Goal: Information Seeking & Learning: Learn about a topic

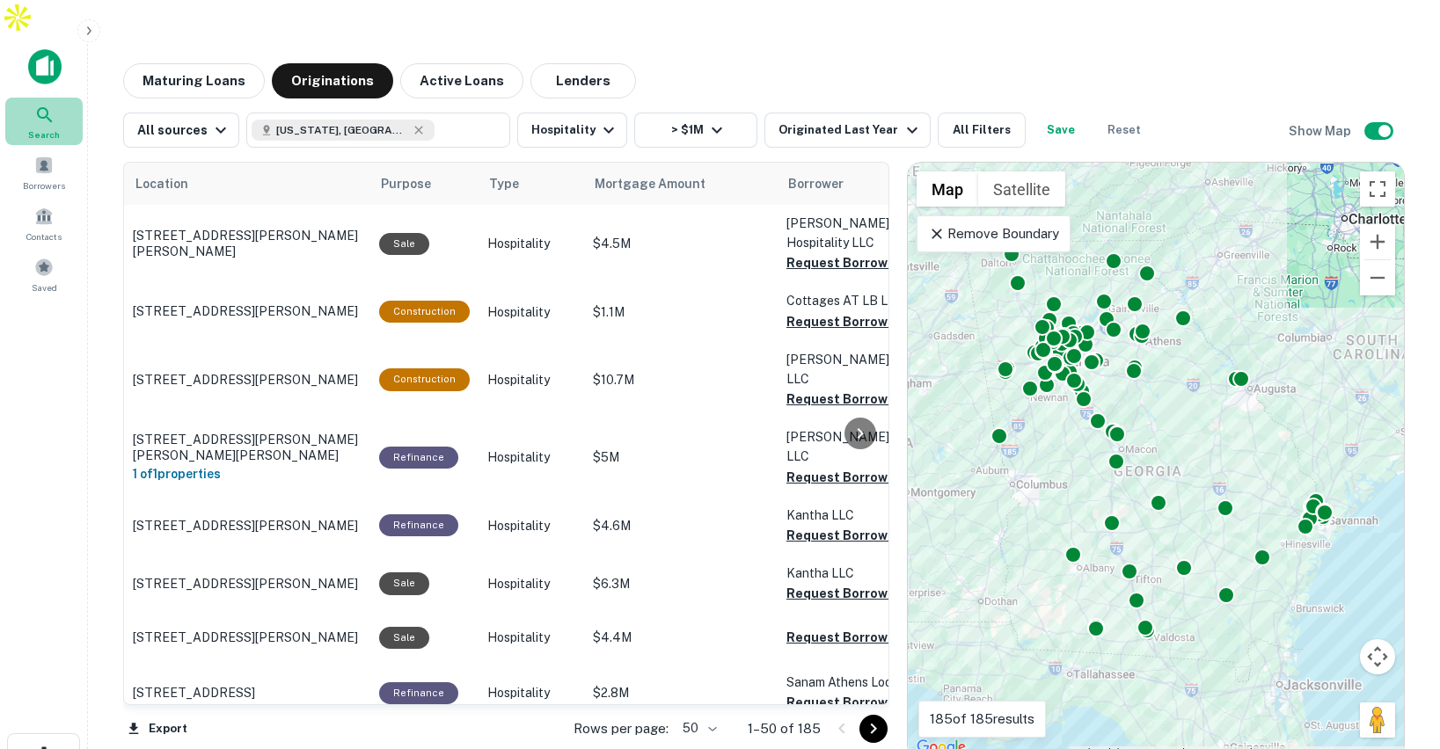
click at [48, 105] on icon at bounding box center [44, 115] width 21 height 21
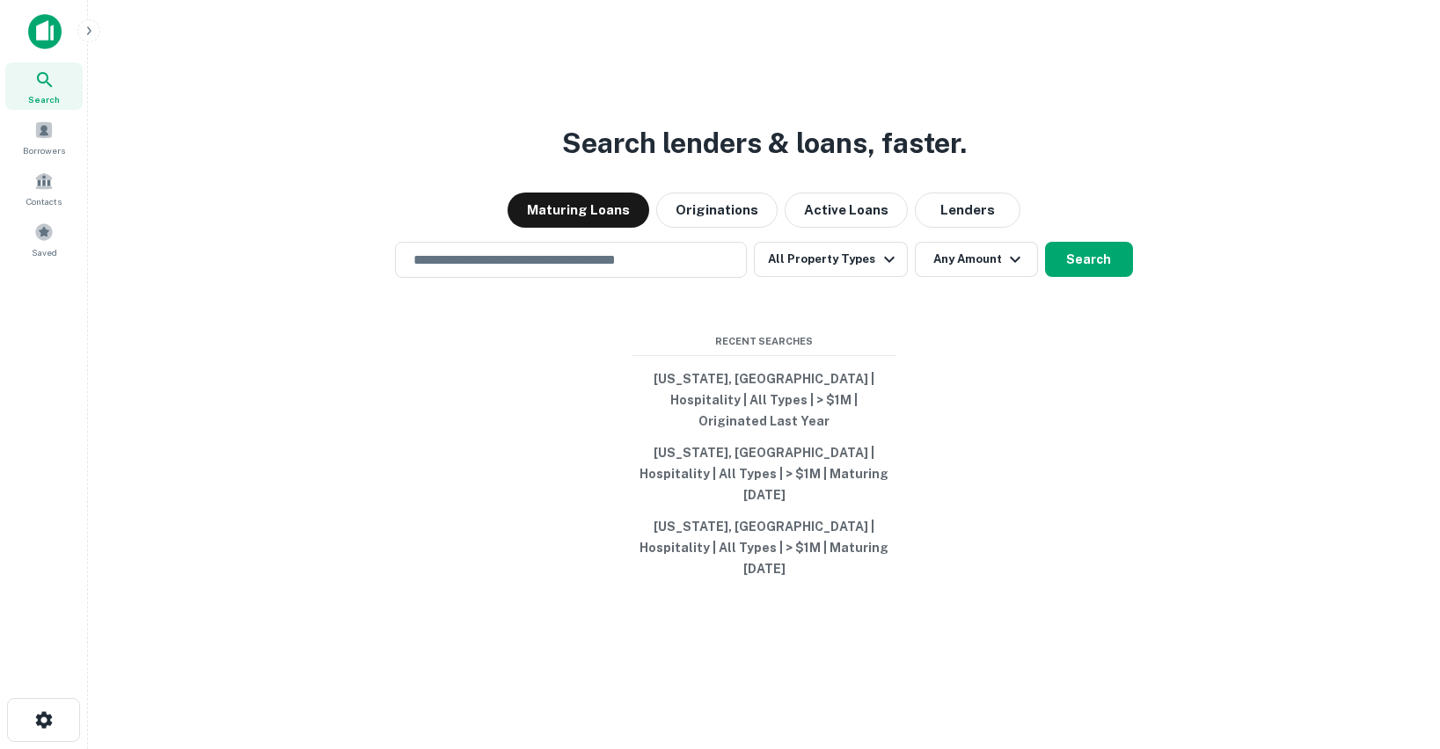
click at [595, 228] on button "Maturing Loans" at bounding box center [578, 210] width 142 height 35
click at [869, 277] on button "All Property Types" at bounding box center [830, 259] width 153 height 35
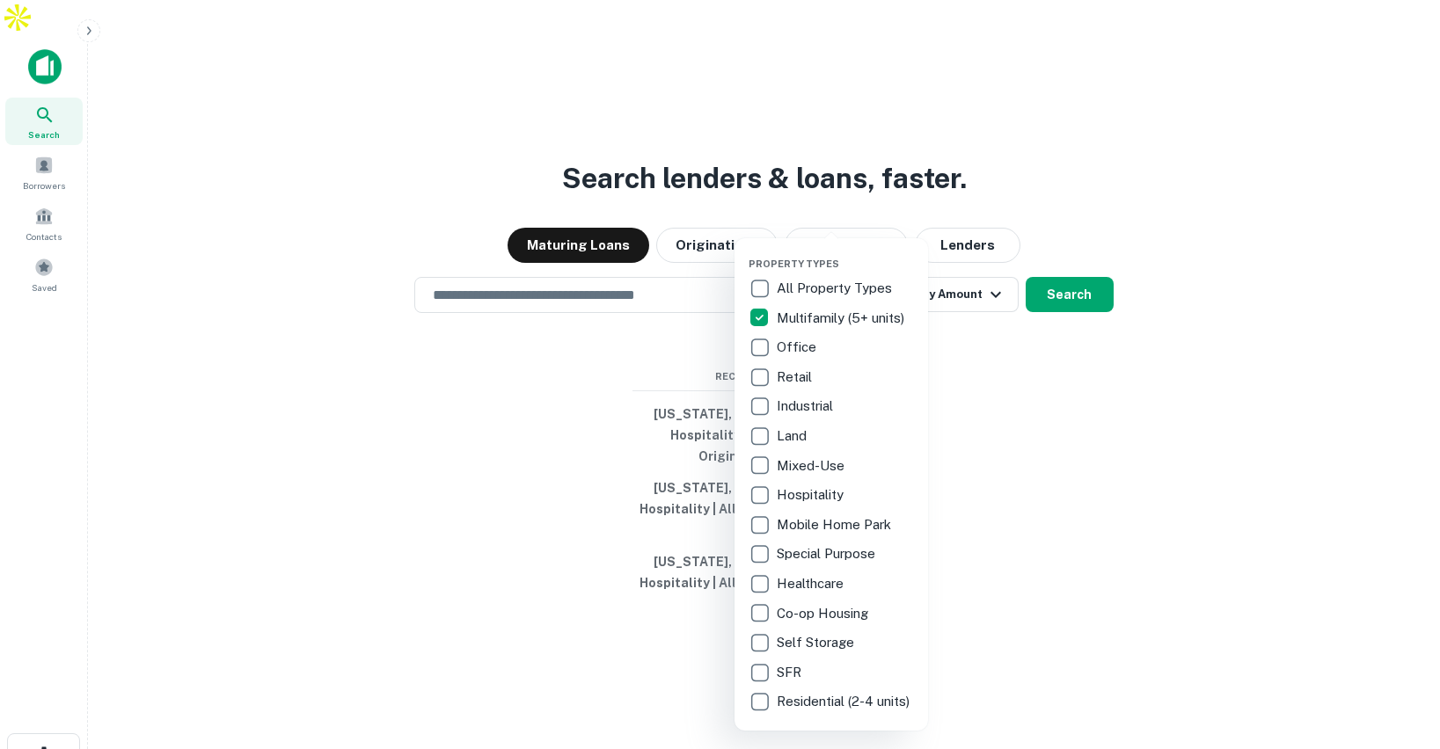
click at [667, 293] on div at bounding box center [720, 374] width 1440 height 749
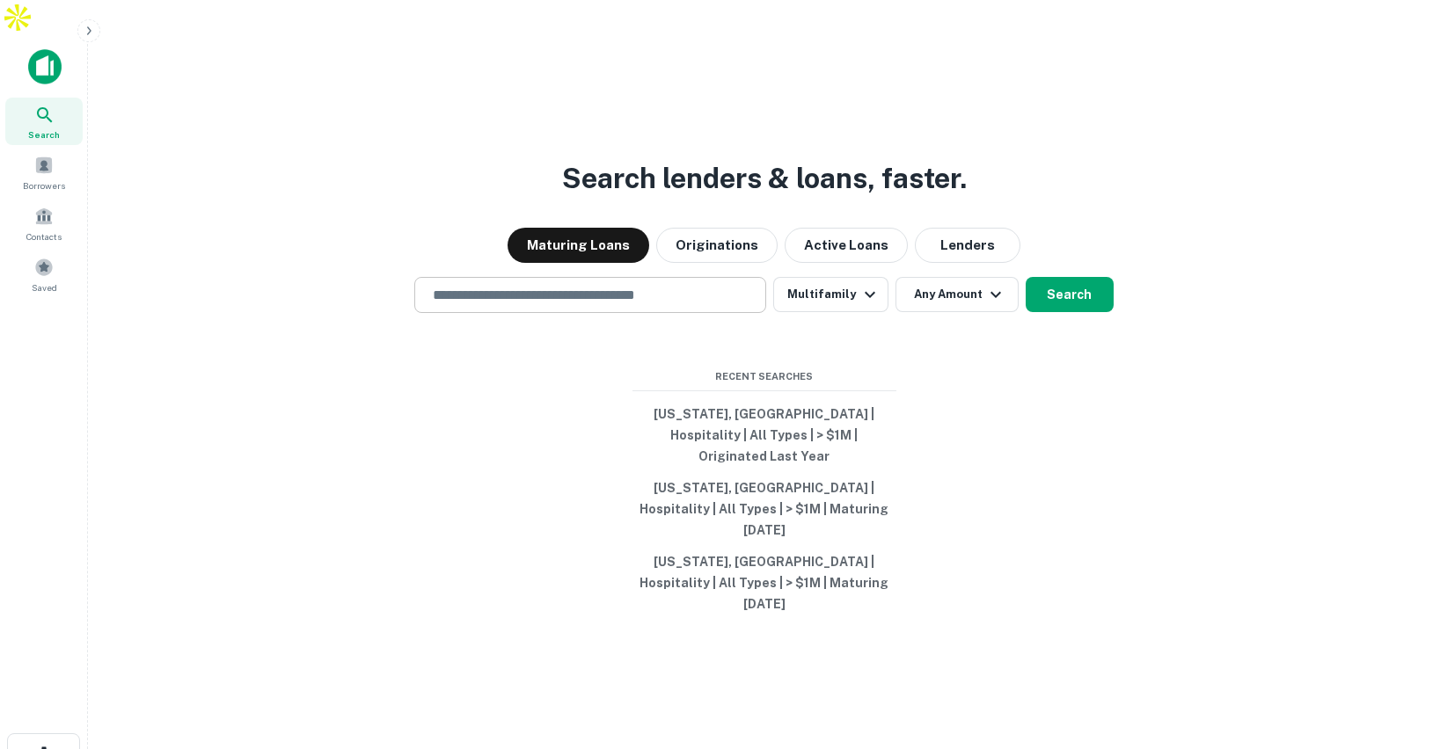
click at [654, 295] on input "text" at bounding box center [590, 295] width 336 height 20
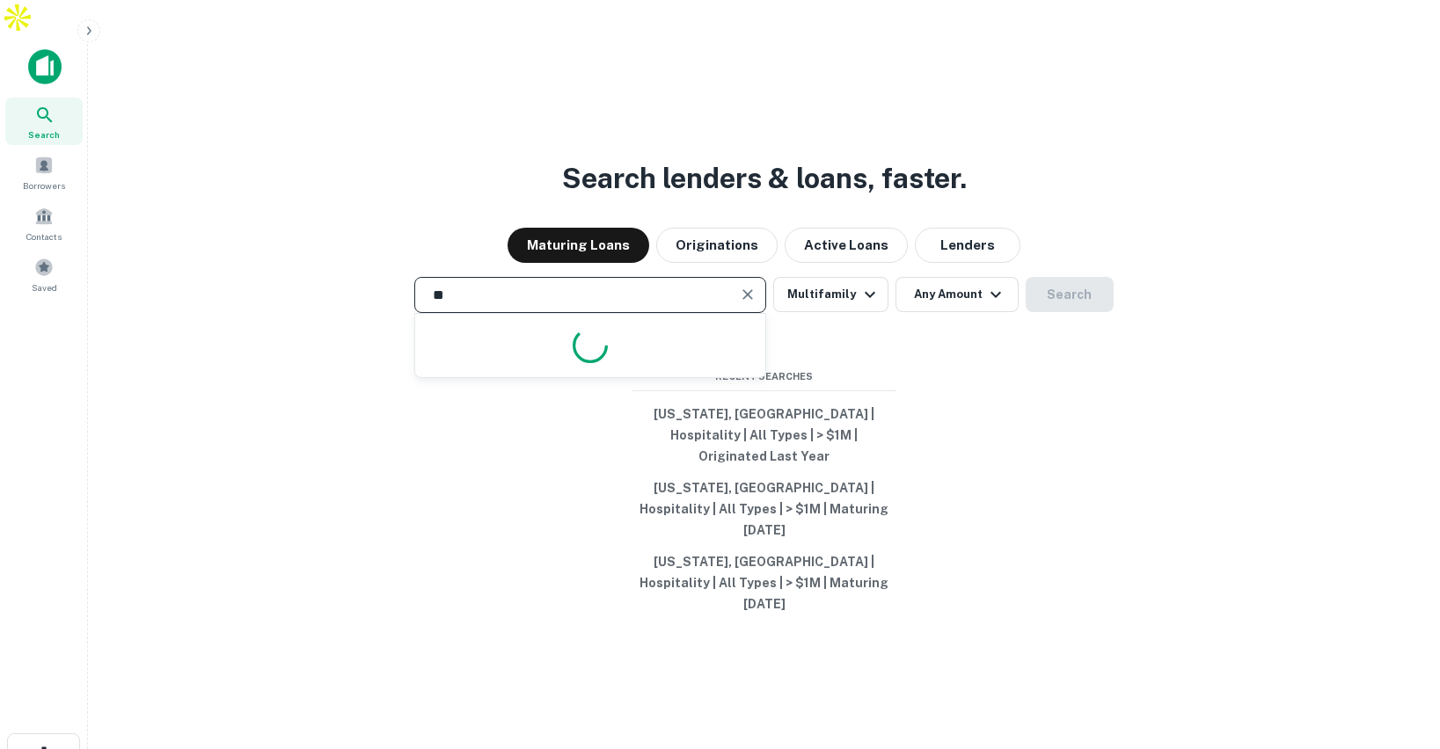
type input "*"
type input "**********"
click at [950, 285] on button "Any Amount" at bounding box center [956, 294] width 123 height 35
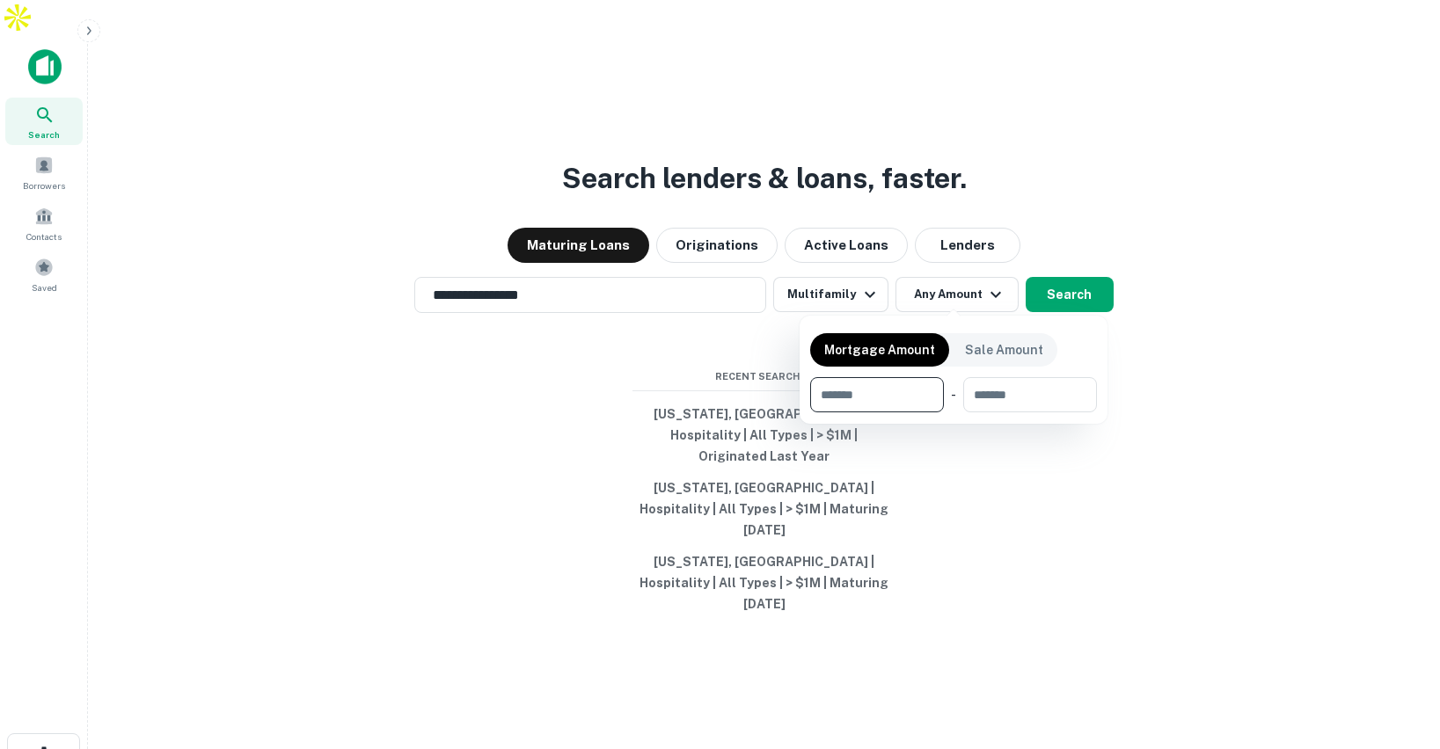
click at [858, 399] on input "number" at bounding box center [870, 394] width 121 height 35
type input "*******"
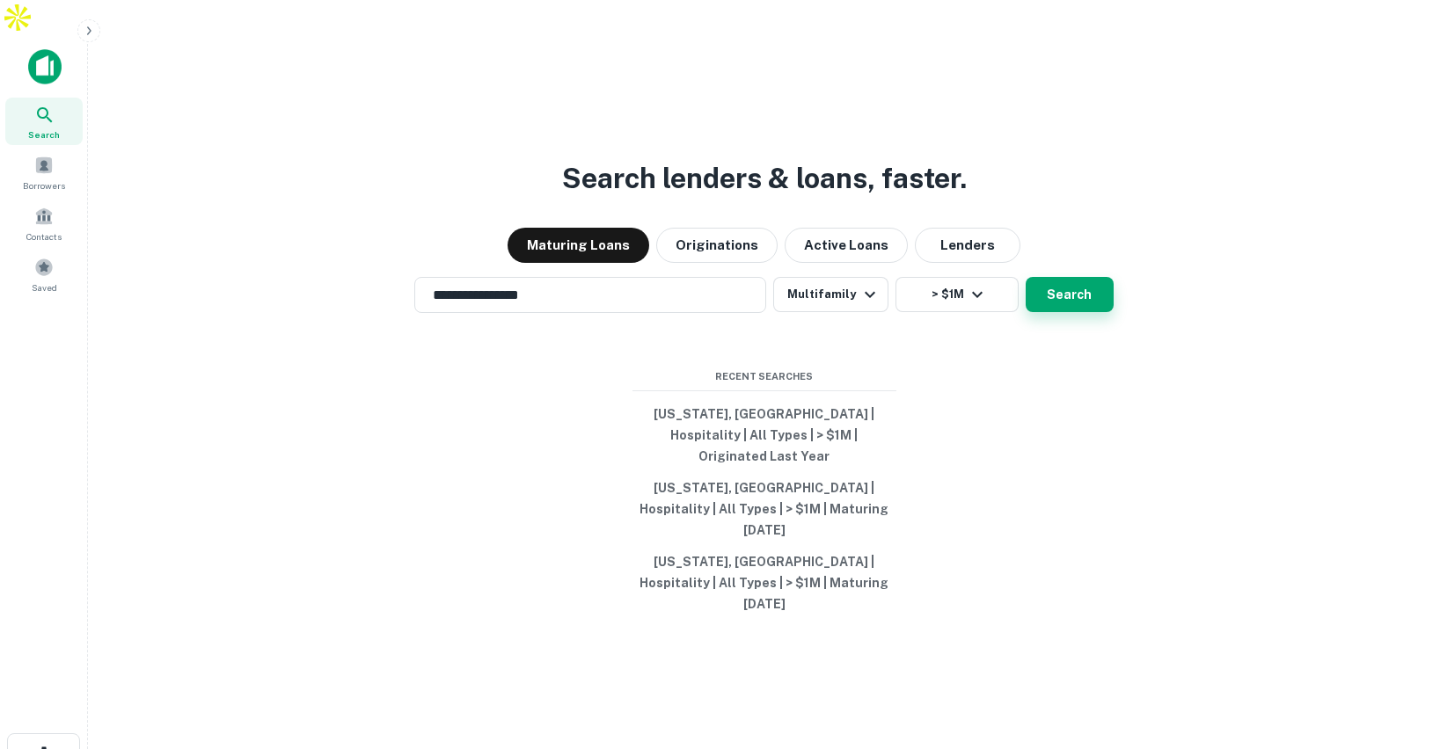
click at [1055, 292] on button "Search" at bounding box center [1070, 294] width 88 height 35
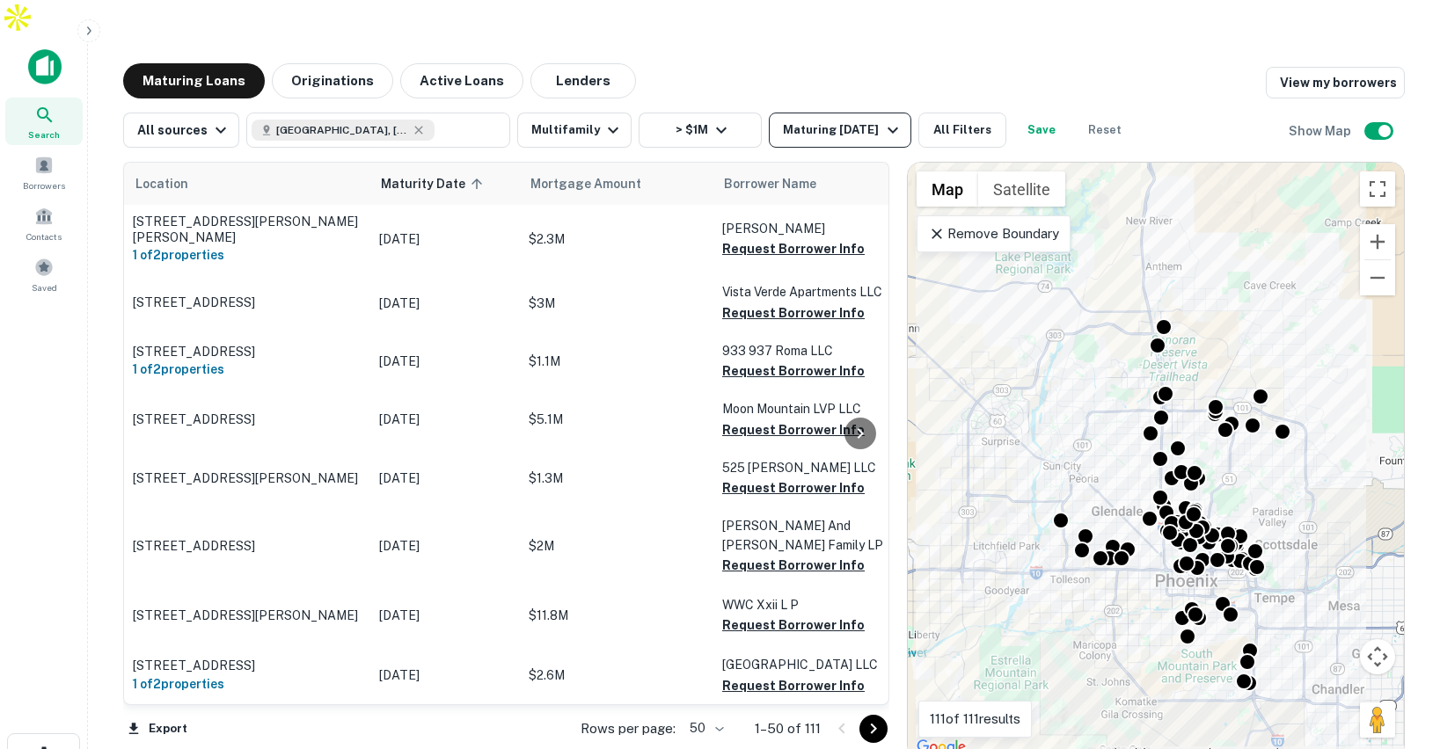
click at [853, 120] on div "Maturing In 1 Year" at bounding box center [843, 130] width 120 height 21
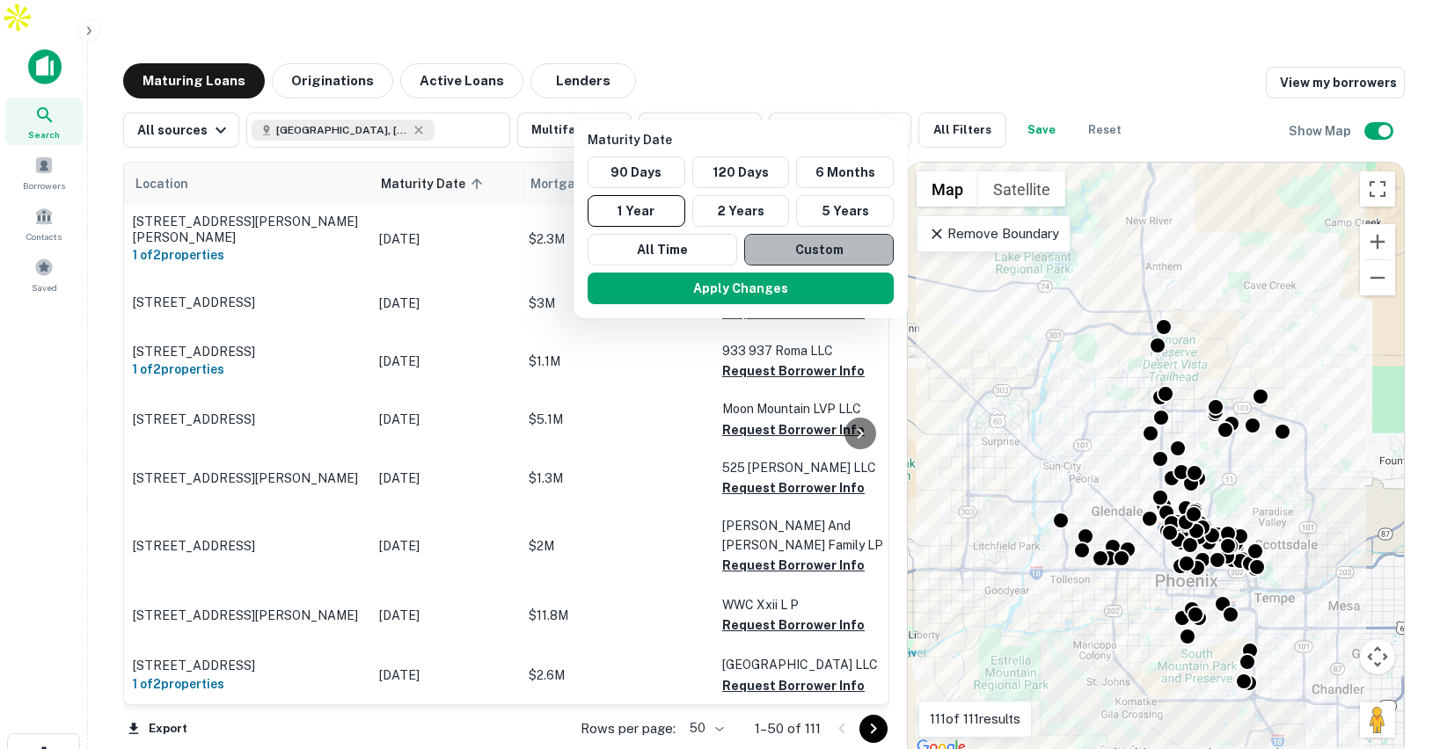
click at [789, 251] on button "Custom" at bounding box center [819, 250] width 150 height 32
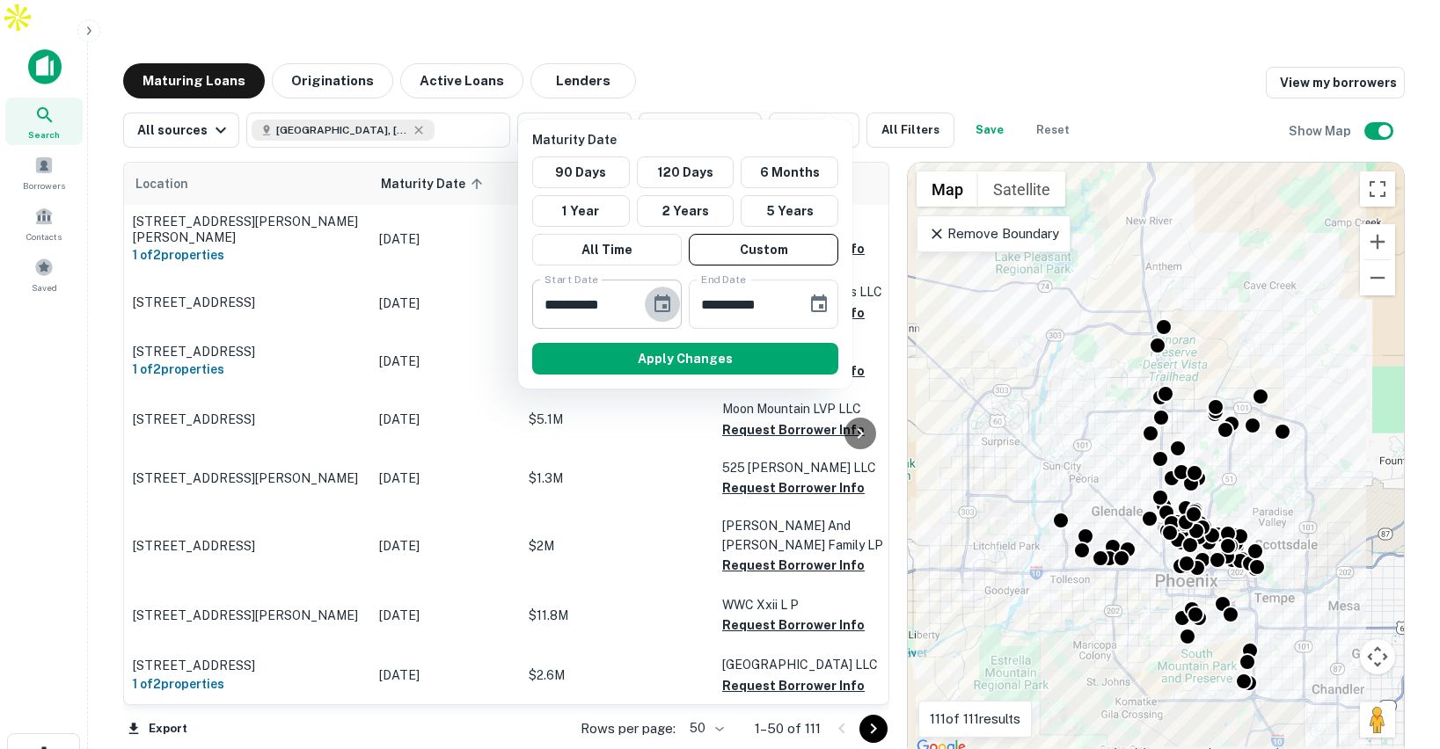
click at [664, 303] on icon "Choose date, selected date is Feb 12, 2025" at bounding box center [662, 304] width 21 height 21
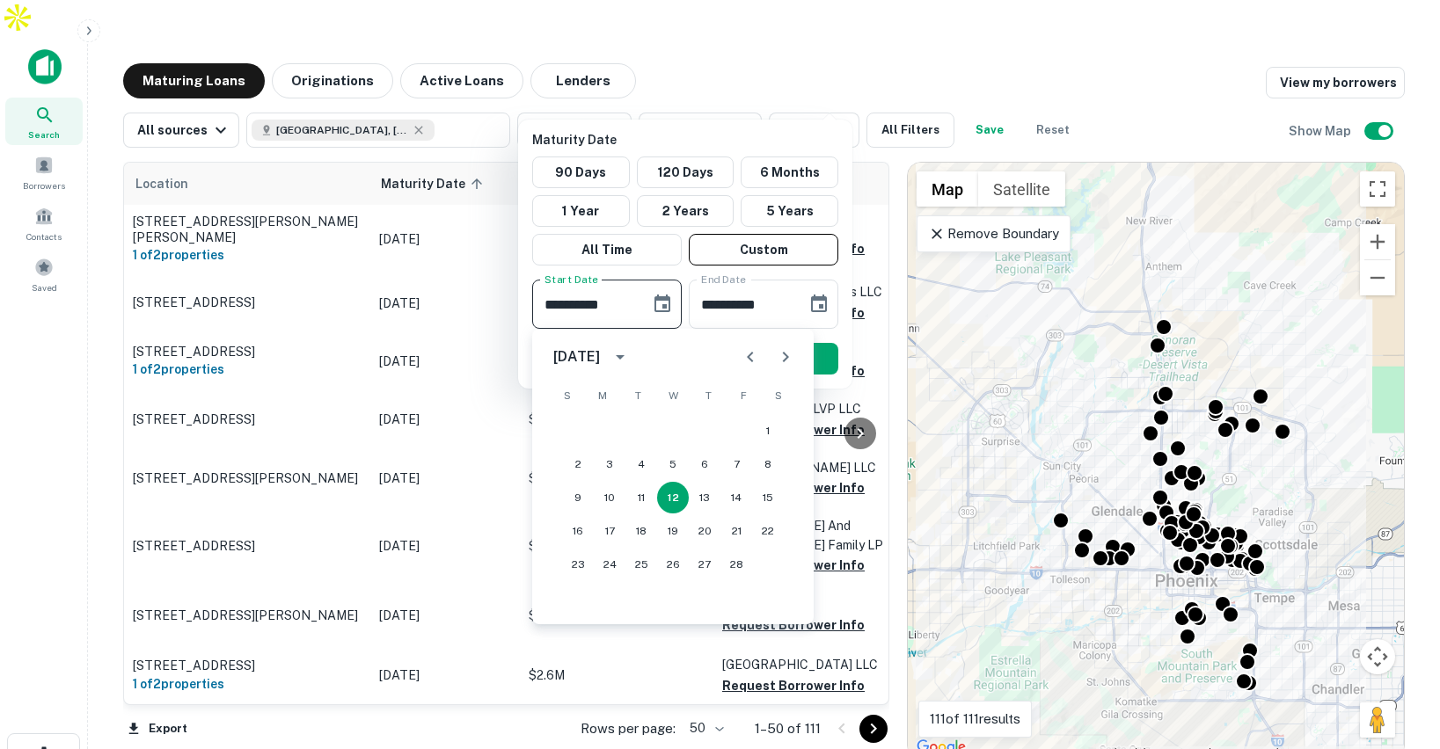
click at [631, 354] on icon "calendar view is open, switch to year view" at bounding box center [620, 357] width 21 height 21
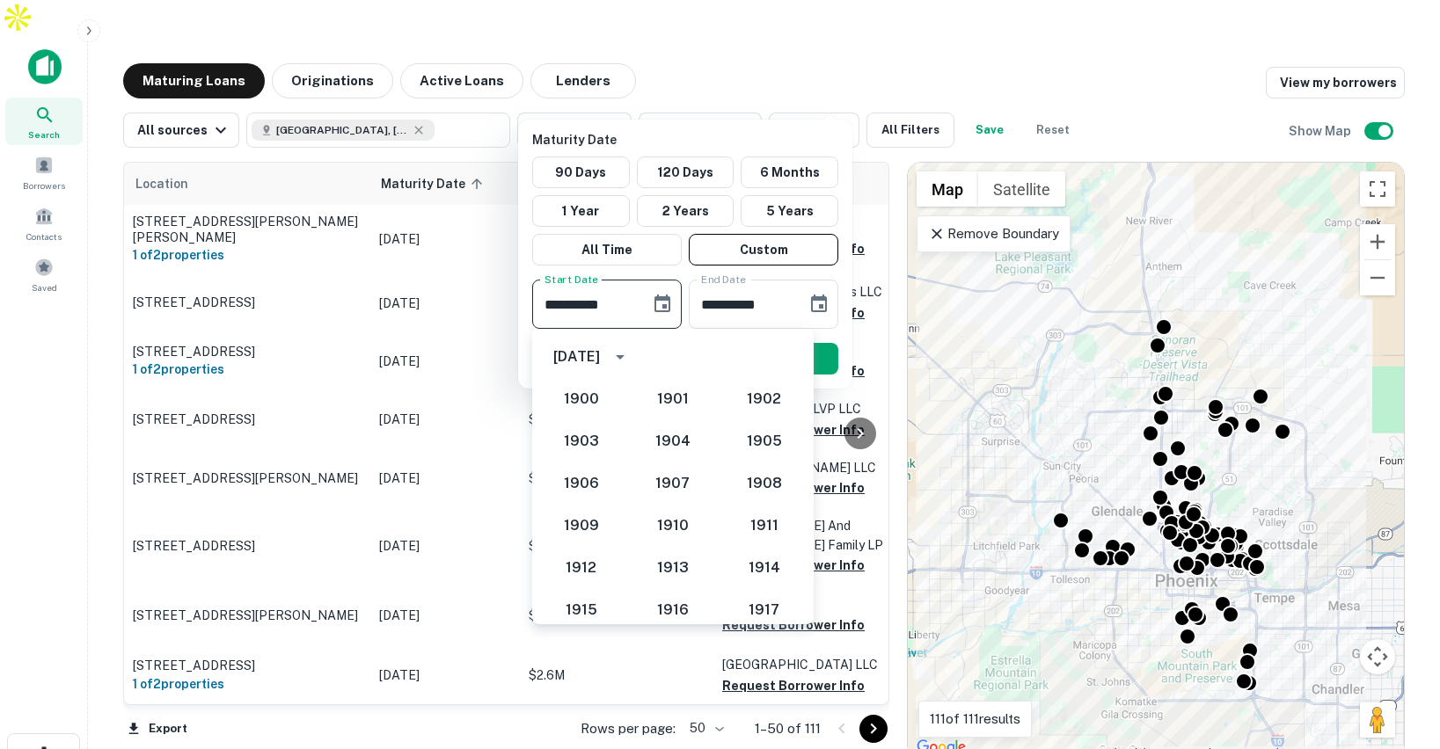
scroll to position [1629, 0]
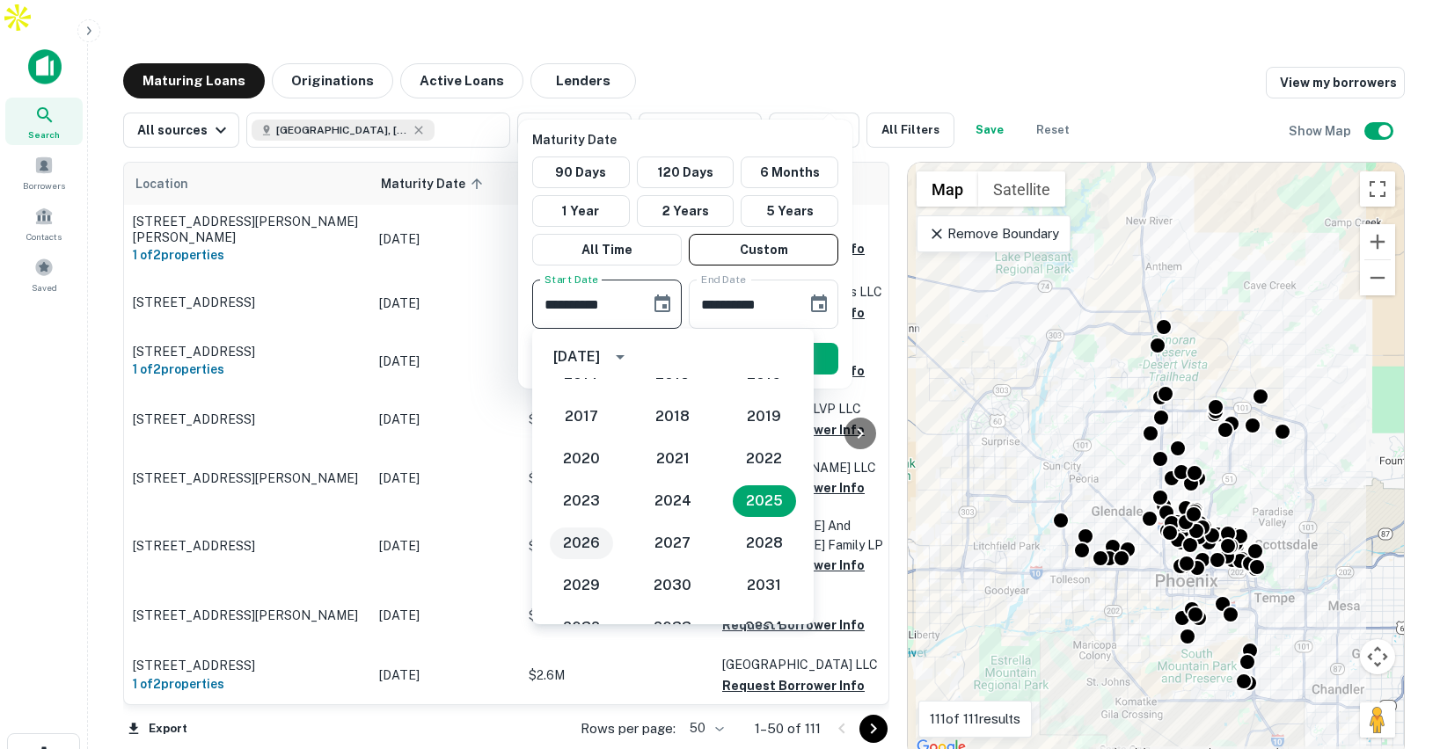
click at [572, 537] on button "2026" at bounding box center [581, 544] width 63 height 32
type input "**********"
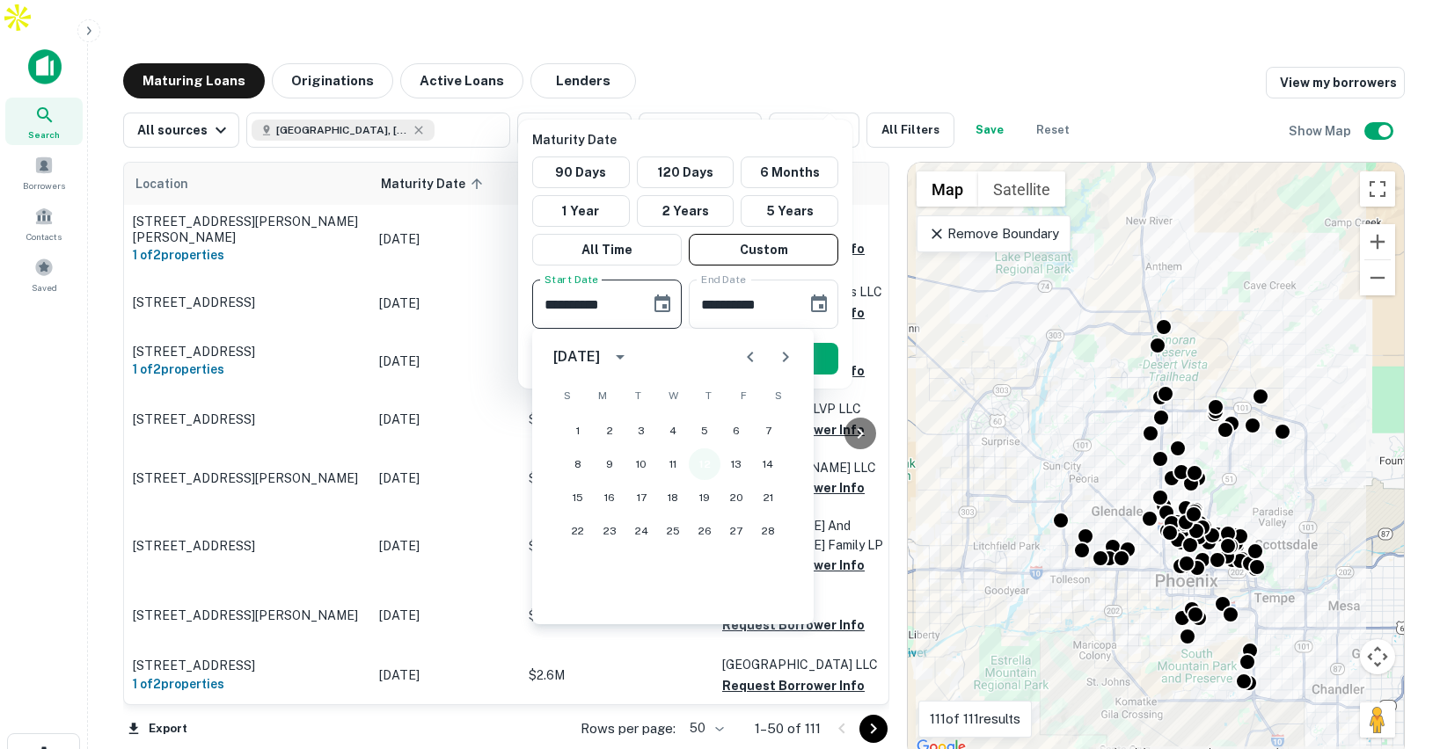
click at [702, 457] on button "12" at bounding box center [705, 465] width 32 height 32
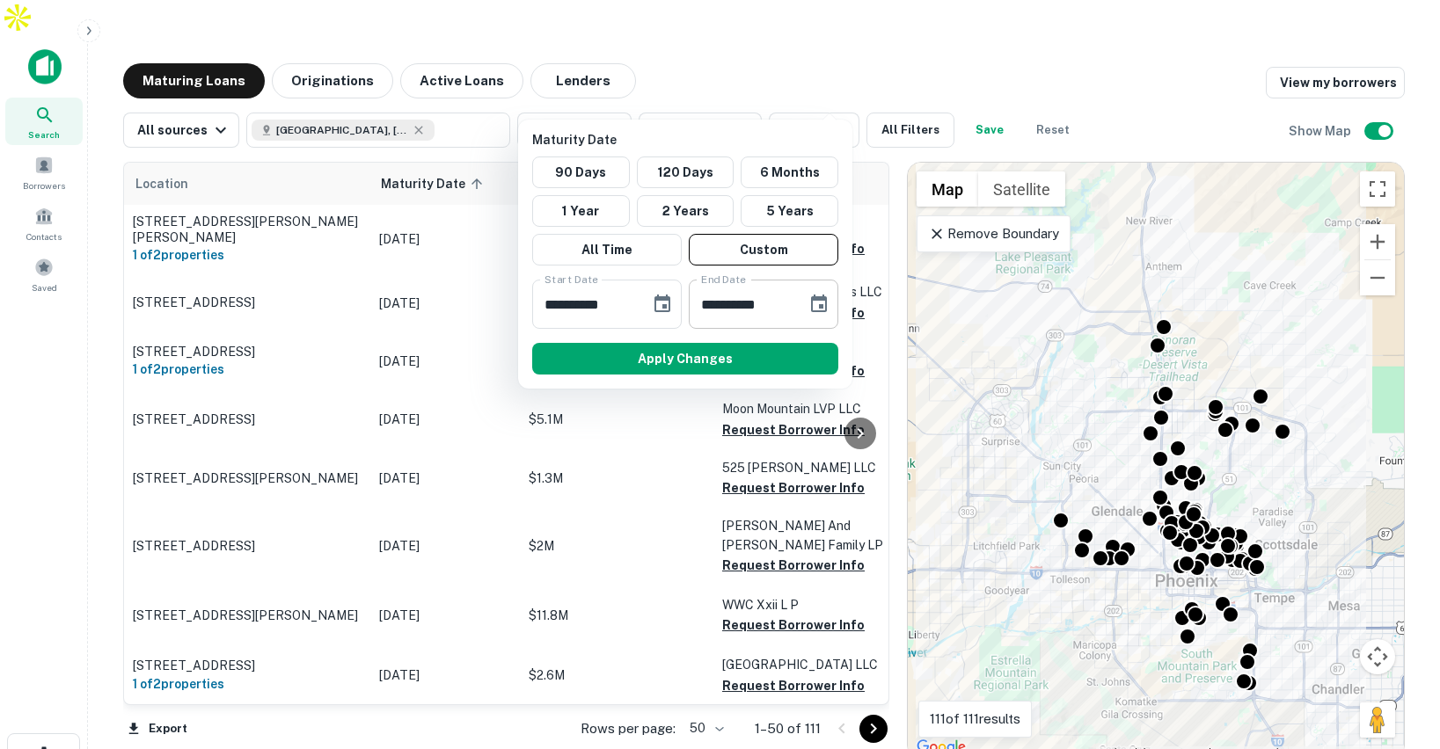
click at [821, 308] on icon "Choose date, selected date is Aug 11, 2025" at bounding box center [819, 304] width 16 height 18
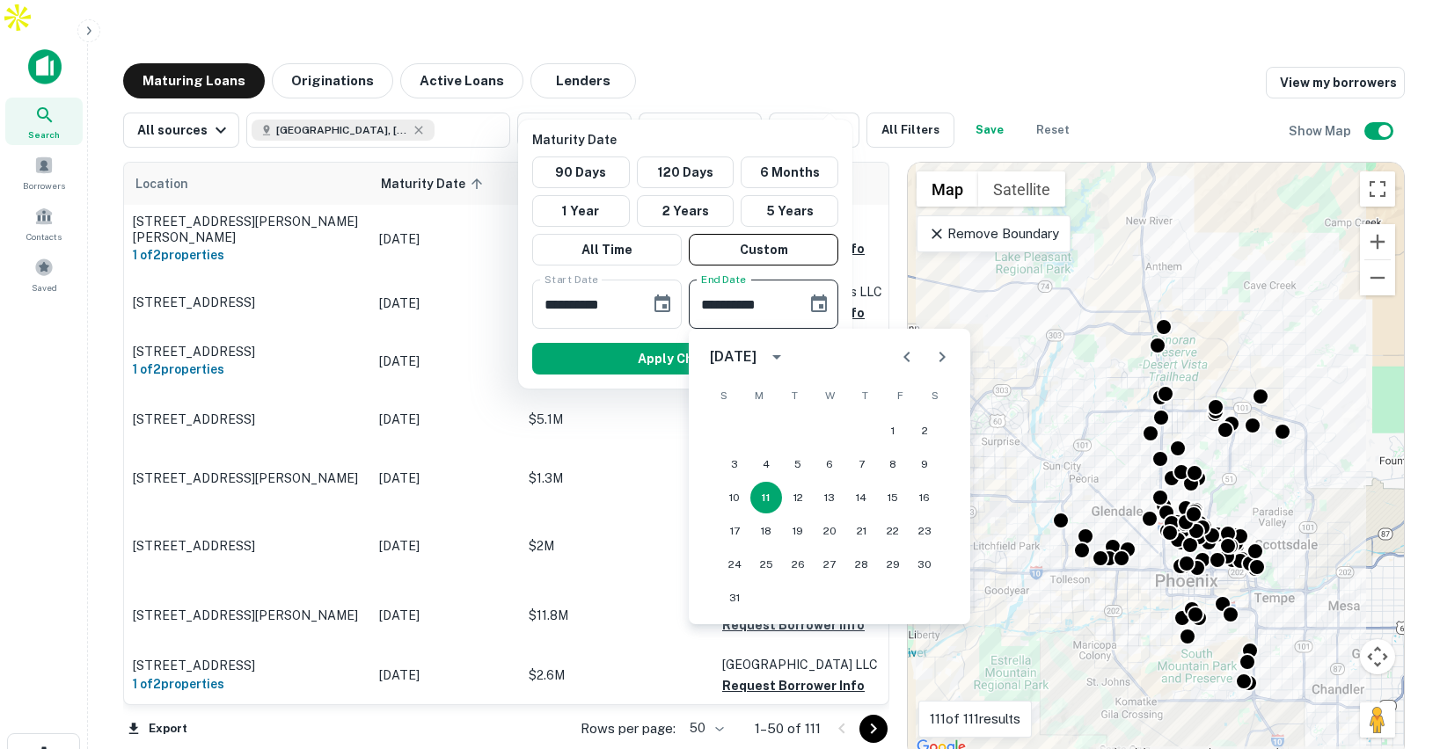
click at [787, 354] on icon "calendar view is open, switch to year view" at bounding box center [776, 357] width 21 height 21
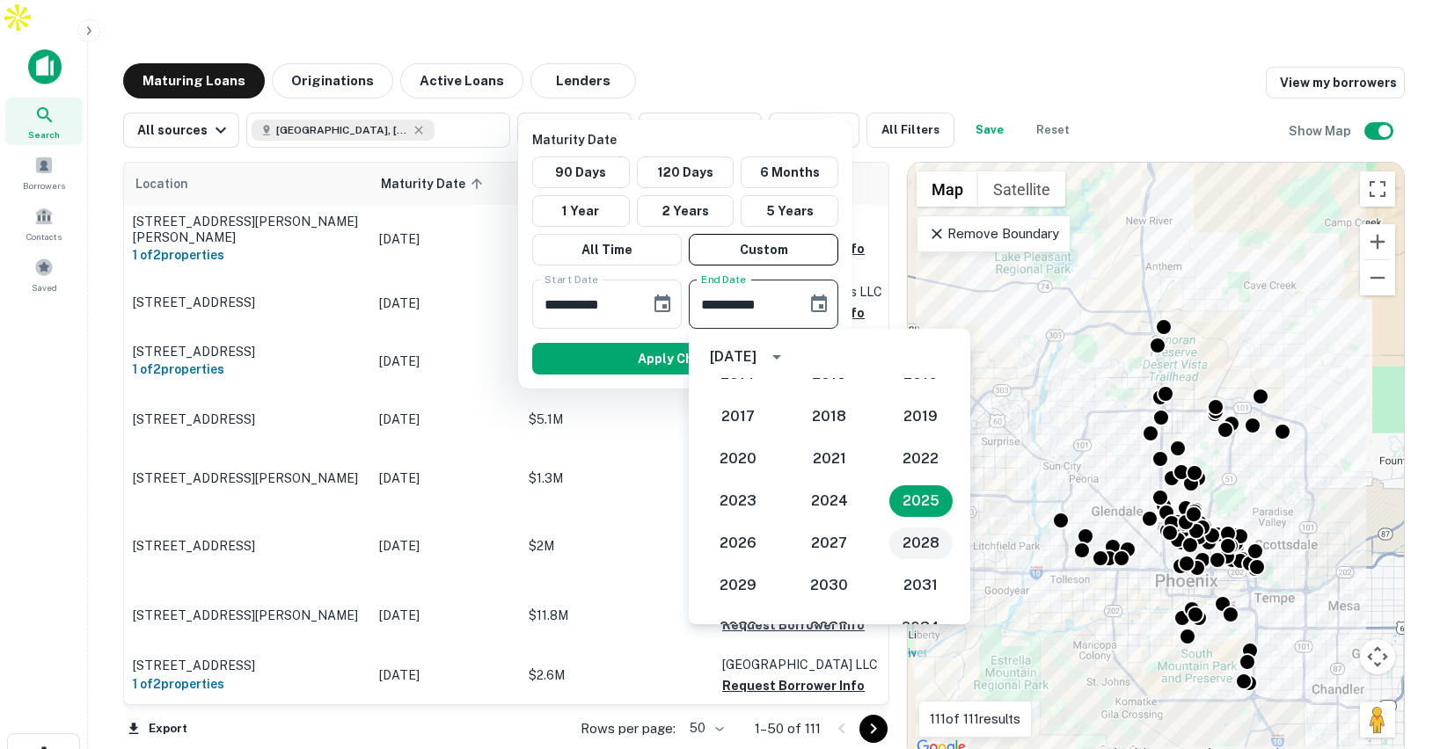
click at [912, 541] on button "2028" at bounding box center [920, 544] width 63 height 32
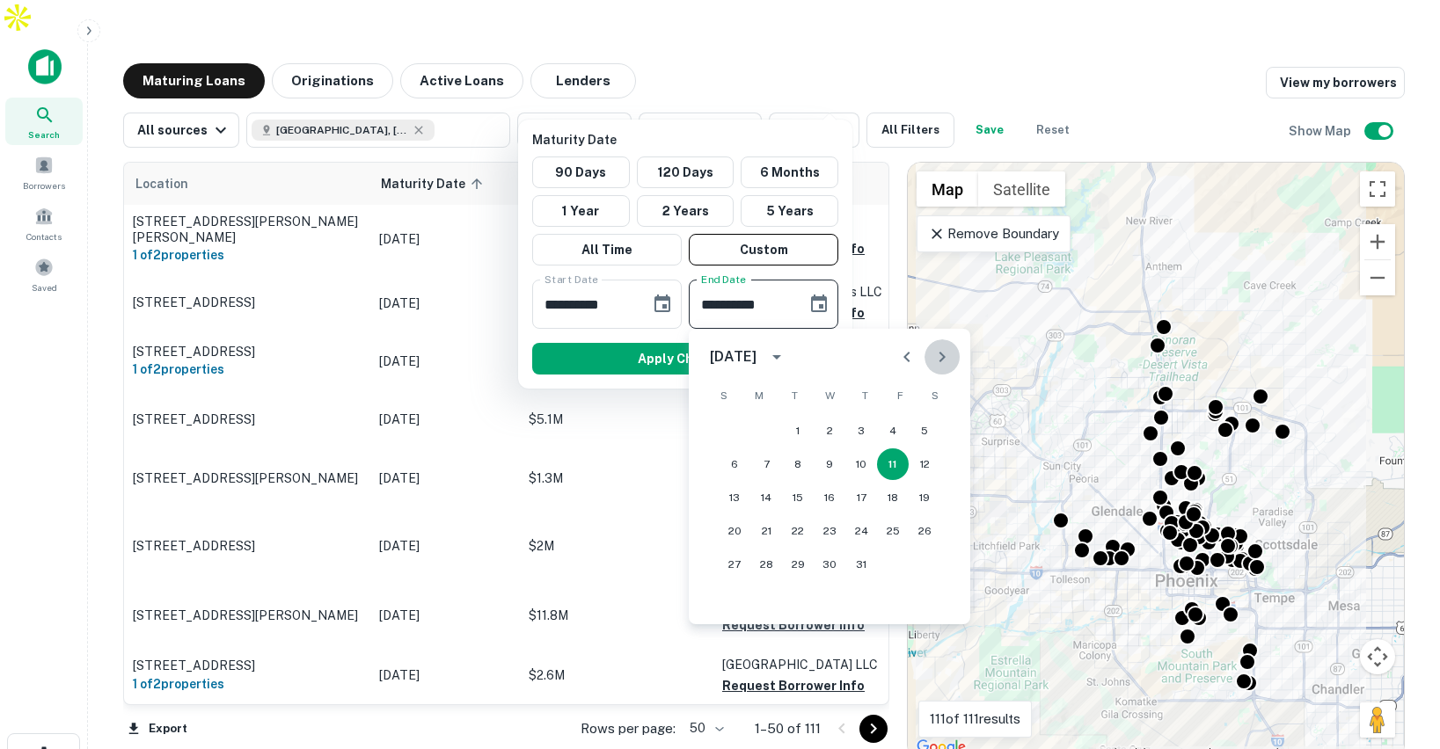
click at [936, 359] on icon "Next month" at bounding box center [941, 357] width 21 height 21
click at [825, 427] on button "1" at bounding box center [830, 431] width 32 height 32
type input "**********"
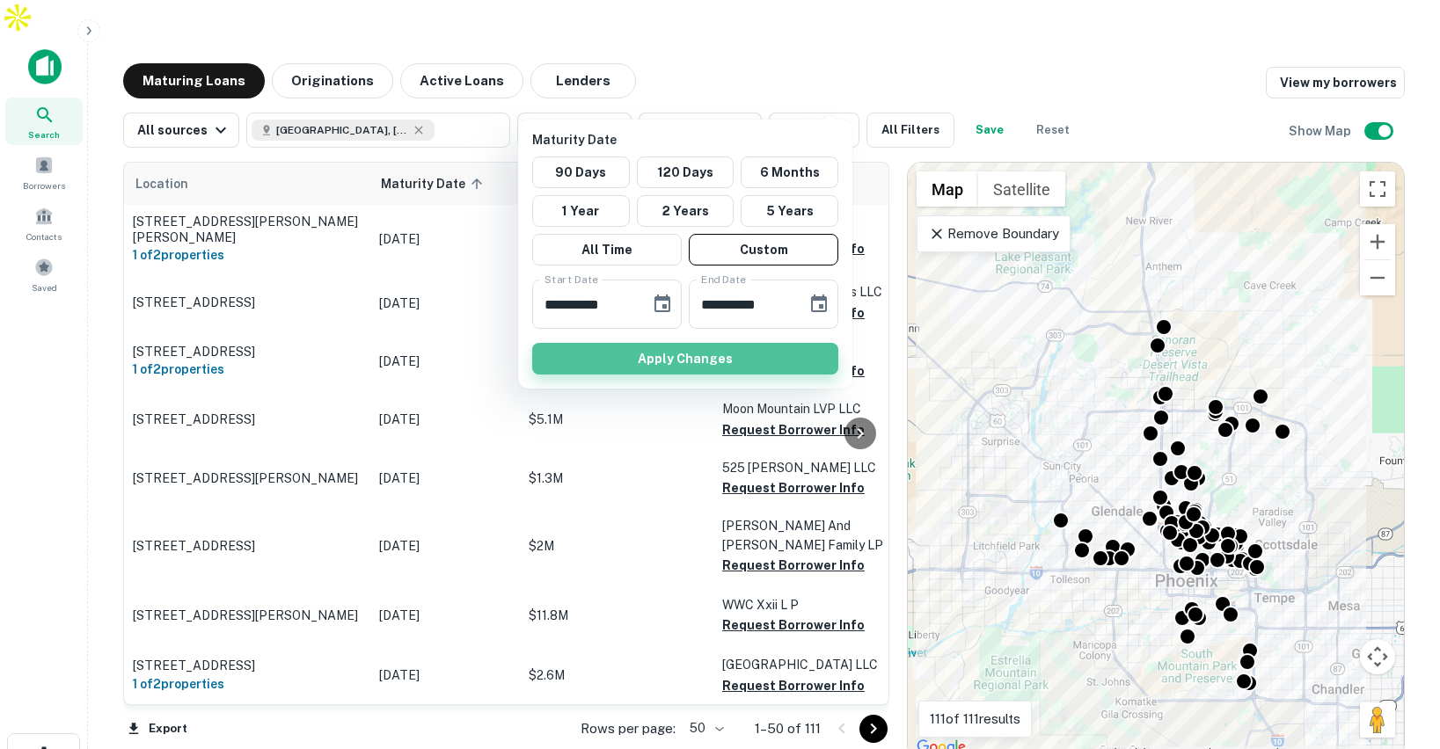
click at [792, 360] on button "Apply Changes" at bounding box center [685, 359] width 306 height 32
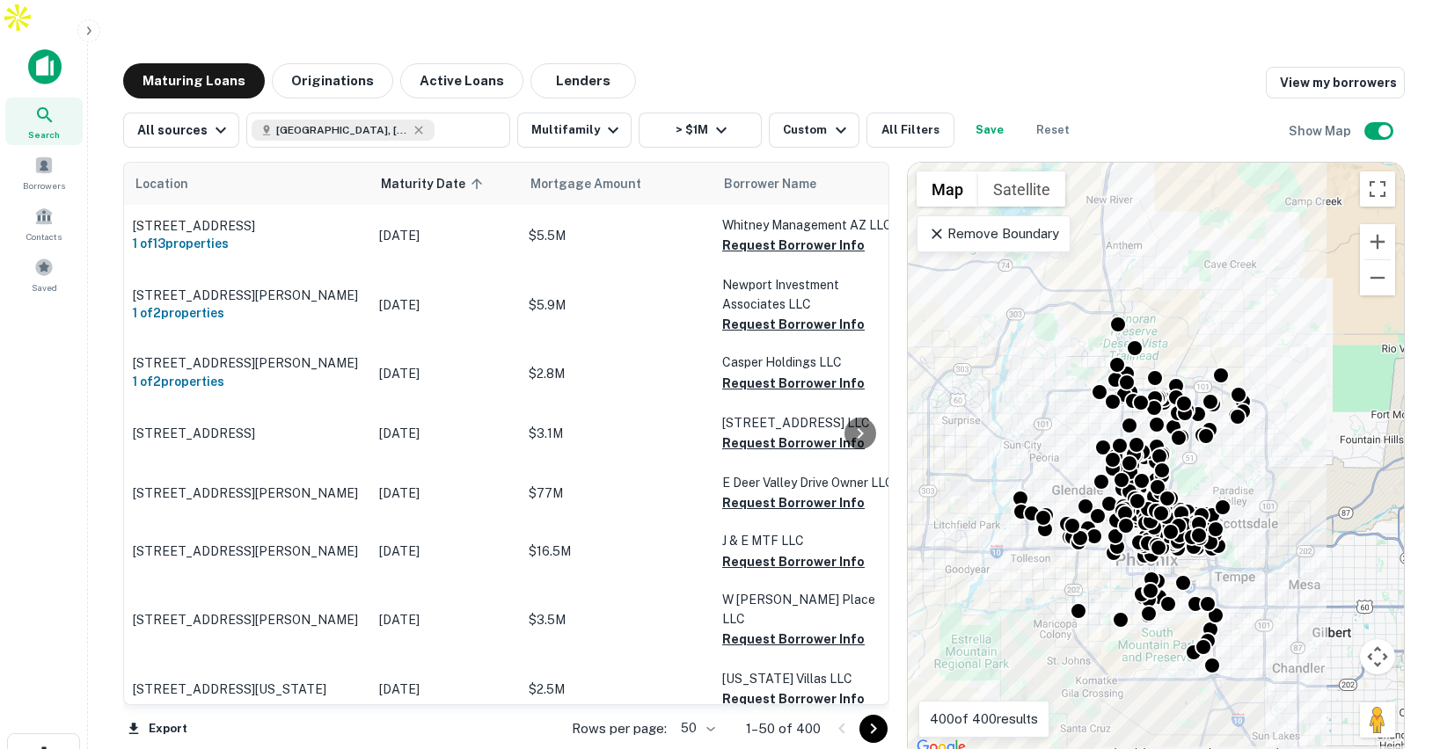
drag, startPoint x: 1241, startPoint y: 262, endPoint x: 1201, endPoint y: 208, distance: 67.9
click at [1201, 208] on div "To activate drag with keyboard, press Alt + Enter. Once in keyboard drag state,…" at bounding box center [1156, 461] width 496 height 596
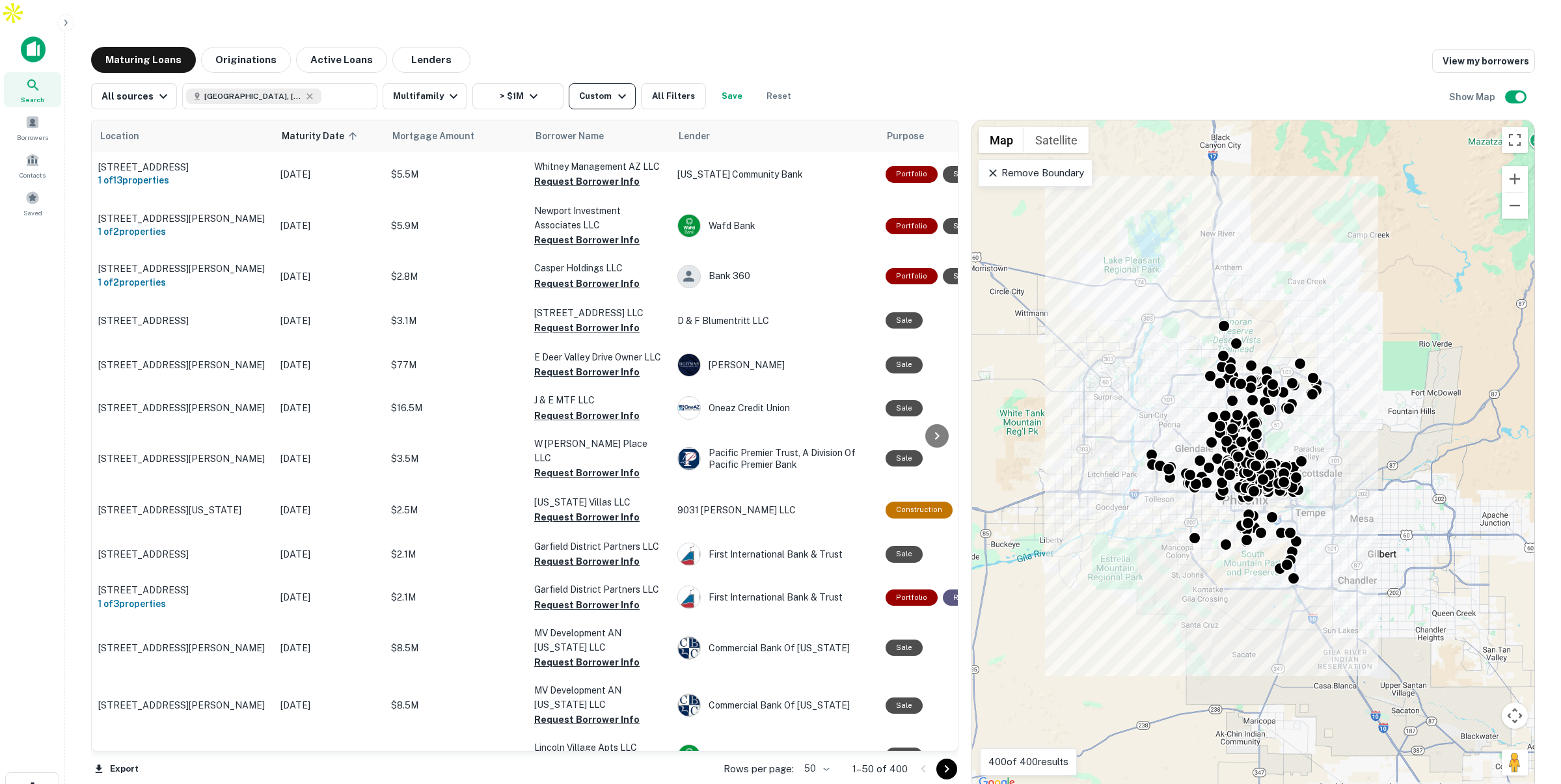
click at [597, 89] on div "Custom" at bounding box center [604, 96] width 50 height 16
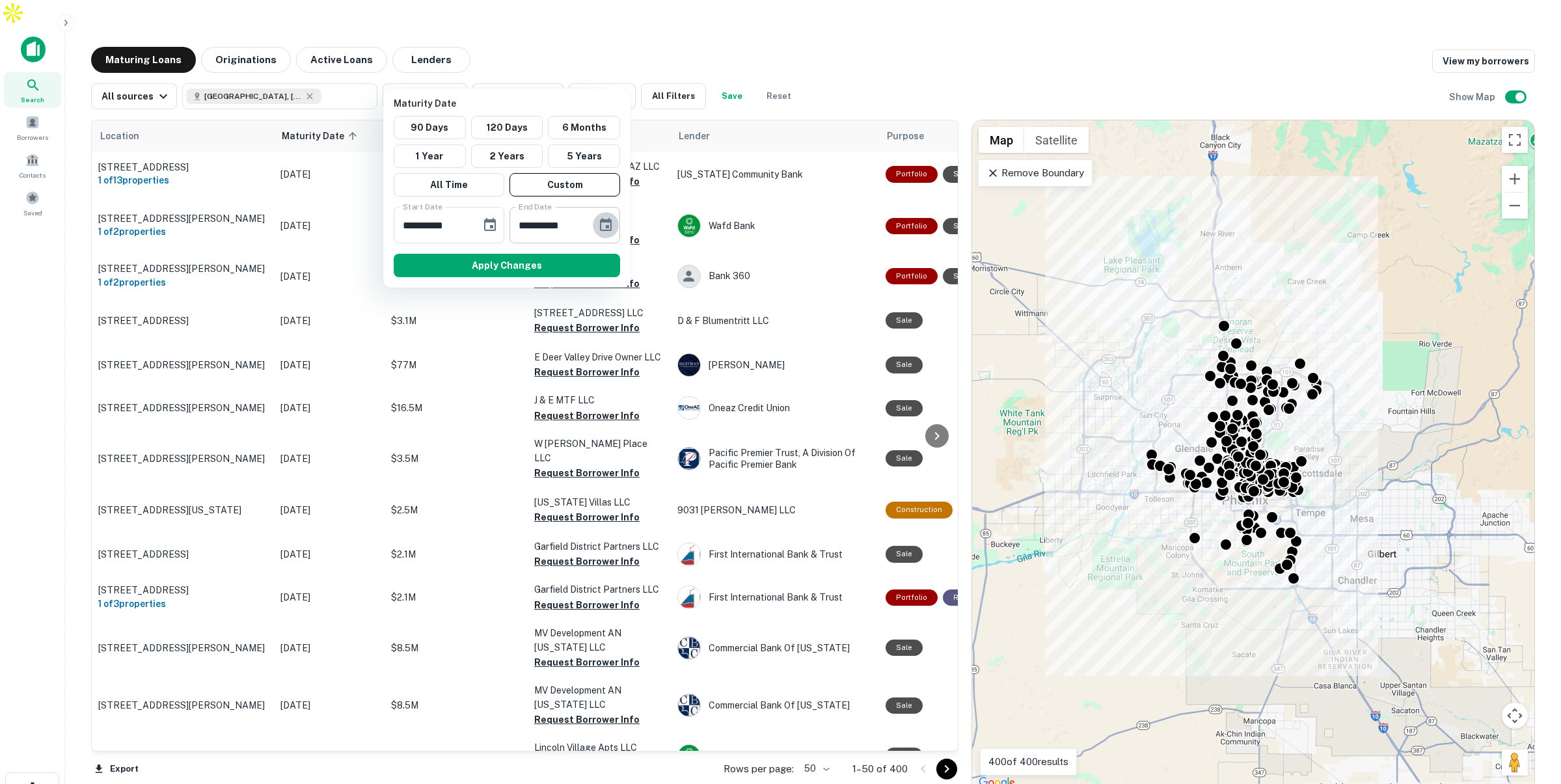
click at [605, 223] on icon "Choose date, selected date is Nov 1, 2028" at bounding box center [605, 225] width 16 height 16
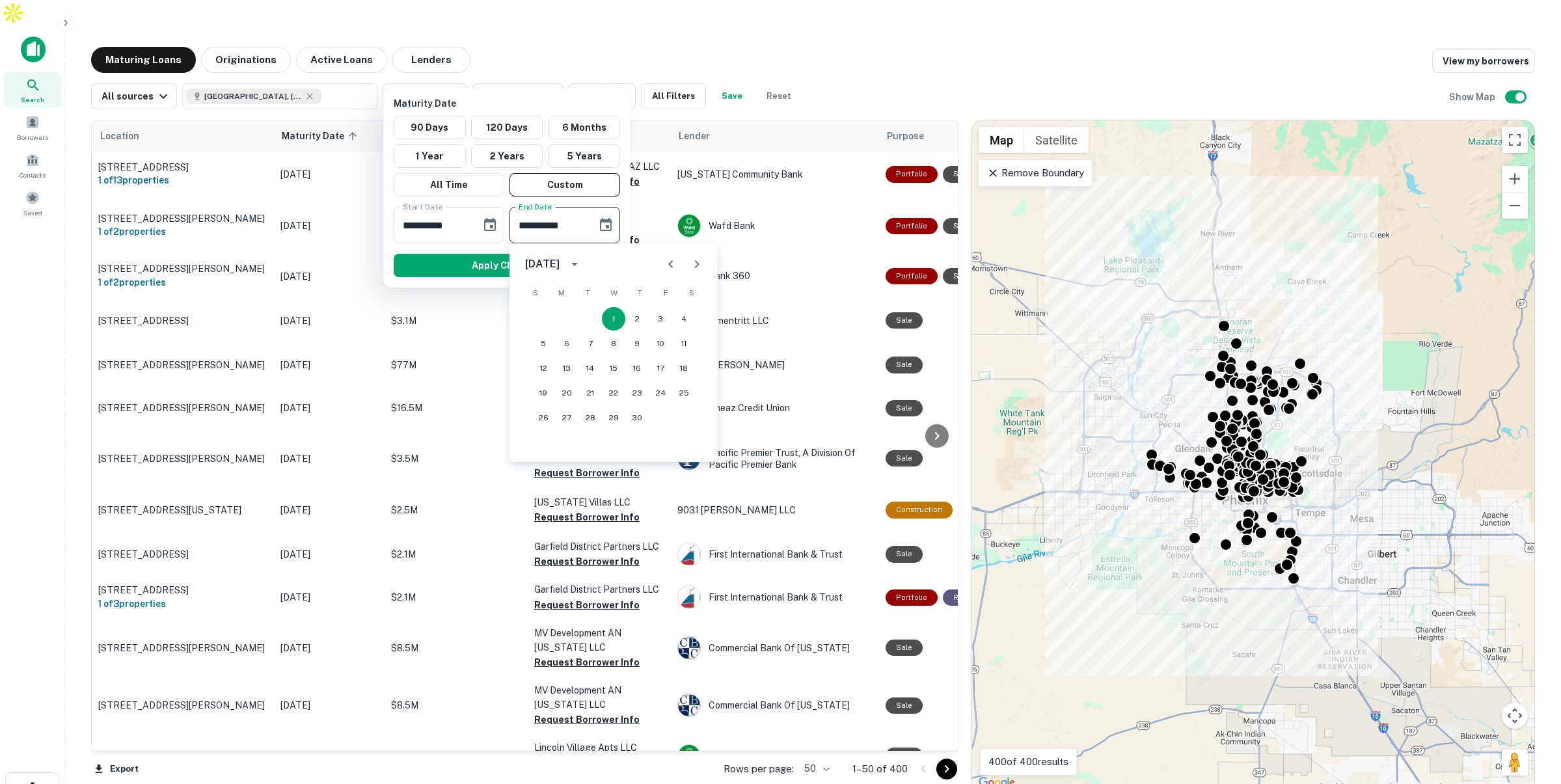
click at [586, 261] on button "calendar view is open, switch to year view" at bounding box center [575, 264] width 22 height 22
click at [556, 365] on button "2026" at bounding box center [545, 371] width 47 height 24
type input "**********"
click at [539, 312] on button "1" at bounding box center [544, 319] width 24 height 24
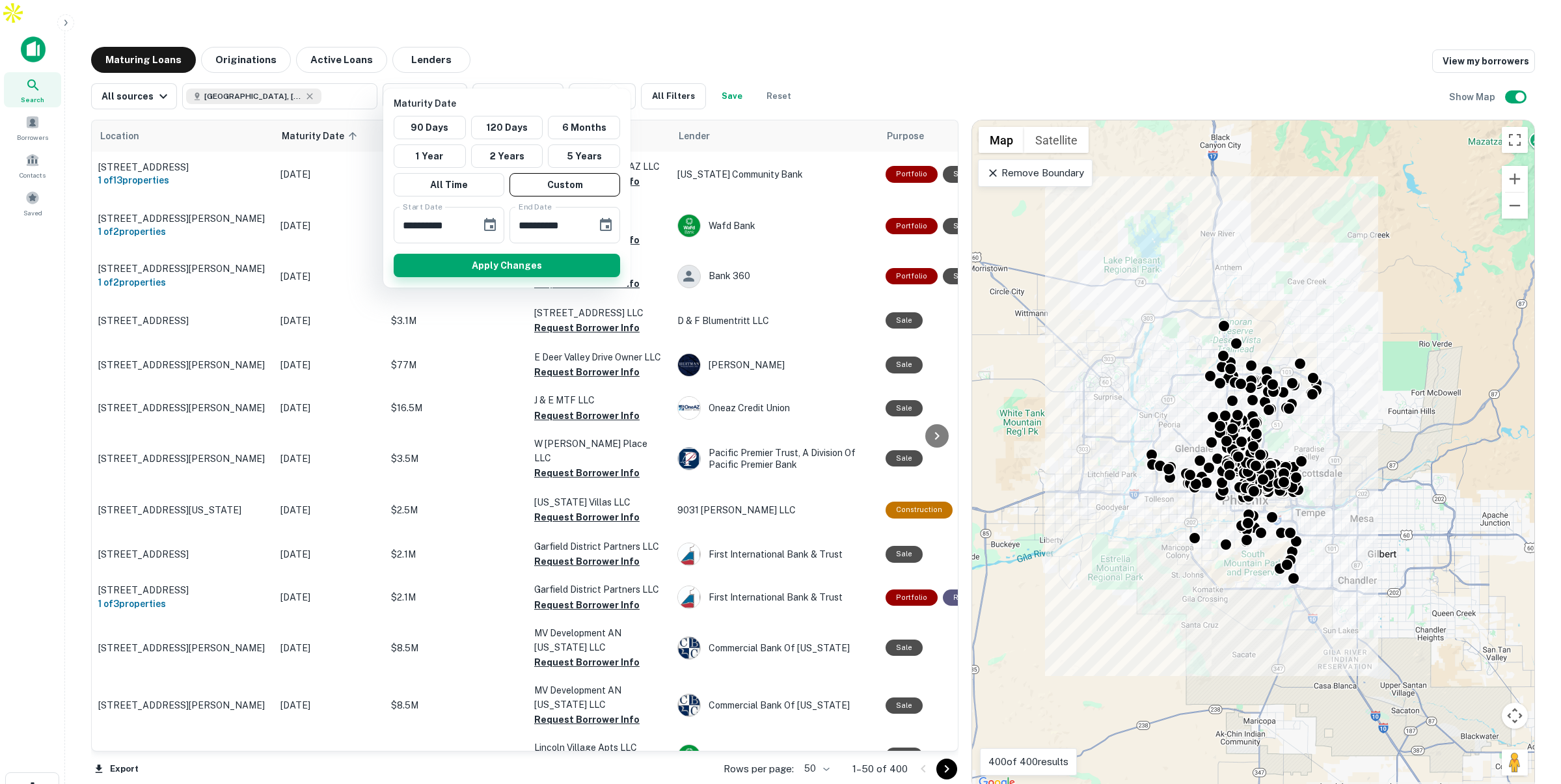
click at [516, 257] on button "Apply Changes" at bounding box center [507, 266] width 226 height 24
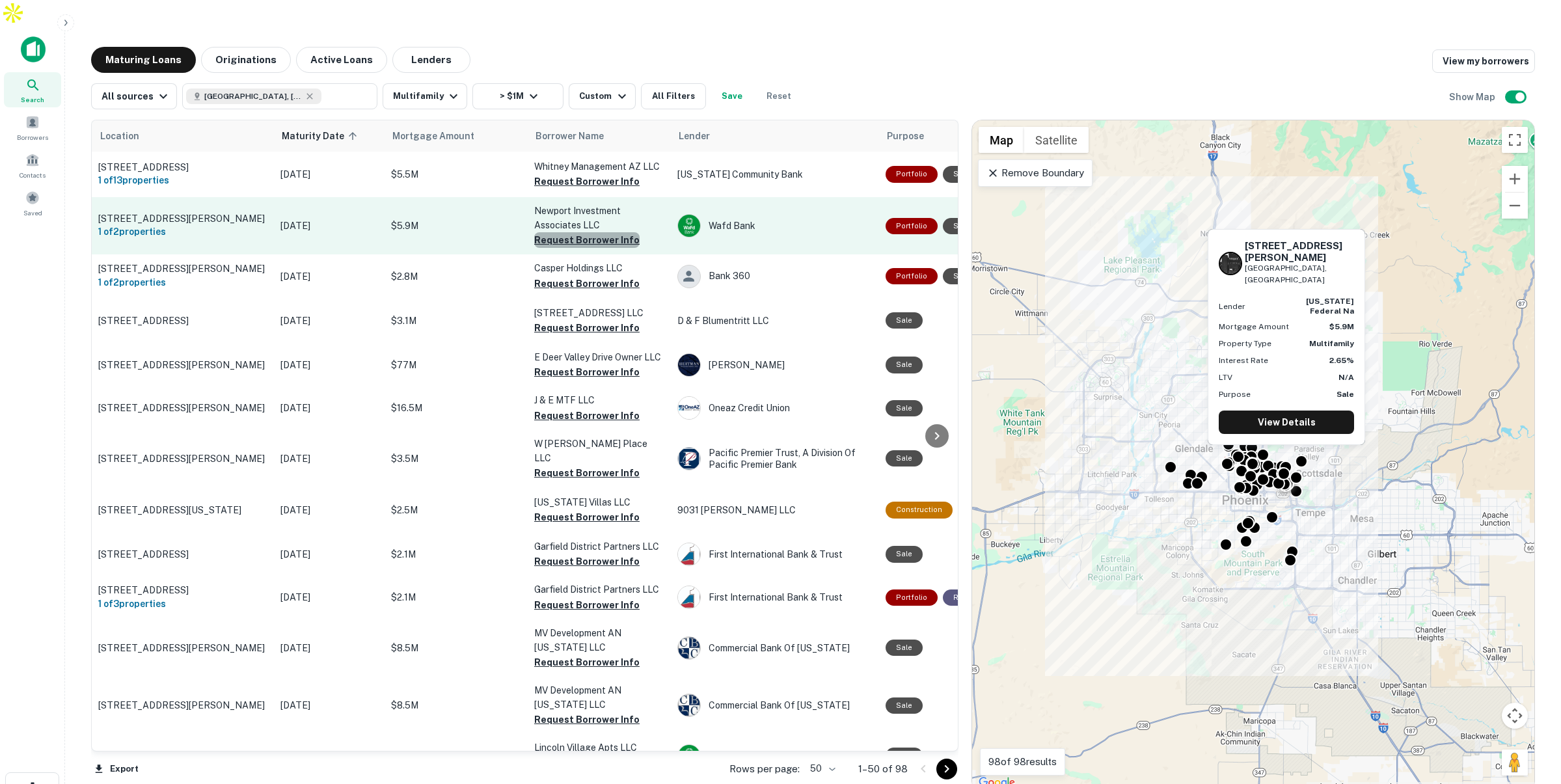
click at [590, 232] on button "Request Borrower Info" at bounding box center [587, 240] width 105 height 16
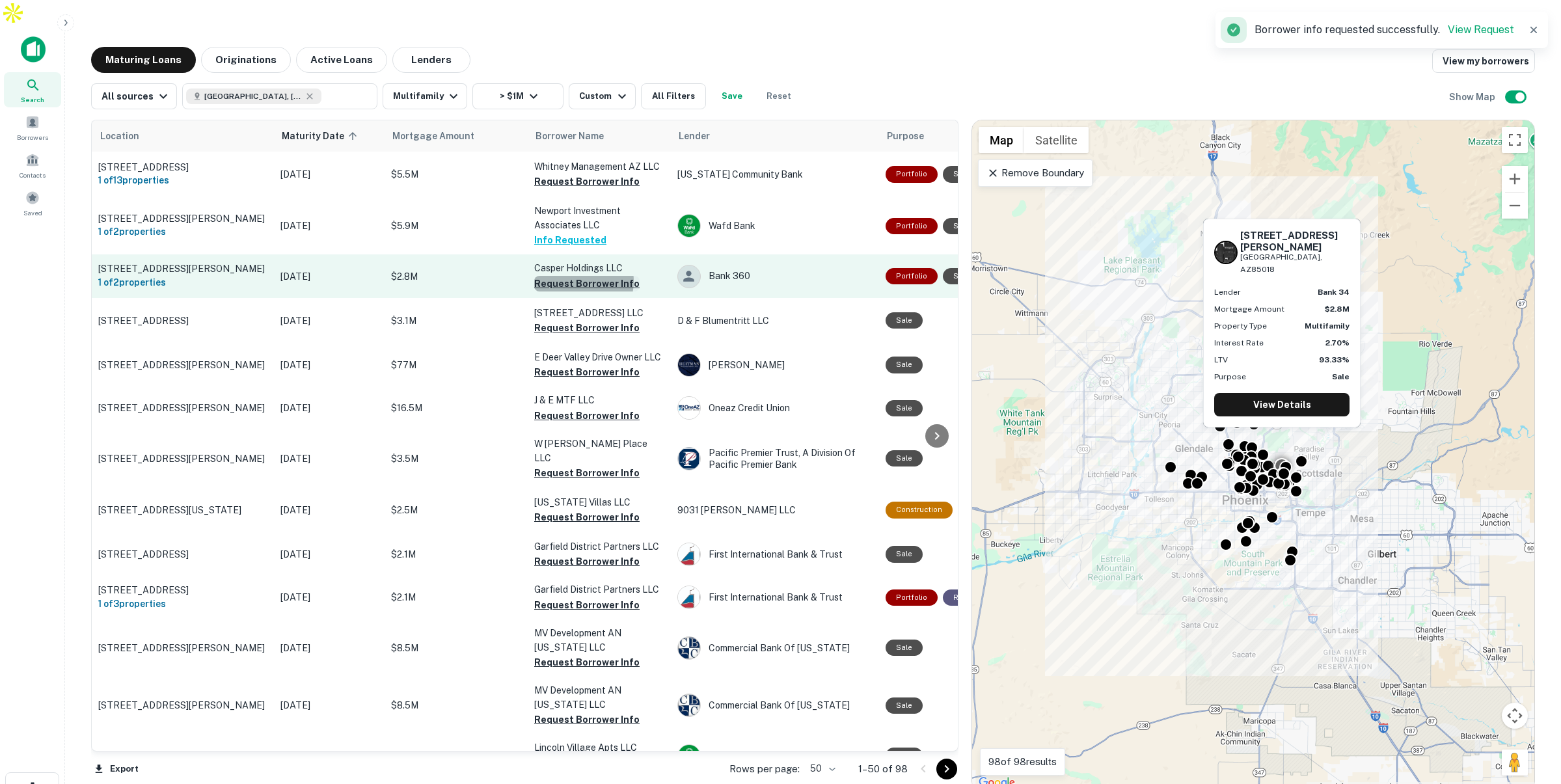
click at [577, 276] on button "Request Borrower Info" at bounding box center [587, 283] width 105 height 16
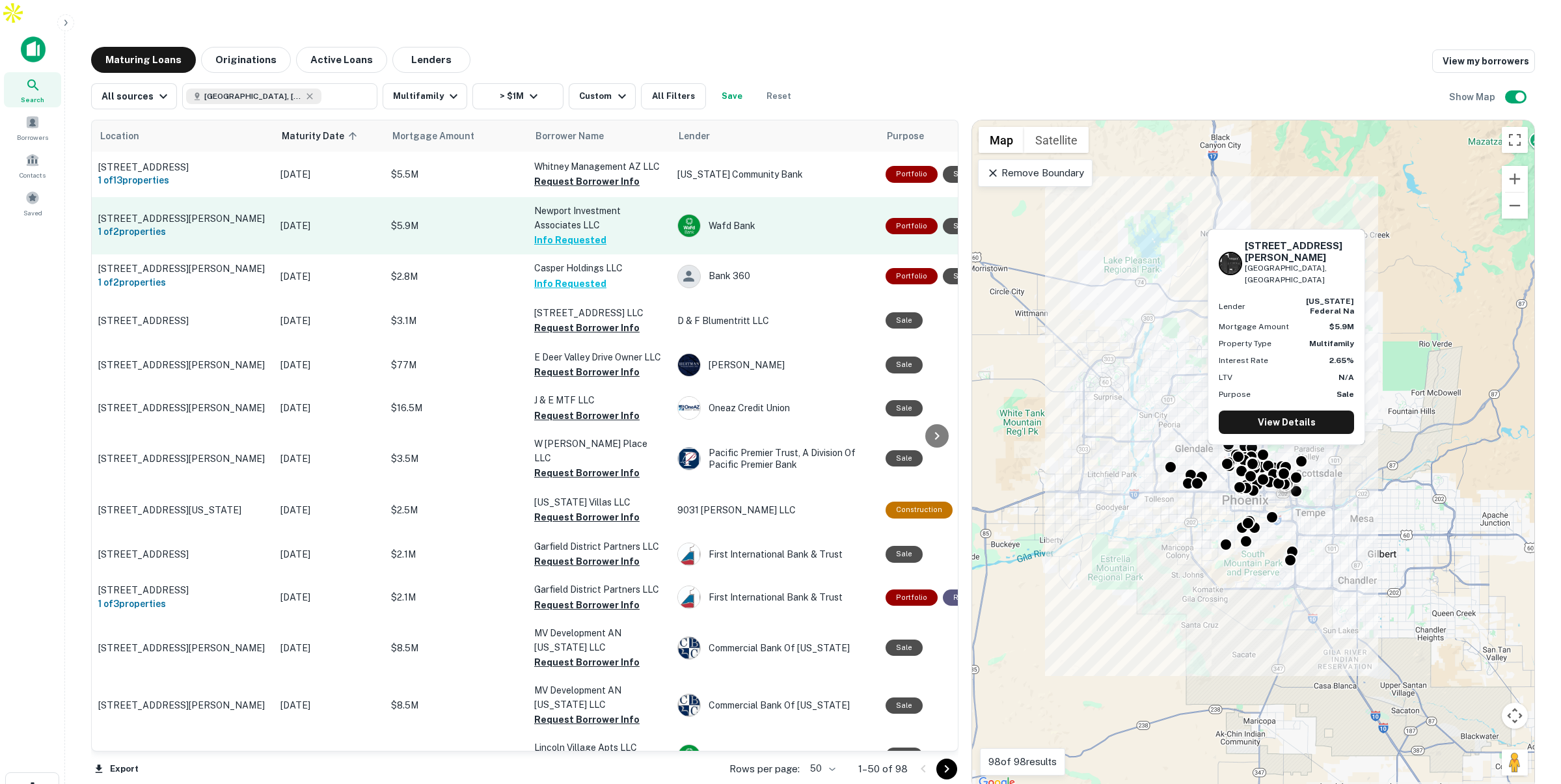
click at [484, 219] on p "$5.9M" at bounding box center [456, 226] width 130 height 14
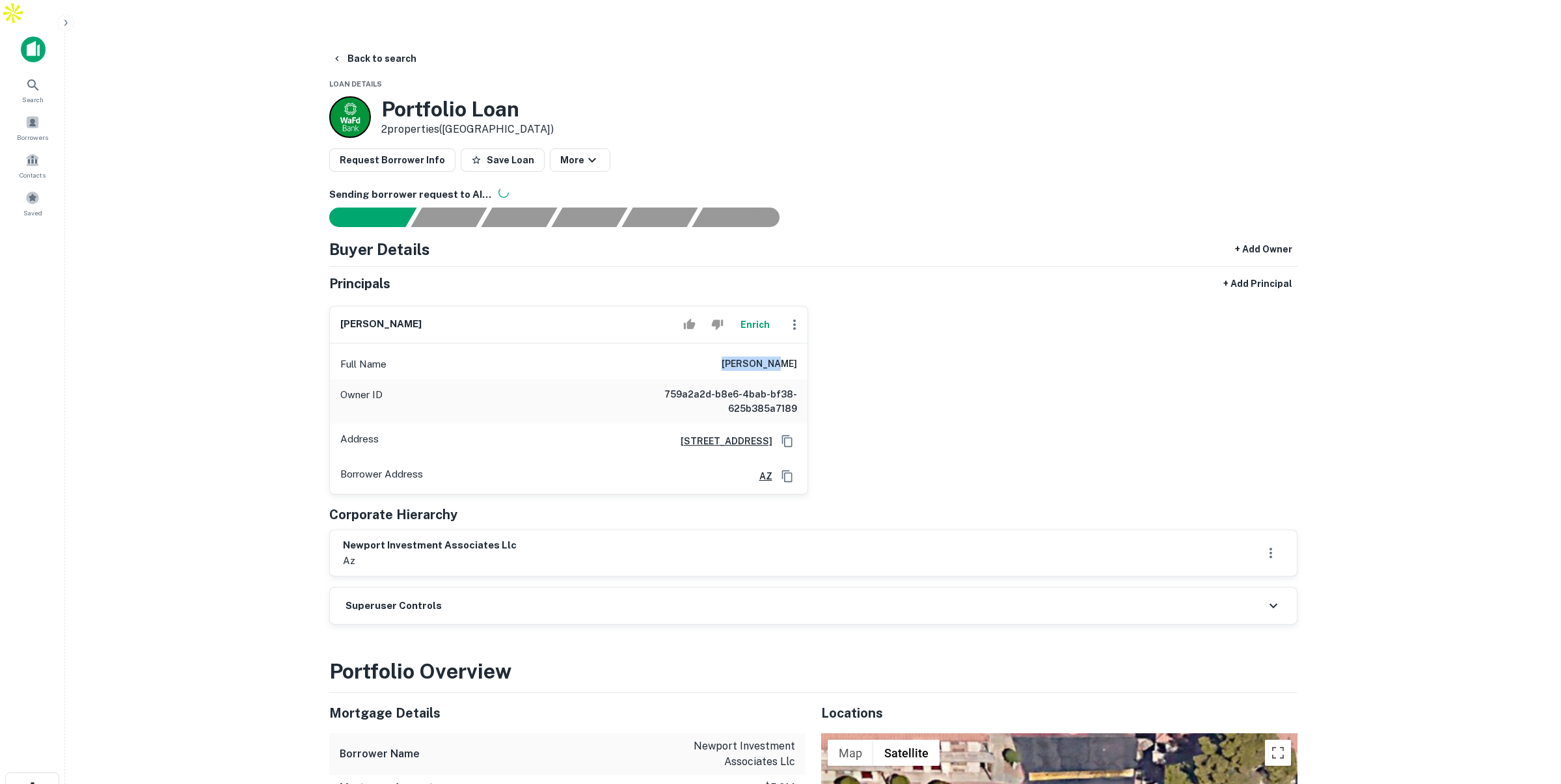
drag, startPoint x: 745, startPoint y: 334, endPoint x: 794, endPoint y: 337, distance: 49.1
click at [792, 356] on h6 "joseph frey" at bounding box center [759, 364] width 75 height 16
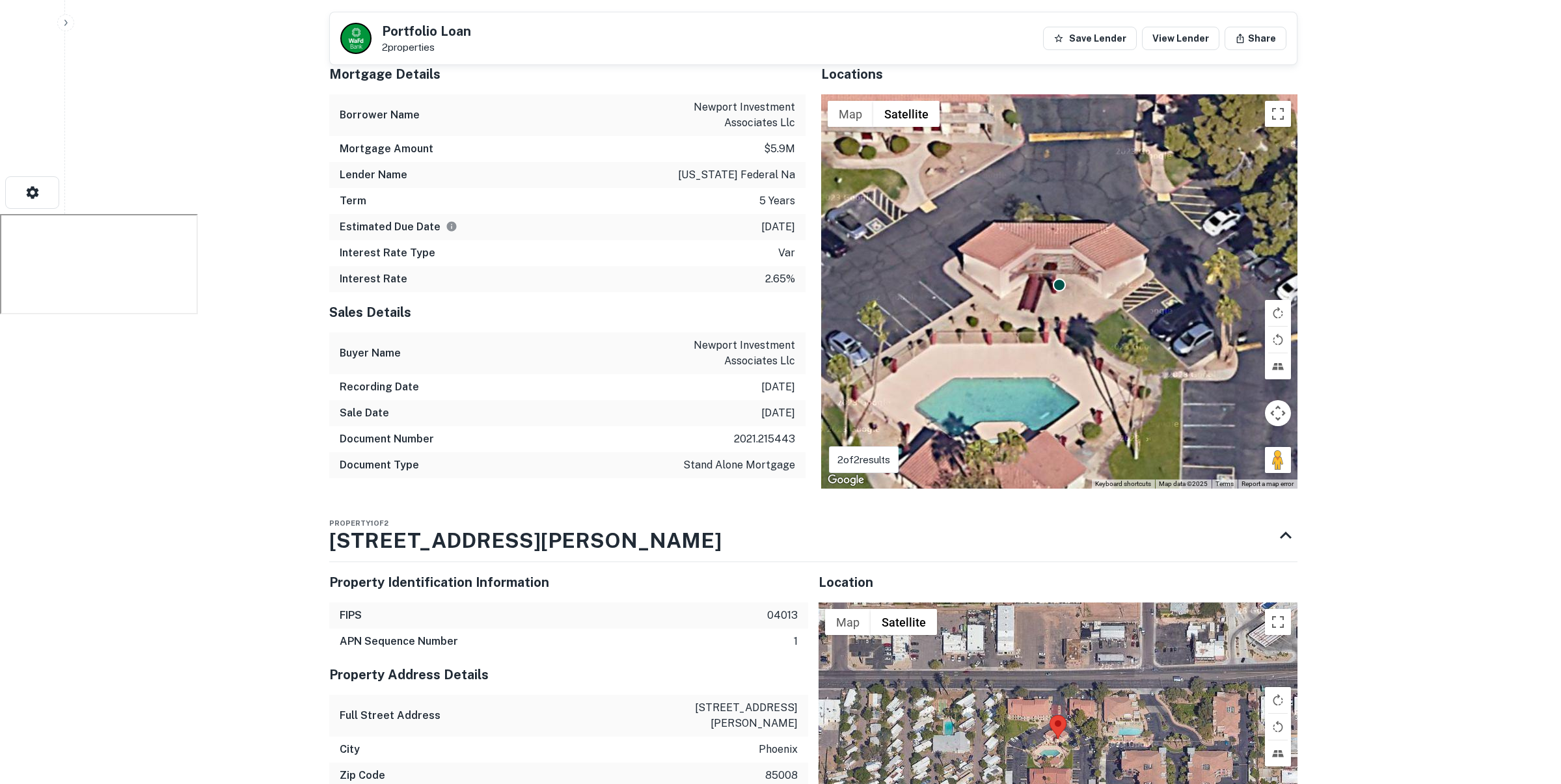
scroll to position [518, 0]
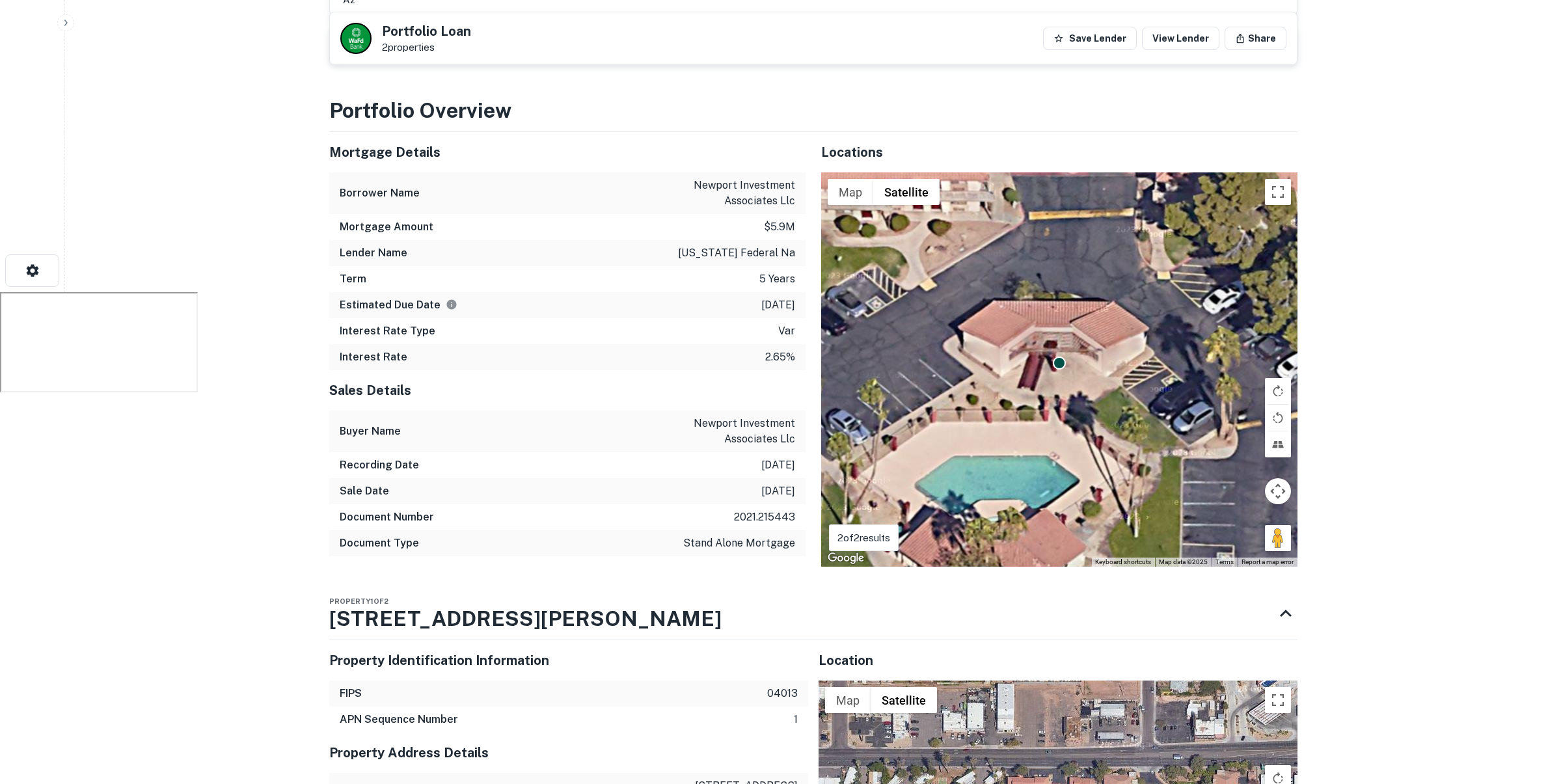
drag, startPoint x: 766, startPoint y: 328, endPoint x: 794, endPoint y: 328, distance: 28.0
click at [795, 344] on div "Interest Rate 2.65%" at bounding box center [567, 356] width 476 height 26
drag, startPoint x: 764, startPoint y: 330, endPoint x: 791, endPoint y: 331, distance: 27.0
click at [791, 349] on p "2.65%" at bounding box center [780, 356] width 30 height 16
drag, startPoint x: 762, startPoint y: 197, endPoint x: 734, endPoint y: 217, distance: 34.4
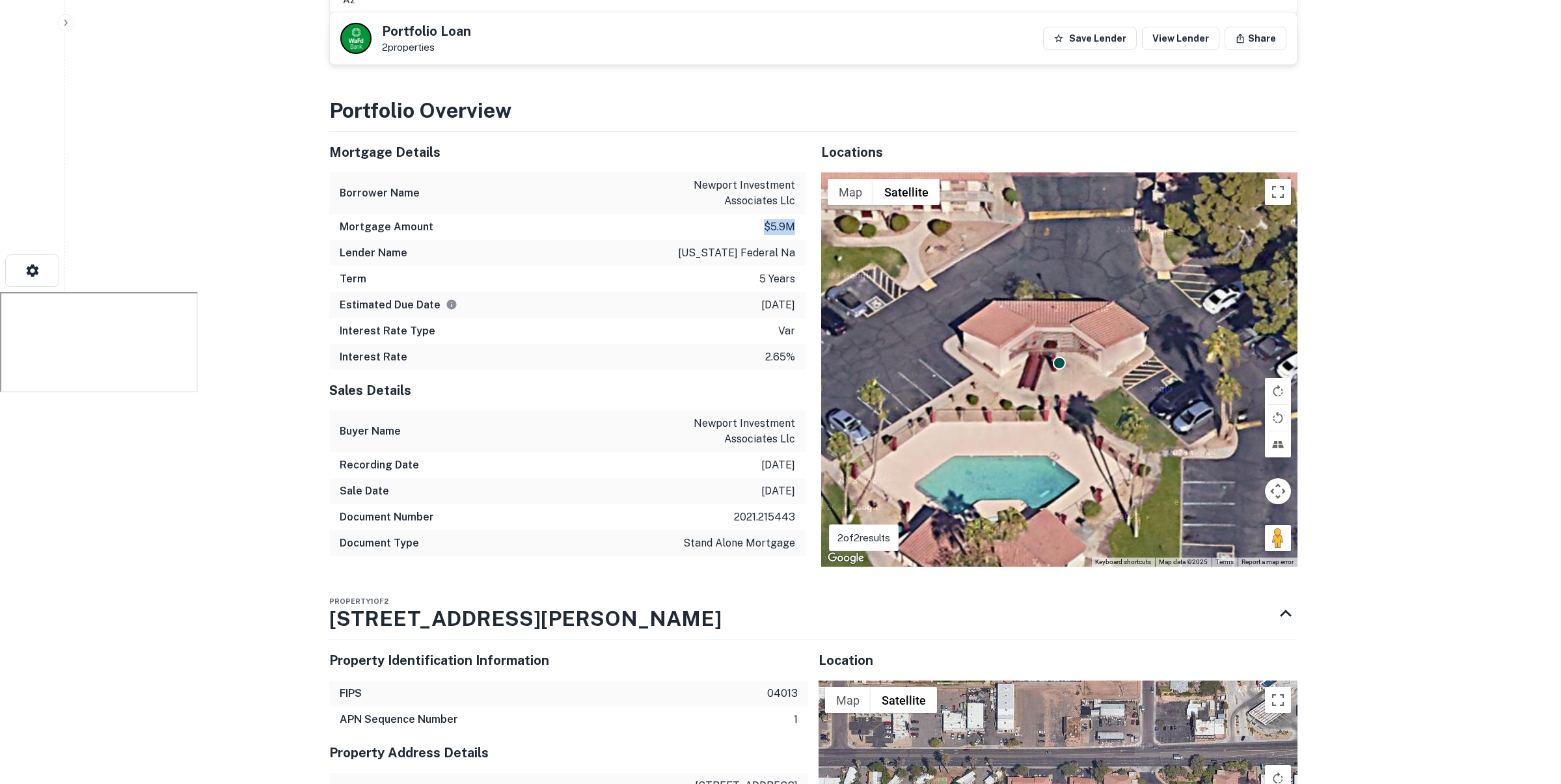
click at [798, 214] on div "Mortgage Amount $5.9m" at bounding box center [567, 226] width 476 height 26
drag, startPoint x: 656, startPoint y: 226, endPoint x: 753, endPoint y: 225, distance: 97.0
click at [753, 240] on div "Lender Name washington federal na" at bounding box center [567, 253] width 476 height 26
drag, startPoint x: 743, startPoint y: 277, endPoint x: 795, endPoint y: 283, distance: 52.3
click at [795, 292] on div "Estimated Due Date 2/24/2026" at bounding box center [567, 305] width 476 height 26
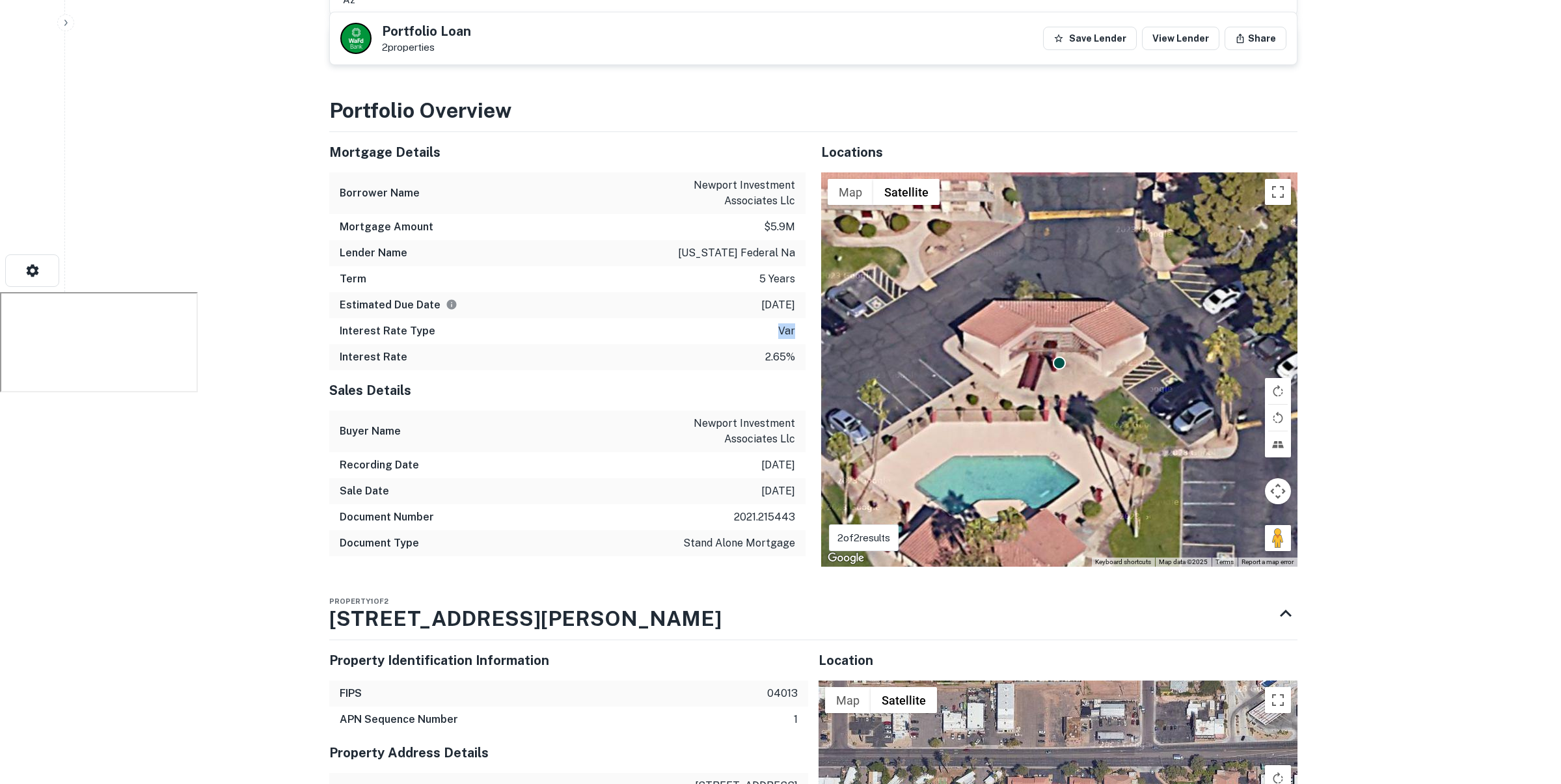
drag, startPoint x: 779, startPoint y: 305, endPoint x: 787, endPoint y: 311, distance: 10.0
click at [794, 323] on p "var" at bounding box center [786, 331] width 17 height 16
drag, startPoint x: 762, startPoint y: 331, endPoint x: 793, endPoint y: 331, distance: 31.0
click at [793, 344] on div "Interest Rate 2.65%" at bounding box center [567, 356] width 476 height 26
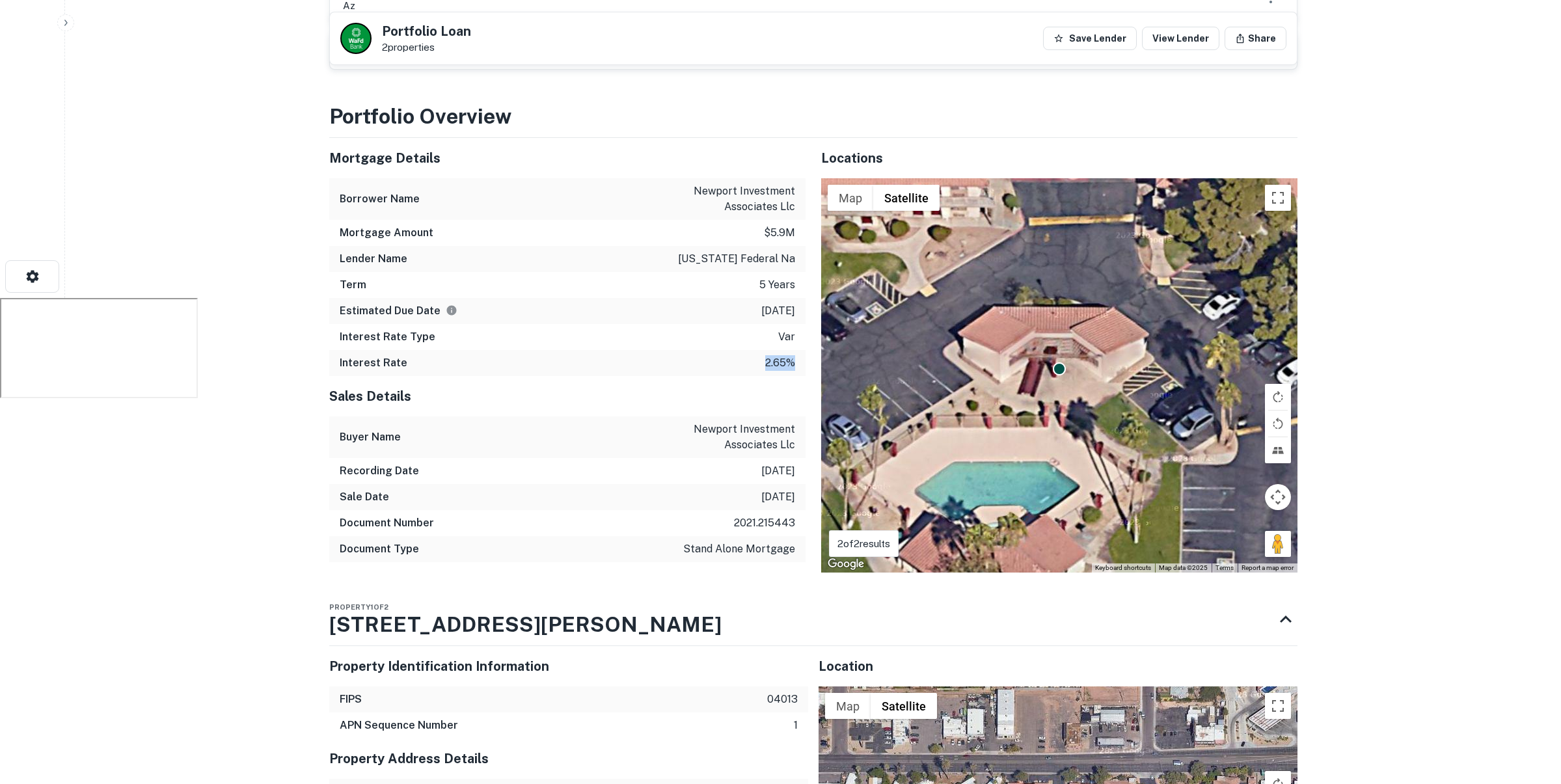
drag, startPoint x: 758, startPoint y: 337, endPoint x: 766, endPoint y: 337, distance: 8.0
click at [763, 350] on div "Interest Rate 2.65%" at bounding box center [567, 362] width 476 height 26
drag, startPoint x: 766, startPoint y: 336, endPoint x: 788, endPoint y: 337, distance: 22.0
click at [788, 355] on p "2.65%" at bounding box center [780, 362] width 30 height 16
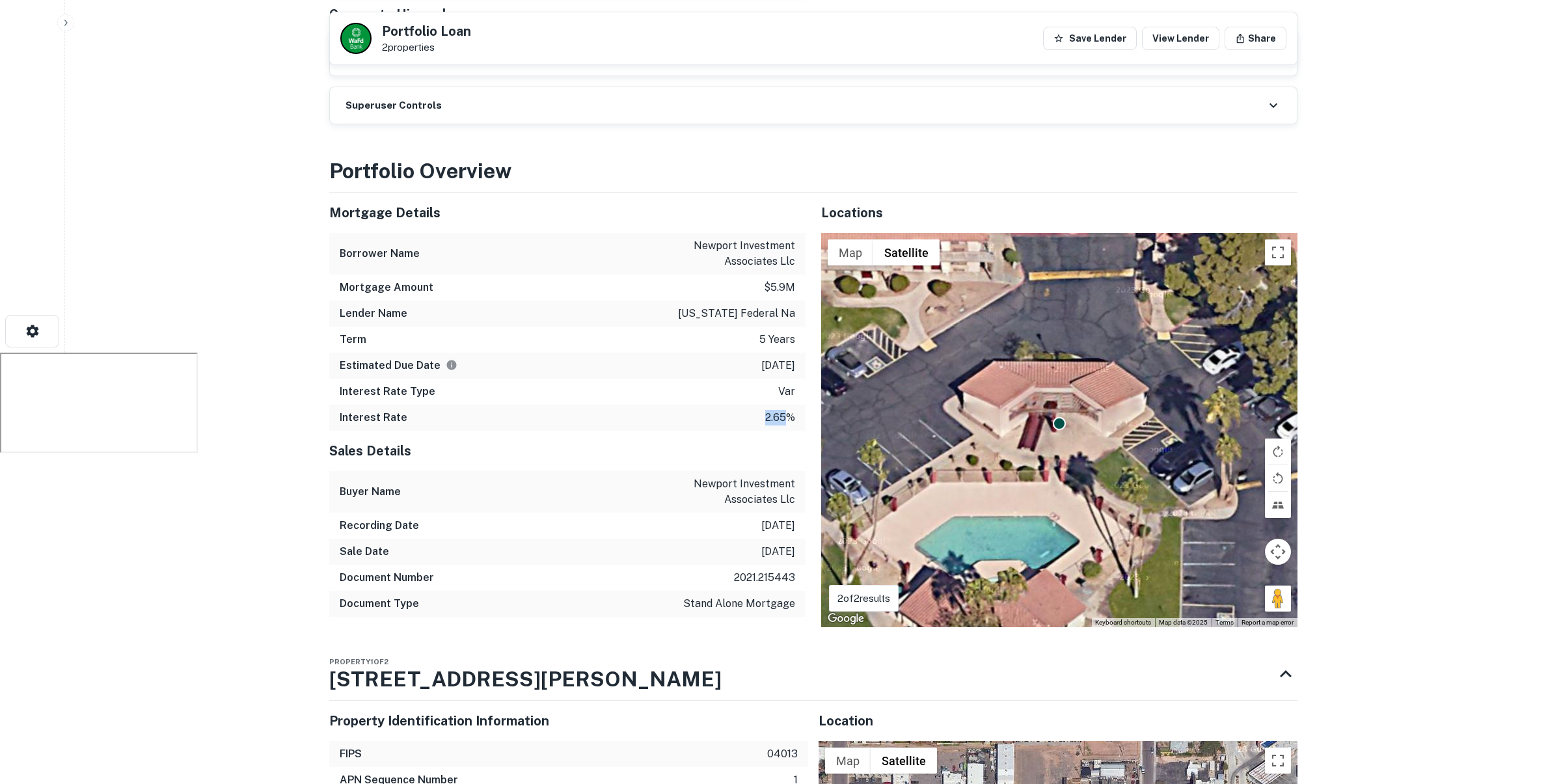
scroll to position [0, 0]
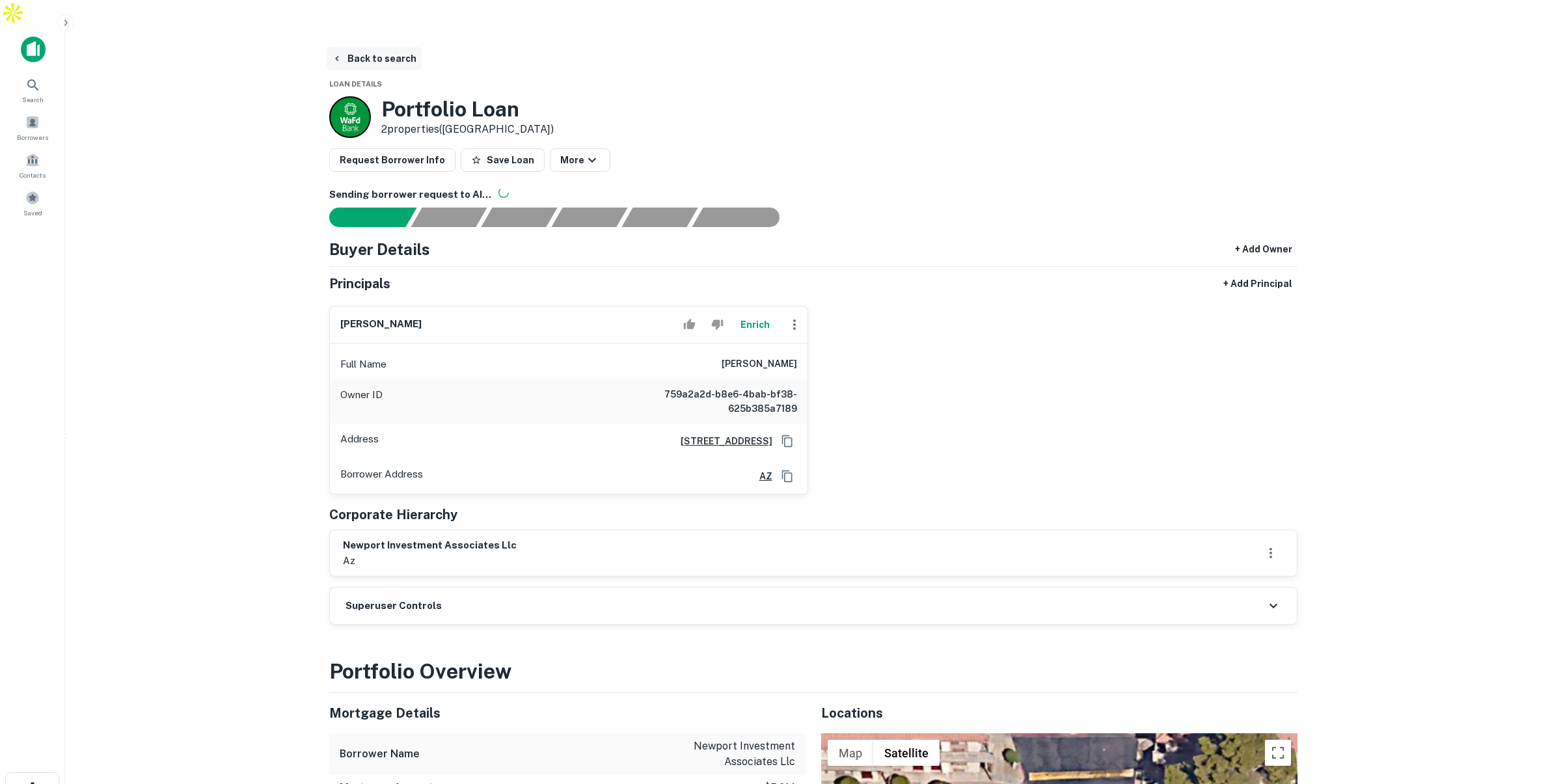
click at [381, 47] on button "Back to search" at bounding box center [374, 58] width 95 height 24
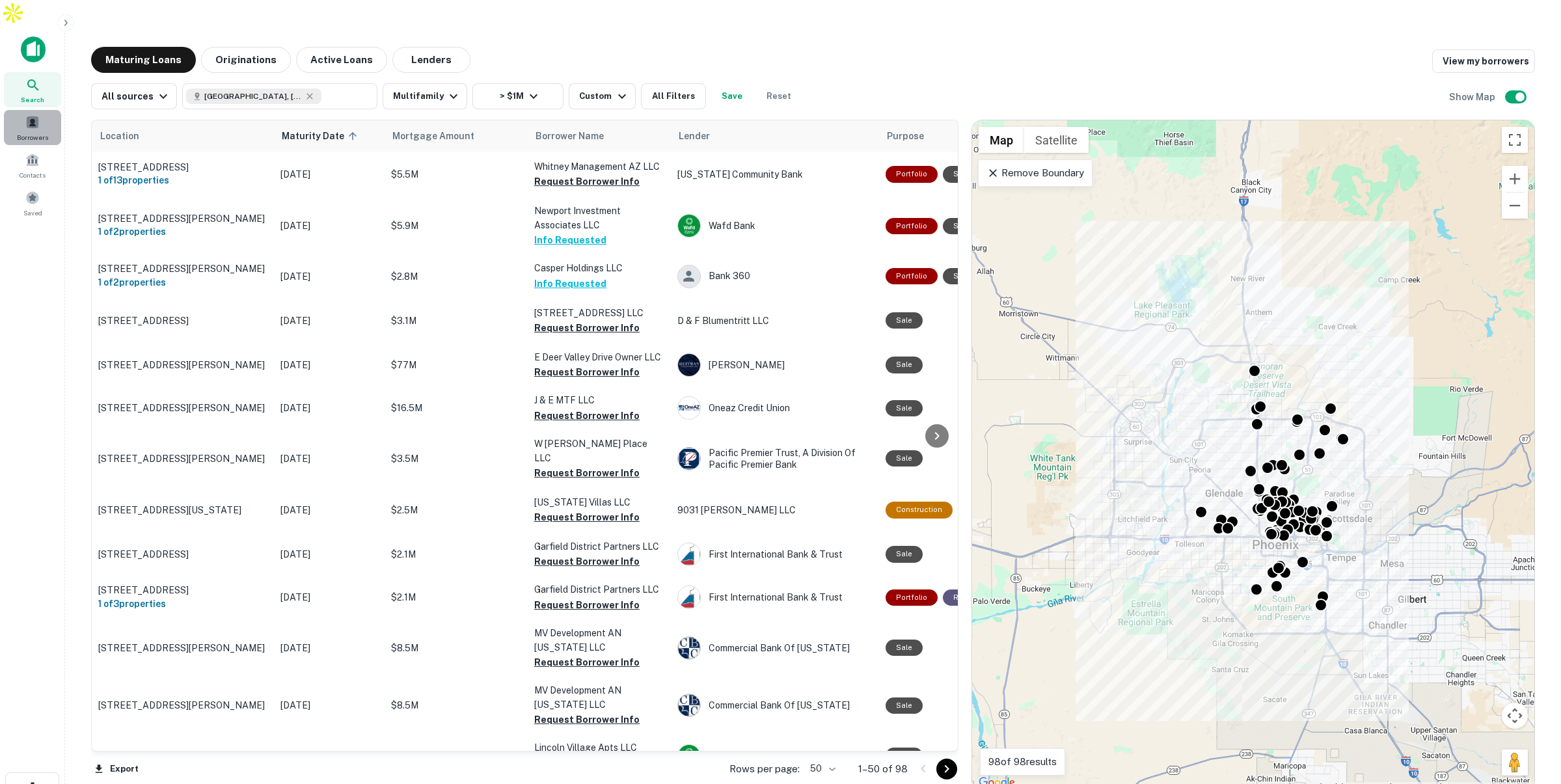
click at [38, 110] on div "Borrowers" at bounding box center [32, 127] width 57 height 35
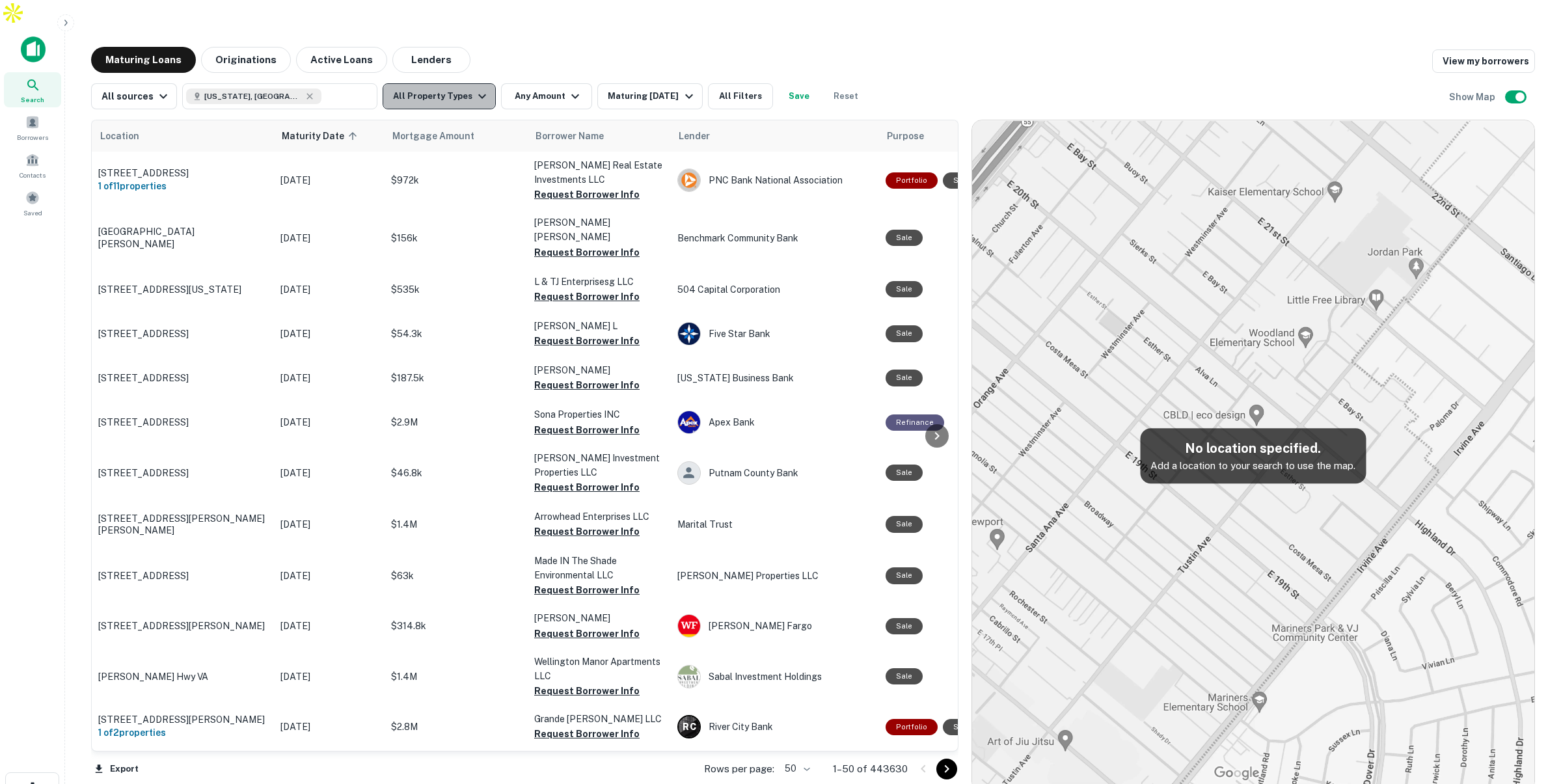
click at [451, 84] on button "All Property Types" at bounding box center [439, 96] width 113 height 26
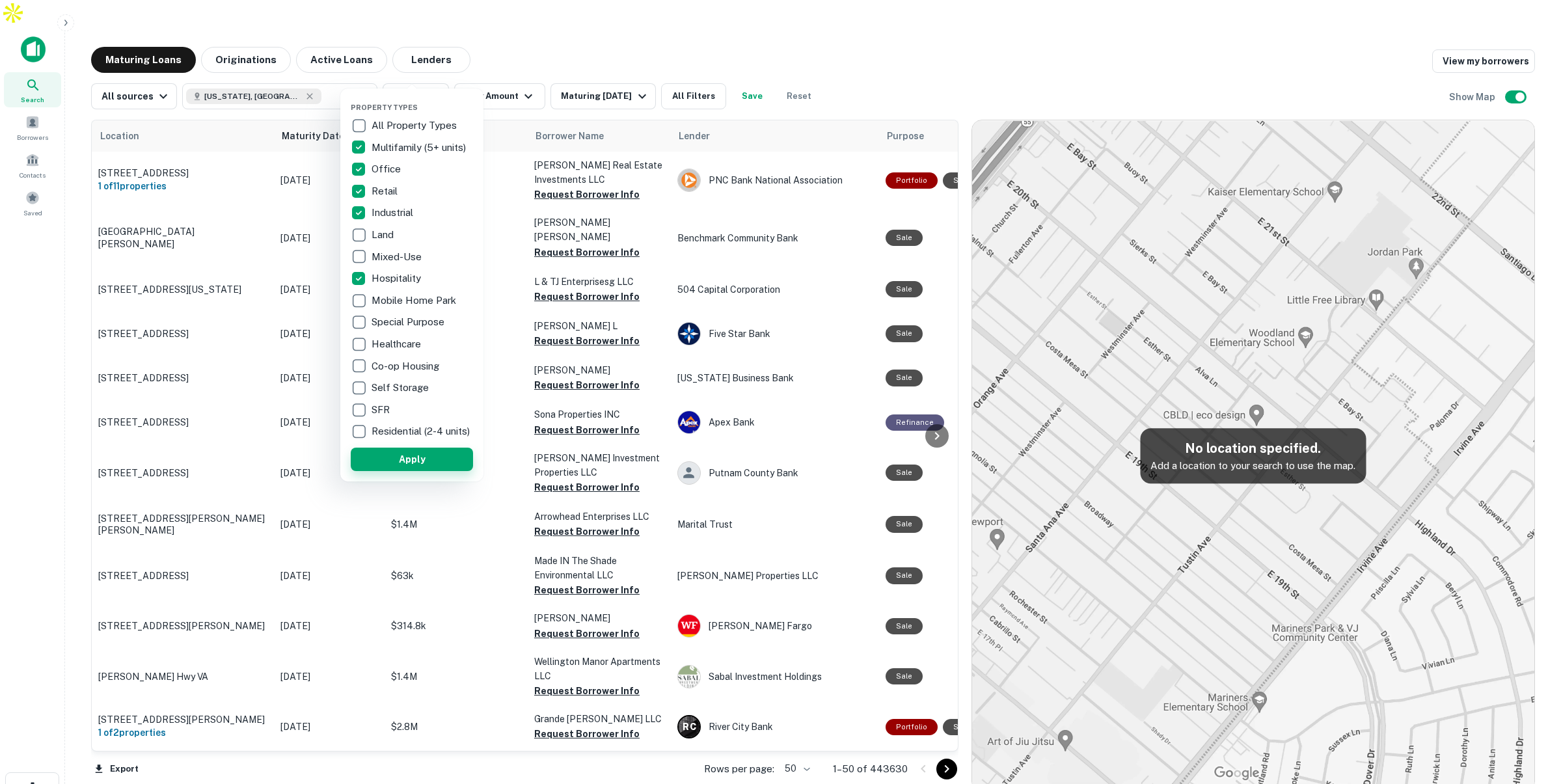
click at [435, 466] on button "Apply" at bounding box center [411, 459] width 122 height 24
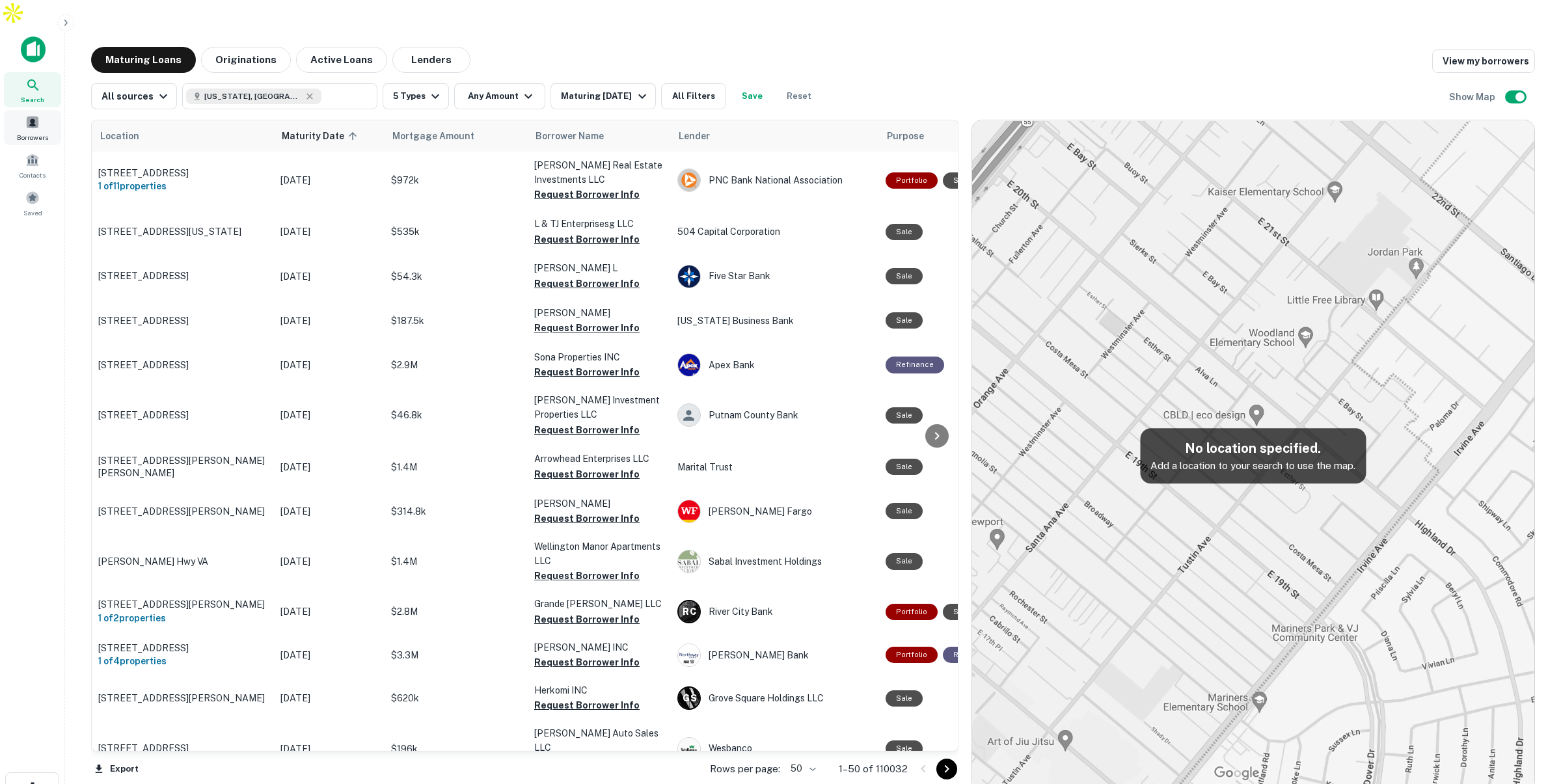
click at [27, 115] on span at bounding box center [32, 122] width 14 height 14
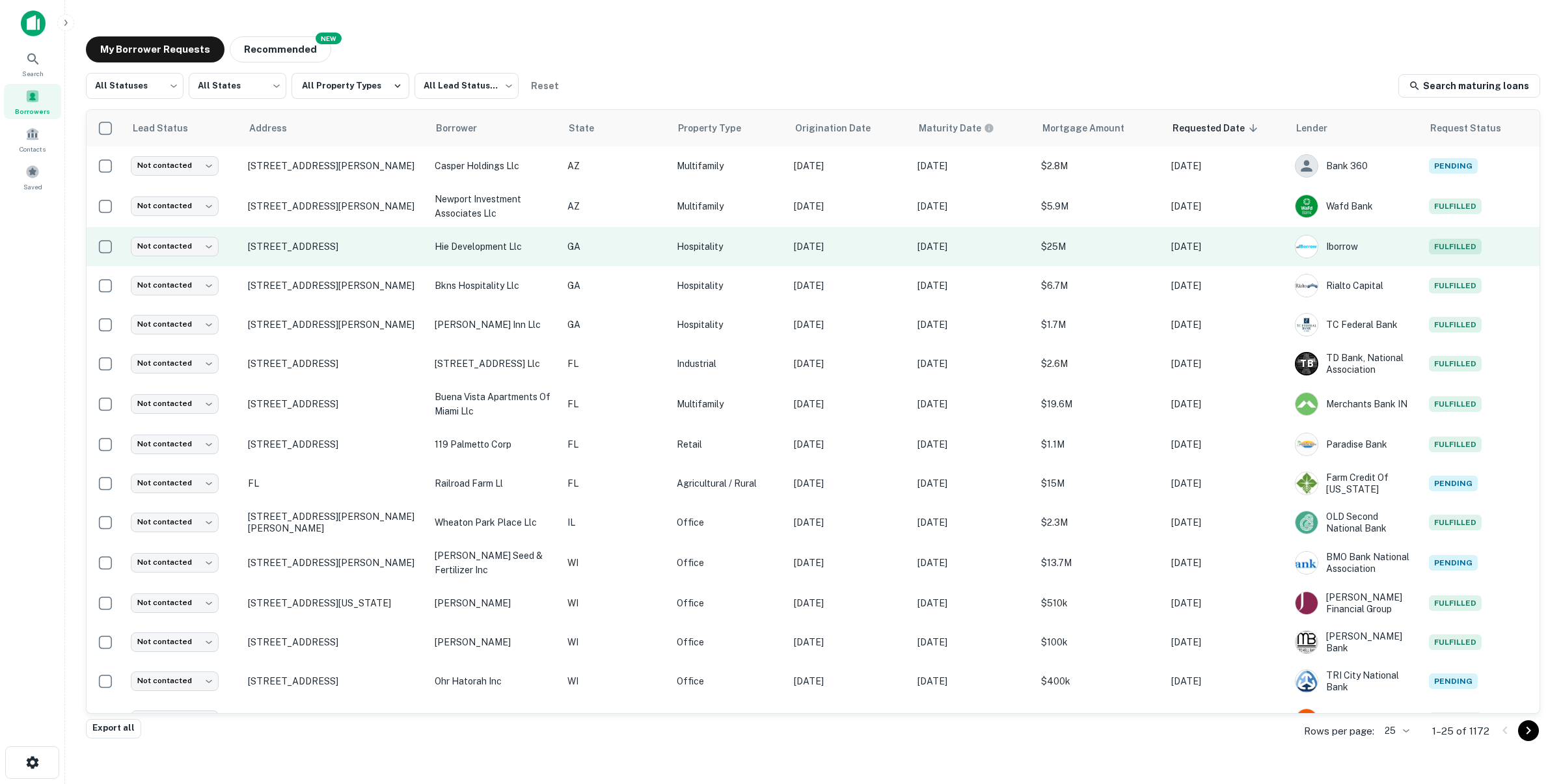
scroll to position [7, 0]
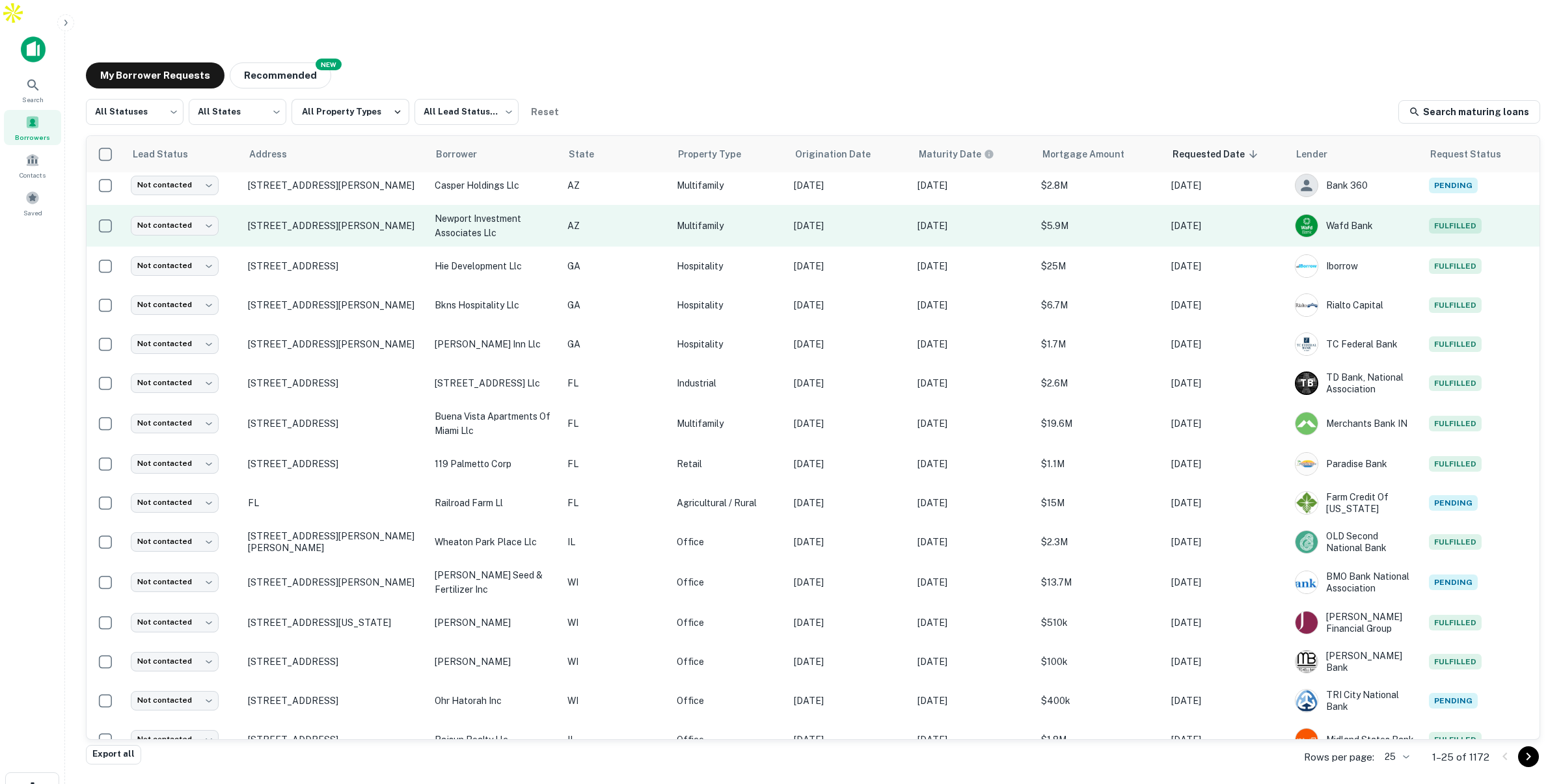
click at [633, 219] on p "AZ" at bounding box center [616, 226] width 96 height 14
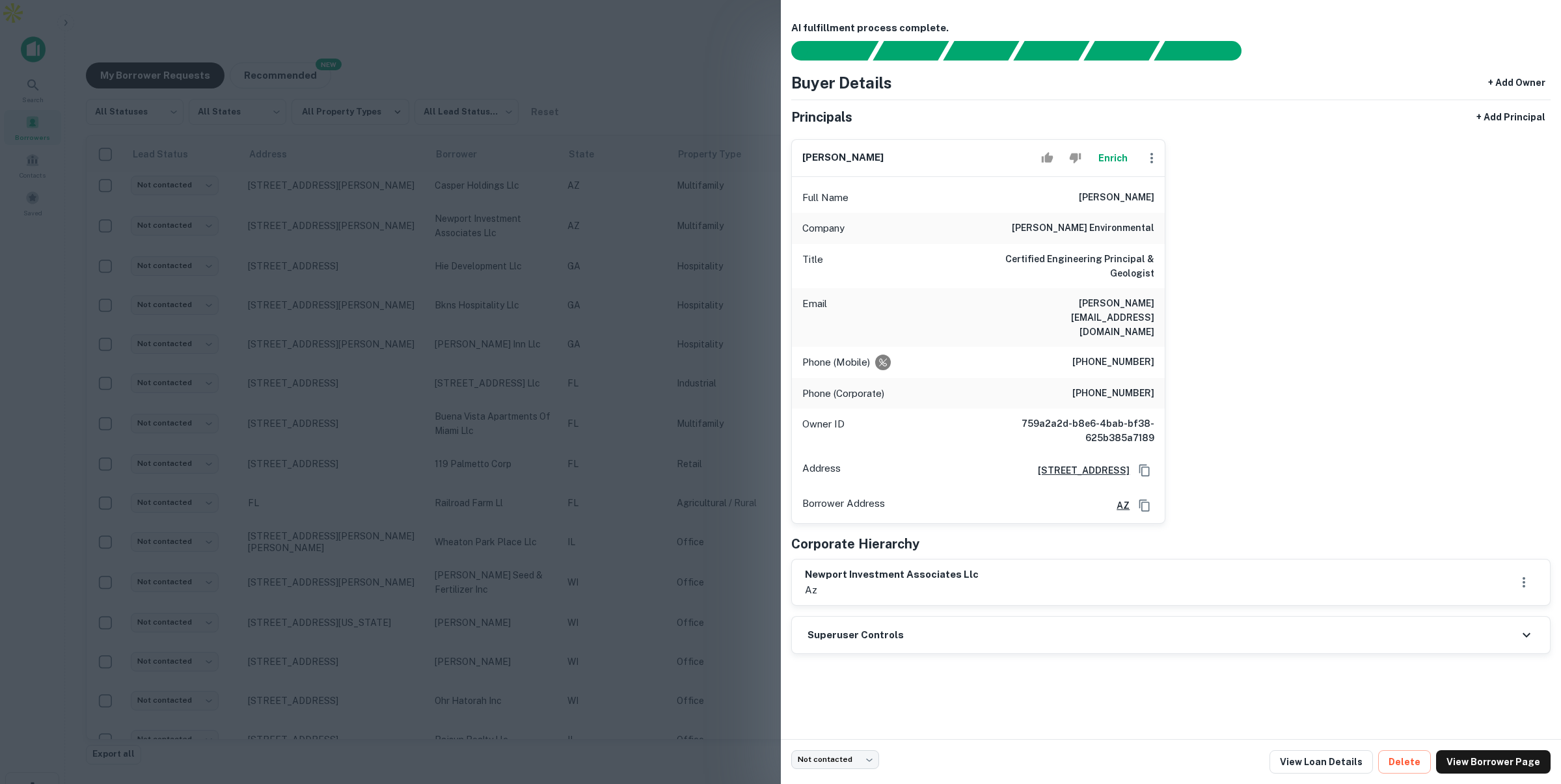
drag, startPoint x: 1113, startPoint y: 197, endPoint x: 1117, endPoint y: 209, distance: 12.6
click at [1134, 202] on h6 "joe w. frey" at bounding box center [1116, 197] width 75 height 16
drag, startPoint x: 1068, startPoint y: 222, endPoint x: 1162, endPoint y: 226, distance: 94.1
click at [1162, 226] on div "Company frey environmental" at bounding box center [978, 229] width 374 height 31
drag, startPoint x: 1062, startPoint y: 260, endPoint x: 1139, endPoint y: 262, distance: 77.0
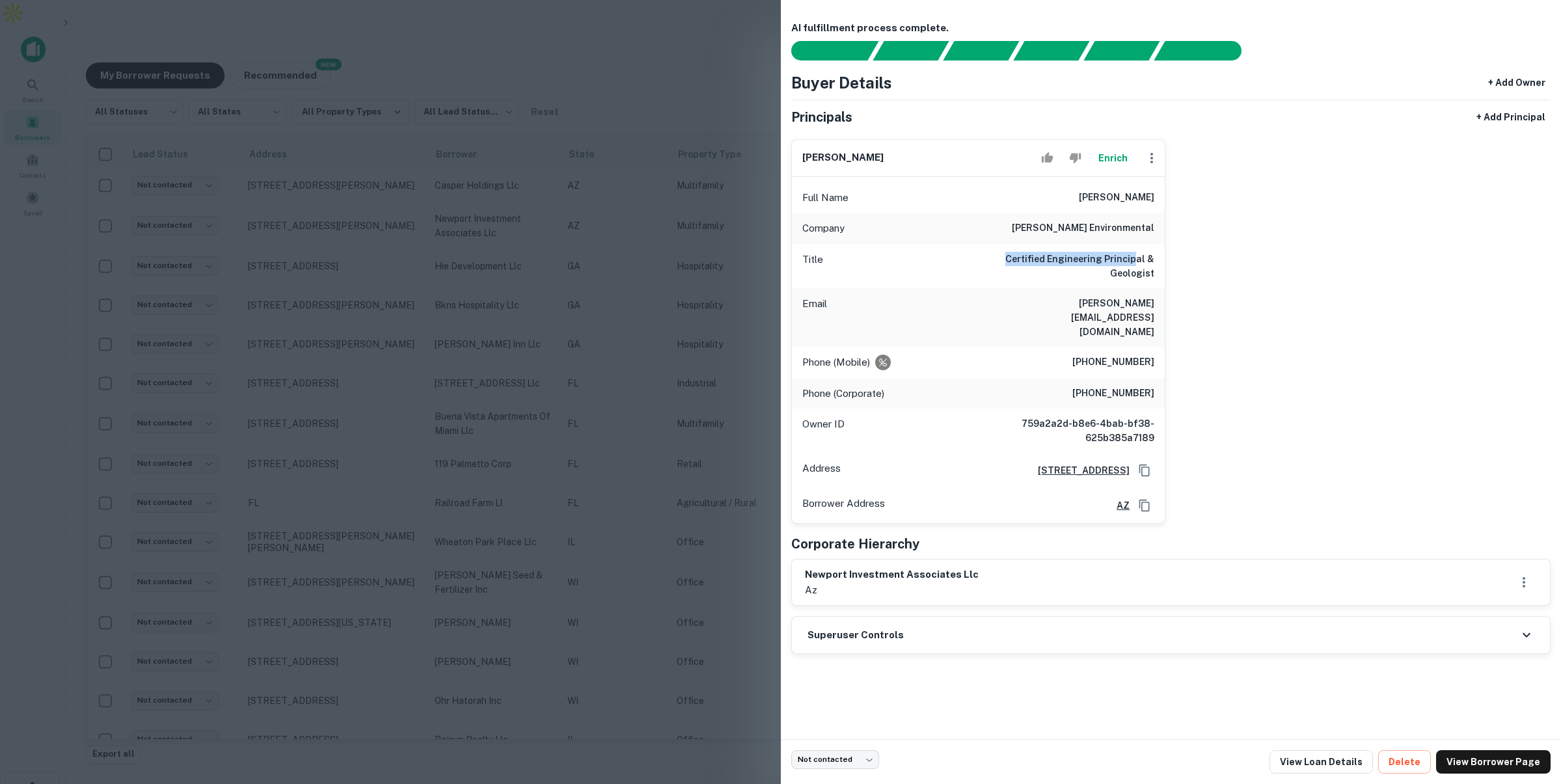
click at [1139, 262] on h6 "Certified Engineering Principal & Geologist" at bounding box center [1076, 266] width 156 height 29
click at [743, 181] on div at bounding box center [780, 392] width 1561 height 784
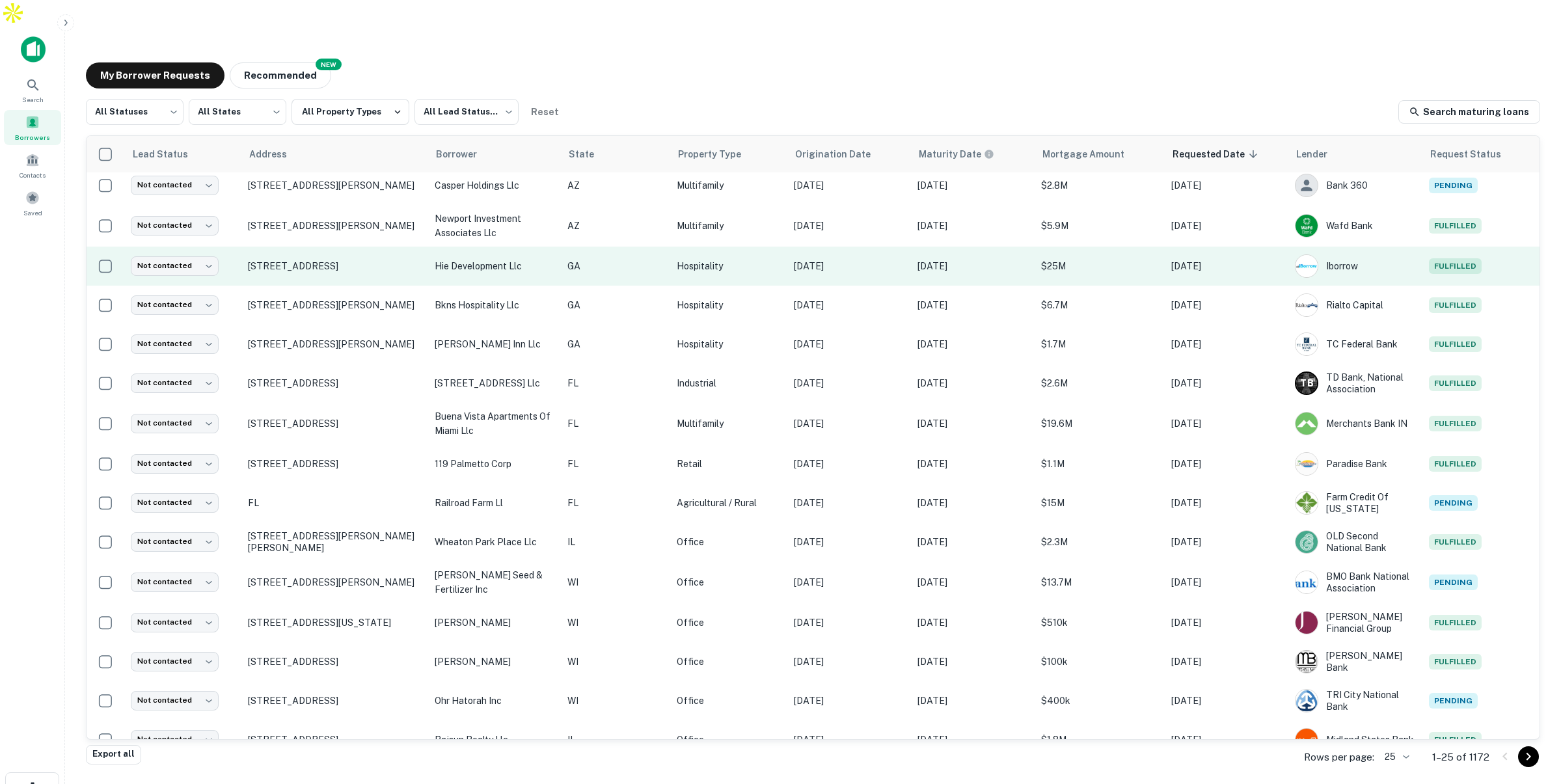
click at [554, 259] on p "hie development llc" at bounding box center [495, 266] width 120 height 14
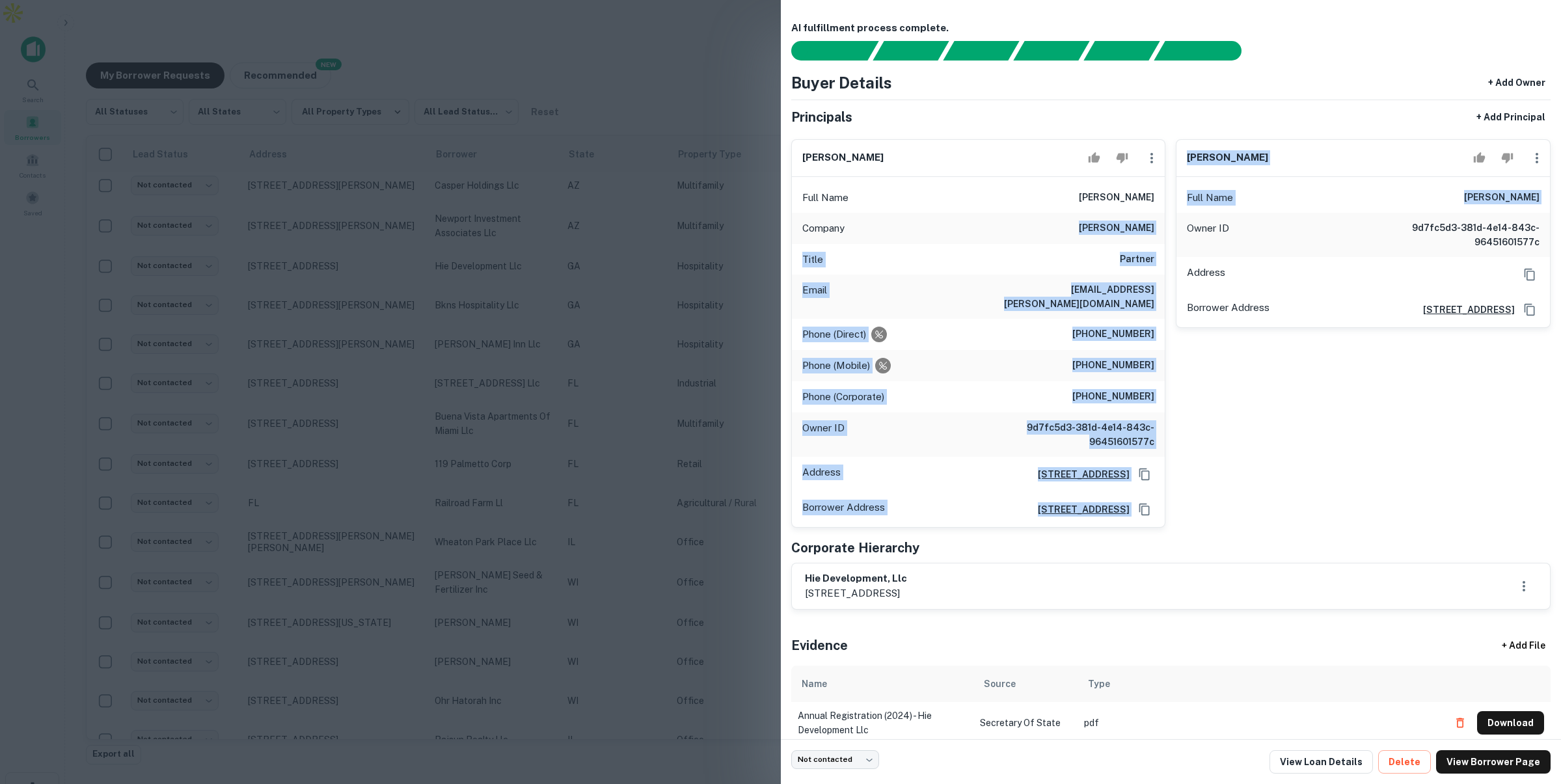
drag, startPoint x: 1114, startPoint y: 224, endPoint x: 1162, endPoint y: 238, distance: 50.0
click at [1170, 229] on div "darryl r. moss Full Name darryl r. moss Company weissman Title Partner Email da…" at bounding box center [1165, 328] width 770 height 399
click at [1107, 283] on h6 "darrylm@weissman.law" at bounding box center [1076, 297] width 156 height 29
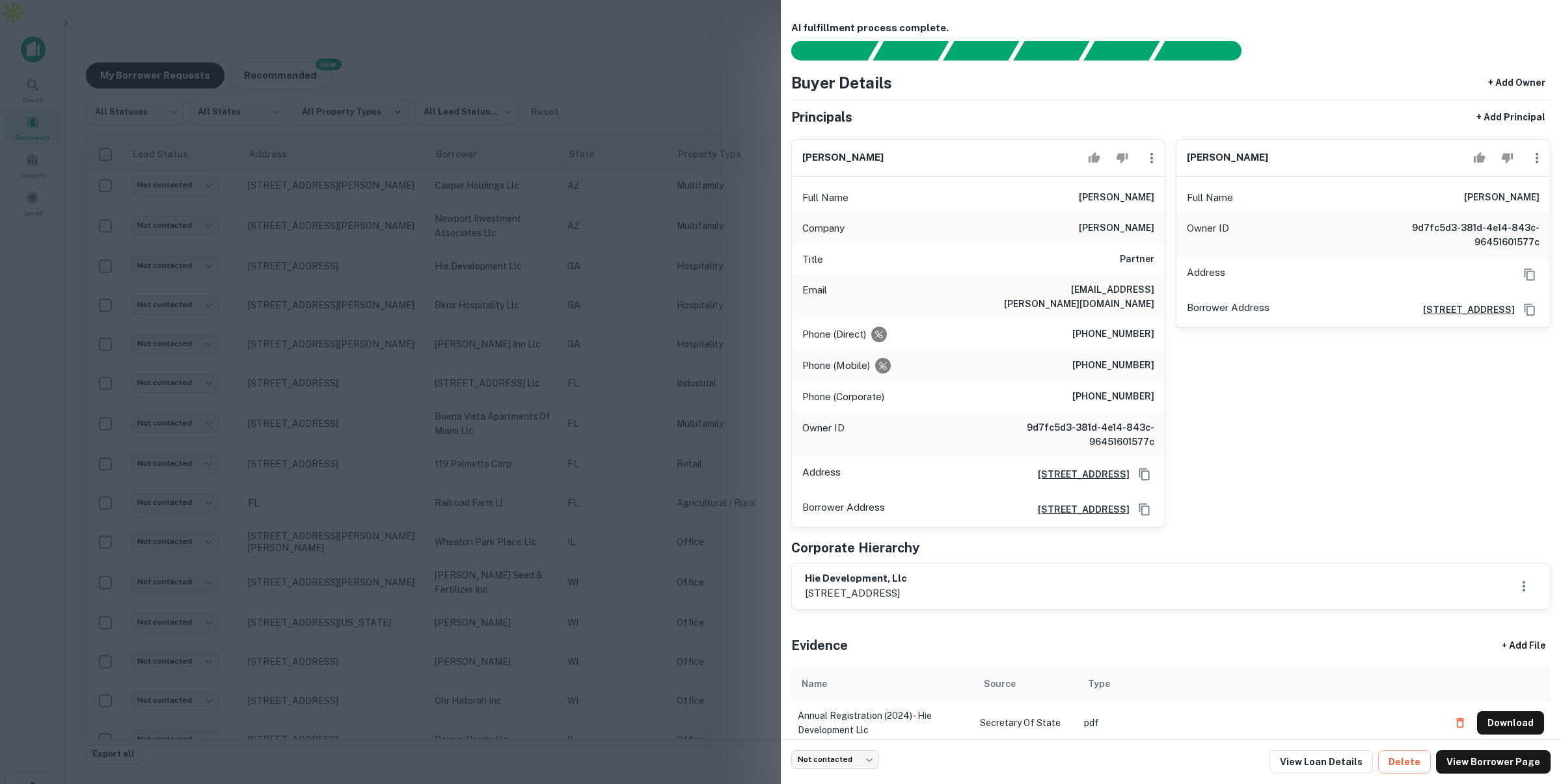
click at [676, 25] on div at bounding box center [780, 392] width 1561 height 784
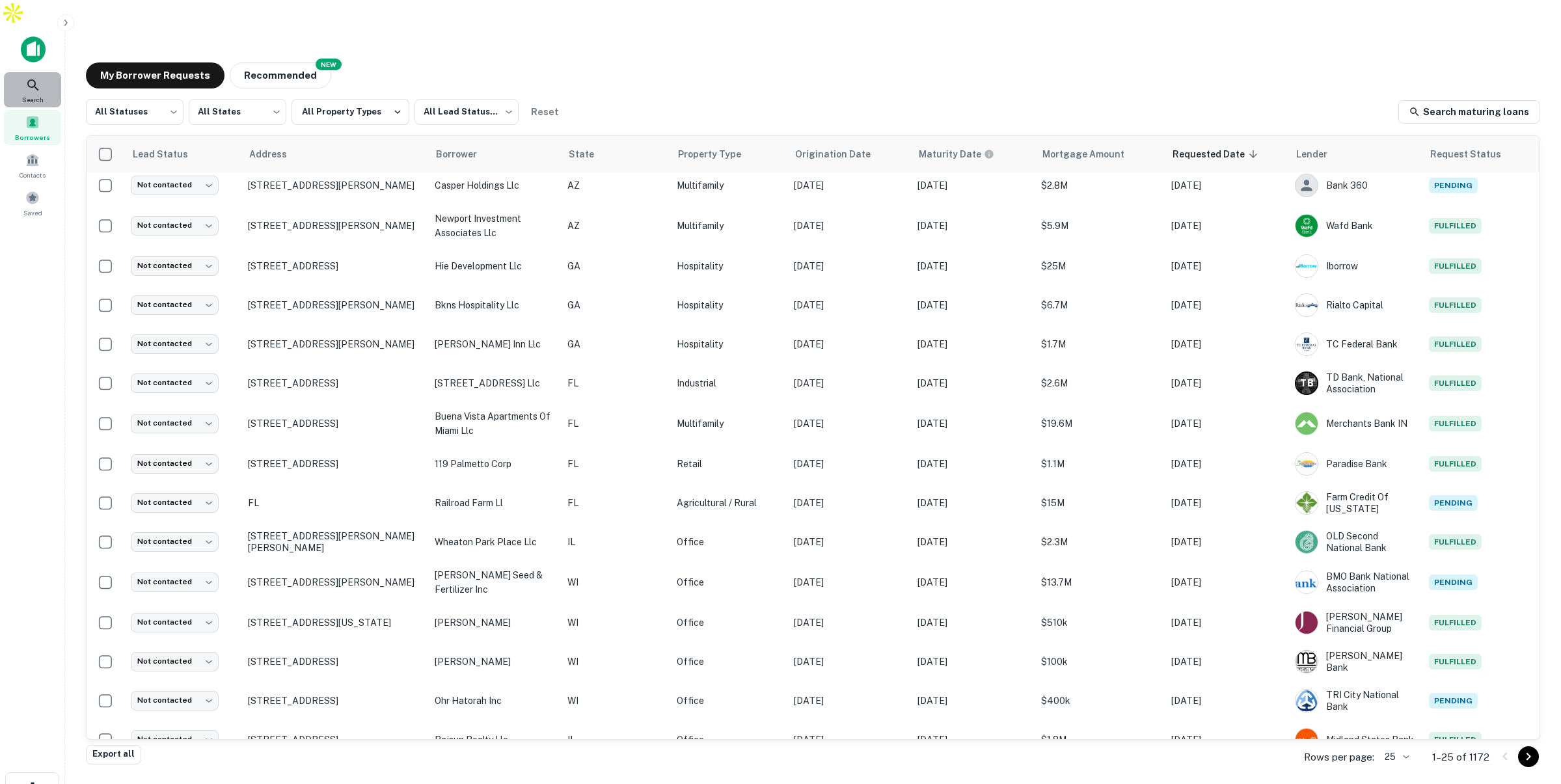
click at [33, 78] on icon at bounding box center [33, 85] width 16 height 16
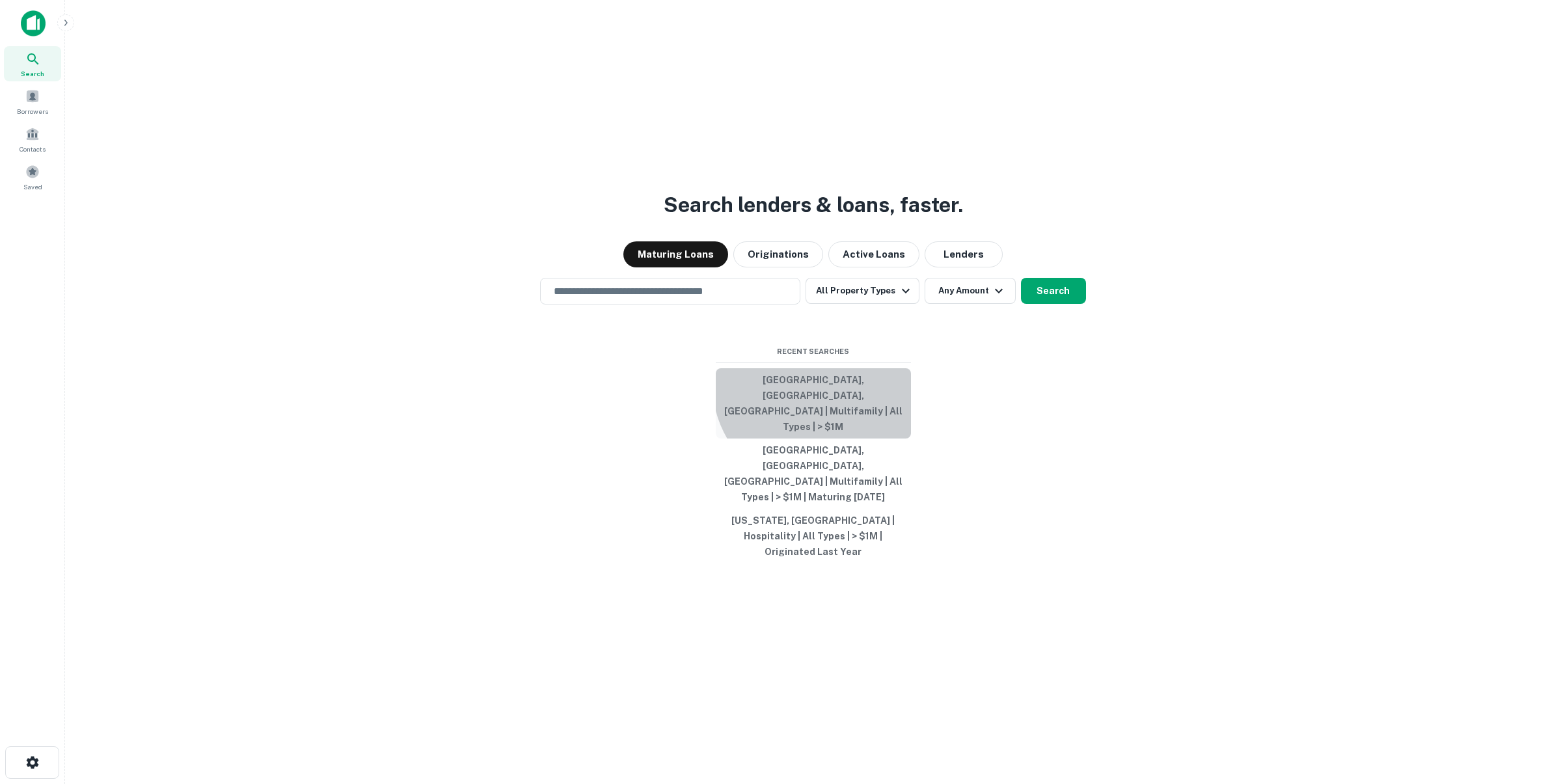
click at [825, 420] on button "[GEOGRAPHIC_DATA], [GEOGRAPHIC_DATA], [GEOGRAPHIC_DATA] | Multifamily | All Typ…" at bounding box center [813, 403] width 195 height 70
type input "**********"
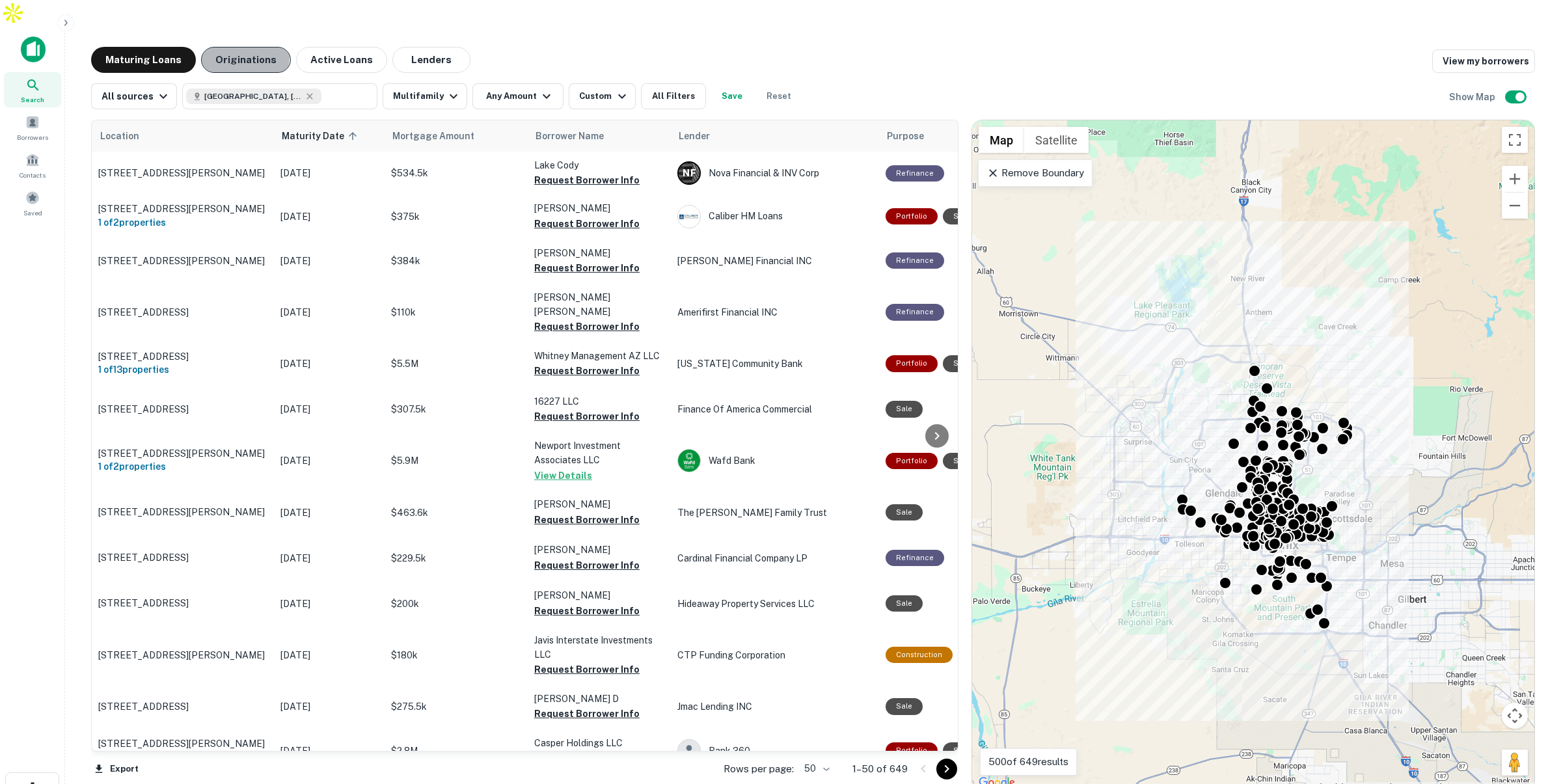
click at [232, 47] on button "Originations" at bounding box center [246, 59] width 90 height 26
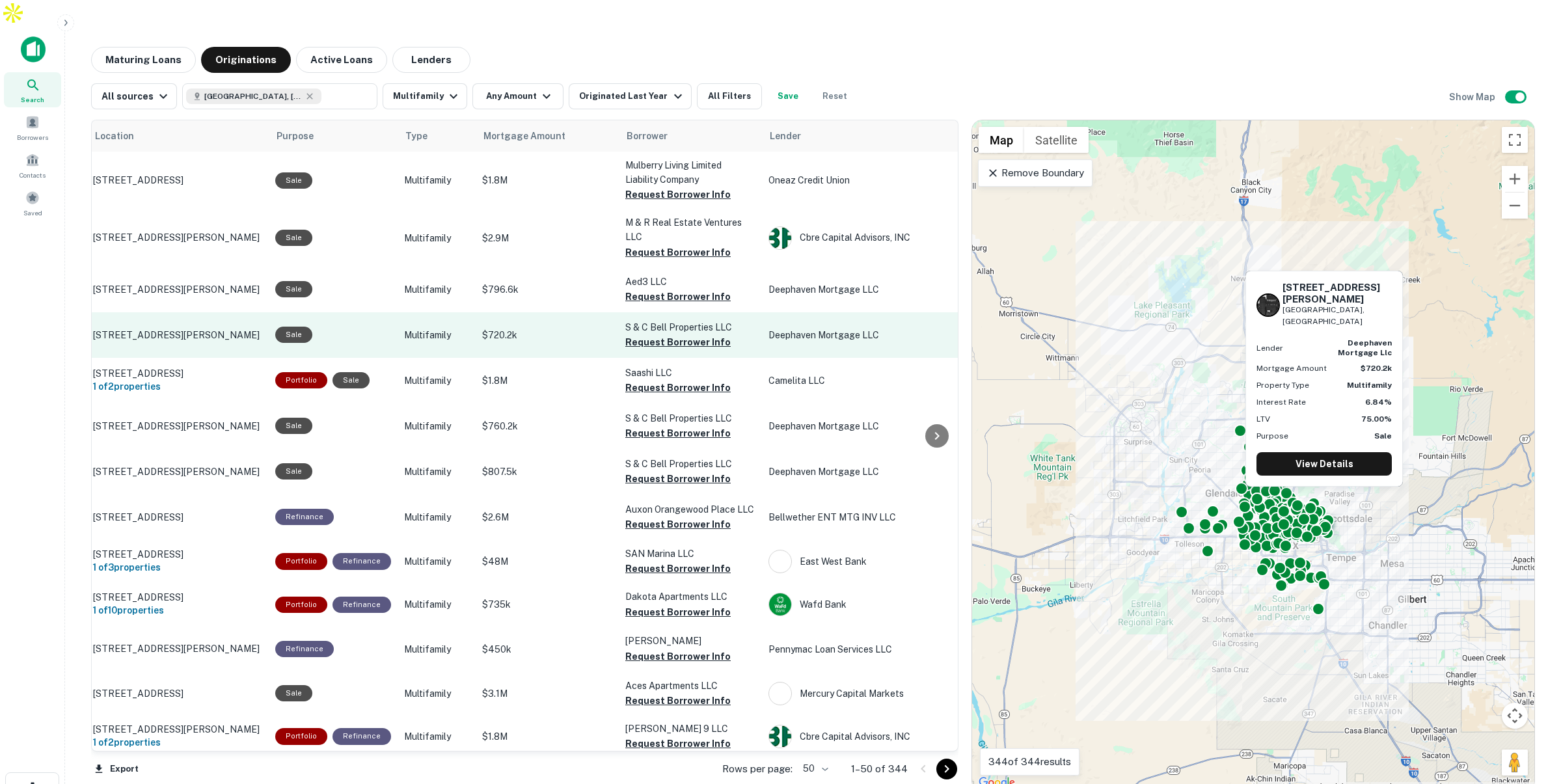
scroll to position [0, 8]
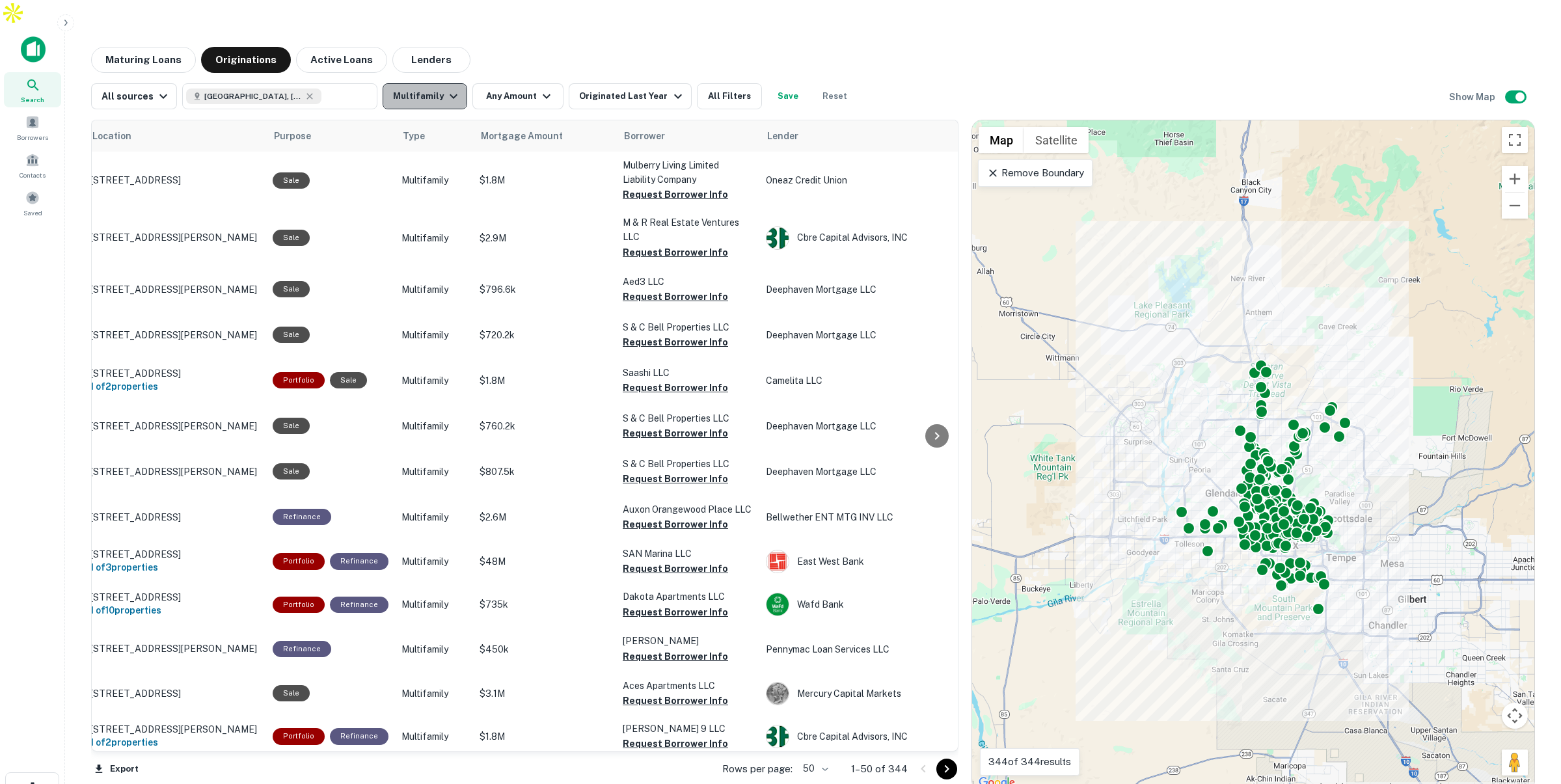
click at [445, 89] on icon "button" at bounding box center [453, 96] width 16 height 16
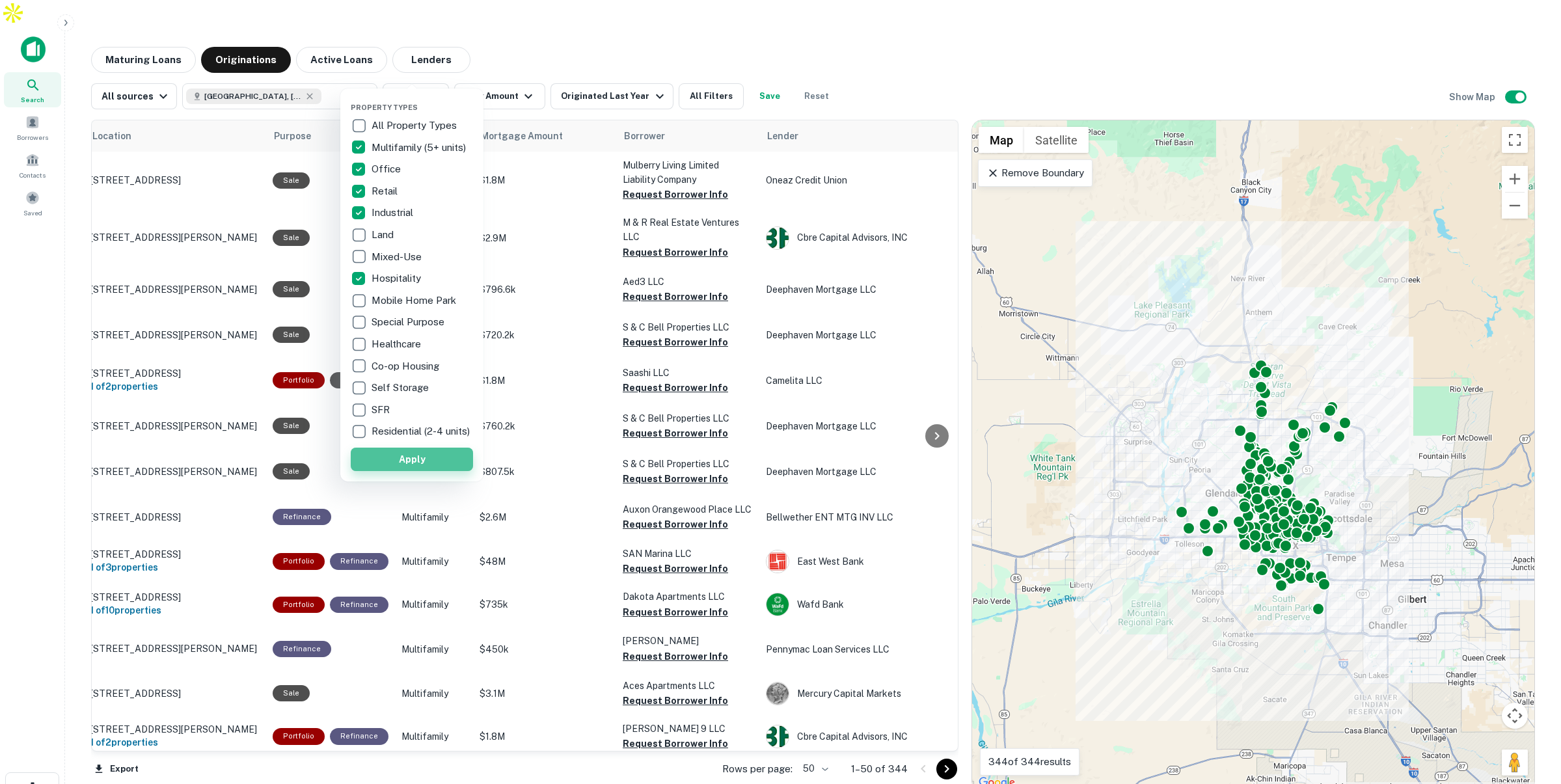
click at [439, 468] on button "Apply" at bounding box center [411, 459] width 122 height 24
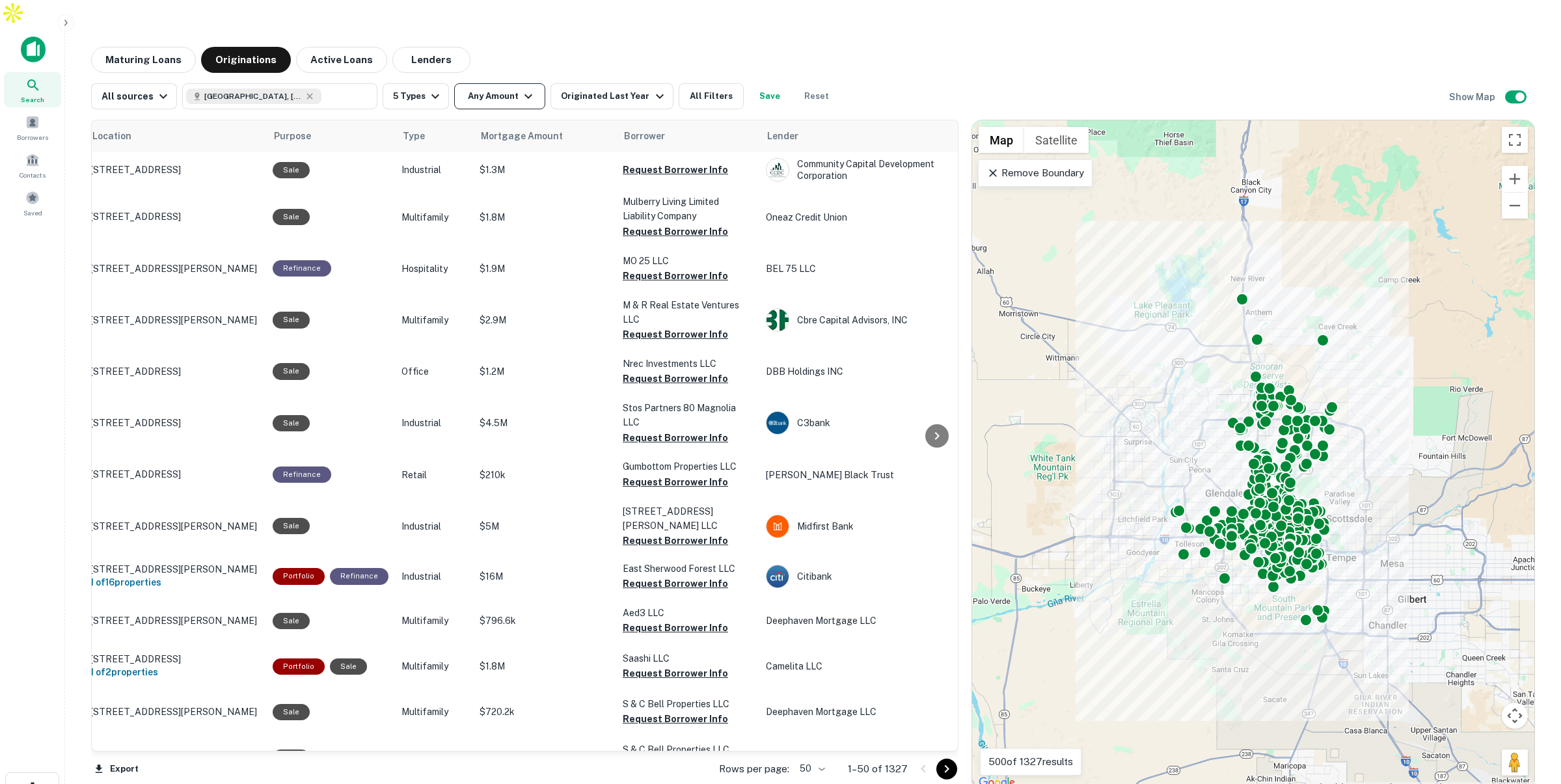
click at [507, 84] on button "Any Amount" at bounding box center [499, 96] width 91 height 26
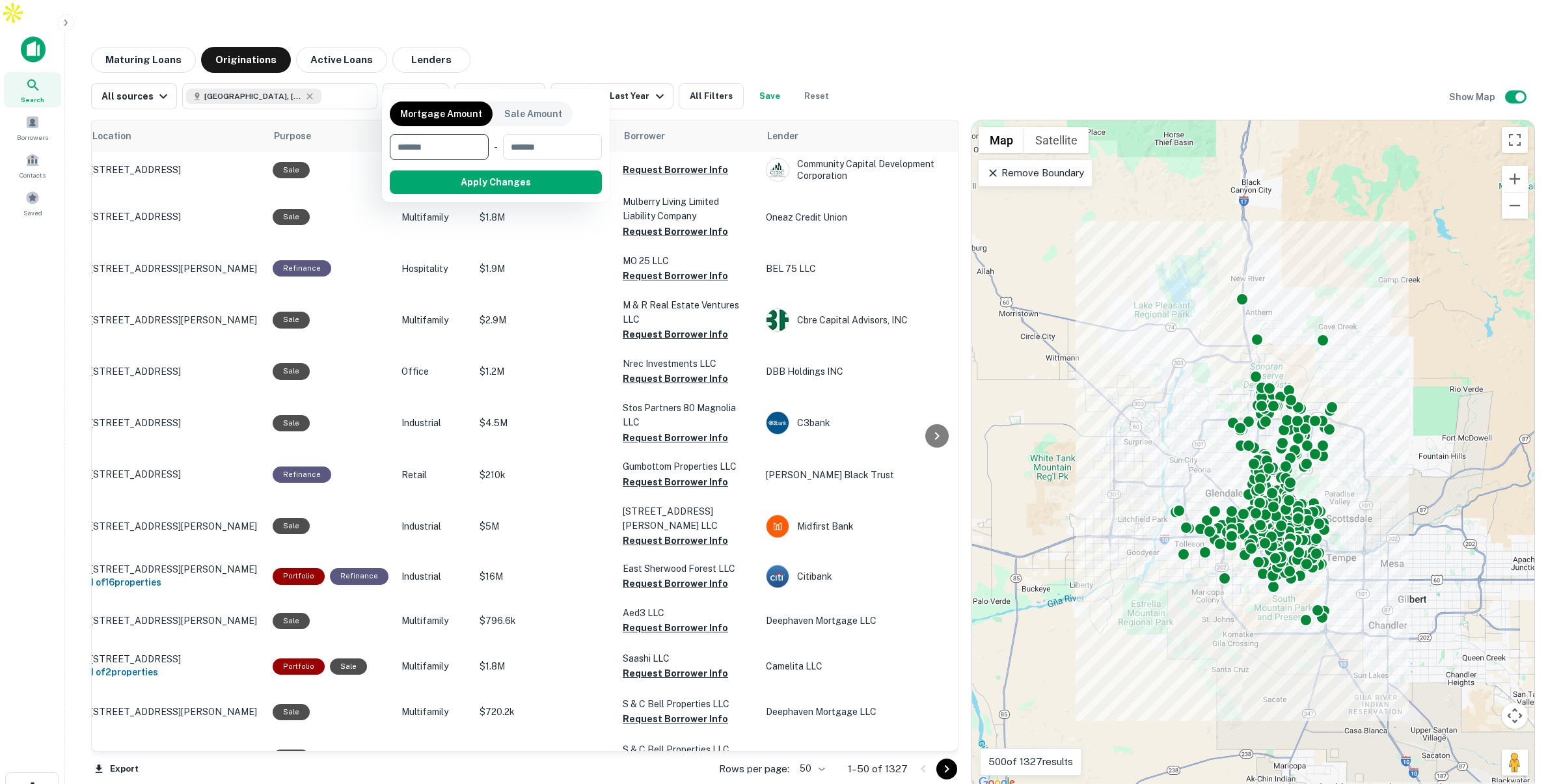
click at [621, 65] on div at bounding box center [780, 392] width 1561 height 784
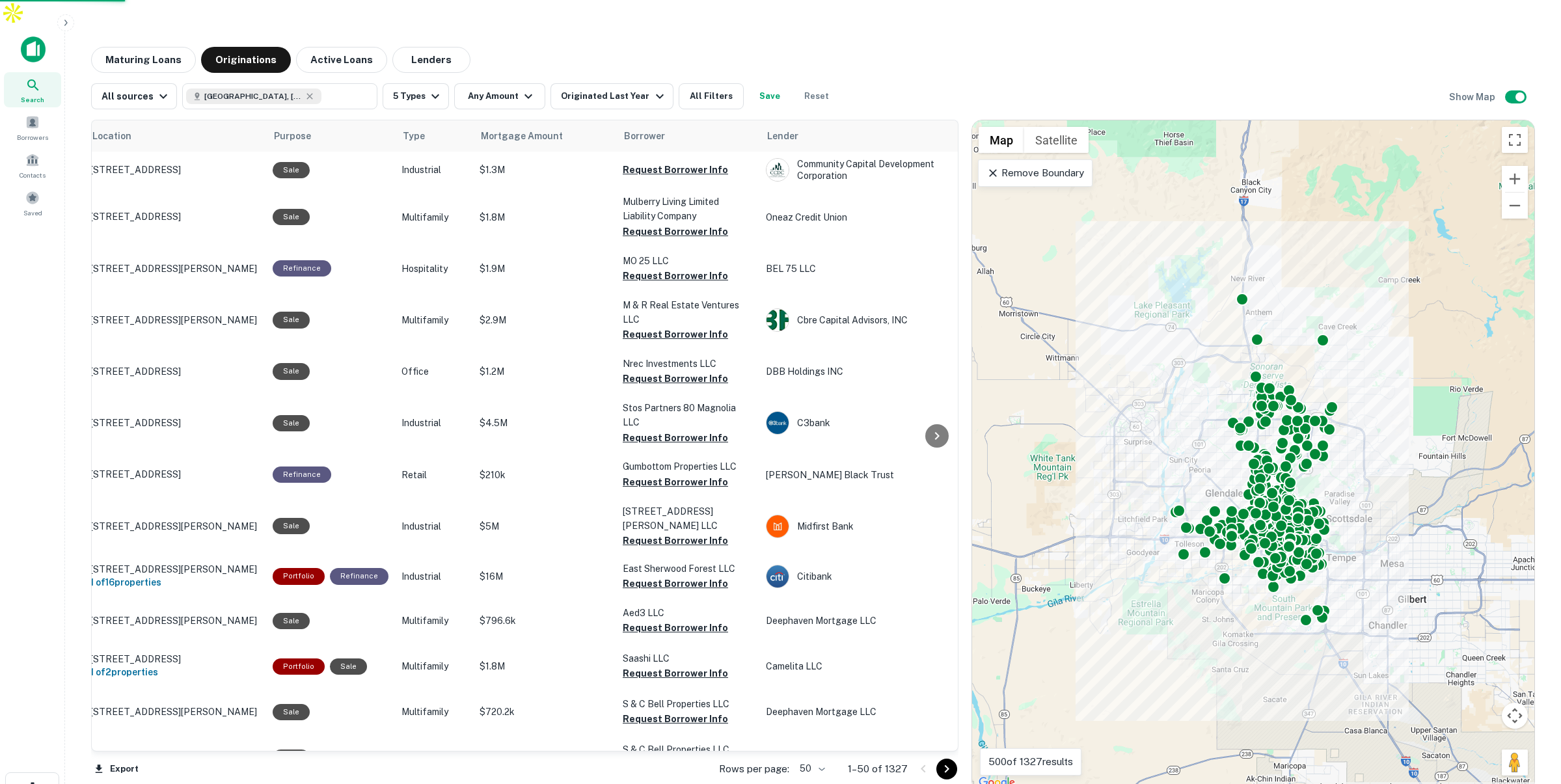
click at [618, 70] on div at bounding box center [780, 392] width 1561 height 784
click at [618, 71] on div at bounding box center [780, 392] width 1561 height 784
click at [630, 89] on div "Originated Last Year" at bounding box center [613, 96] width 106 height 16
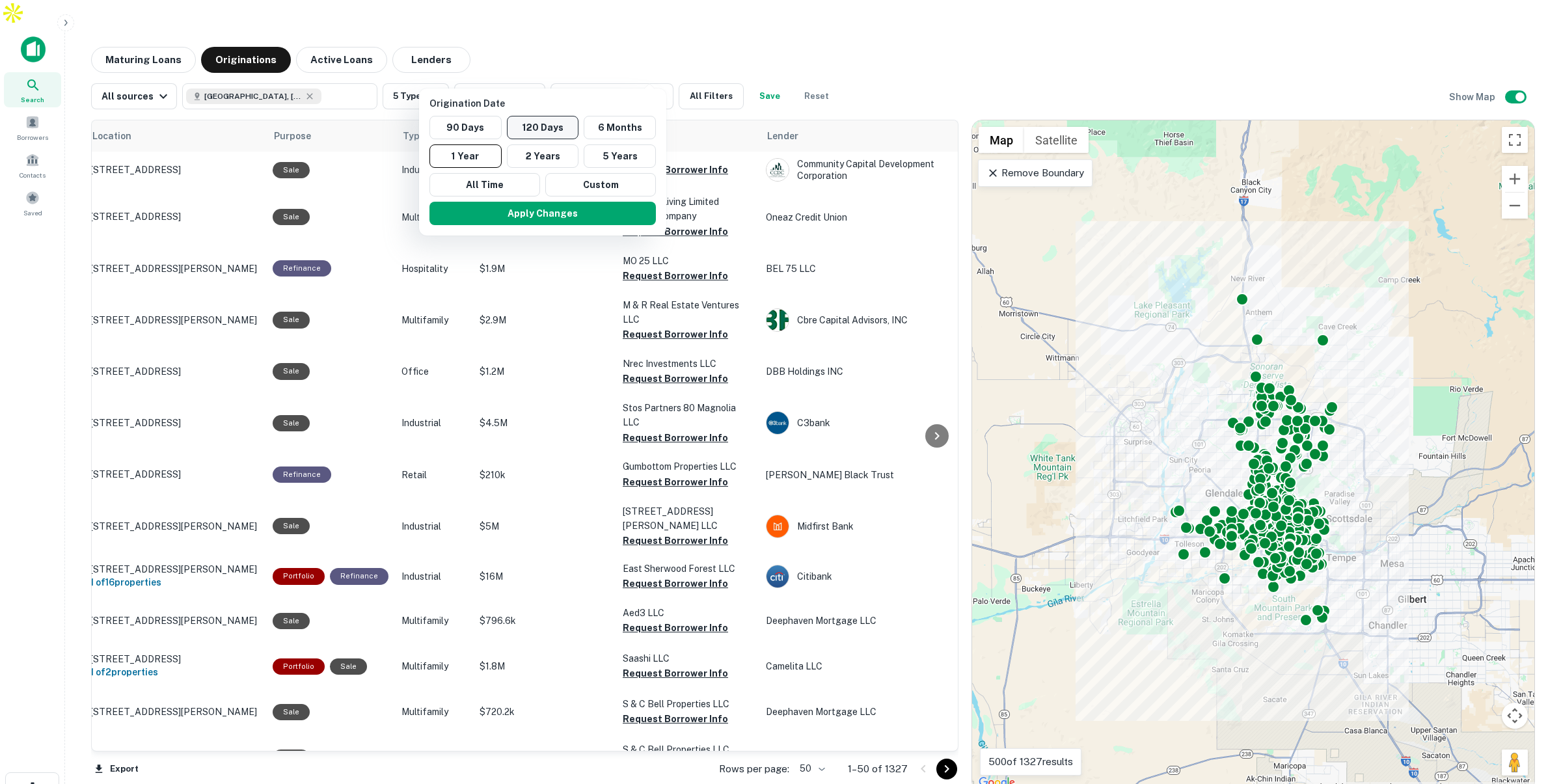
click at [536, 129] on button "120 Days" at bounding box center [543, 128] width 73 height 24
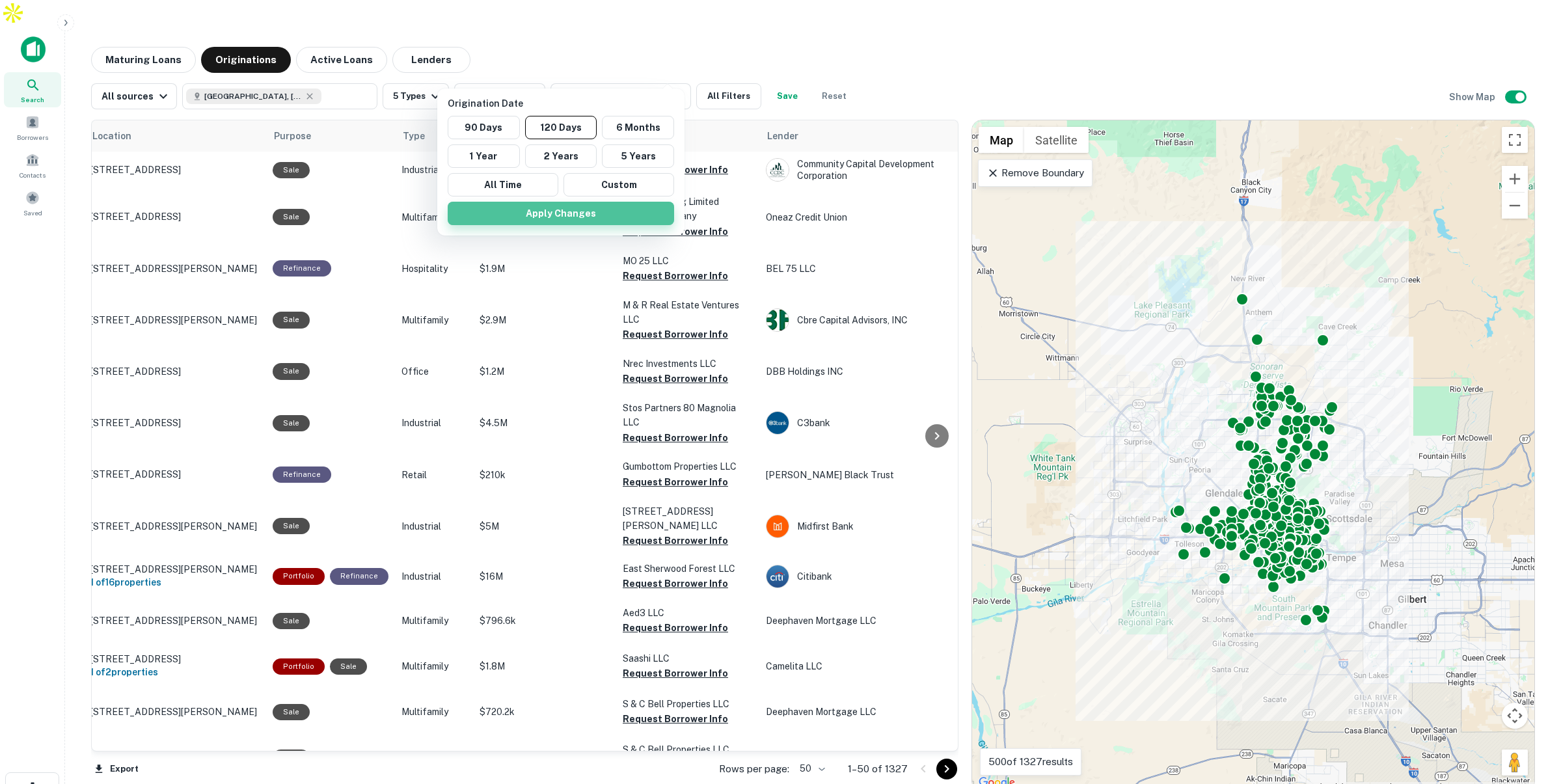
drag, startPoint x: 542, startPoint y: 208, endPoint x: 653, endPoint y: 251, distance: 119.0
click at [542, 208] on button "Apply Changes" at bounding box center [561, 214] width 226 height 24
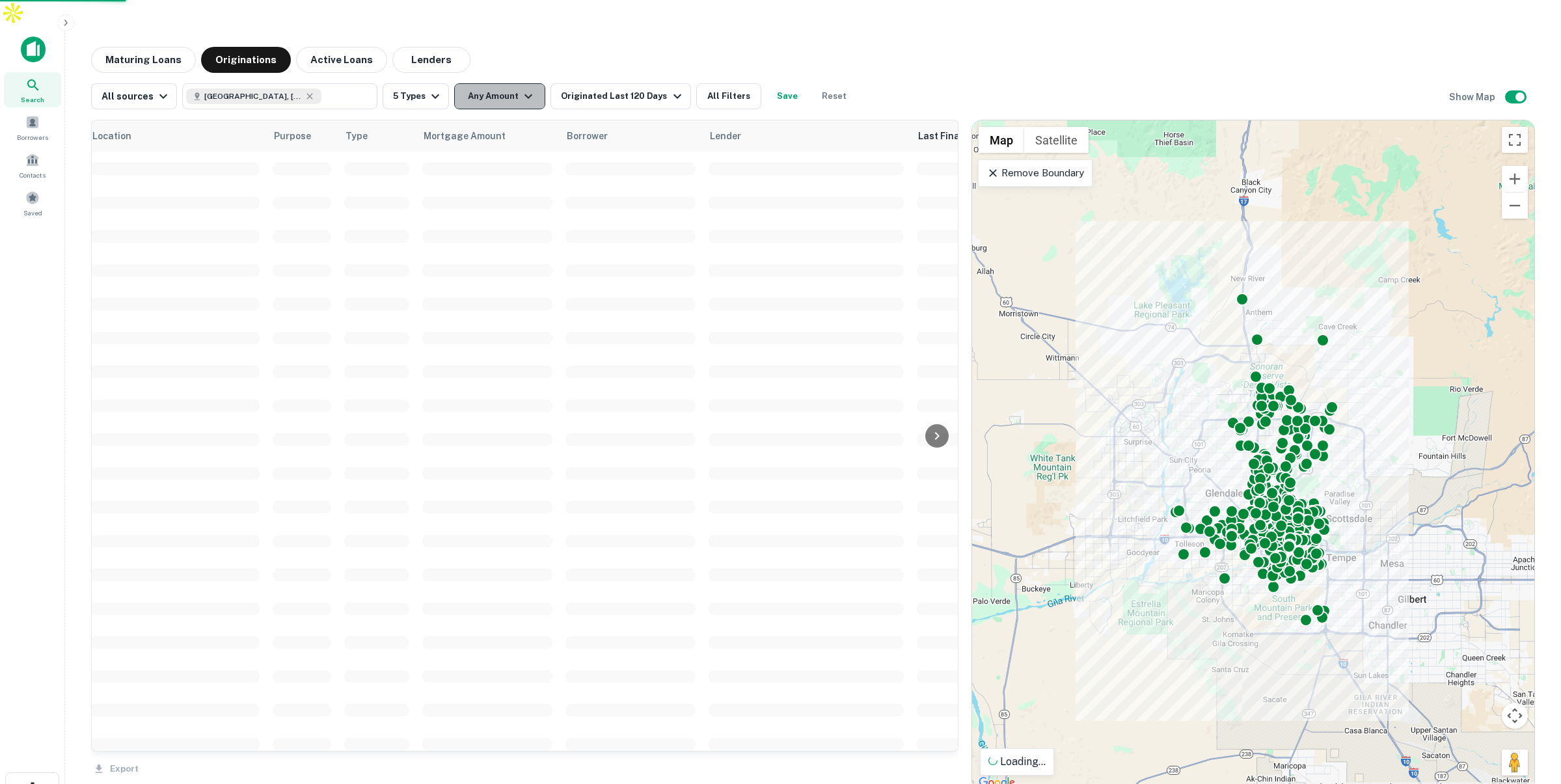
click at [524, 89] on icon "button" at bounding box center [528, 96] width 16 height 16
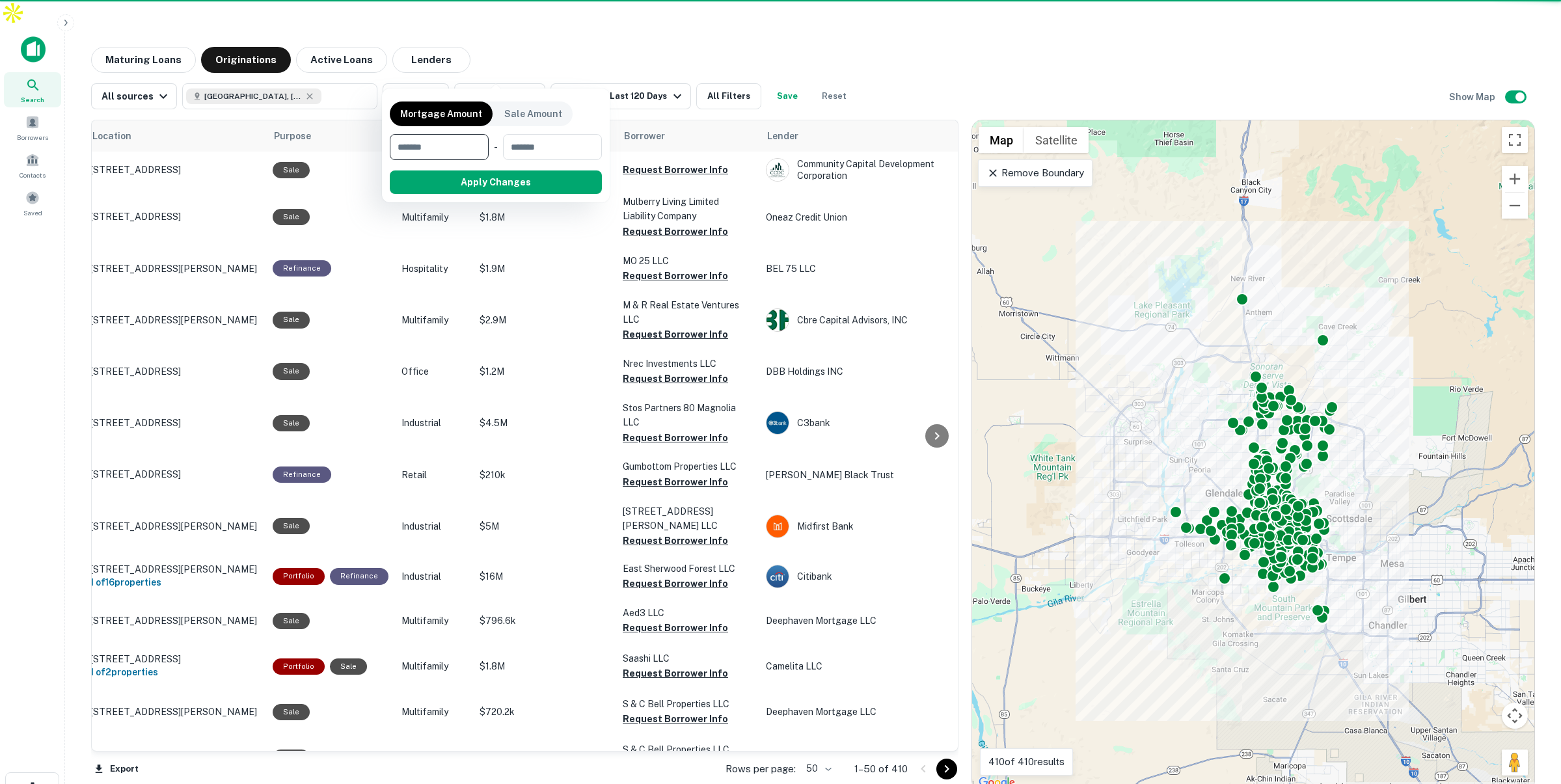
click at [465, 140] on input "number" at bounding box center [434, 146] width 90 height 26
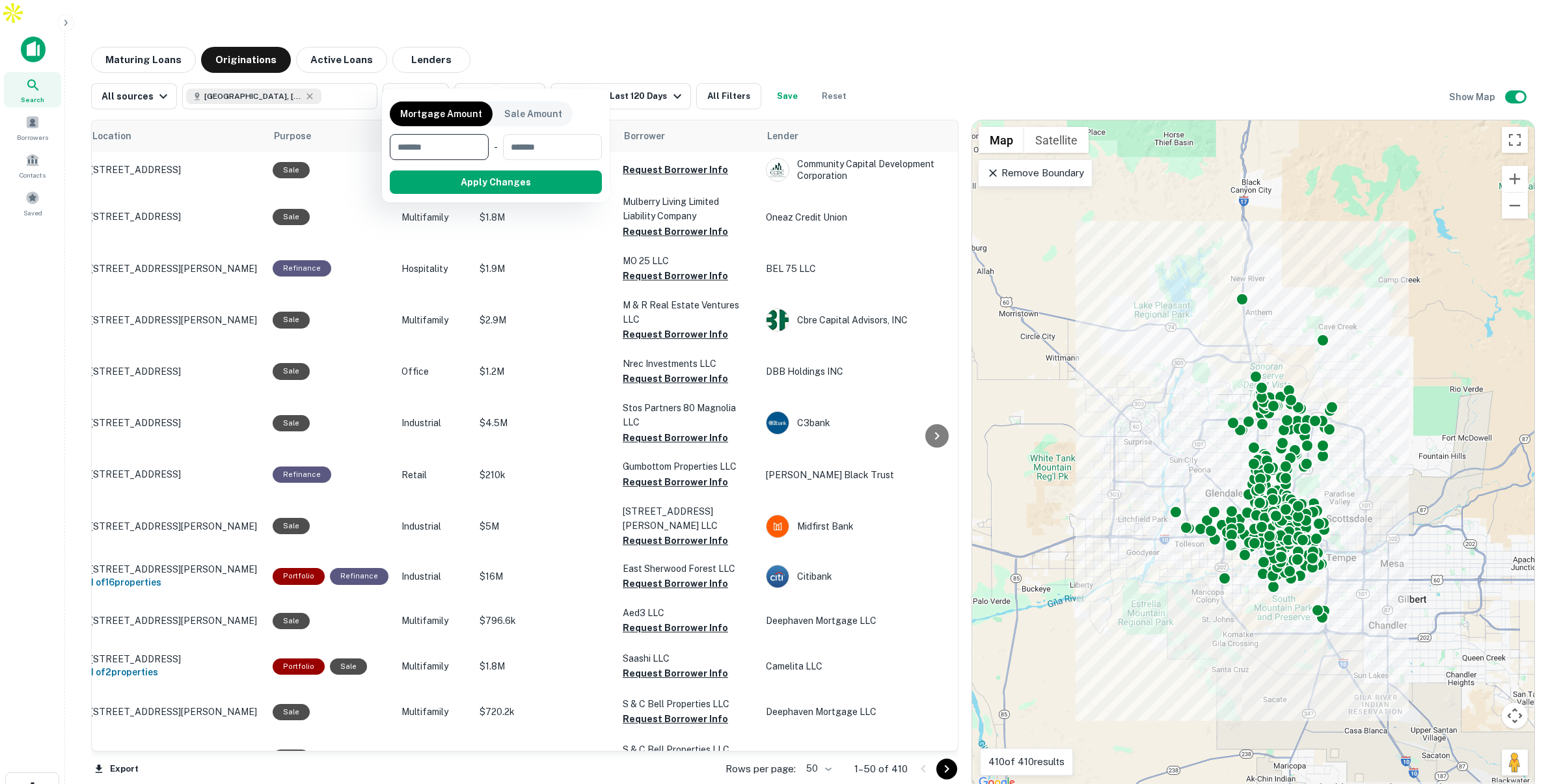
type input "*******"
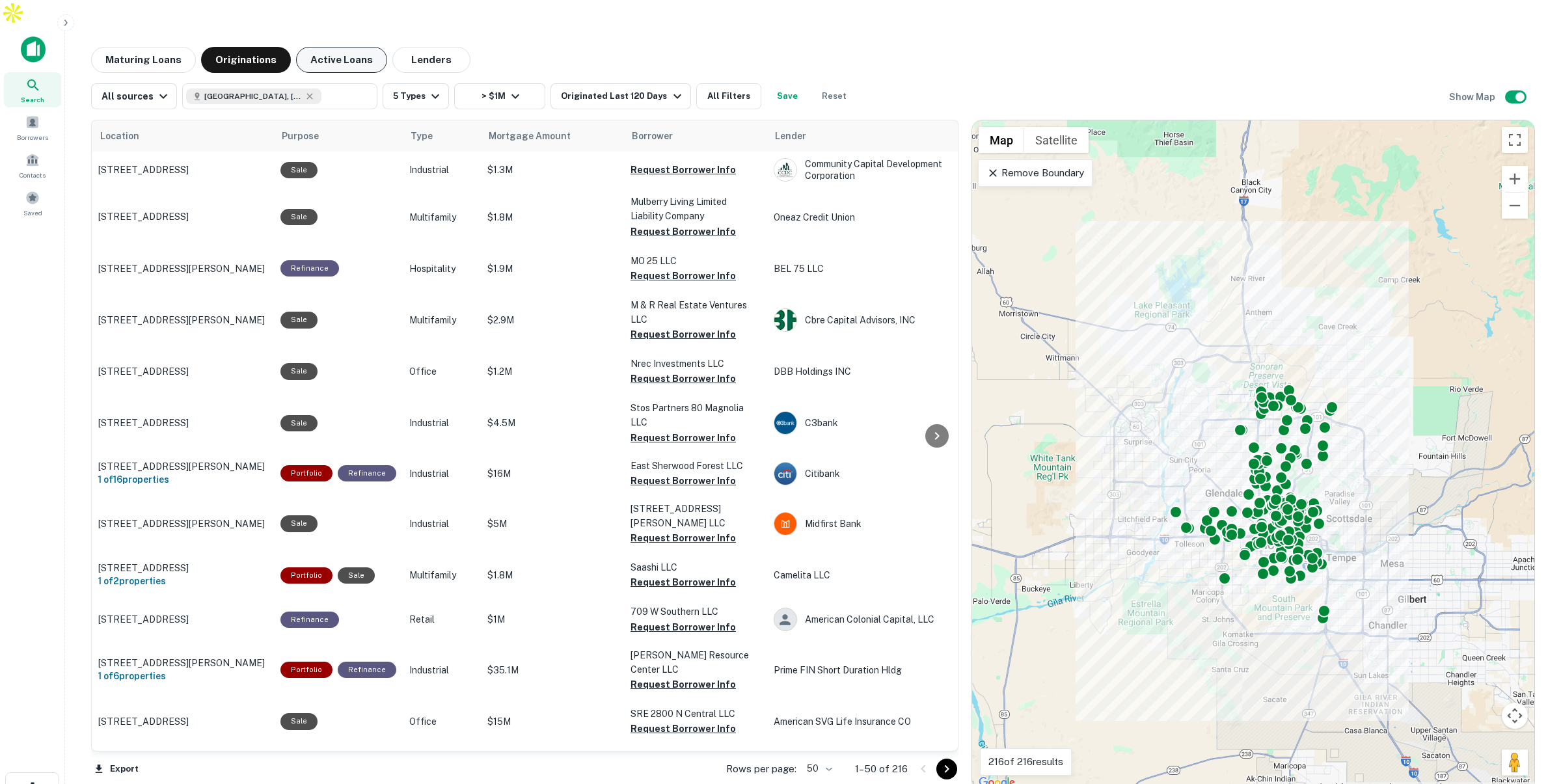
click at [324, 47] on button "Active Loans" at bounding box center [341, 59] width 91 height 26
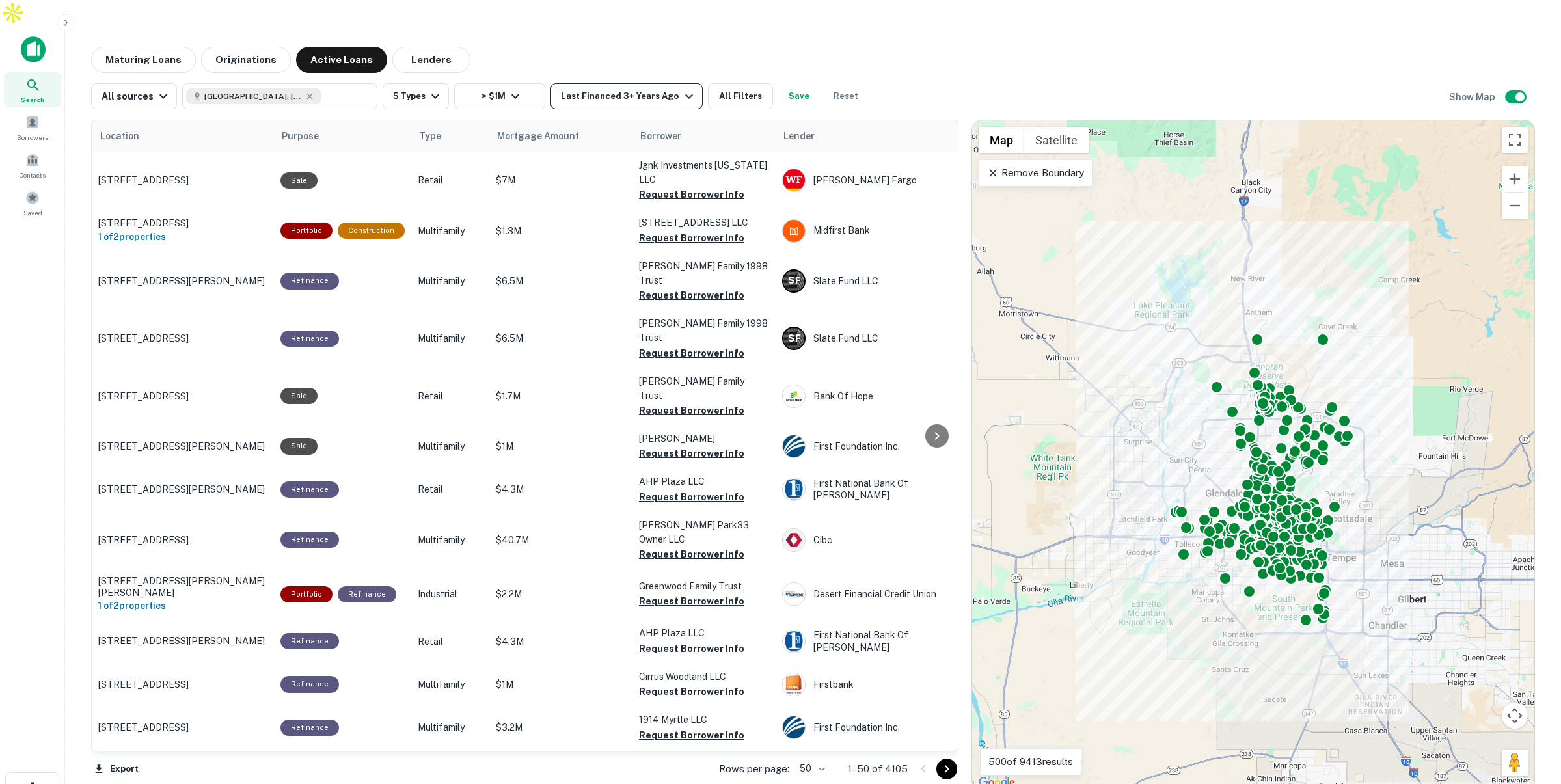
click at [681, 89] on icon "button" at bounding box center [689, 96] width 16 height 16
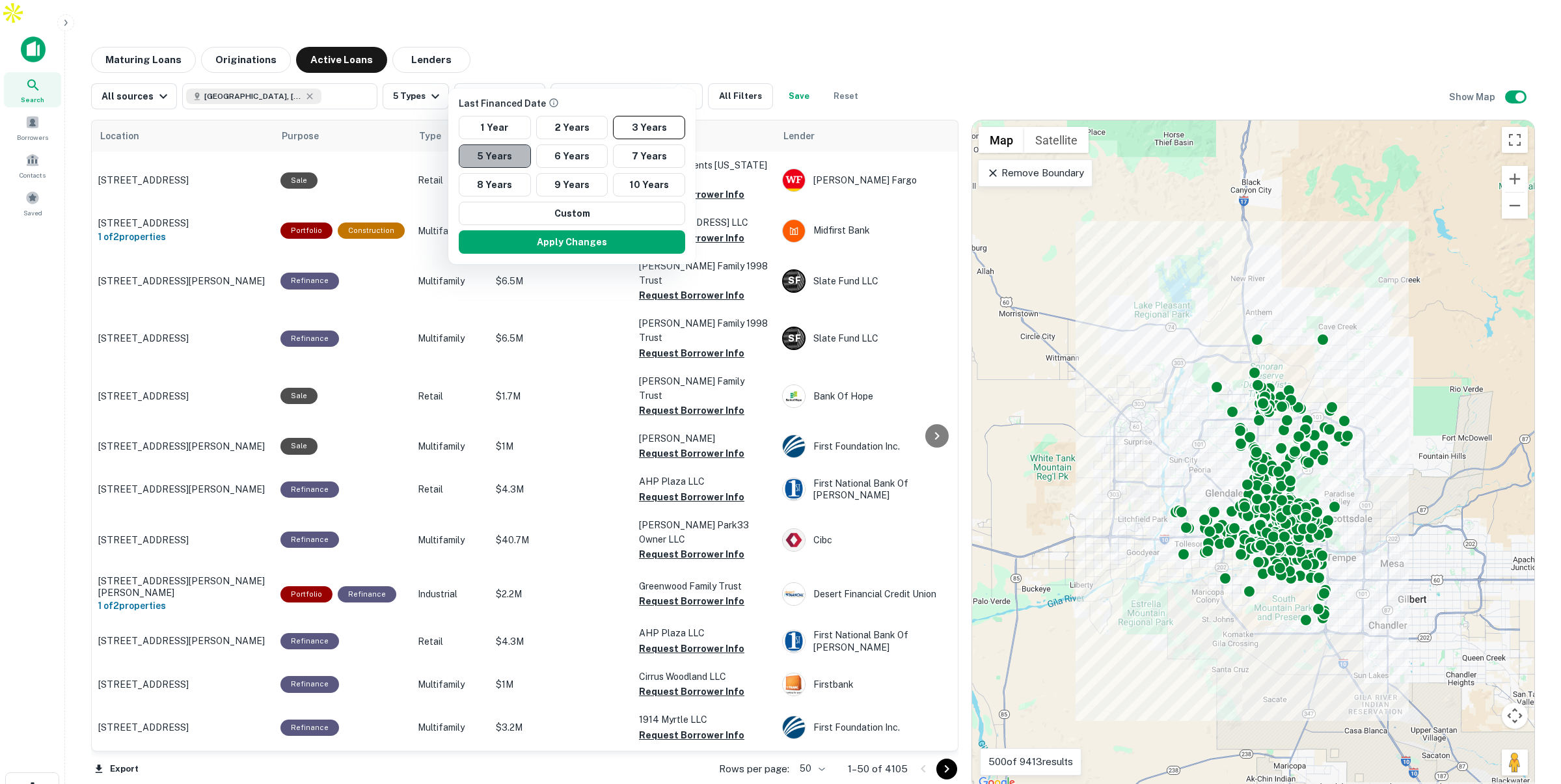
click at [508, 153] on button "5 Years" at bounding box center [495, 156] width 73 height 24
click at [602, 242] on button "Apply Changes" at bounding box center [572, 242] width 226 height 24
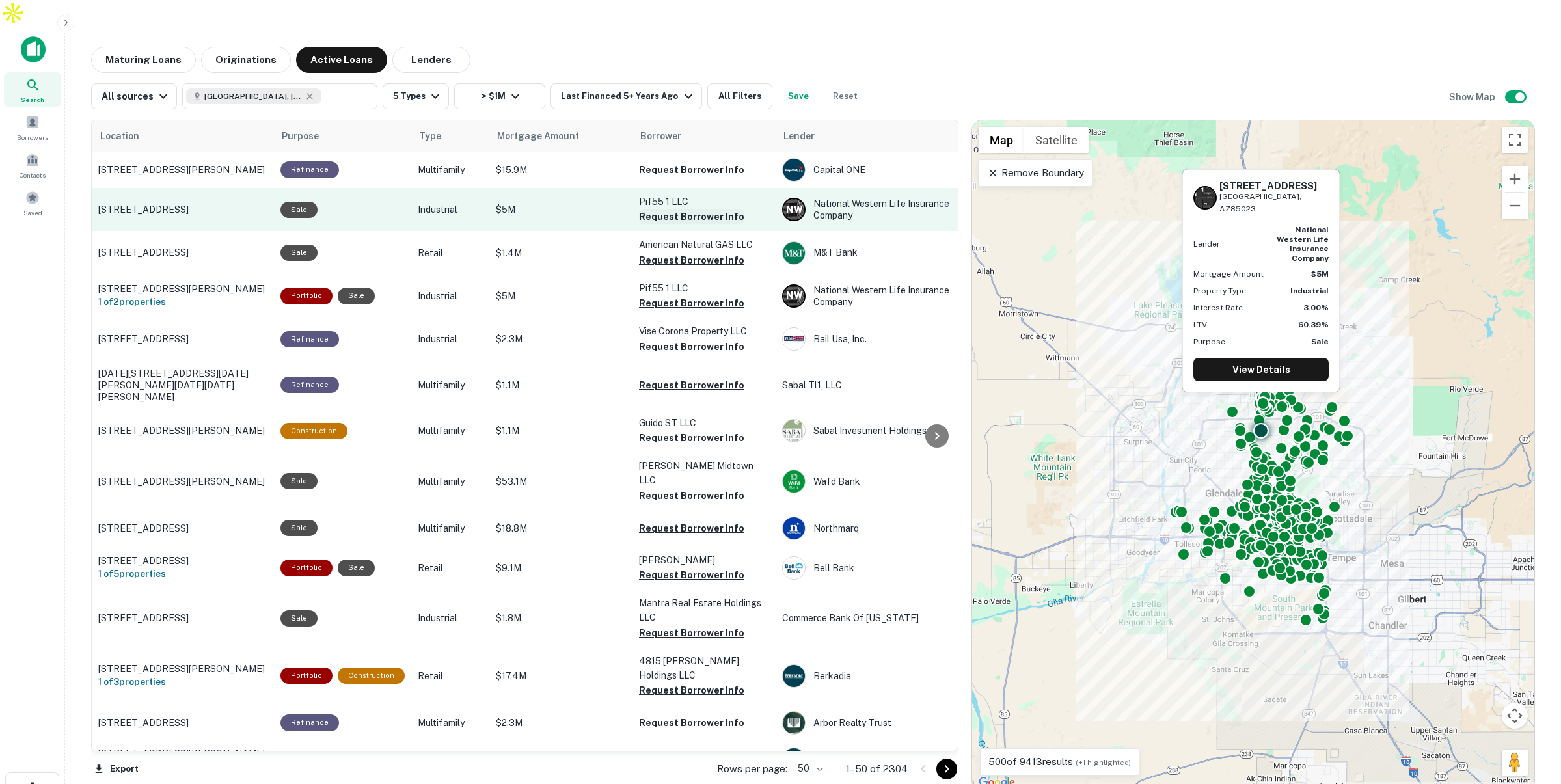
click at [665, 209] on button "Request Borrower Info" at bounding box center [692, 216] width 105 height 16
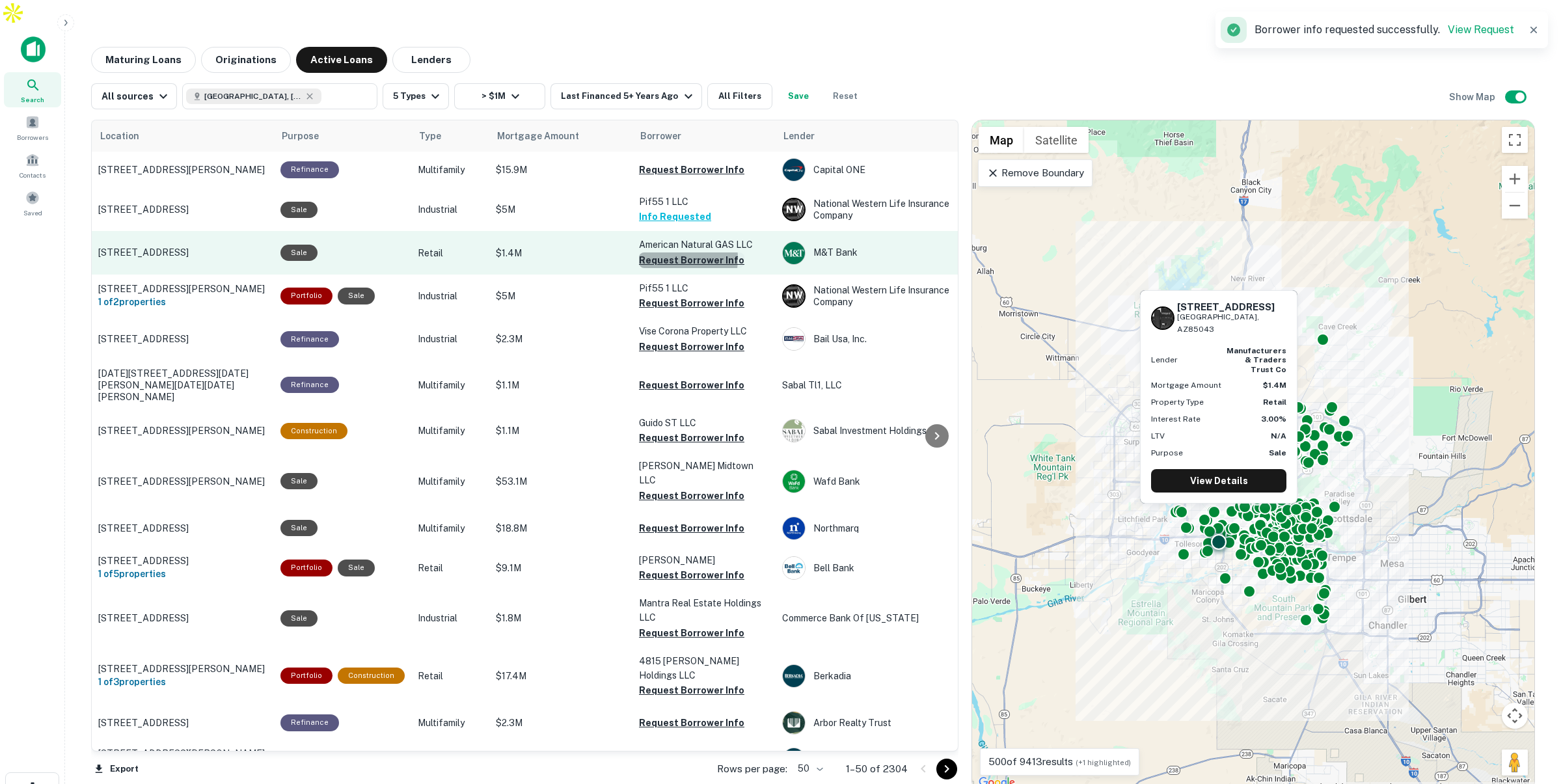
click at [655, 252] on button "Request Borrower Info" at bounding box center [692, 260] width 105 height 16
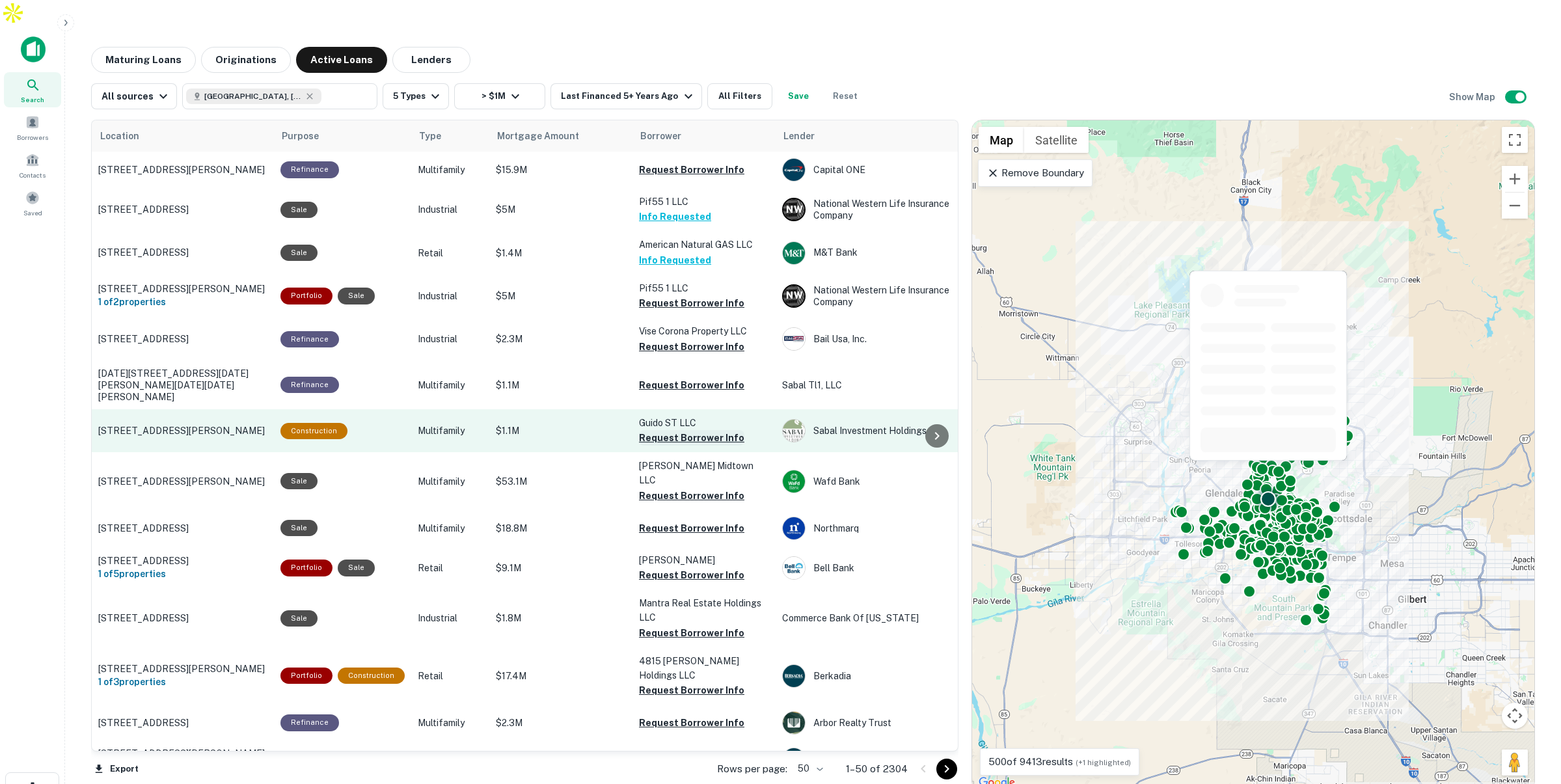
click at [671, 430] on button "Request Borrower Info" at bounding box center [692, 437] width 105 height 16
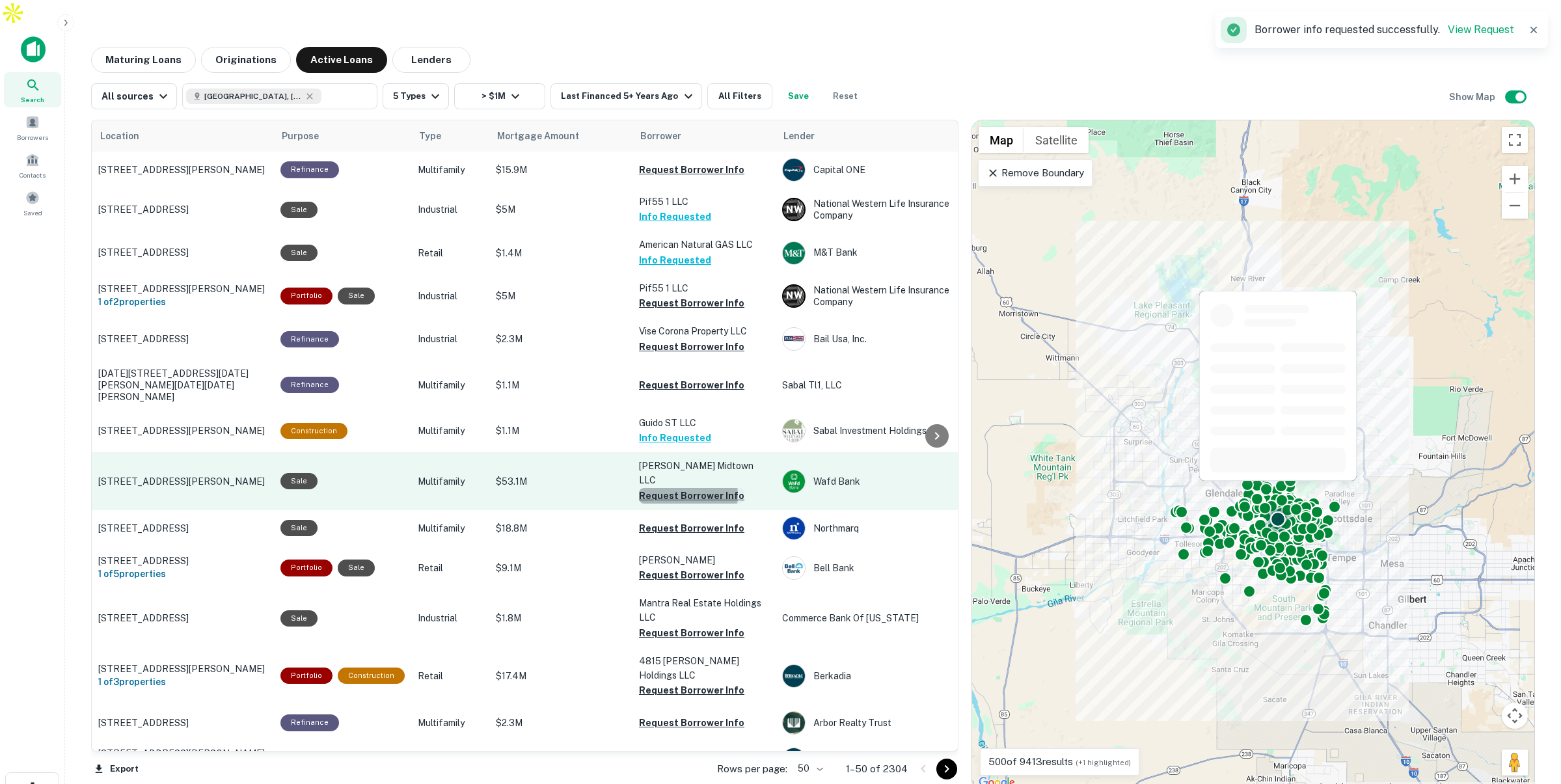
click at [674, 488] on button "Request Borrower Info" at bounding box center [692, 496] width 105 height 16
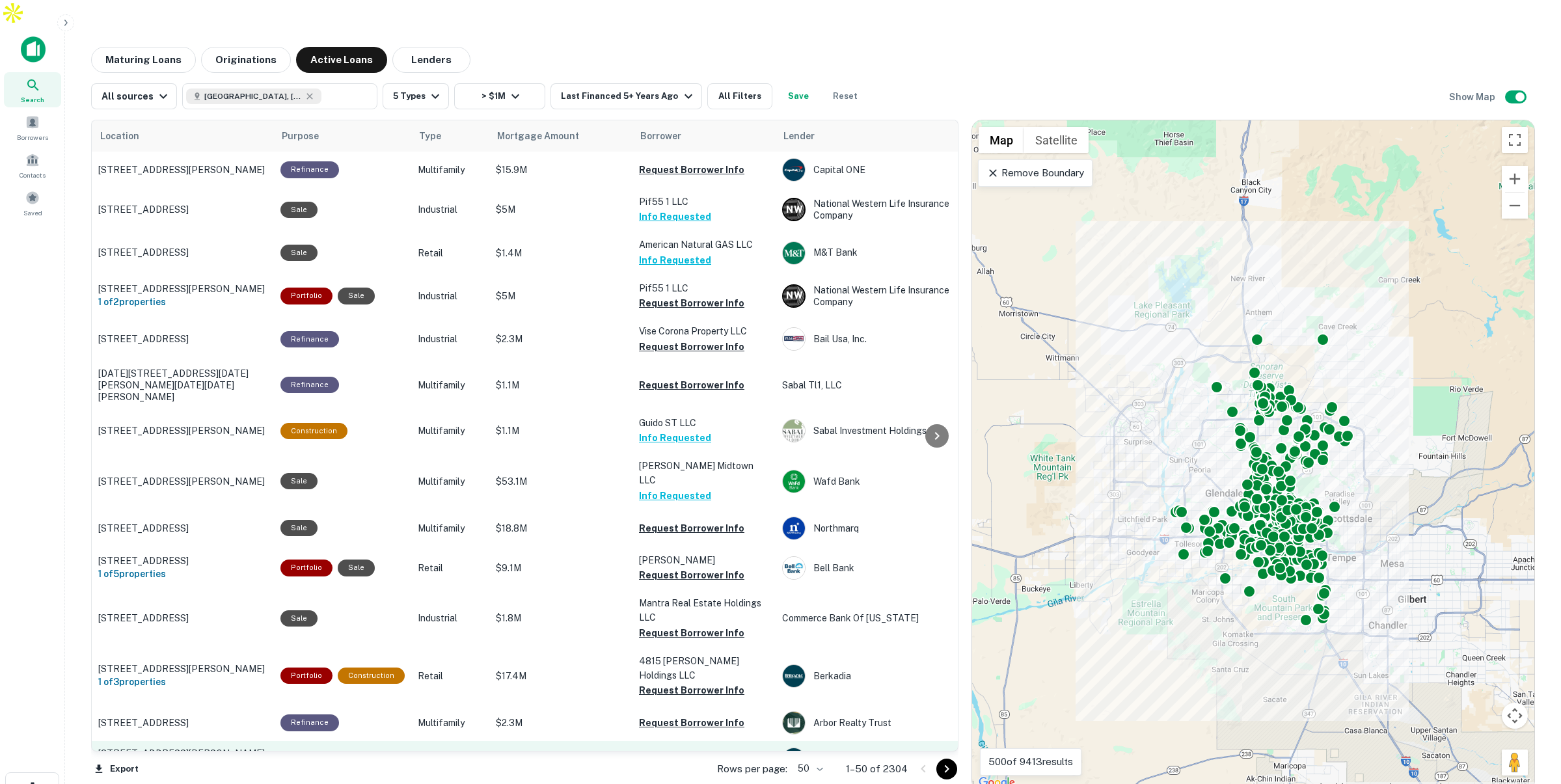
scroll to position [13, 0]
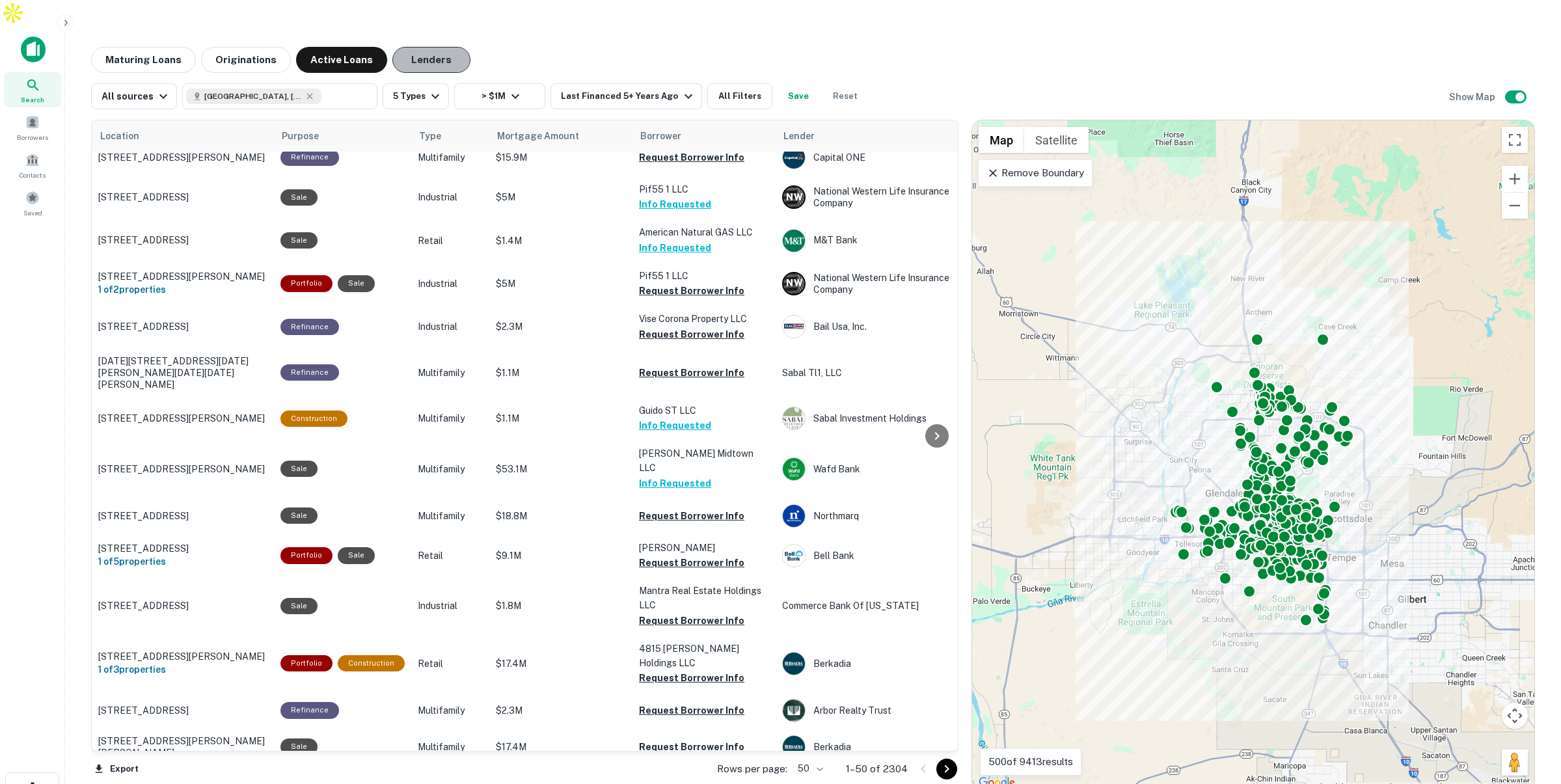
click at [422, 47] on button "Lenders" at bounding box center [431, 59] width 78 height 26
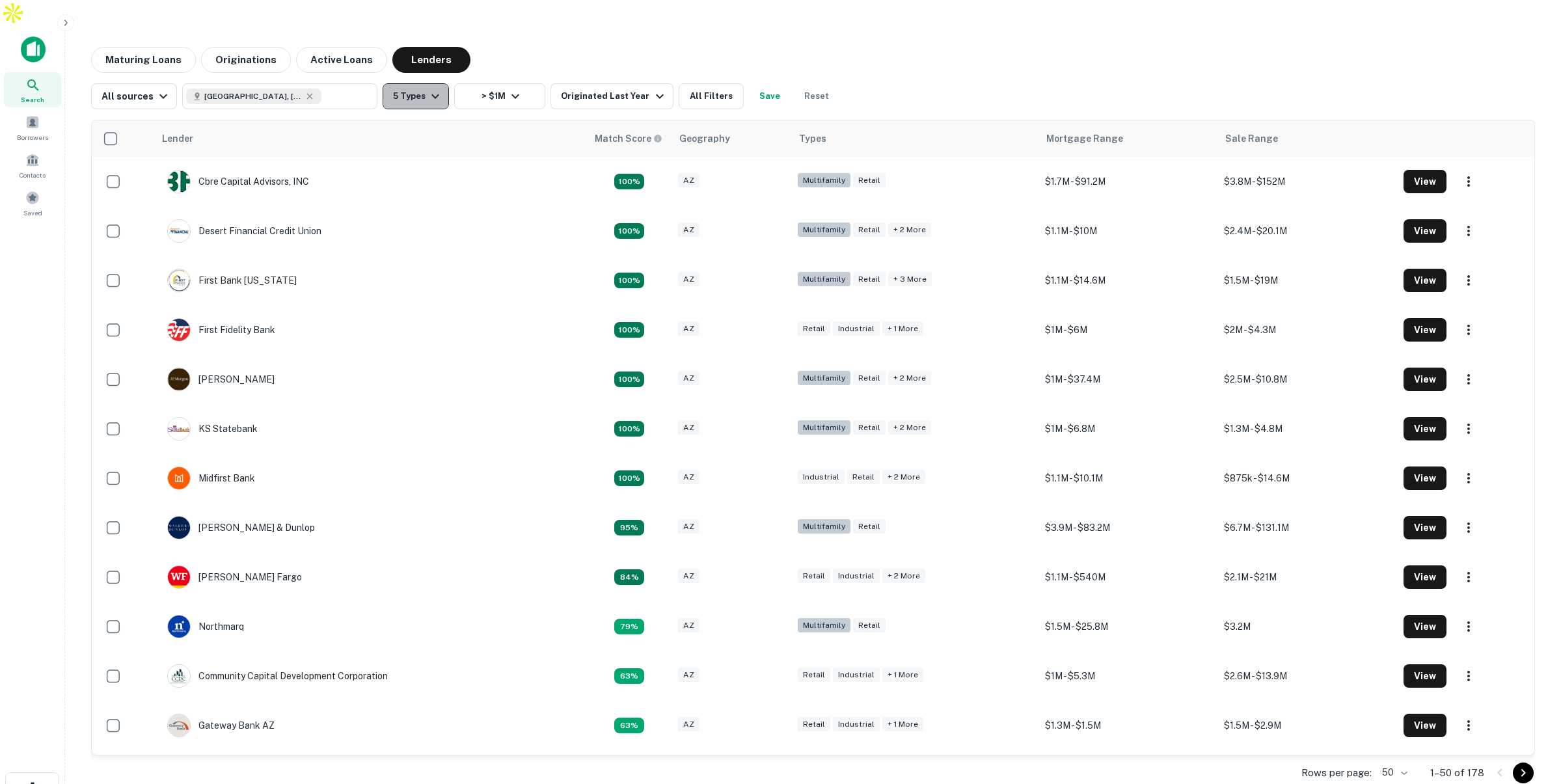
click at [417, 84] on button "5 Types" at bounding box center [416, 96] width 67 height 26
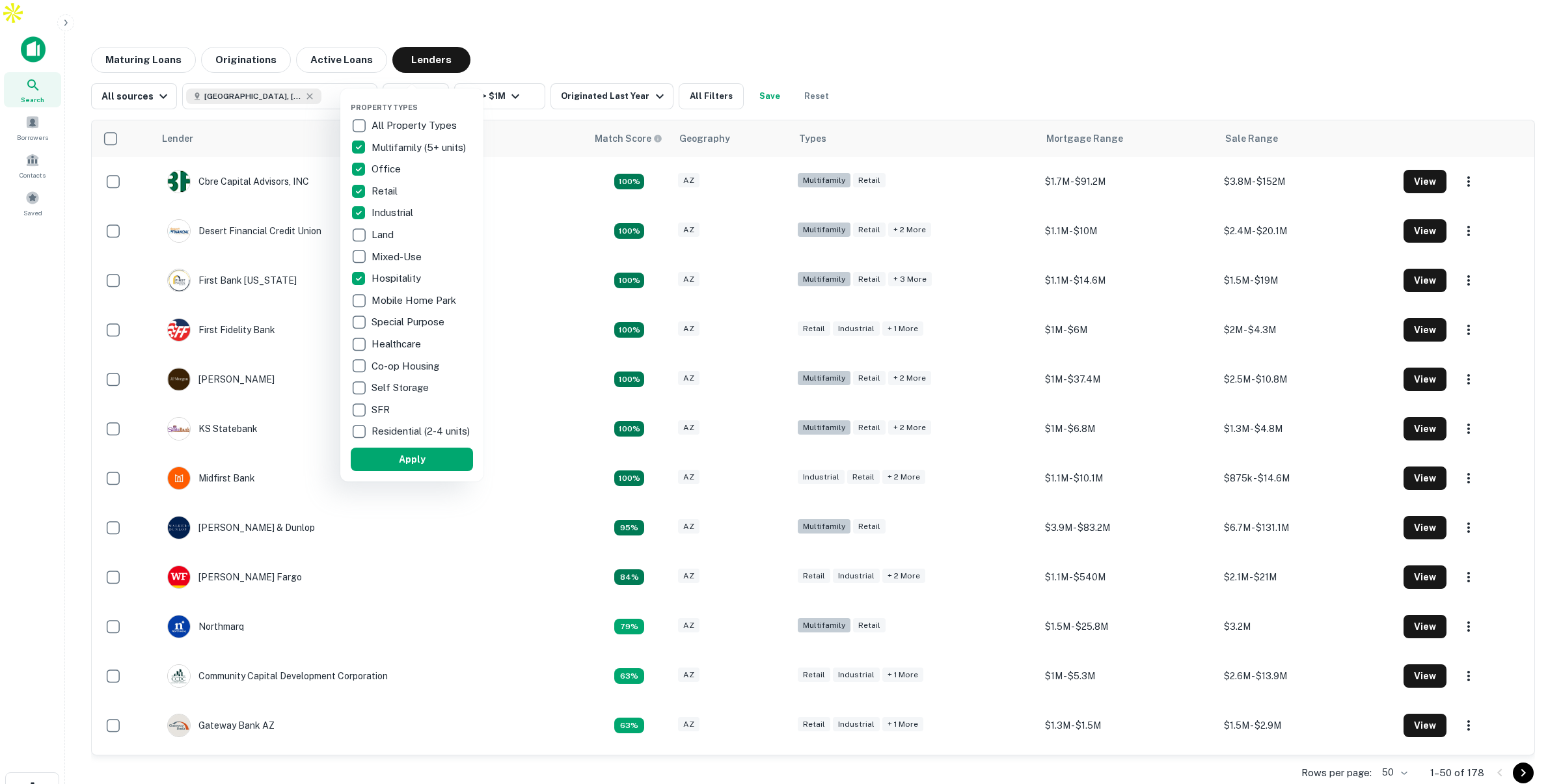
click at [602, 20] on div at bounding box center [780, 392] width 1561 height 784
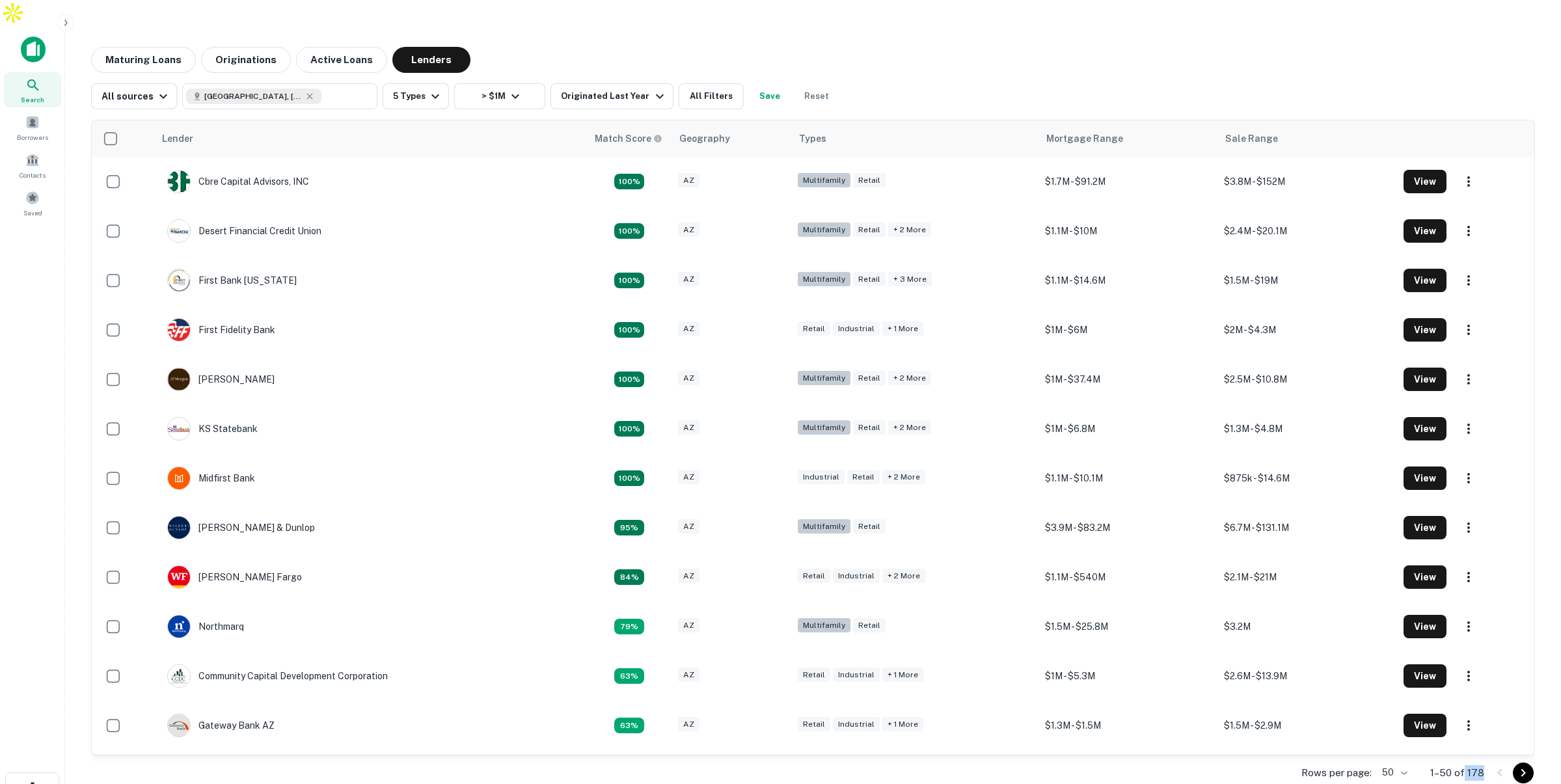
drag, startPoint x: 1466, startPoint y: 748, endPoint x: 1485, endPoint y: 747, distance: 19.0
click at [1485, 755] on div "Rows per page: 50 ** 1–50 of 178" at bounding box center [813, 772] width 1444 height 35
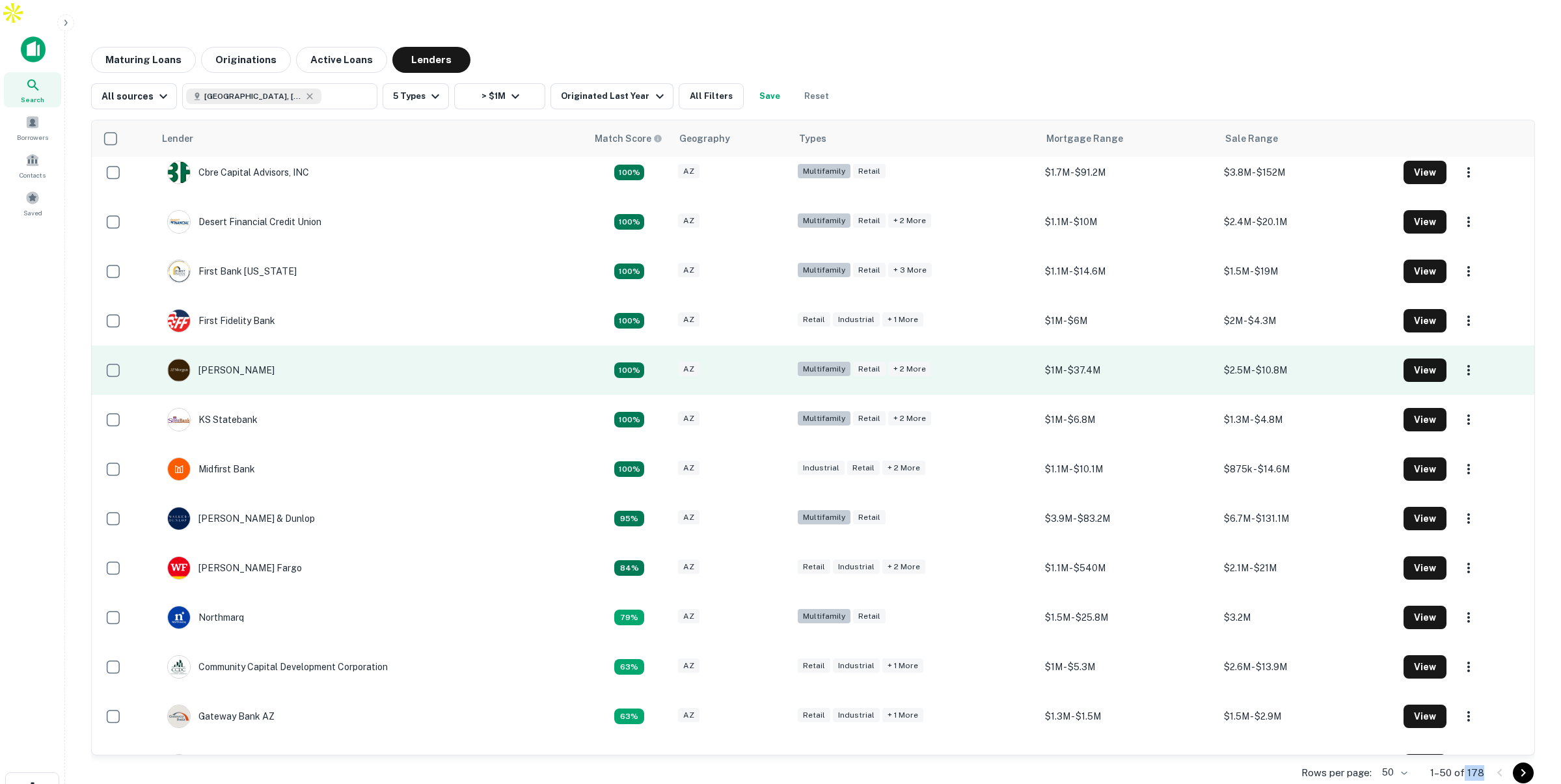
scroll to position [10, 0]
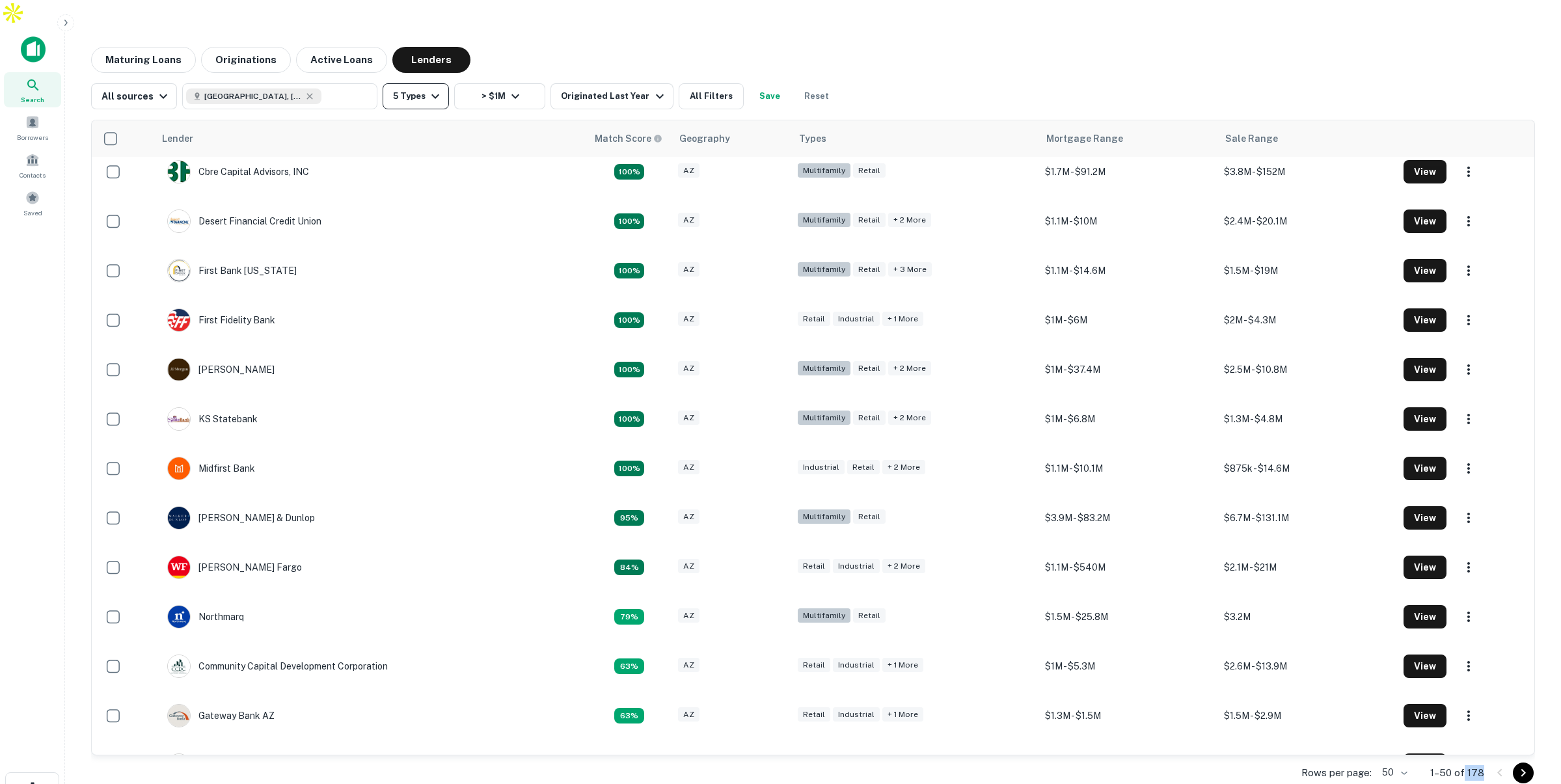
click at [415, 84] on button "5 Types" at bounding box center [416, 96] width 67 height 26
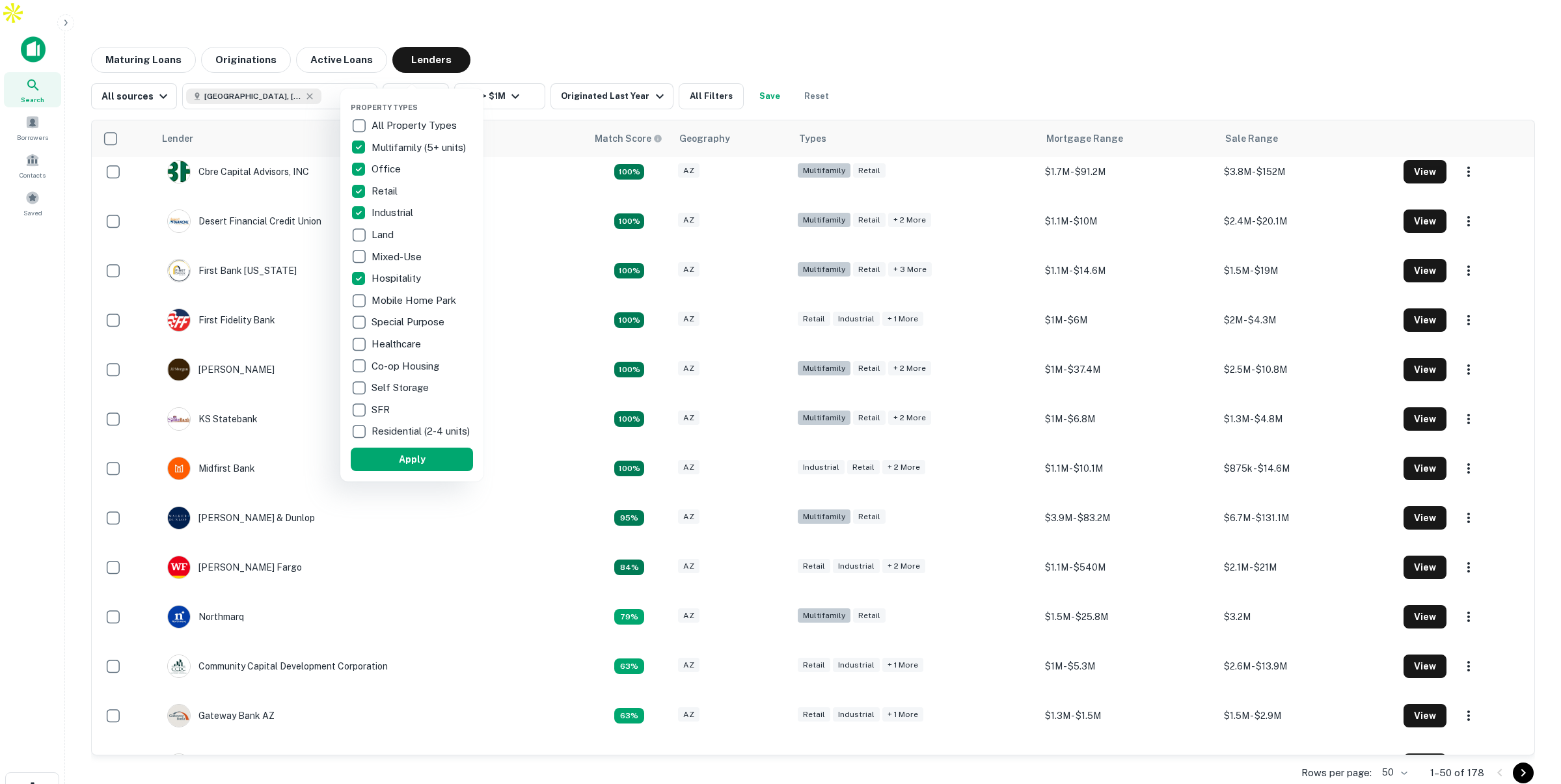
click at [710, 72] on div at bounding box center [780, 392] width 1561 height 784
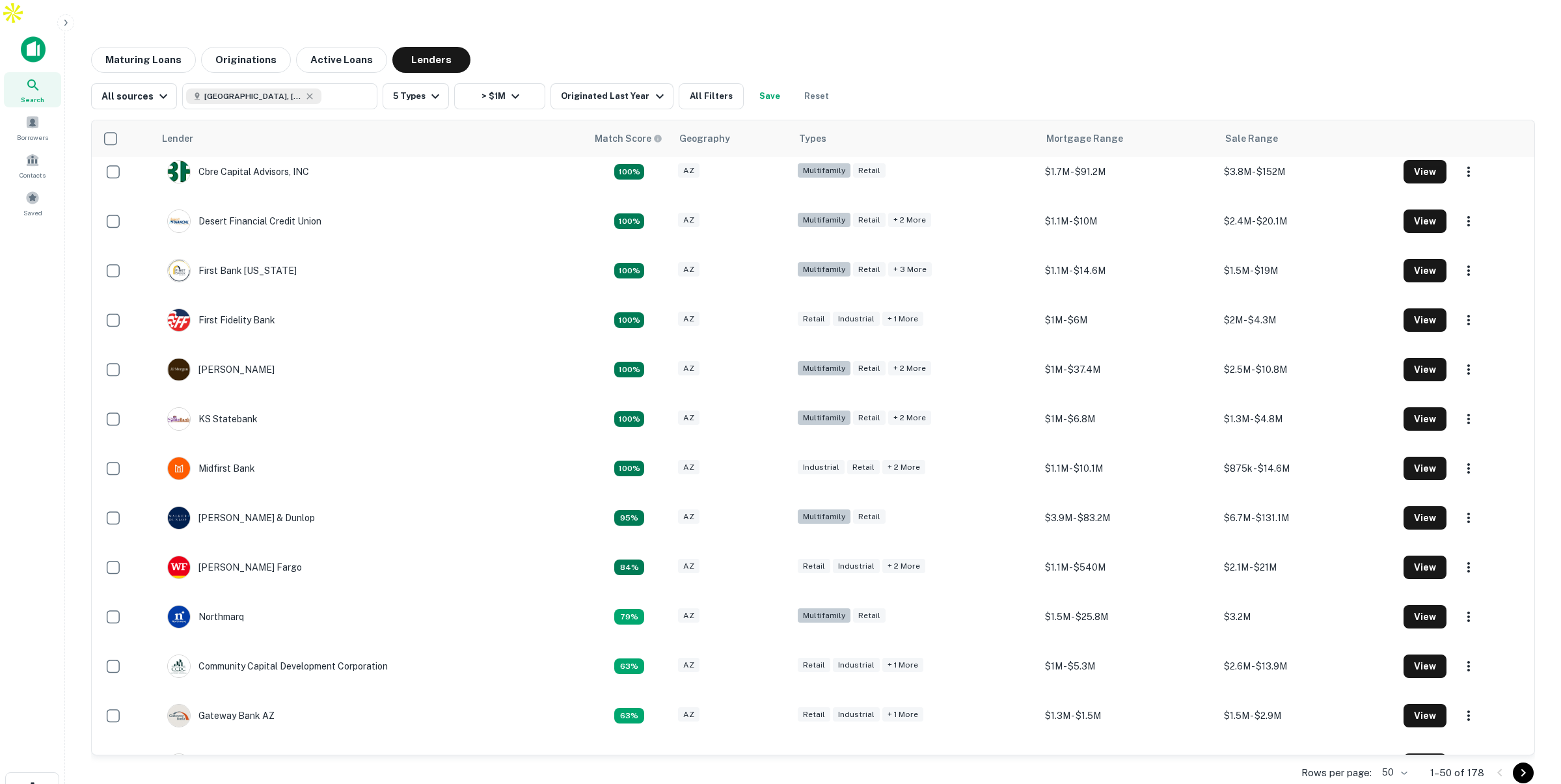
click at [709, 84] on button "All Filters" at bounding box center [711, 96] width 65 height 26
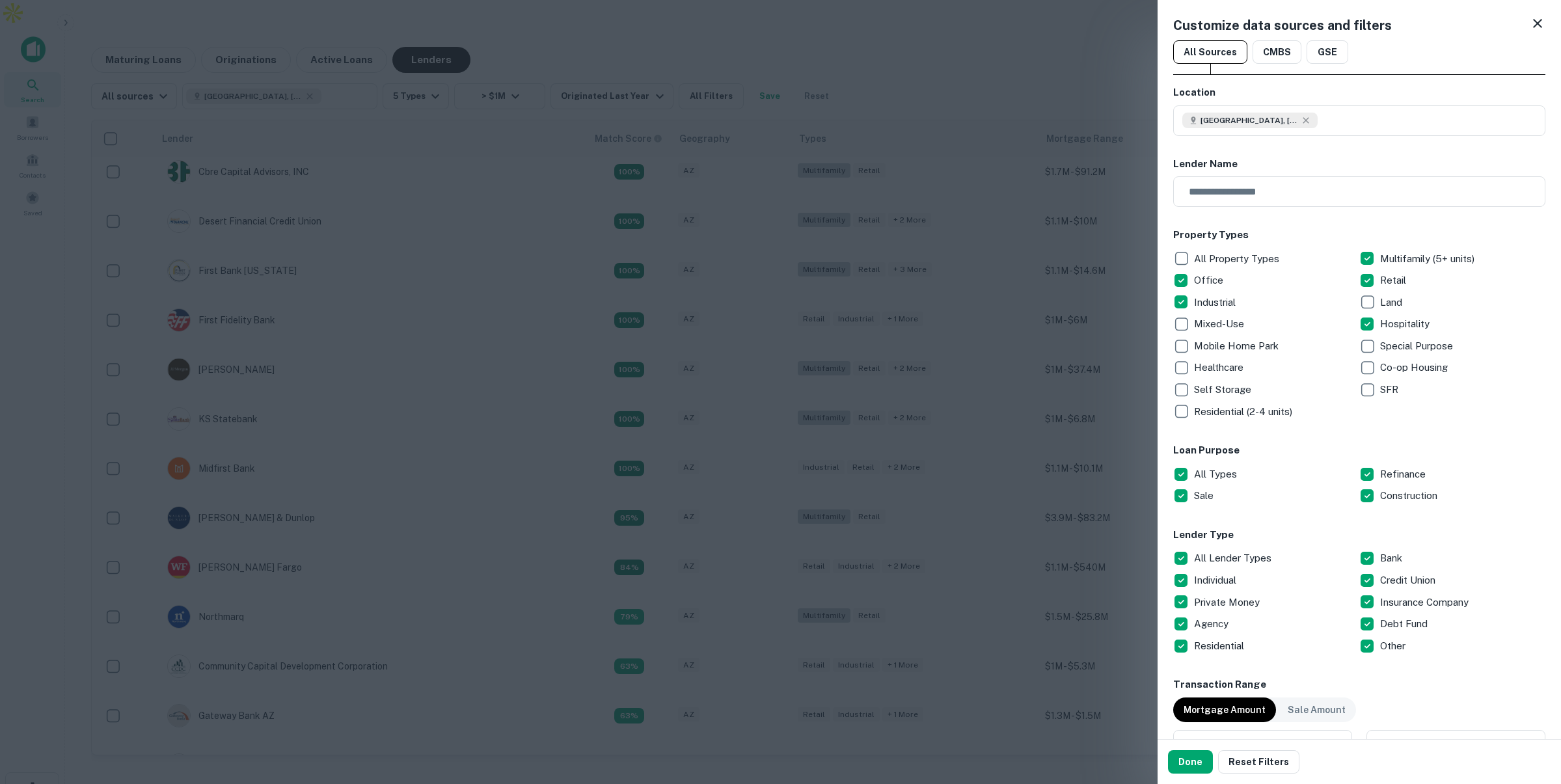
scroll to position [4, 0]
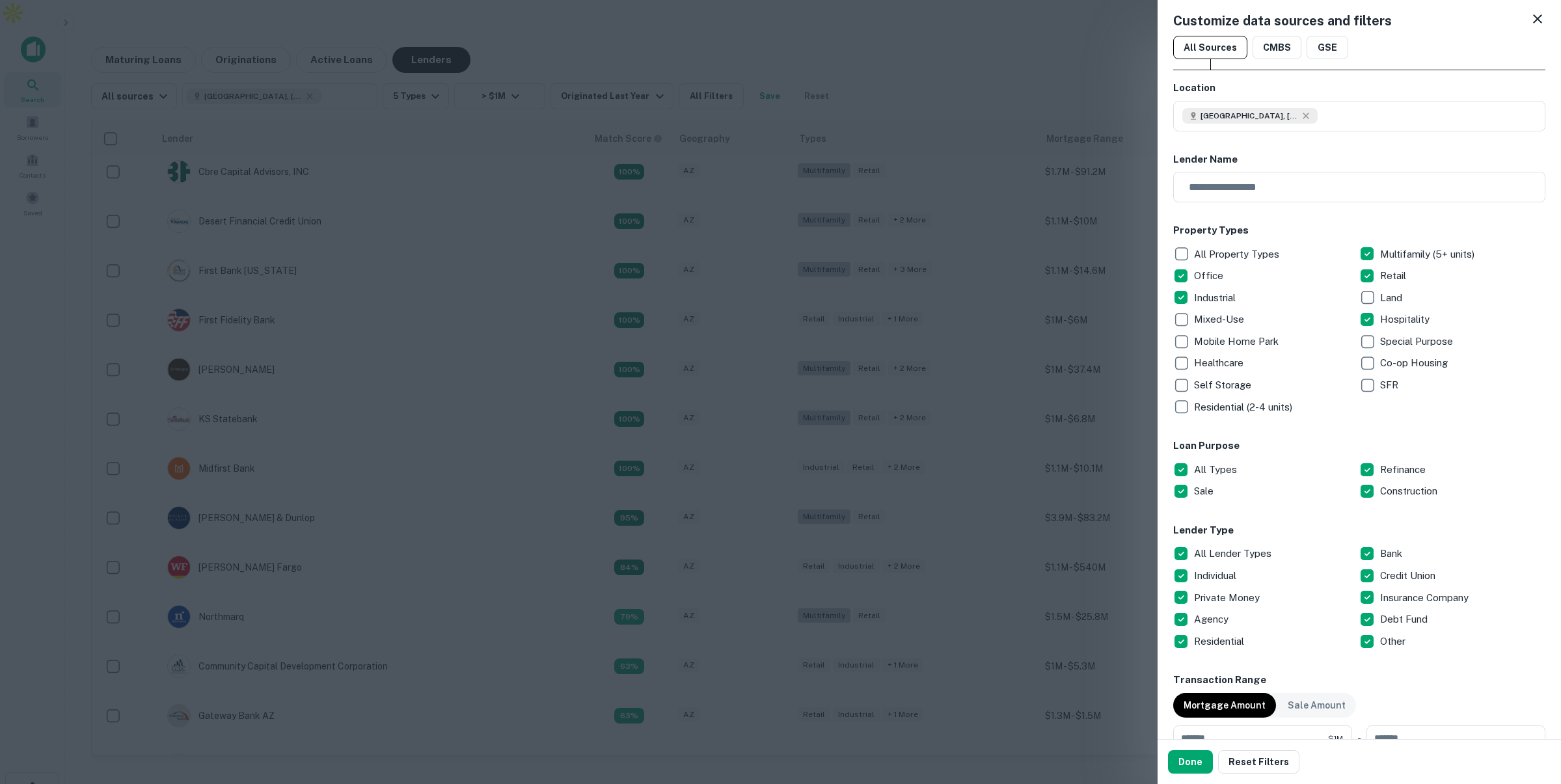
click at [985, 89] on div at bounding box center [780, 392] width 1561 height 784
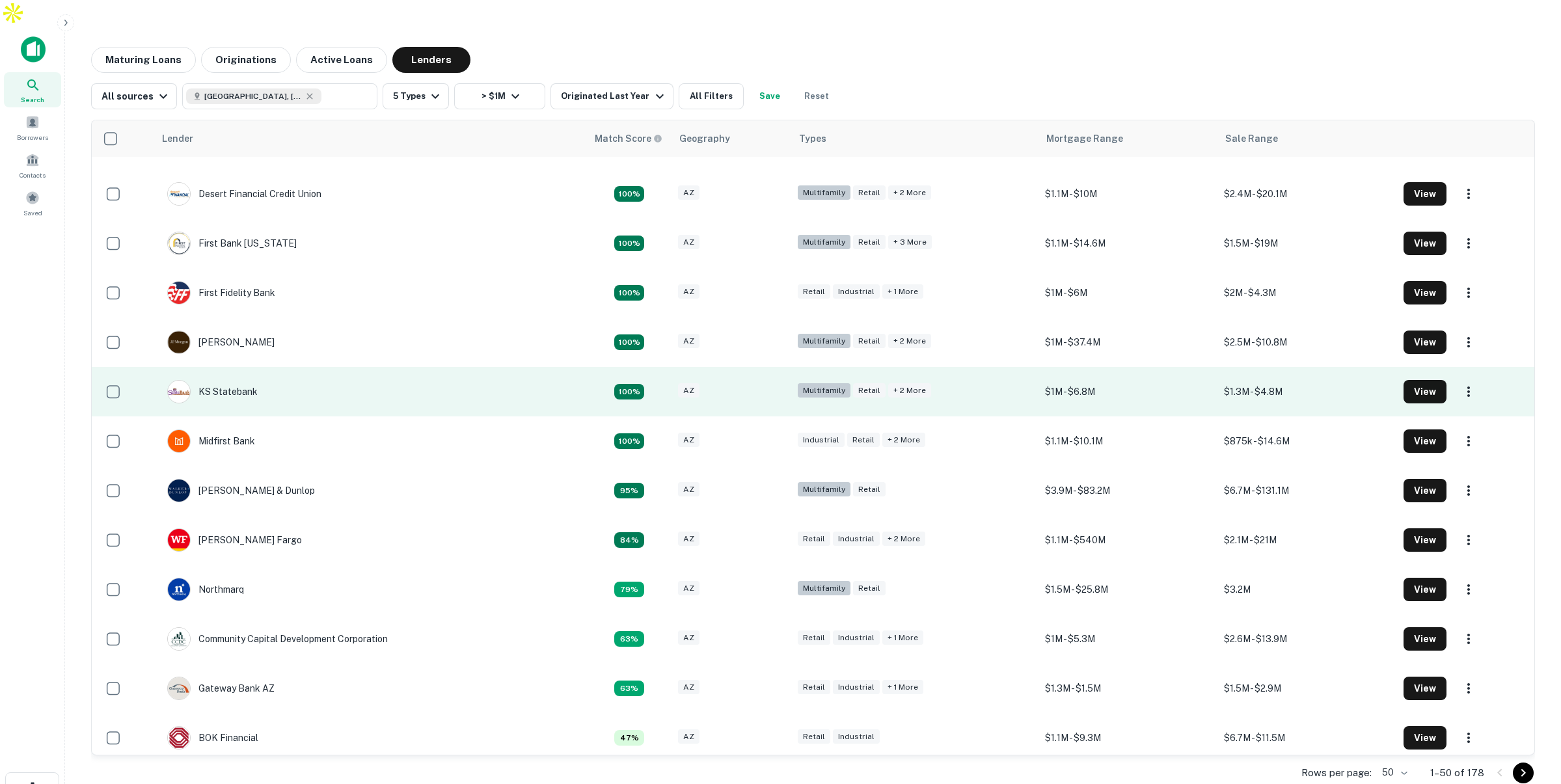
scroll to position [42, 0]
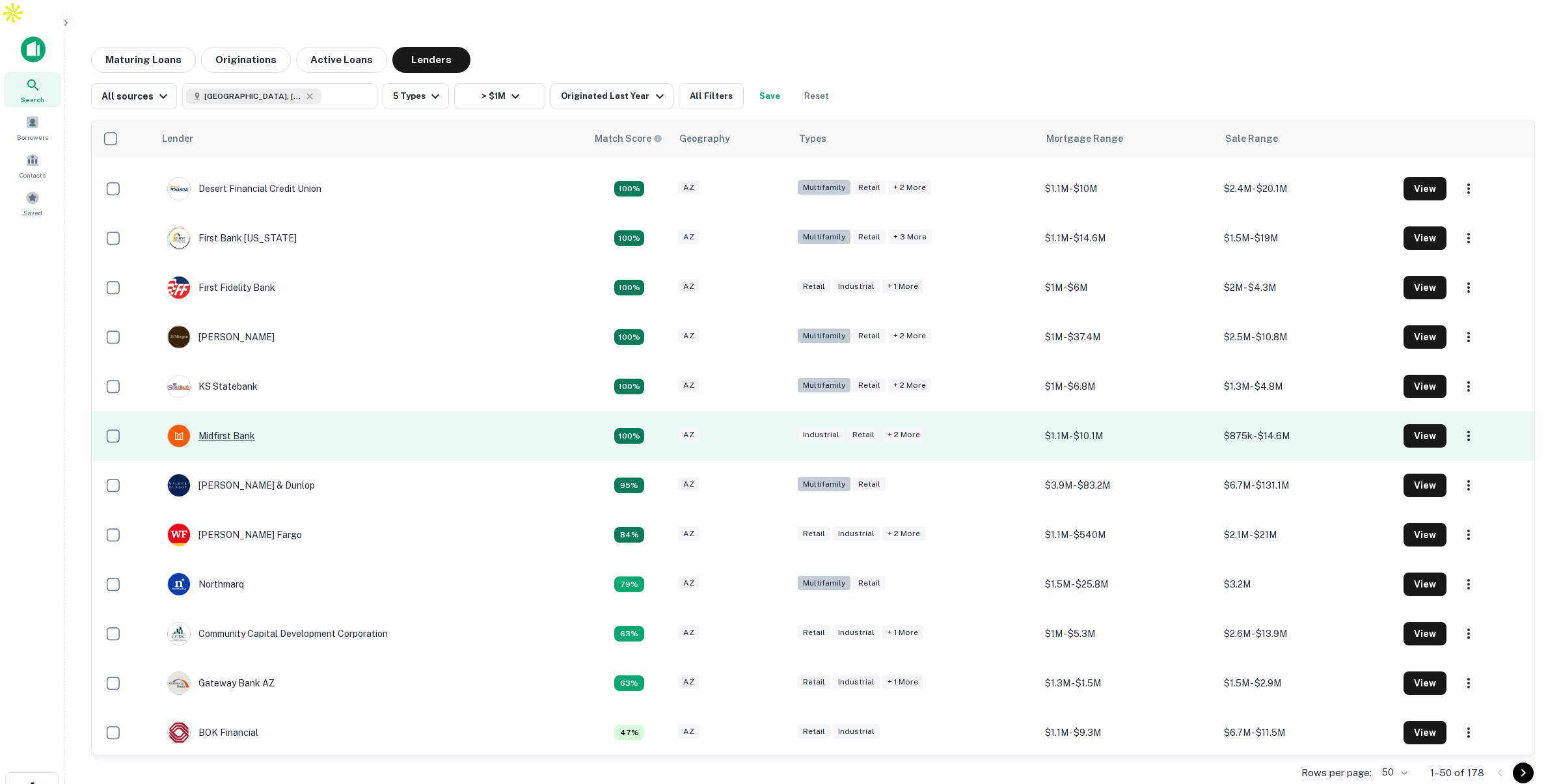
click at [229, 424] on div "Midfirst Bank" at bounding box center [211, 436] width 88 height 24
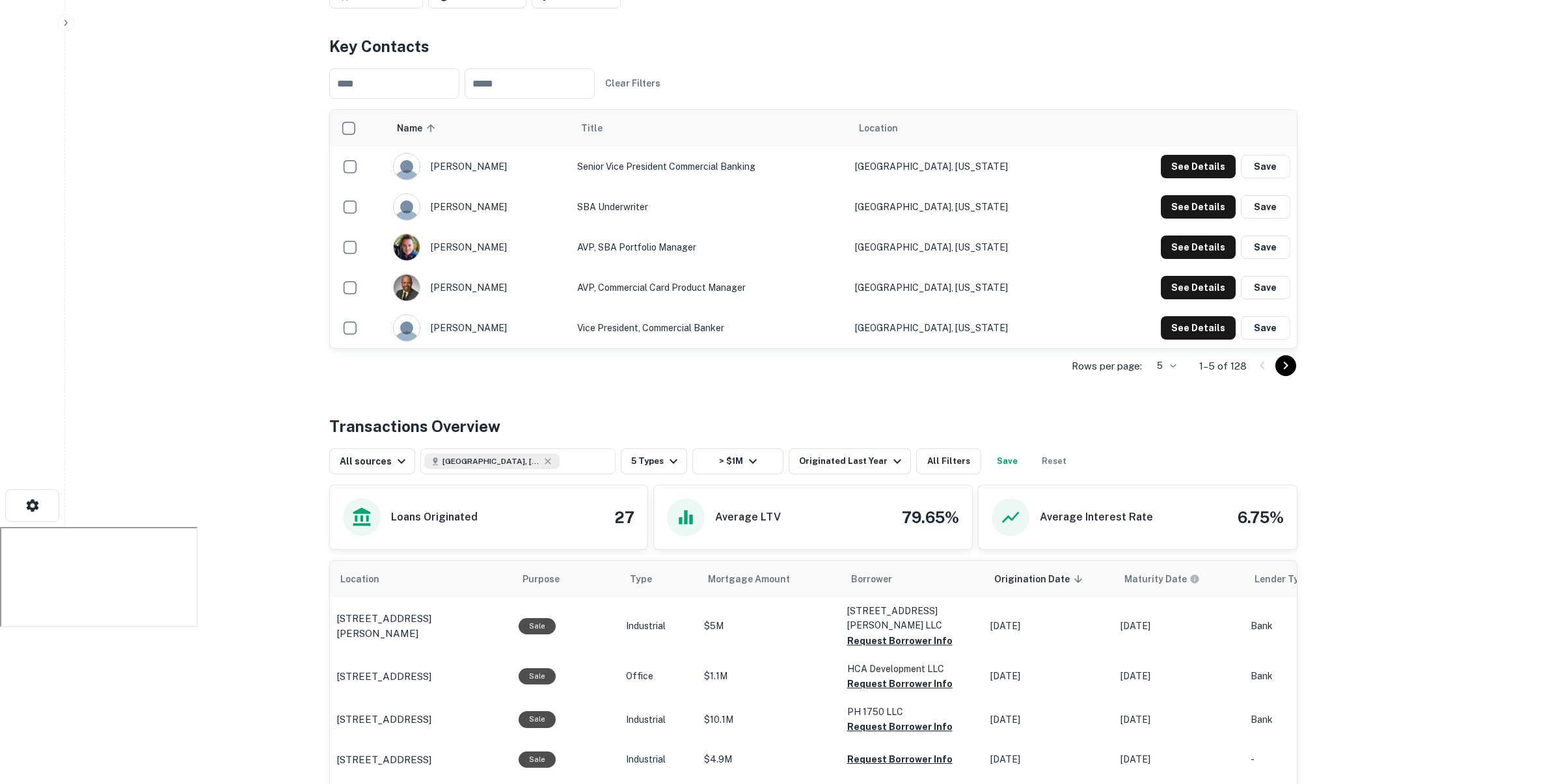
scroll to position [288, 0]
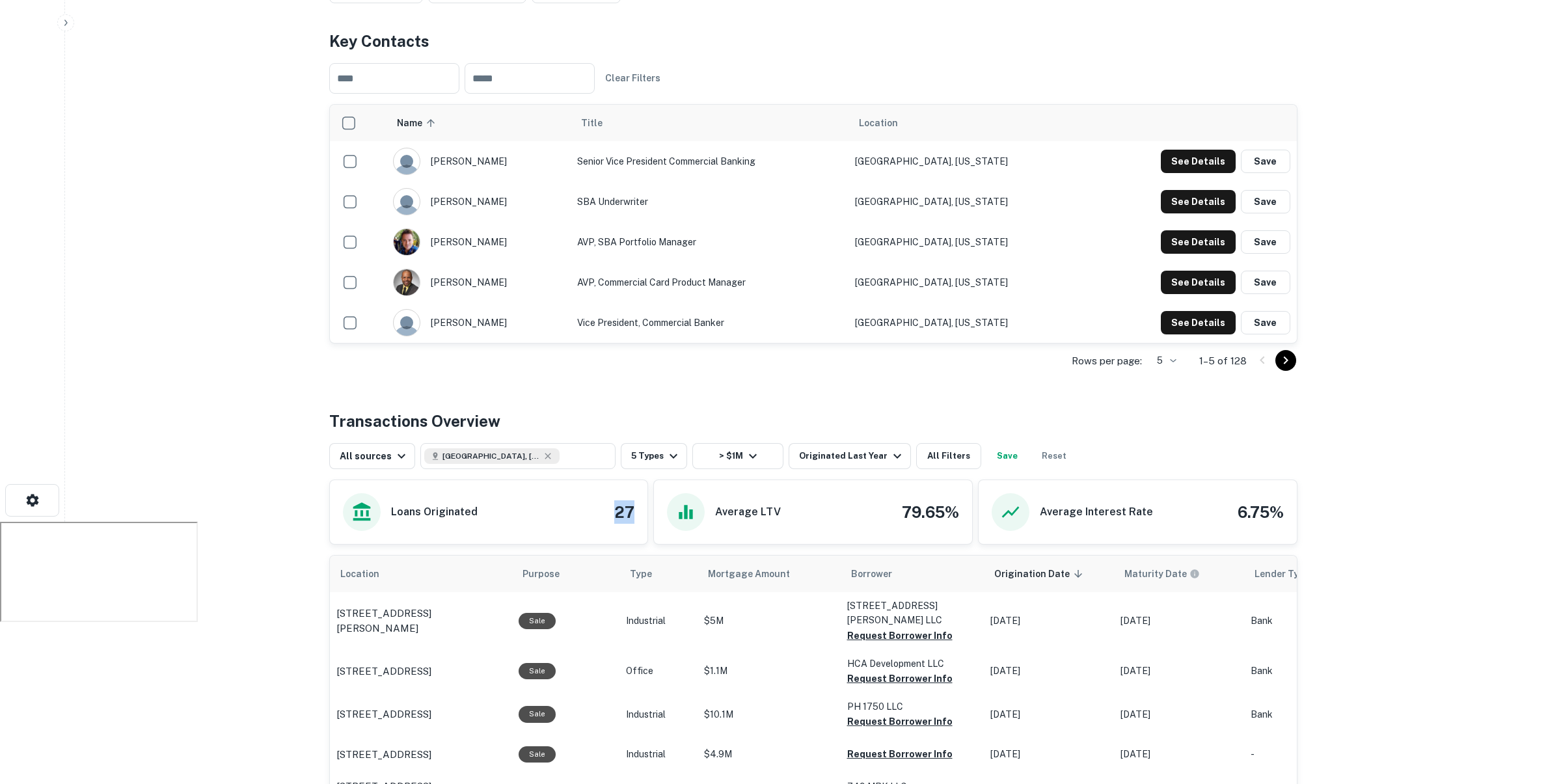
drag, startPoint x: 613, startPoint y: 483, endPoint x: 638, endPoint y: 484, distance: 25.0
click at [638, 484] on div "Loans Originated 27" at bounding box center [489, 512] width 318 height 64
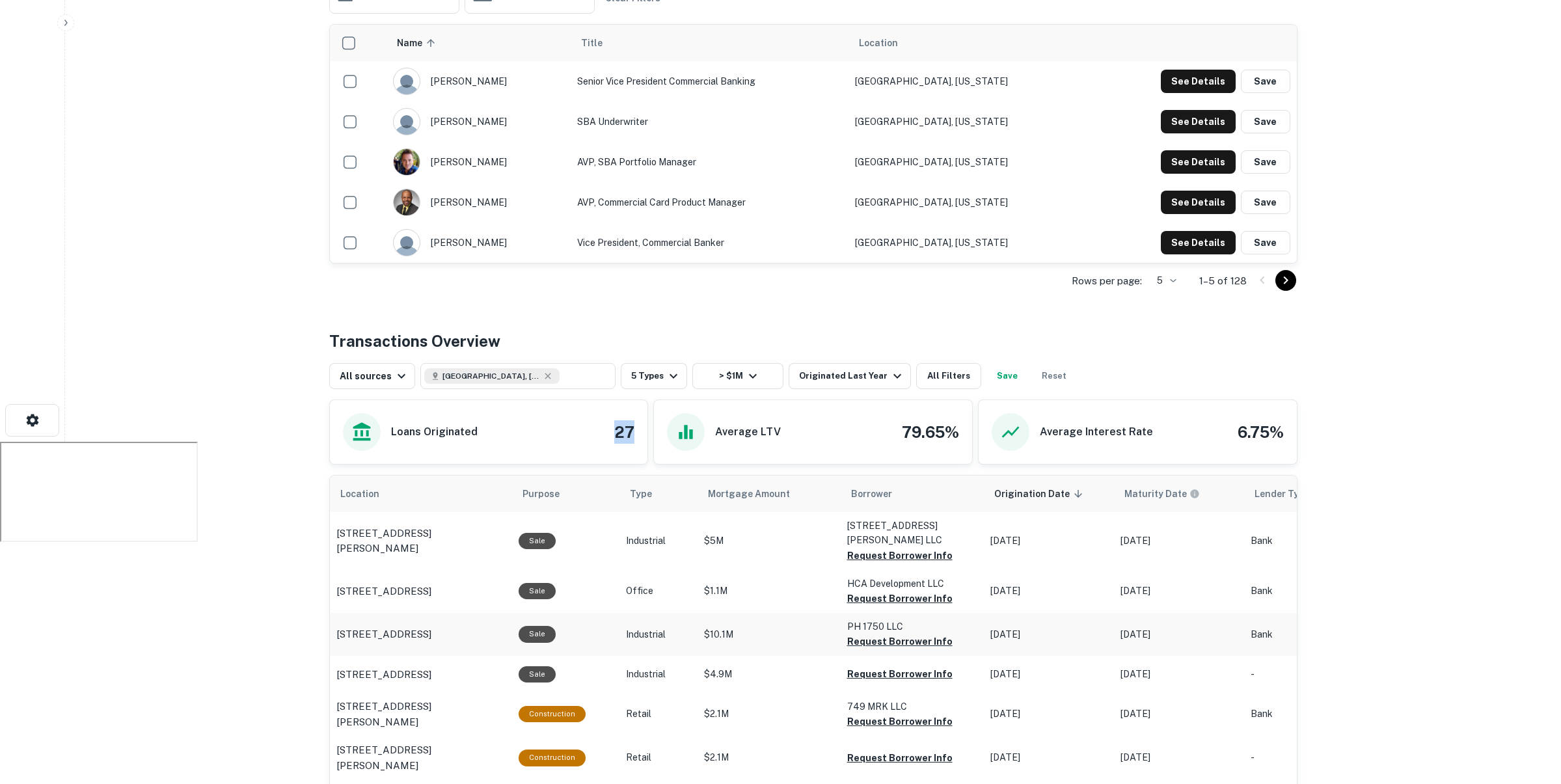
scroll to position [365, 0]
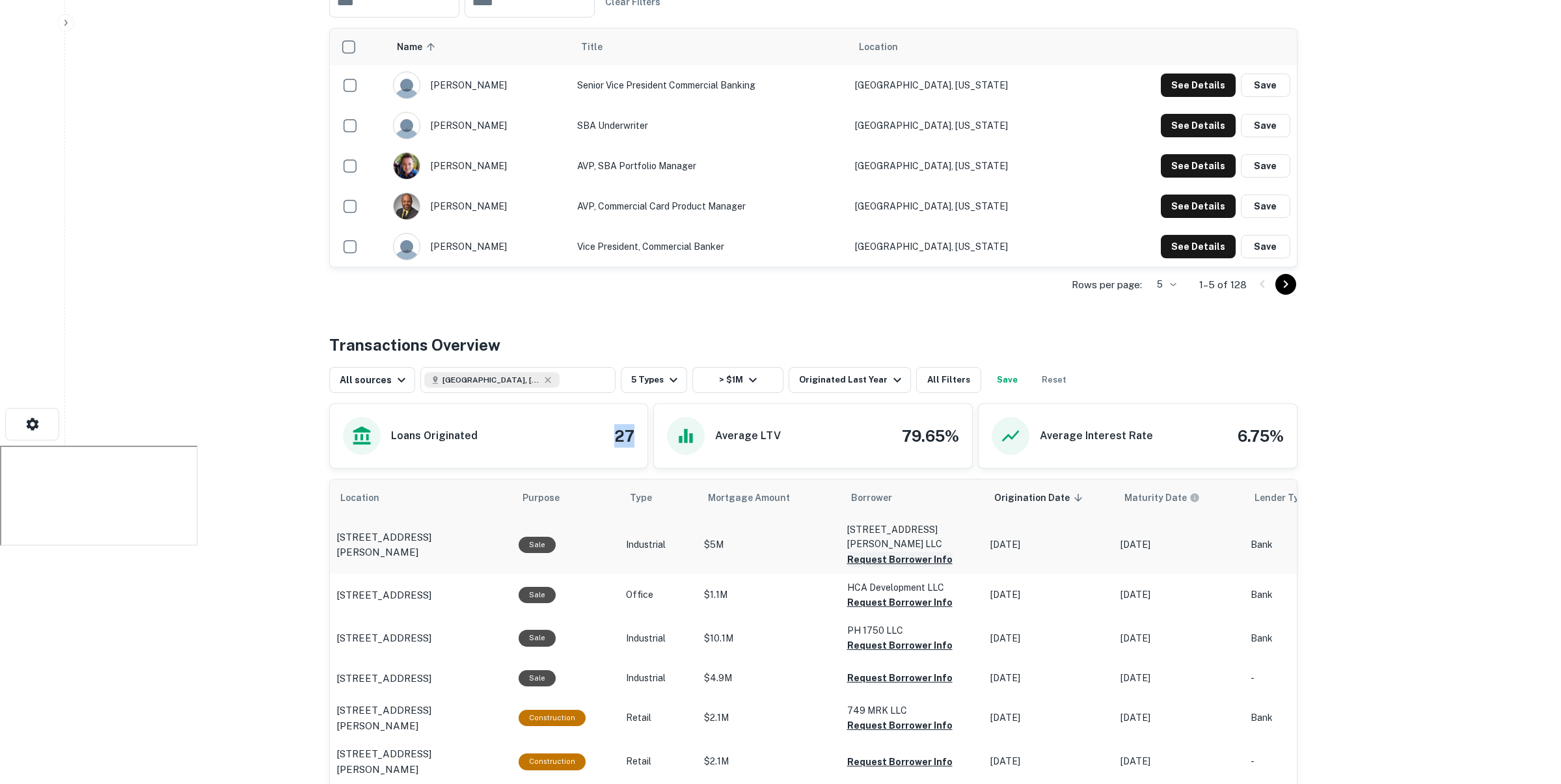
click at [889, 552] on button "Request Borrower Info" at bounding box center [900, 559] width 105 height 16
click at [879, 563] on button "Request Borrower Info" at bounding box center [878, 559] width 62 height 16
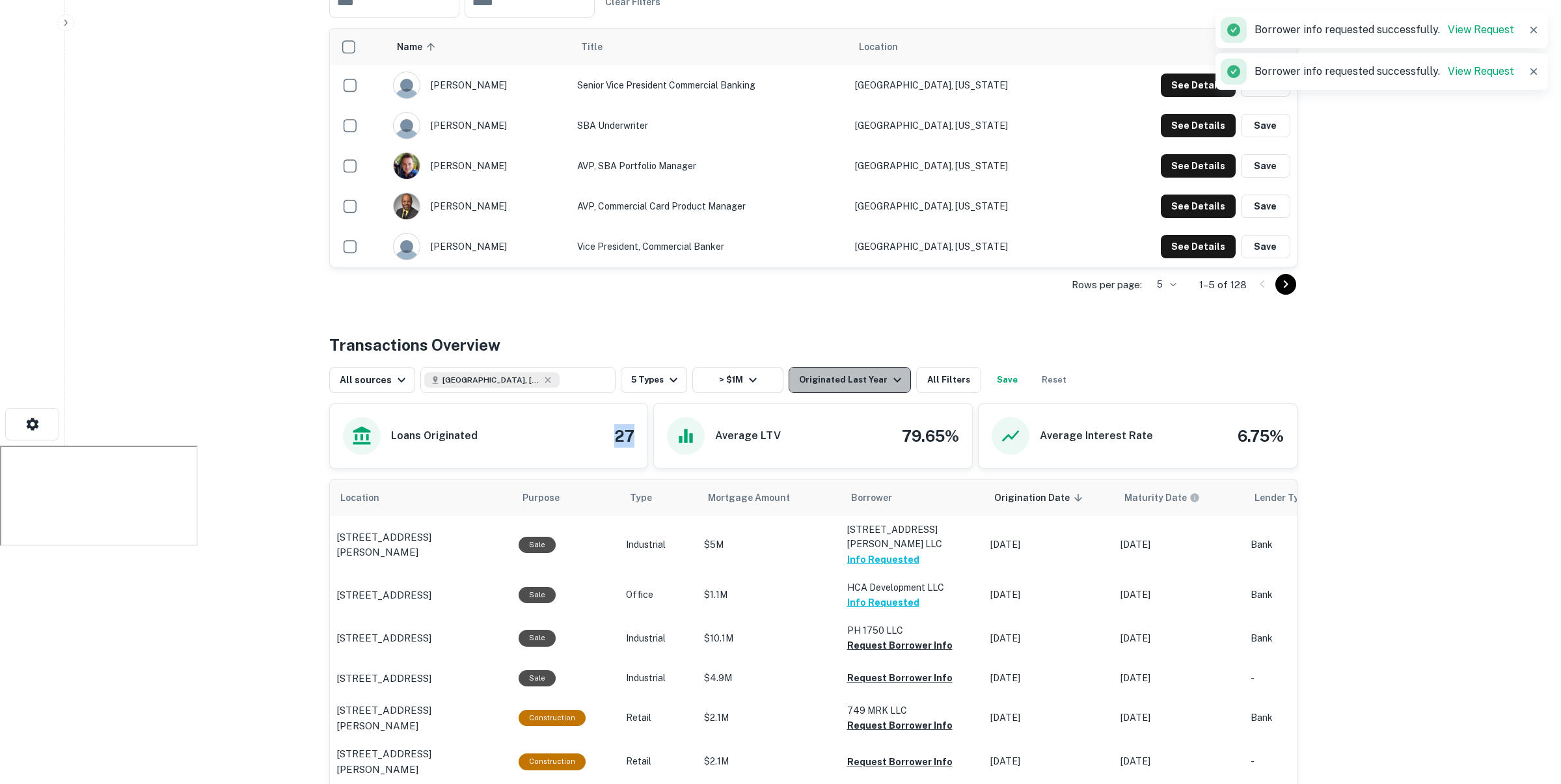
click at [860, 372] on div "Originated Last Year" at bounding box center [852, 379] width 106 height 16
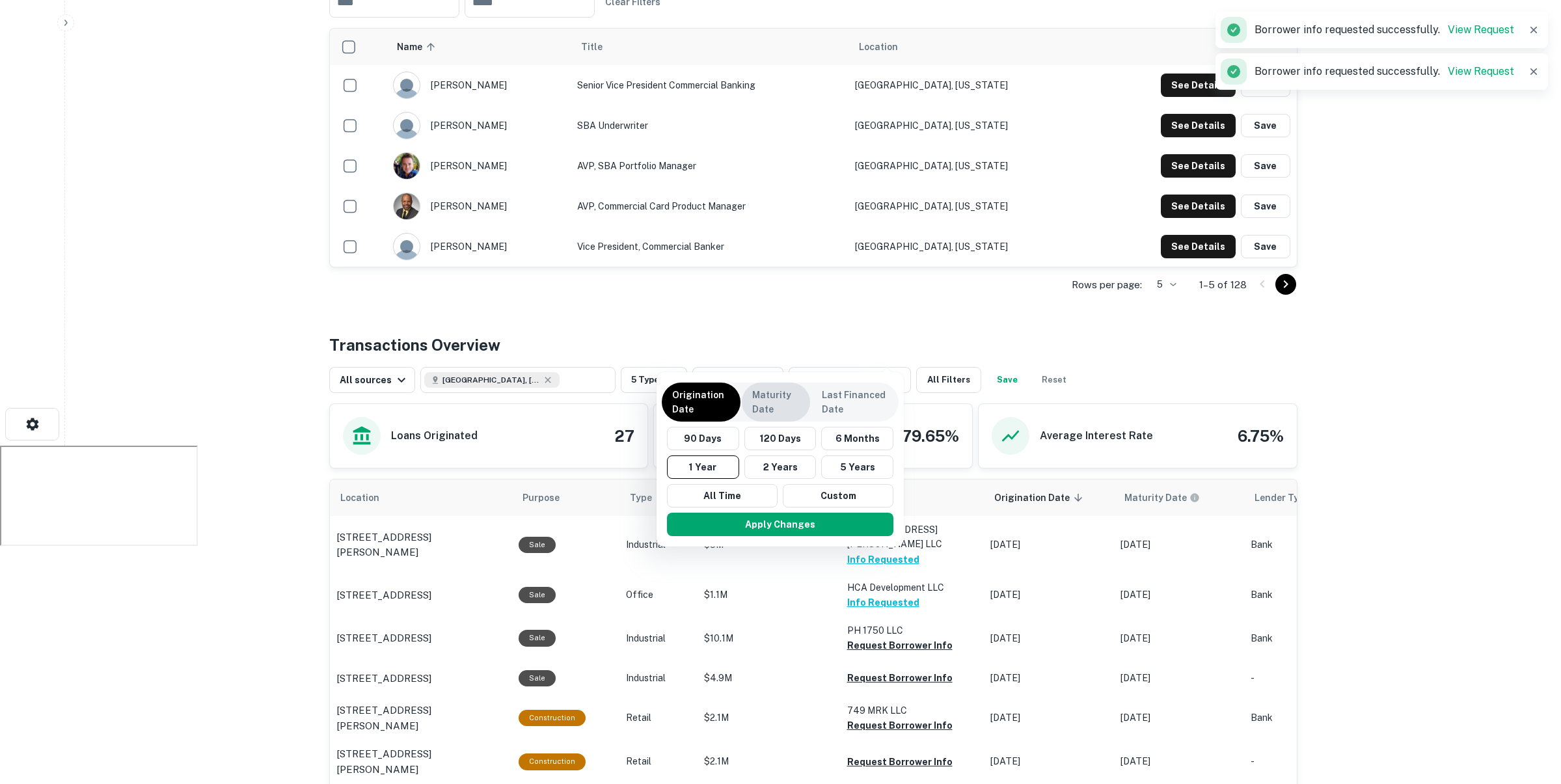
click at [772, 397] on p "Maturity Date" at bounding box center [776, 402] width 47 height 29
click at [522, 348] on div at bounding box center [780, 392] width 1561 height 784
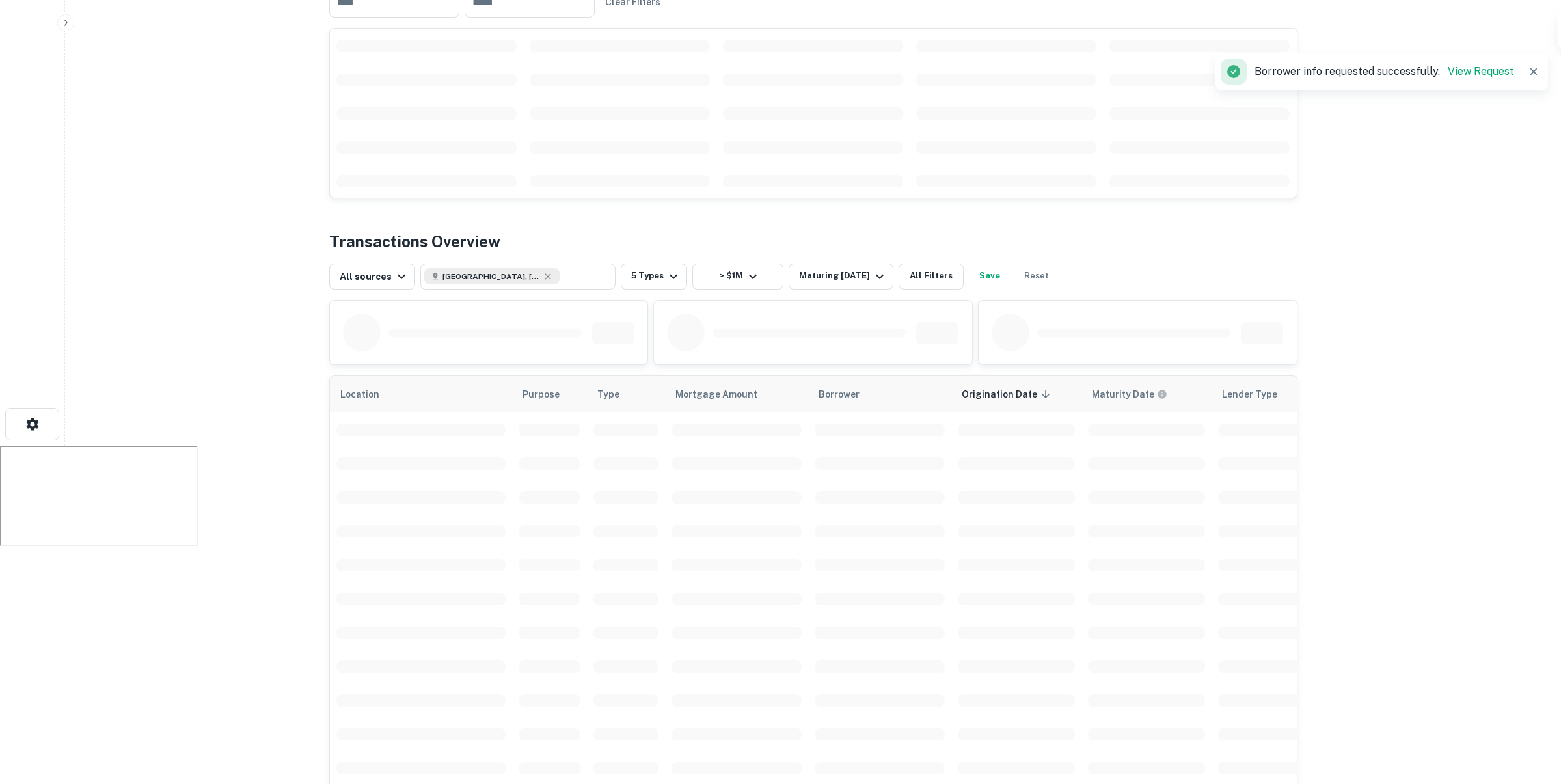
click at [512, 376] on th "Purpose" at bounding box center [549, 393] width 75 height 36
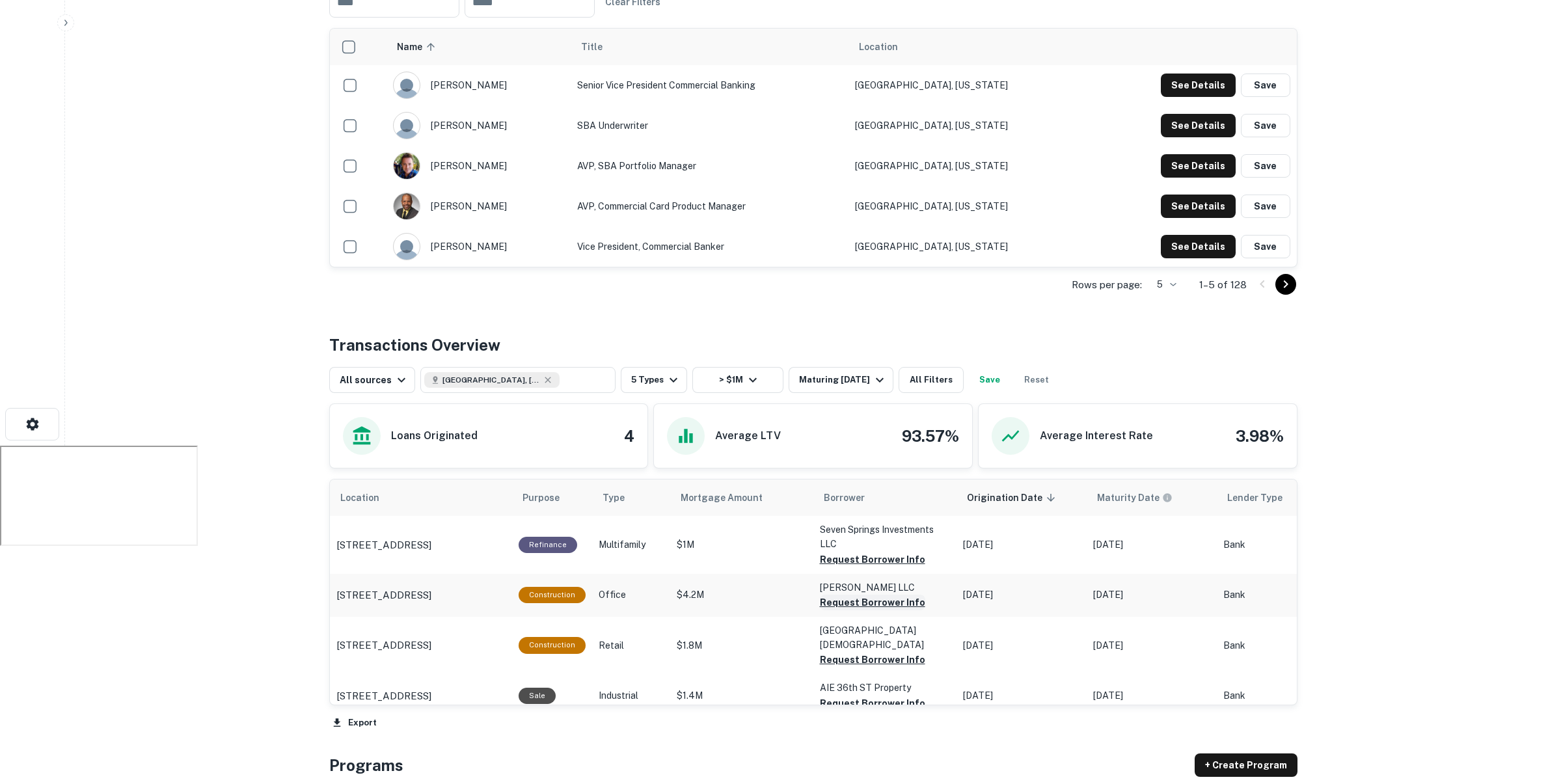
click at [837, 567] on button "Request Borrower Info" at bounding box center [872, 559] width 105 height 16
click at [847, 552] on button "Request Borrower Info" at bounding box center [872, 559] width 105 height 16
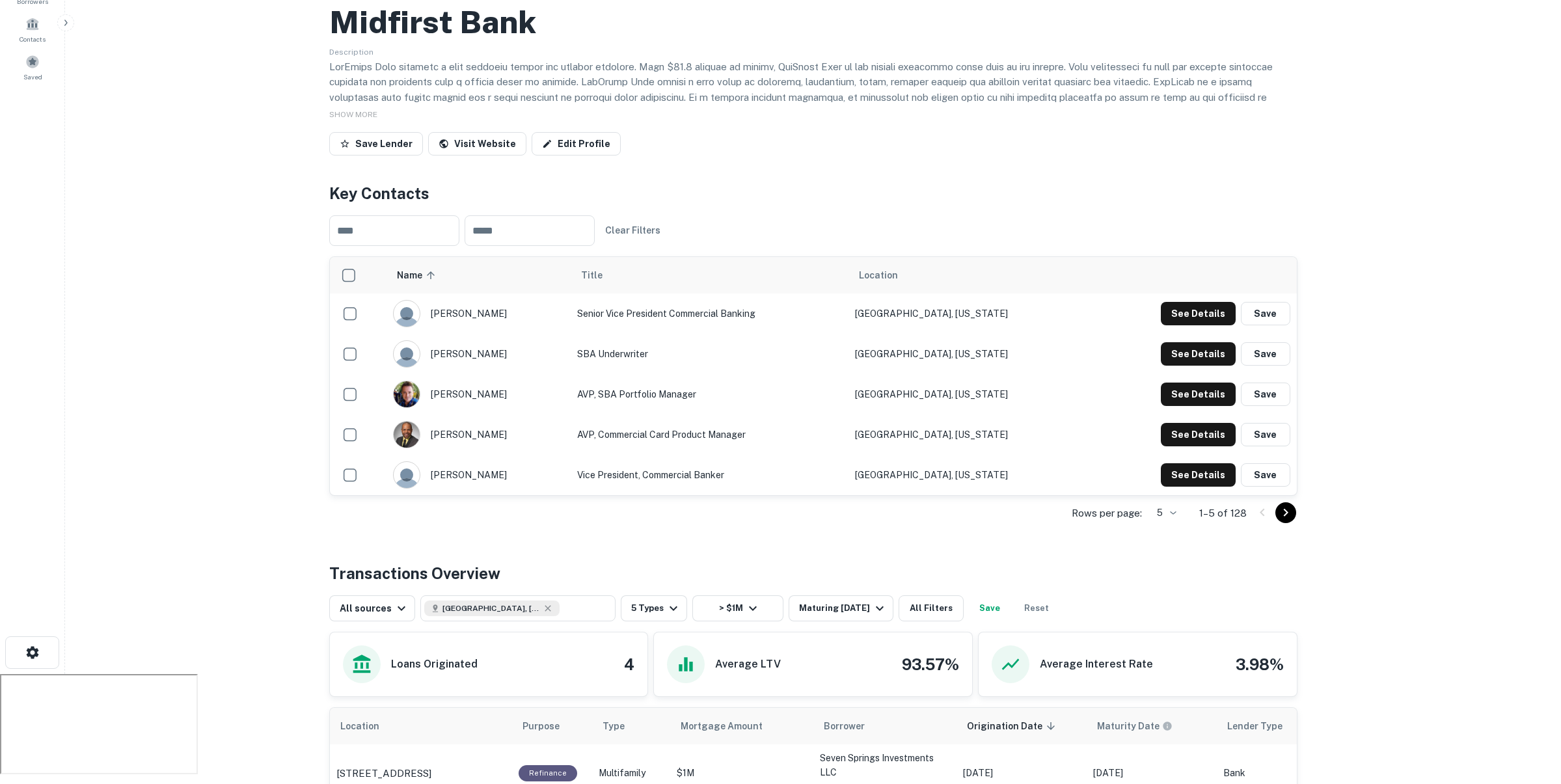
scroll to position [7, 0]
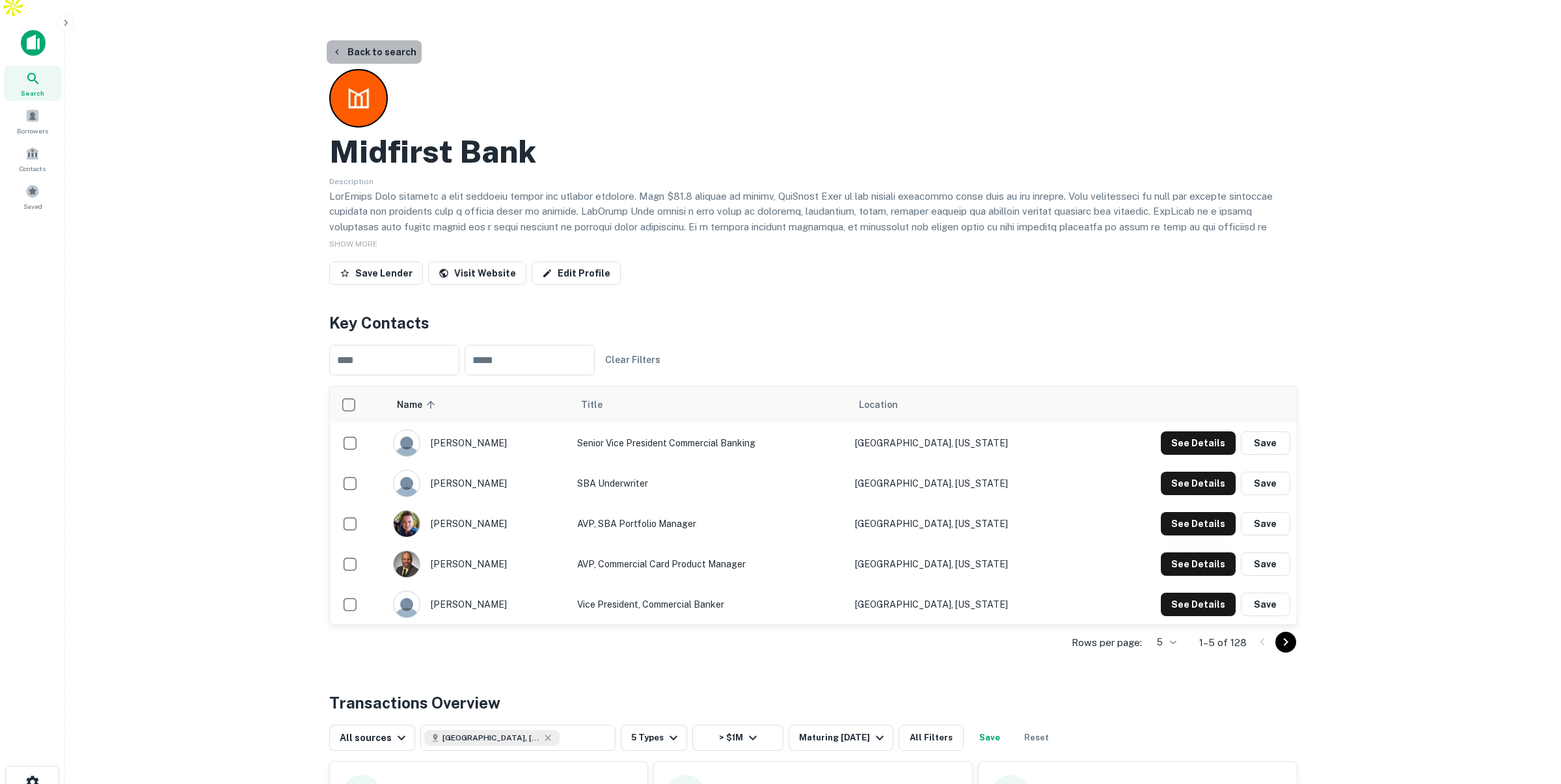
click at [386, 41] on button "Back to search" at bounding box center [374, 53] width 95 height 24
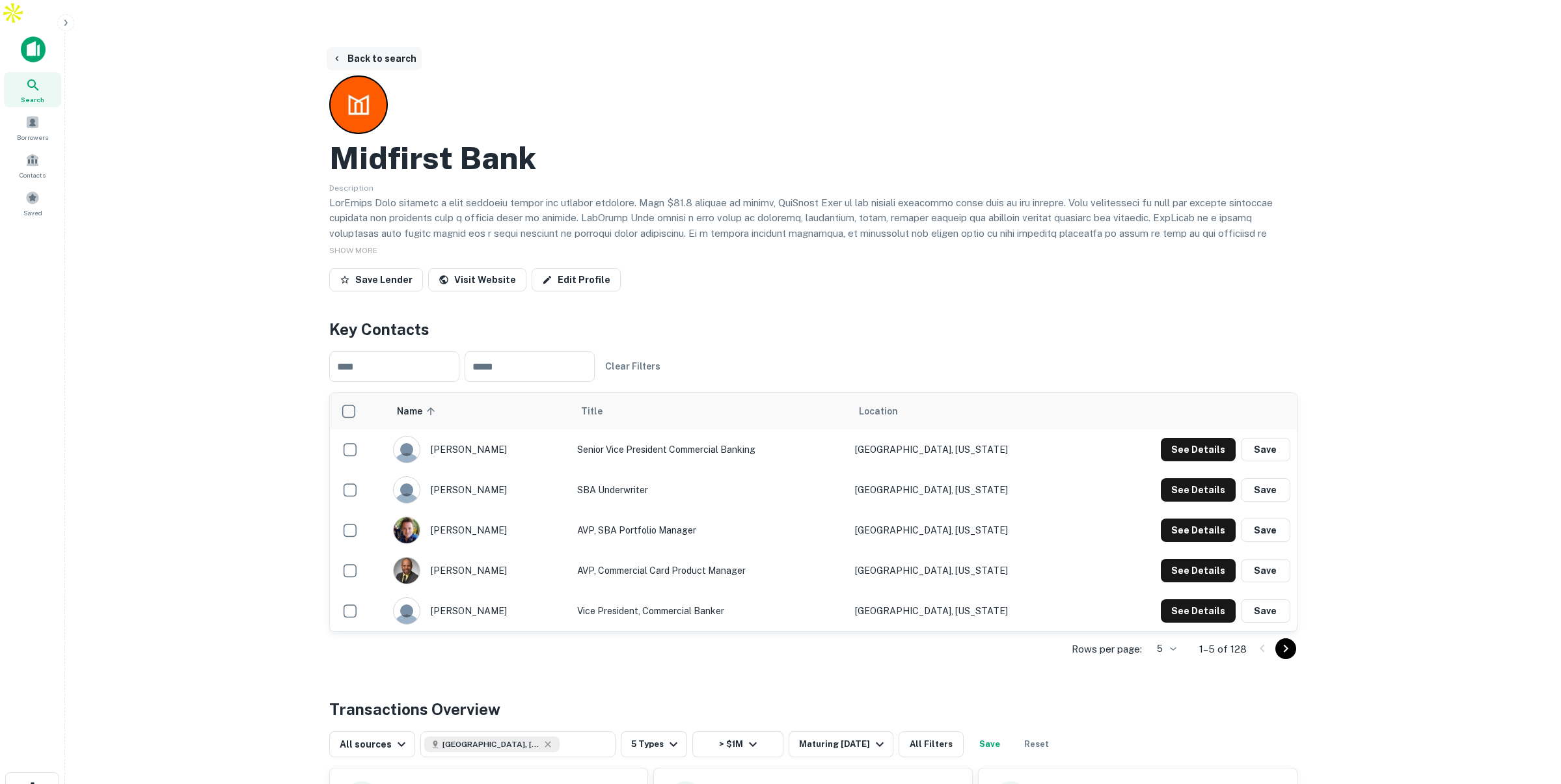
click at [388, 47] on button "Back to search" at bounding box center [374, 58] width 95 height 24
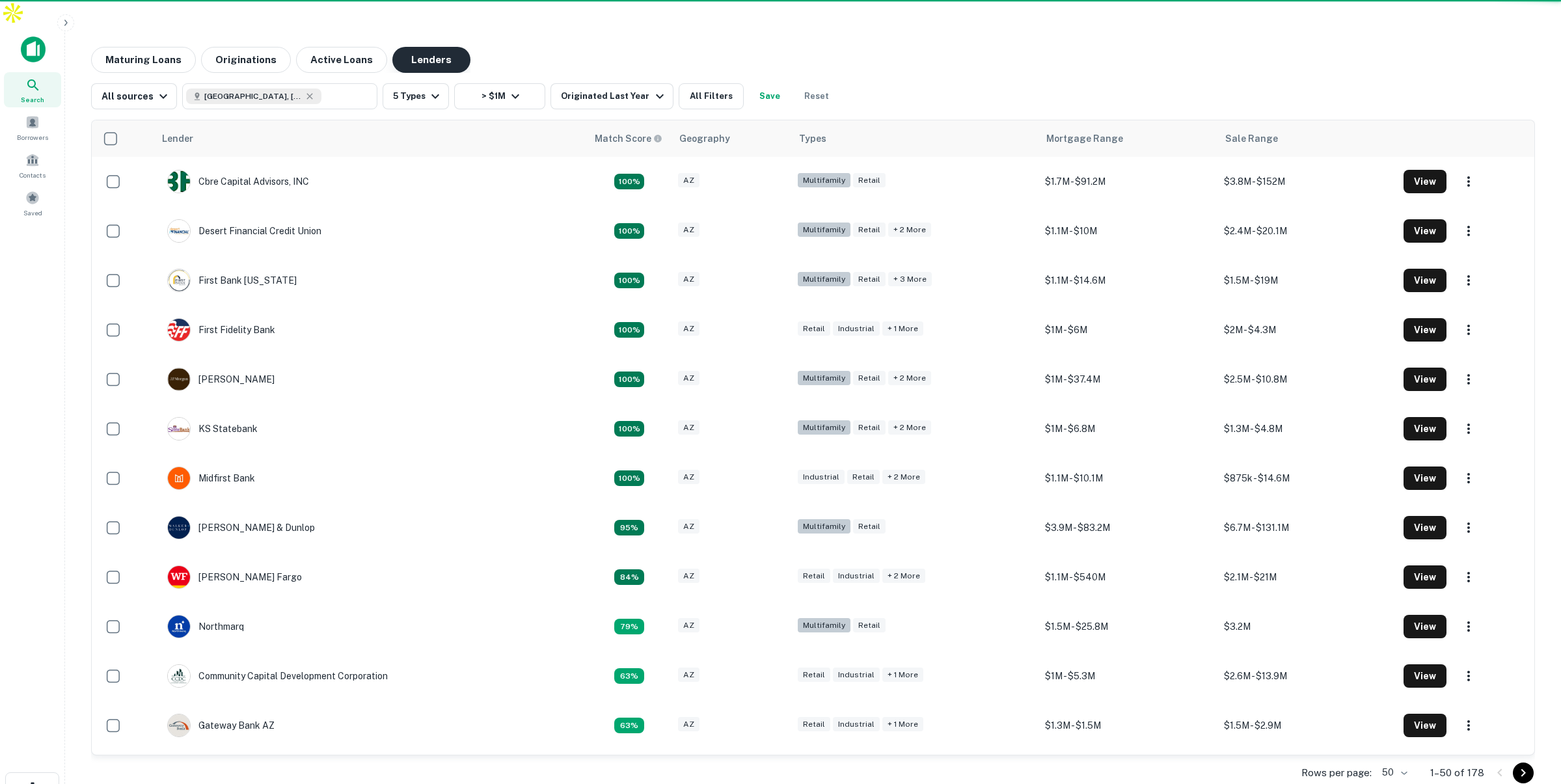
scroll to position [42, 0]
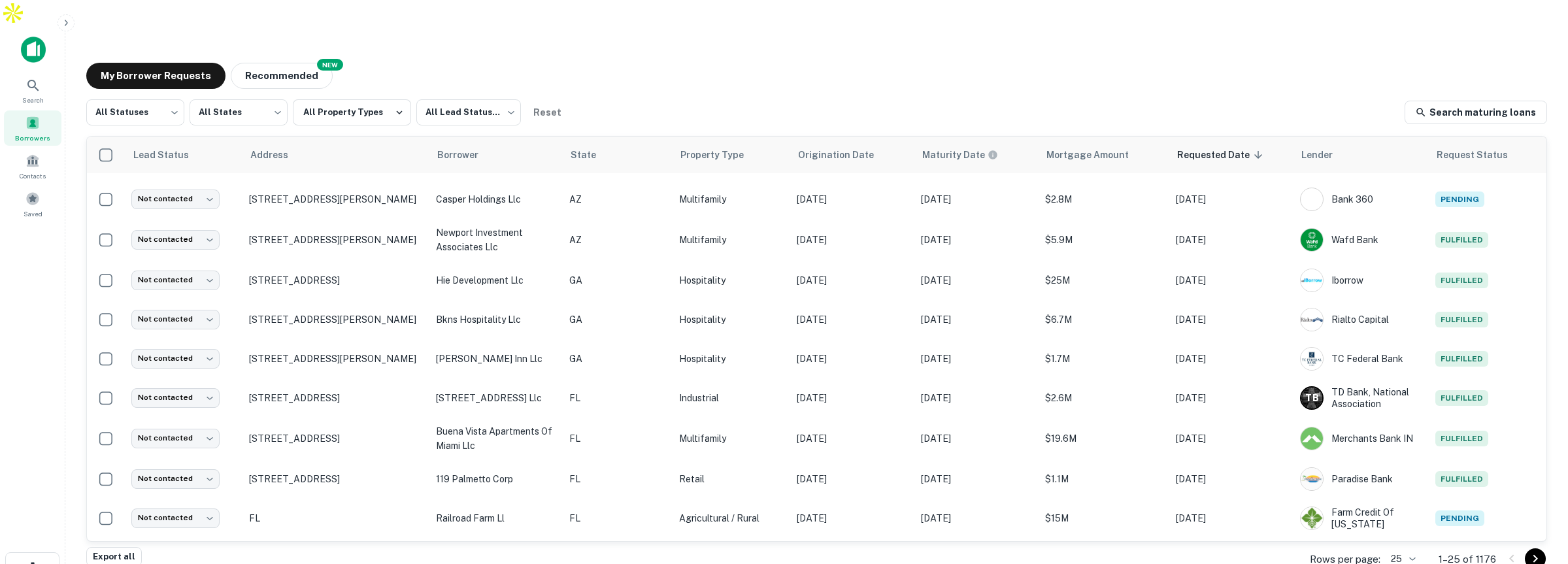
scroll to position [392, 0]
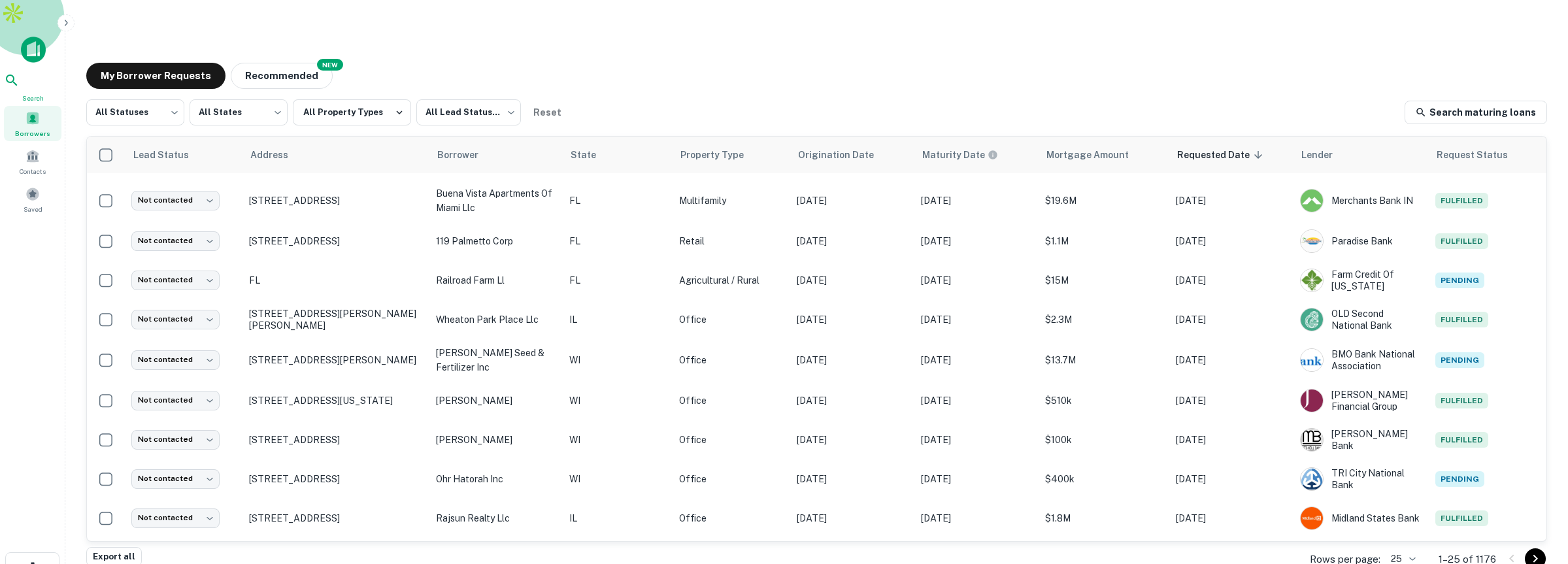
click at [19, 73] on icon at bounding box center [11, 80] width 16 height 16
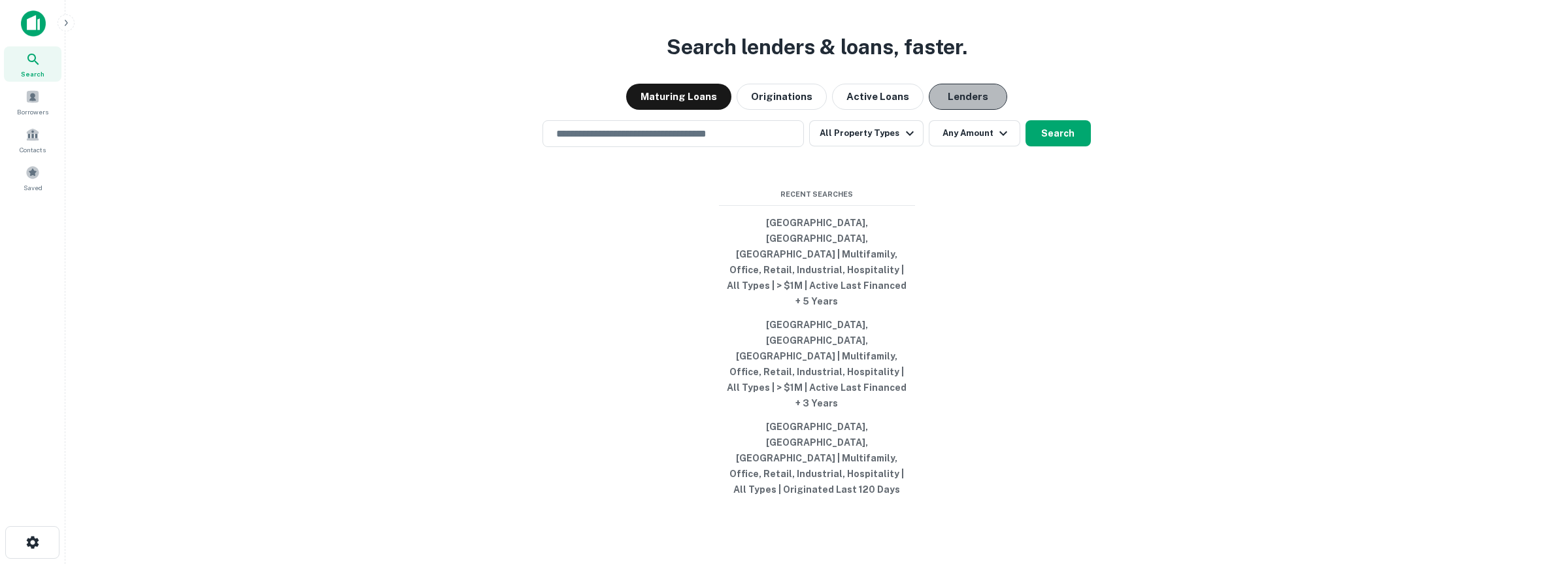
click at [952, 110] on button "Lenders" at bounding box center [968, 97] width 79 height 26
click at [725, 141] on input "text" at bounding box center [673, 134] width 250 height 15
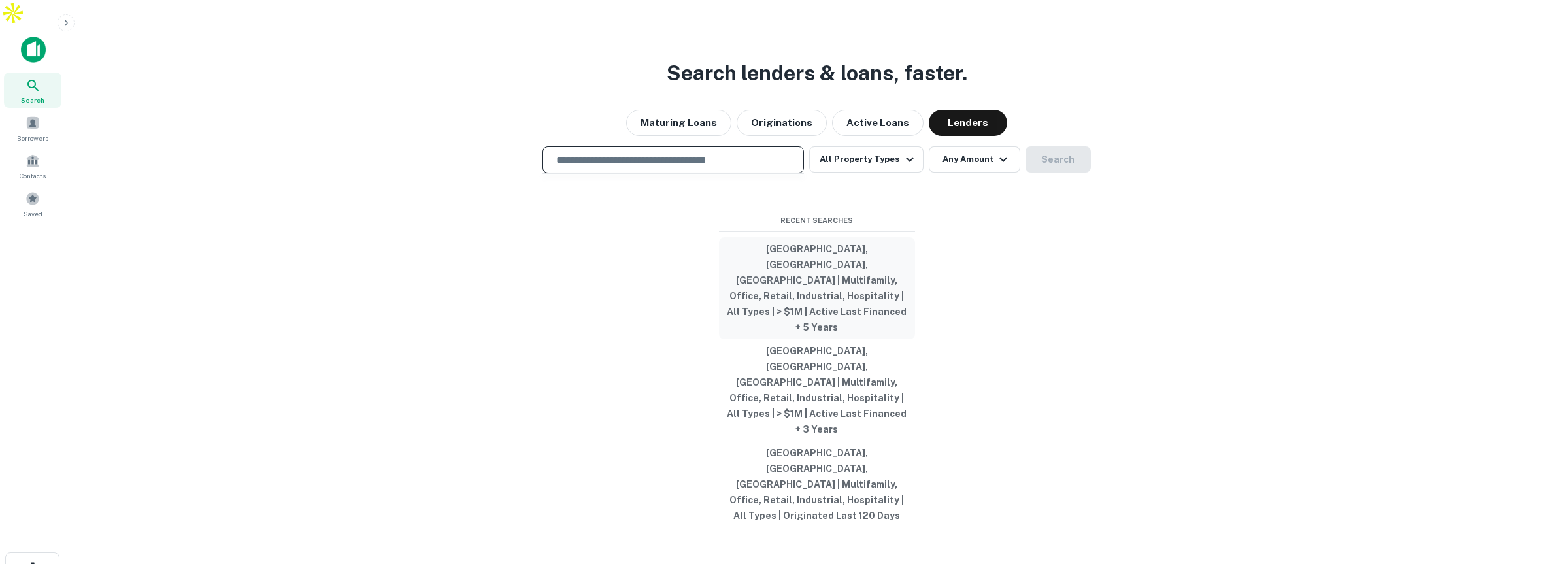
click at [785, 296] on button "[GEOGRAPHIC_DATA], [GEOGRAPHIC_DATA], [GEOGRAPHIC_DATA] | Multifamily, Office, …" at bounding box center [817, 288] width 196 height 102
type input "**********"
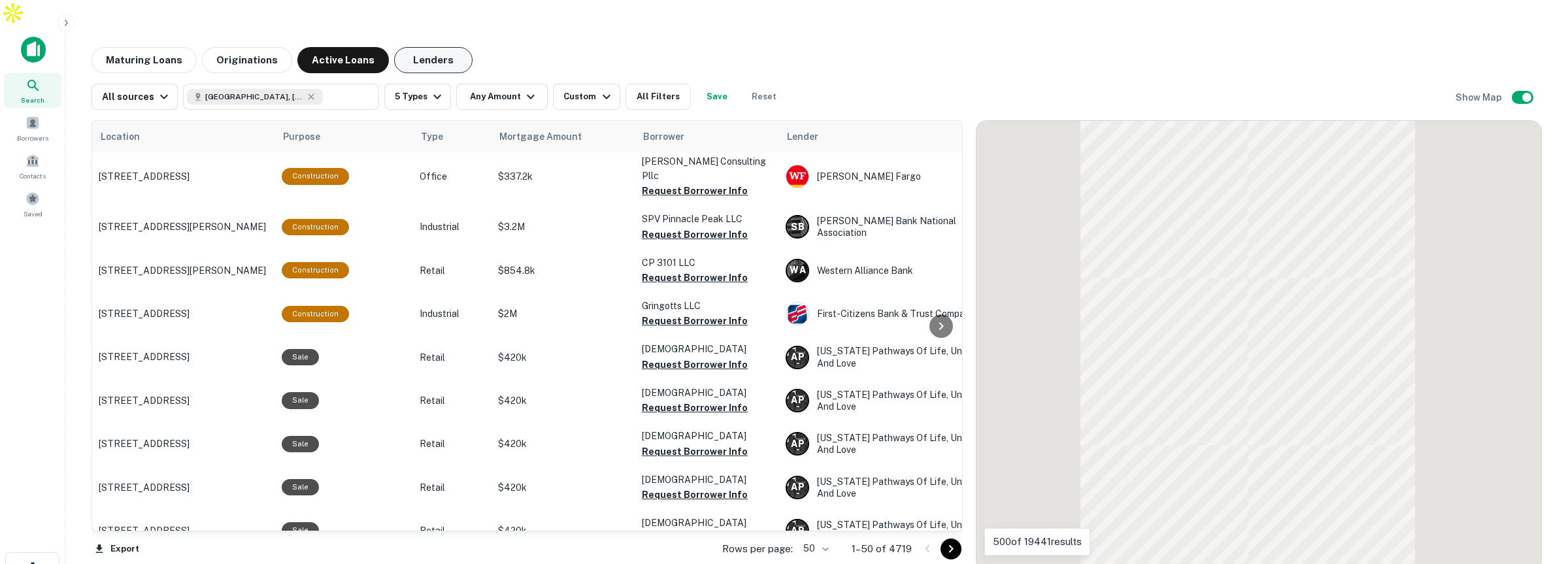
scroll to position [392, 0]
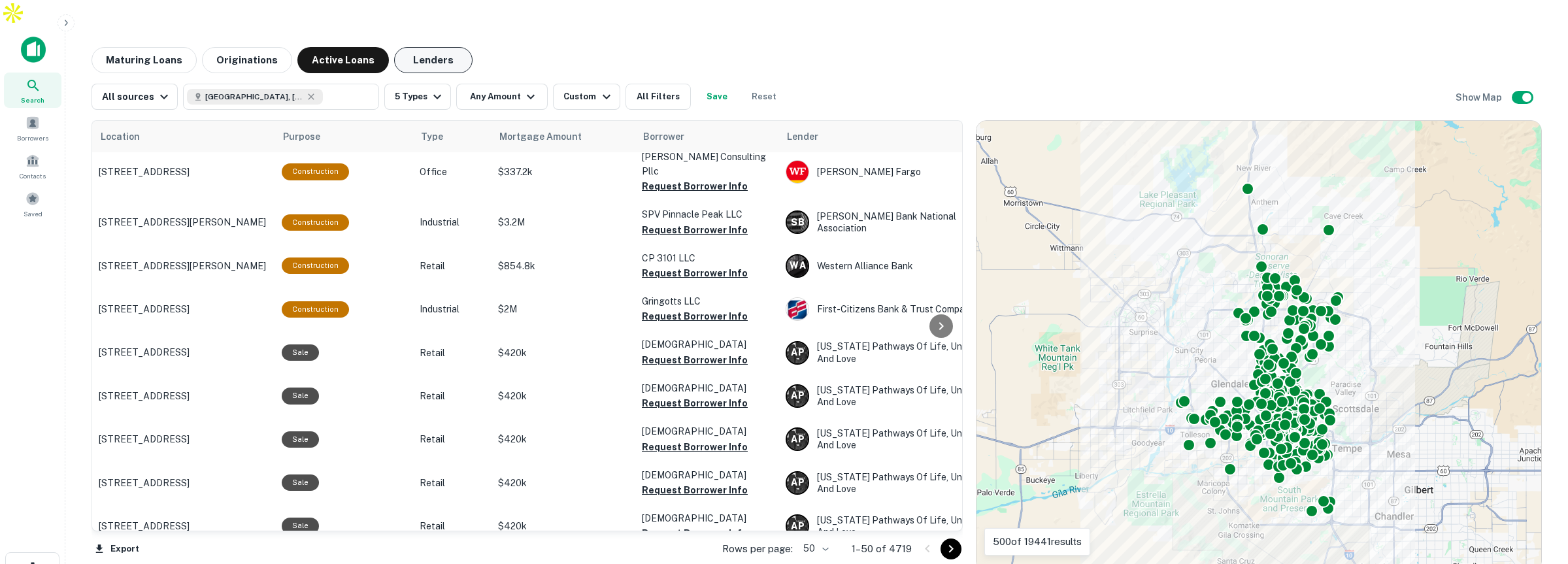
click at [426, 47] on button "Lenders" at bounding box center [433, 59] width 79 height 26
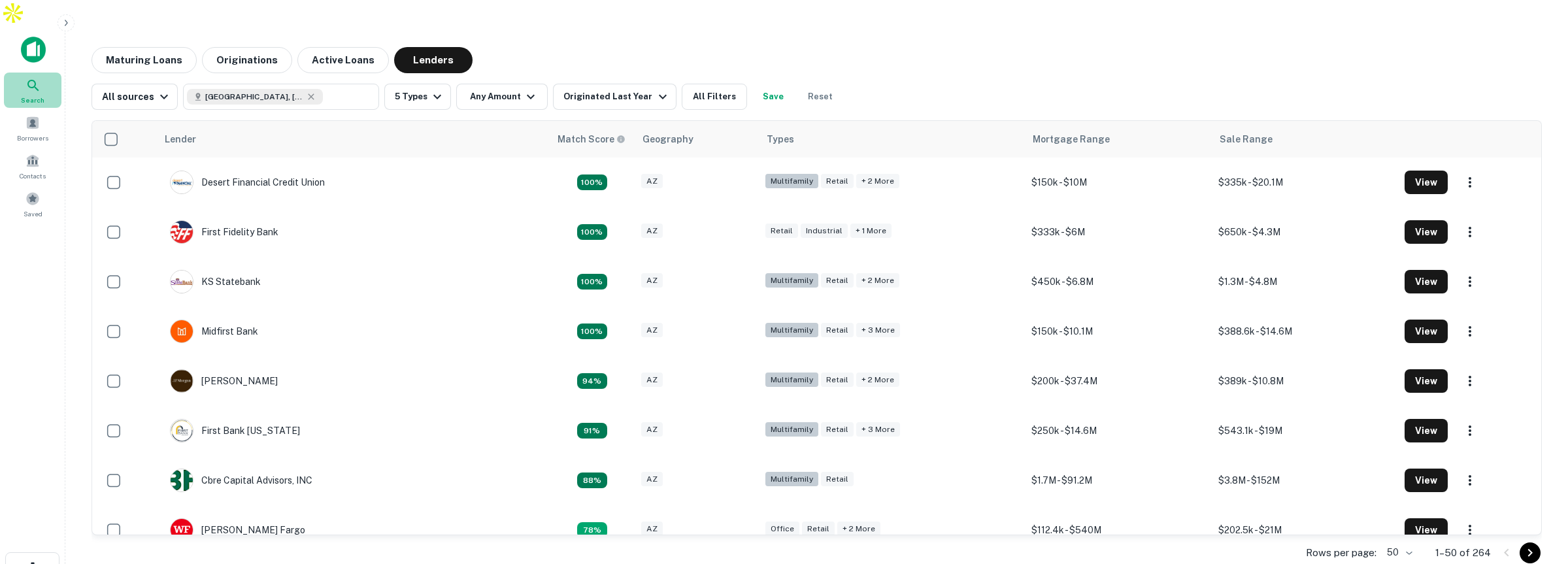
click at [31, 78] on icon at bounding box center [33, 85] width 16 height 16
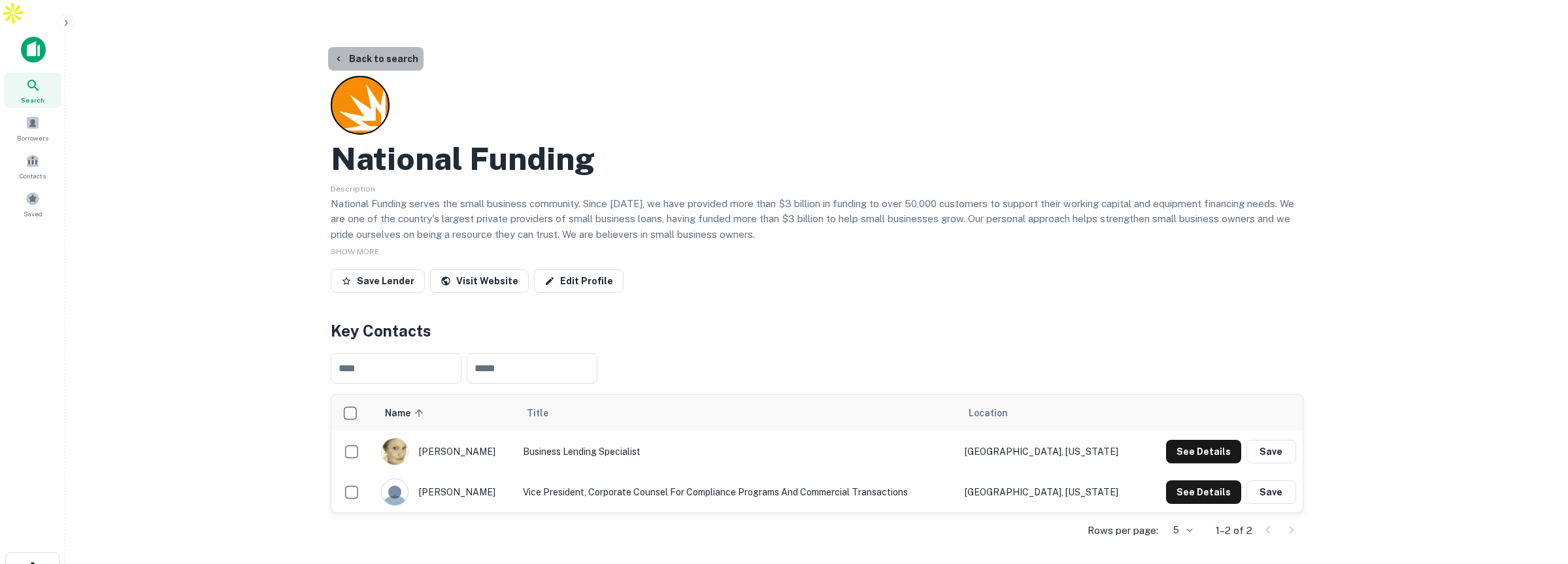
click at [386, 47] on button "Back to search" at bounding box center [376, 59] width 95 height 24
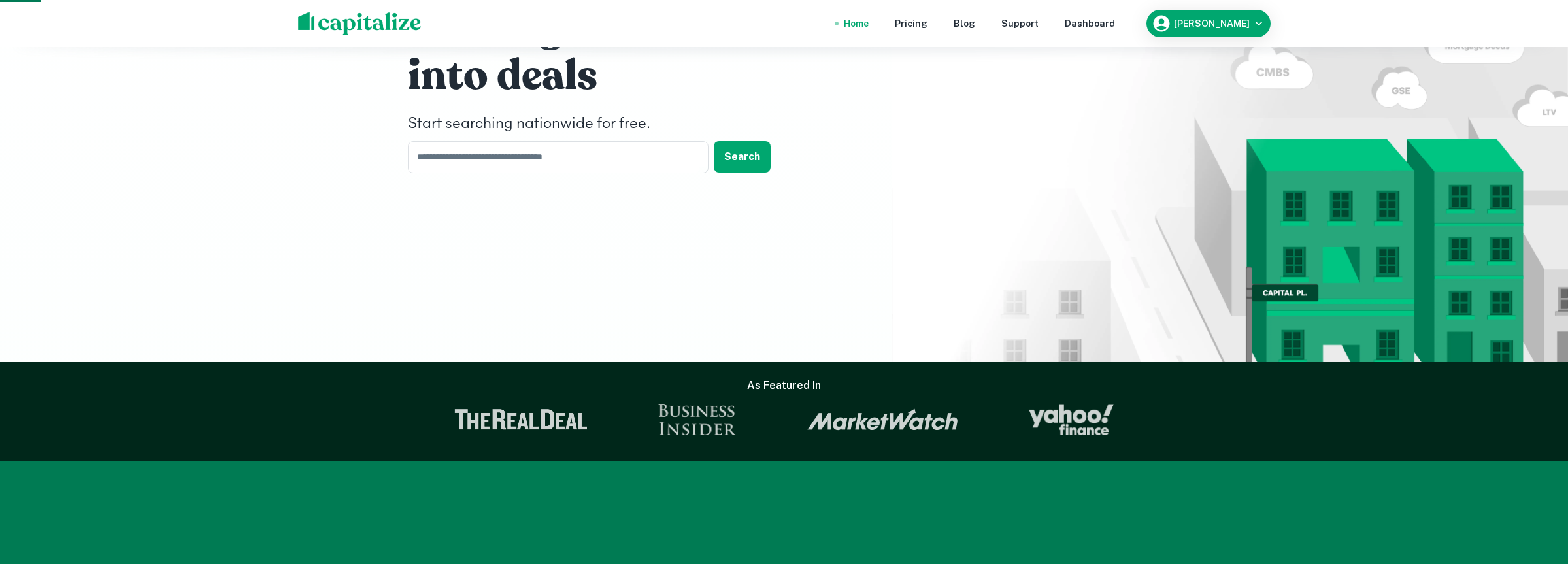
scroll to position [148, 0]
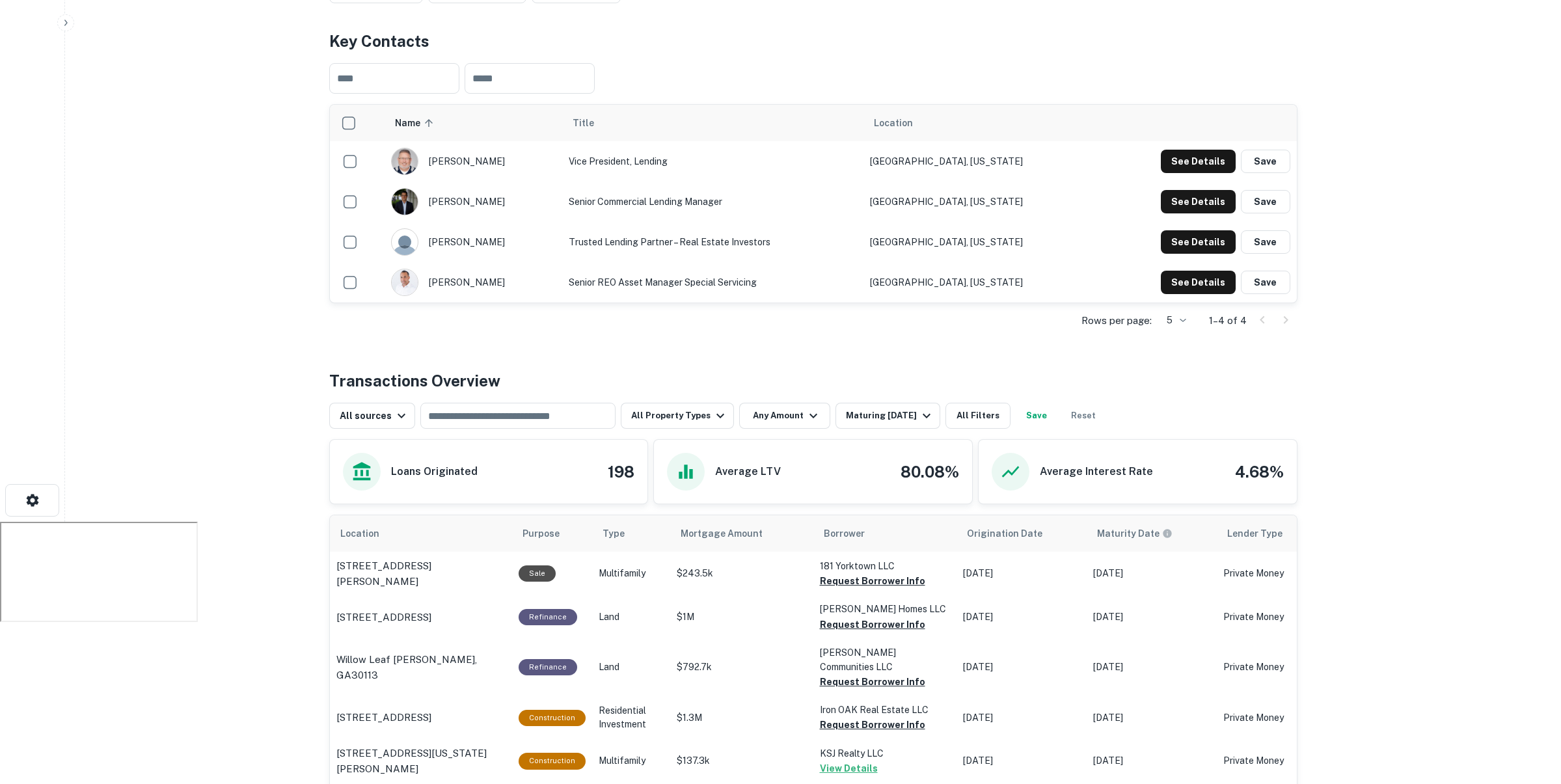
scroll to position [233, 0]
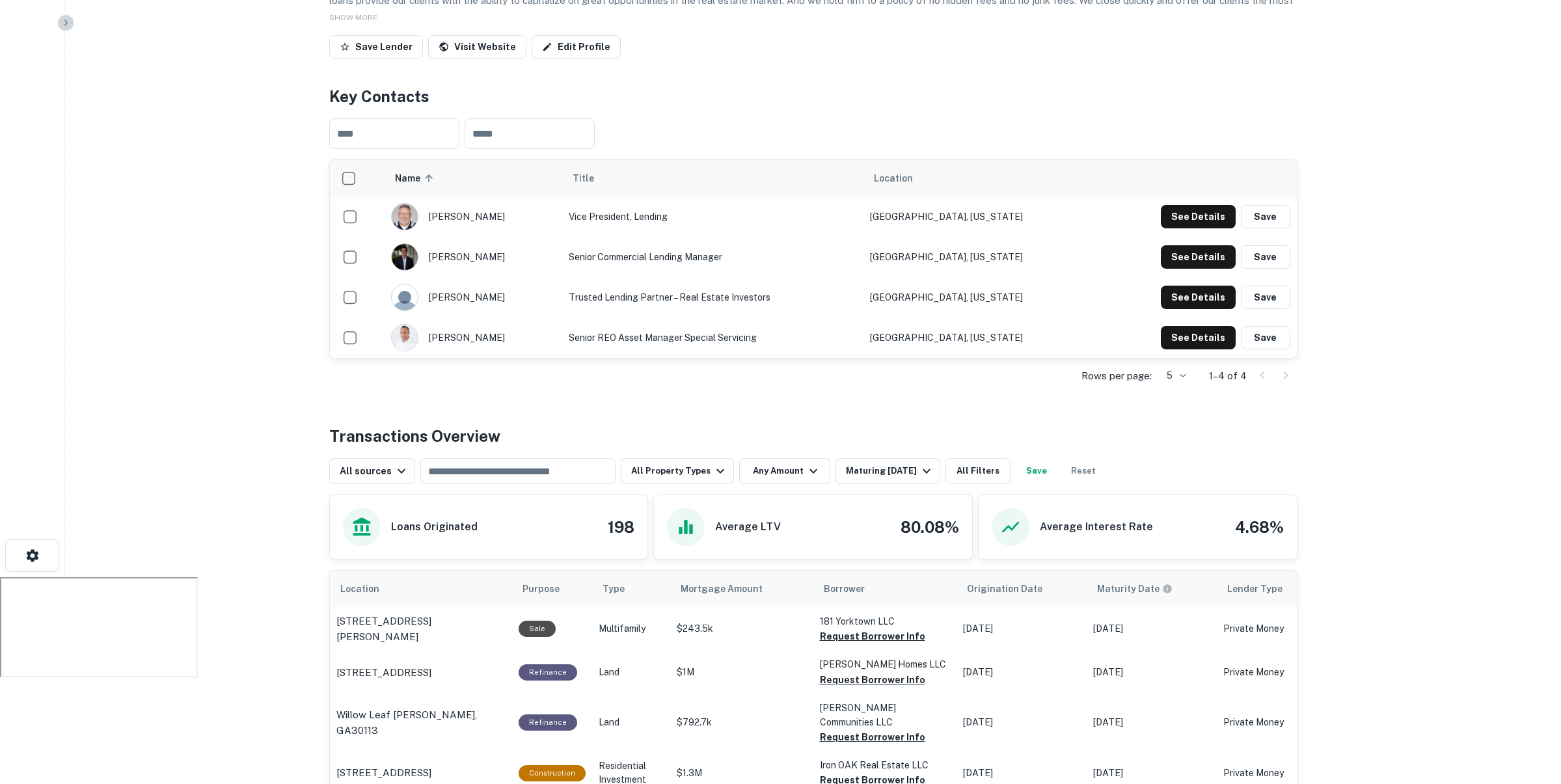
click at [64, 21] on icon "button" at bounding box center [66, 23] width 10 height 10
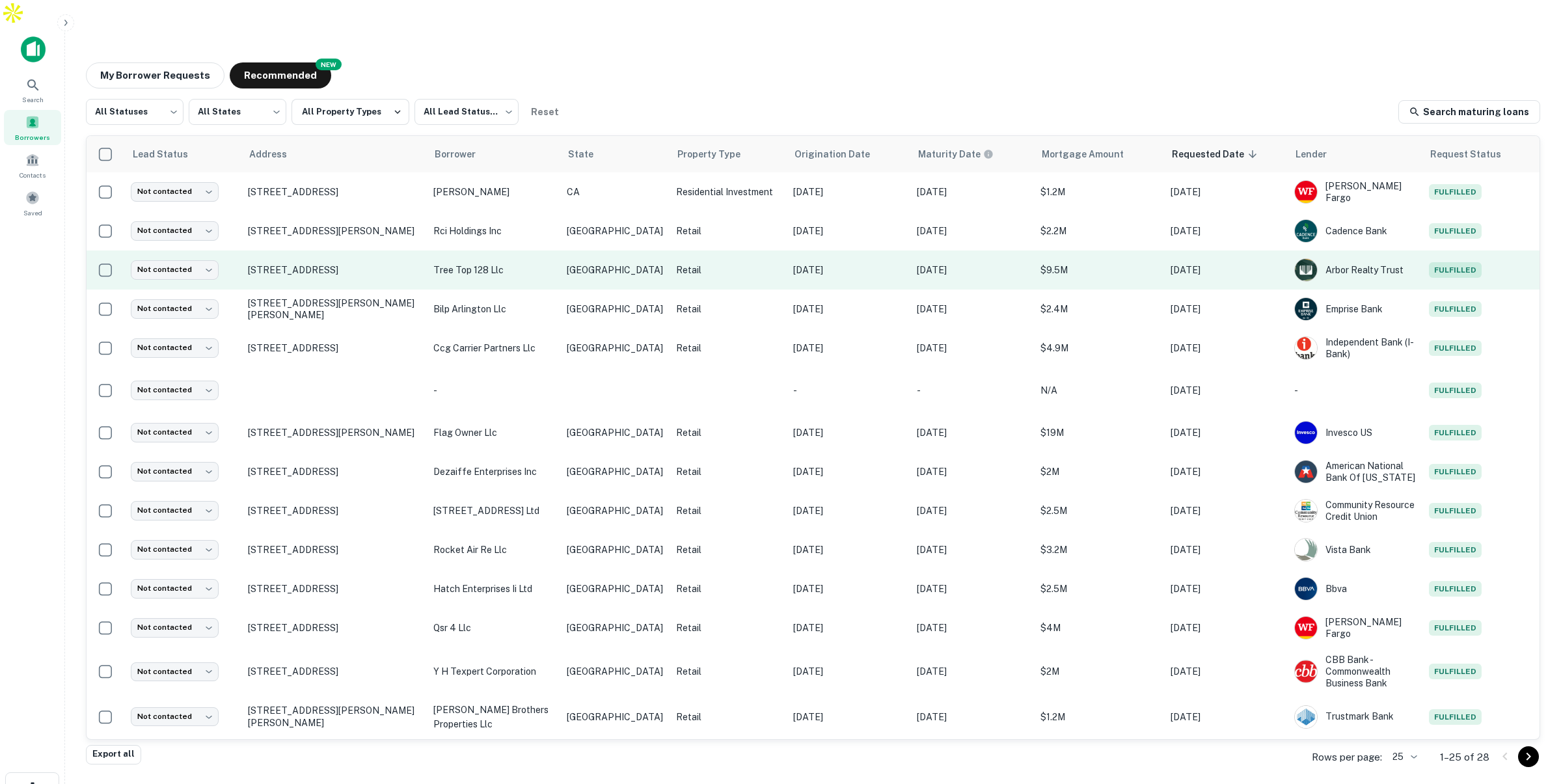
click at [553, 263] on p "tree top 128 llc" at bounding box center [493, 269] width 120 height 14
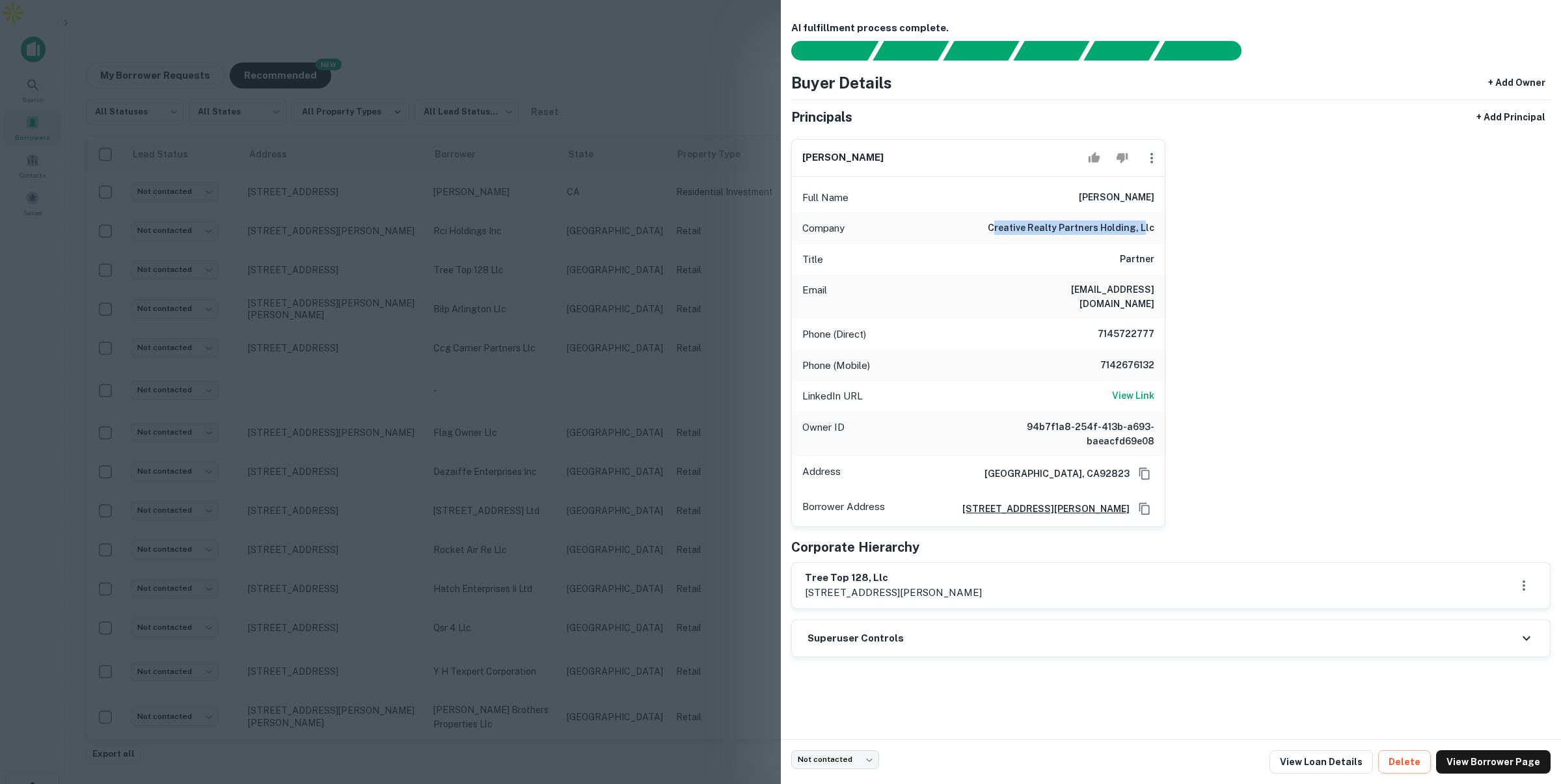
drag, startPoint x: 1002, startPoint y: 227, endPoint x: 1147, endPoint y: 232, distance: 145.1
click at [1147, 232] on h6 "creative realty partners holding, llc" at bounding box center [1071, 228] width 166 height 16
drag, startPoint x: 1045, startPoint y: 285, endPoint x: 1172, endPoint y: 289, distance: 127.1
click at [1172, 289] on div "george ullrich Full Name george ullrich Company creative realty partners holdin…" at bounding box center [1165, 328] width 770 height 398
click at [655, 85] on div at bounding box center [780, 392] width 1561 height 784
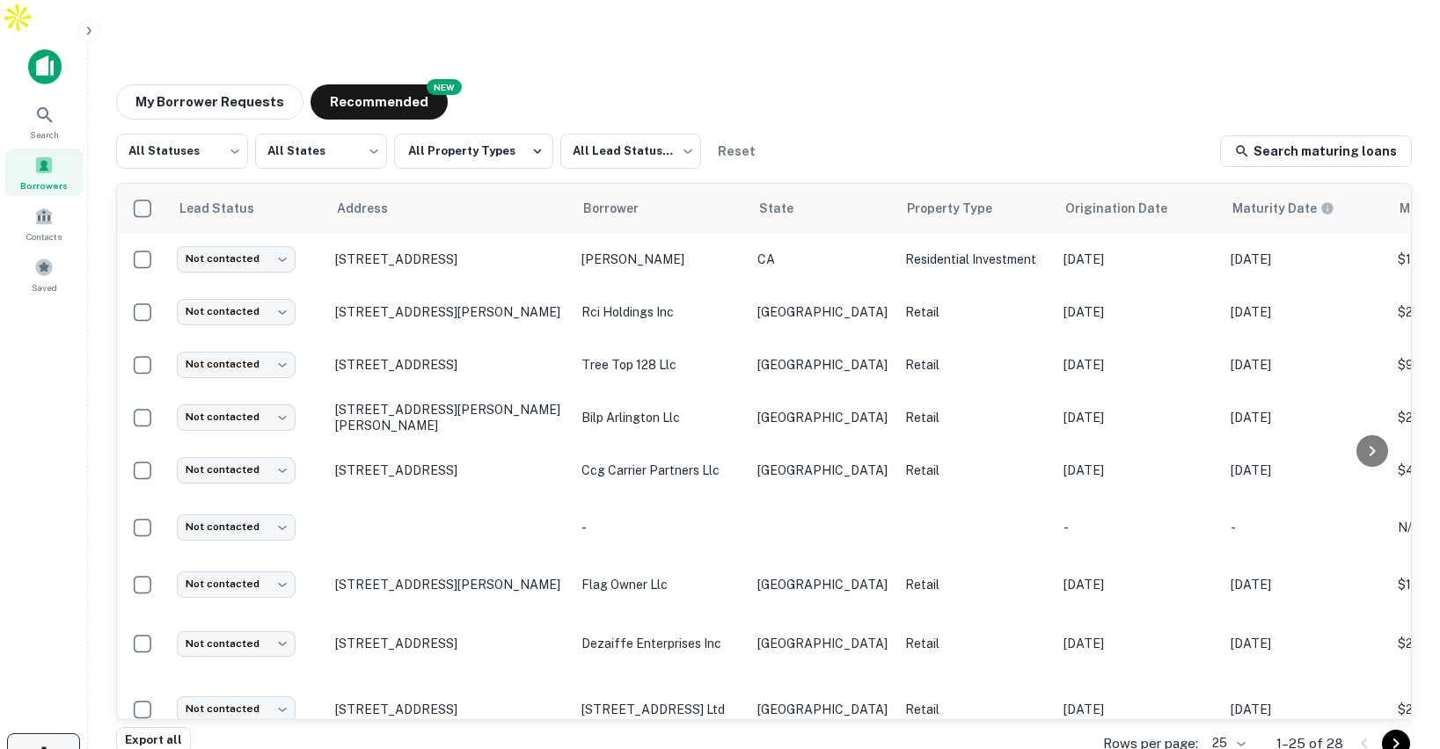
click at [38, 747] on icon "button" at bounding box center [43, 755] width 17 height 17
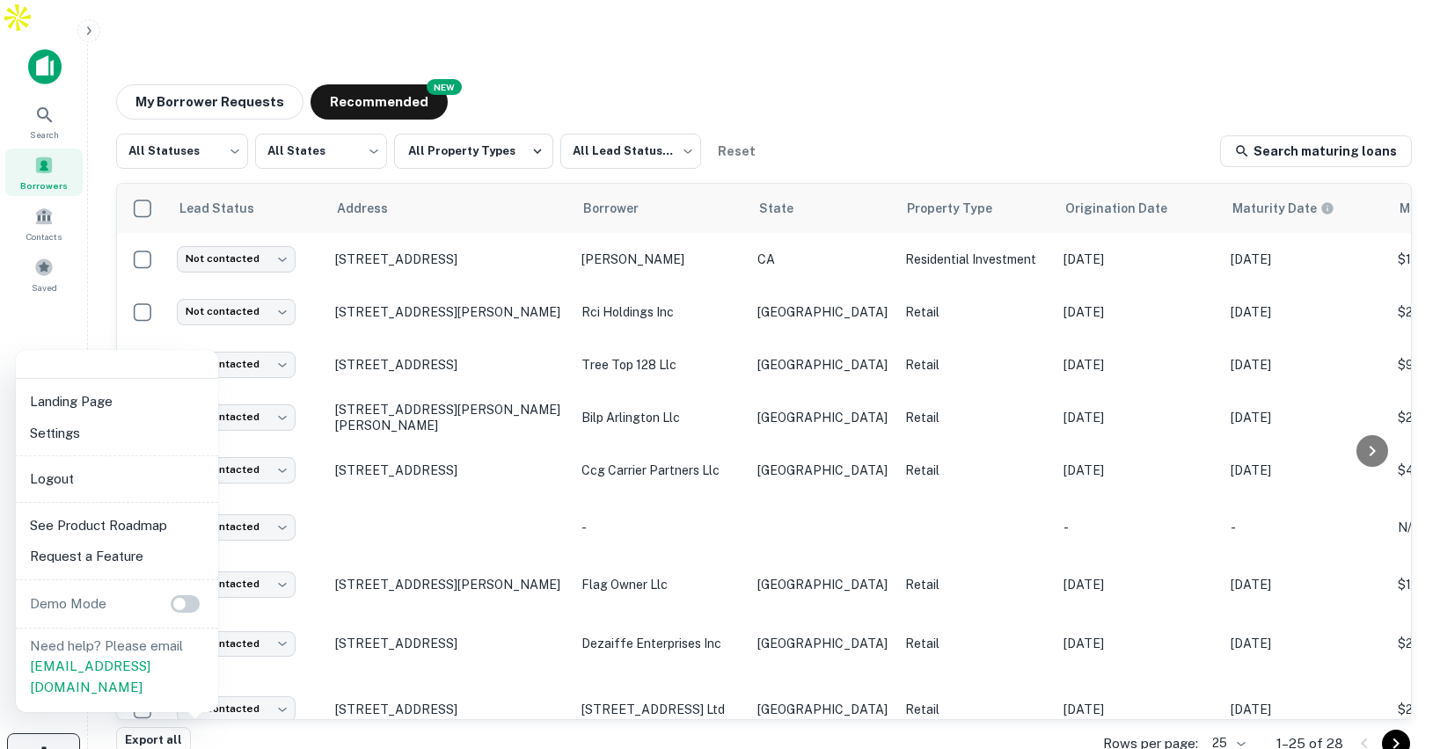
click at [38, 714] on div at bounding box center [720, 374] width 1440 height 749
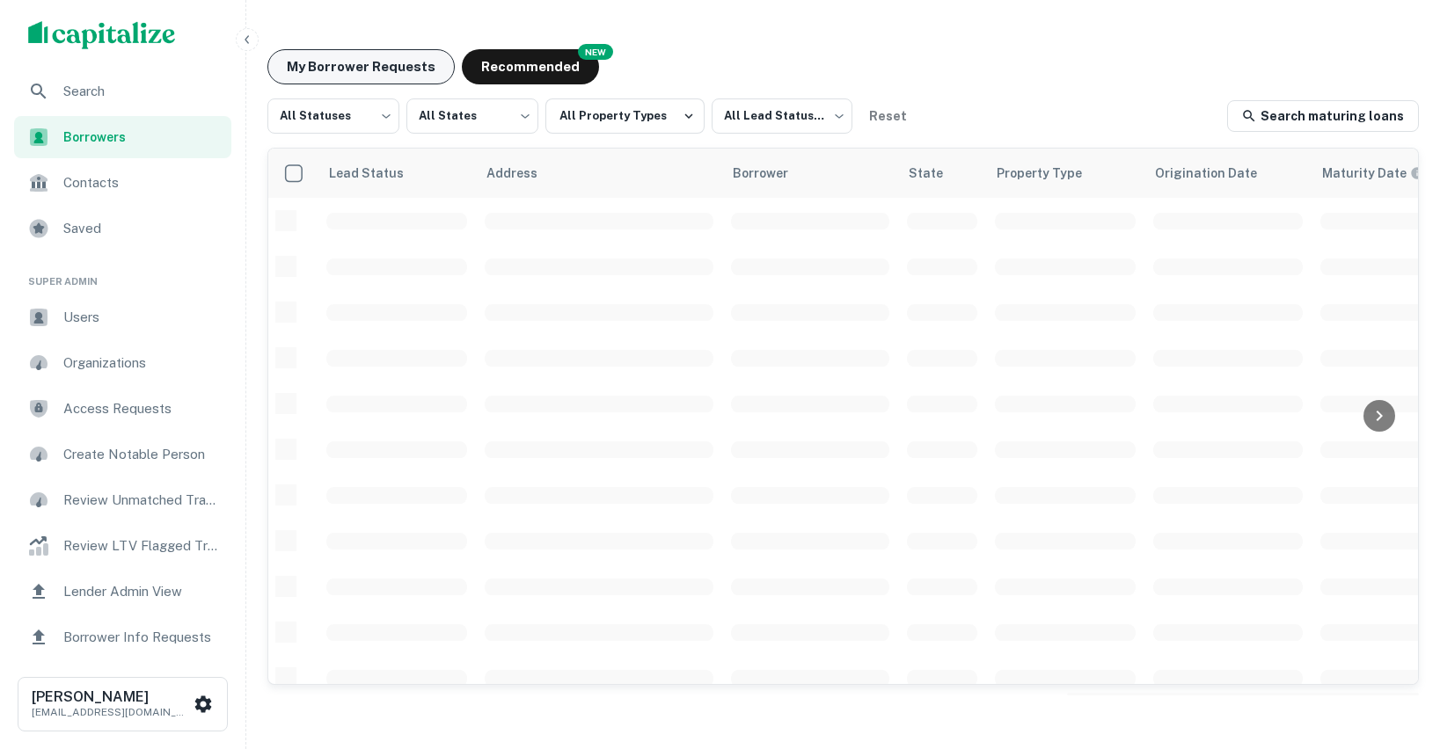
click at [333, 71] on button "My Borrower Requests" at bounding box center [360, 66] width 187 height 35
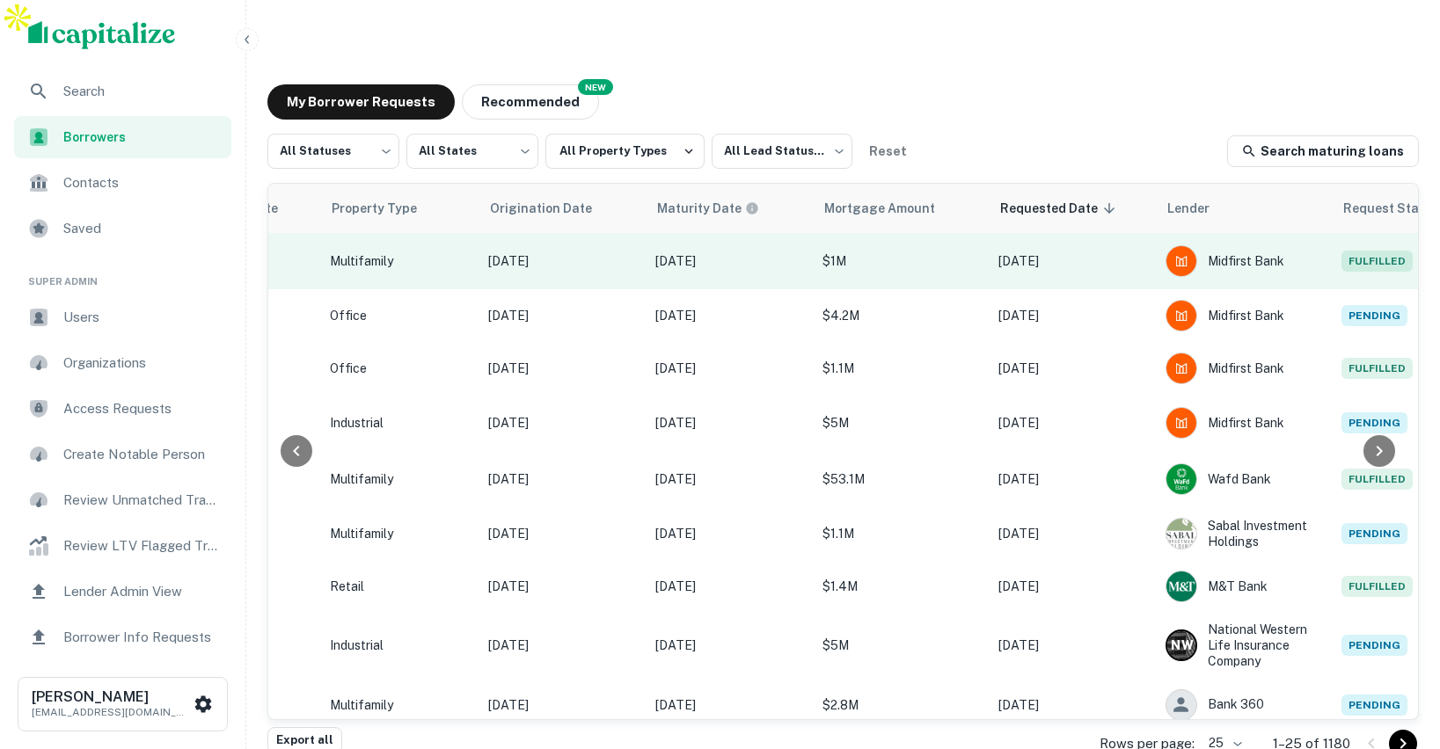
scroll to position [0, 740]
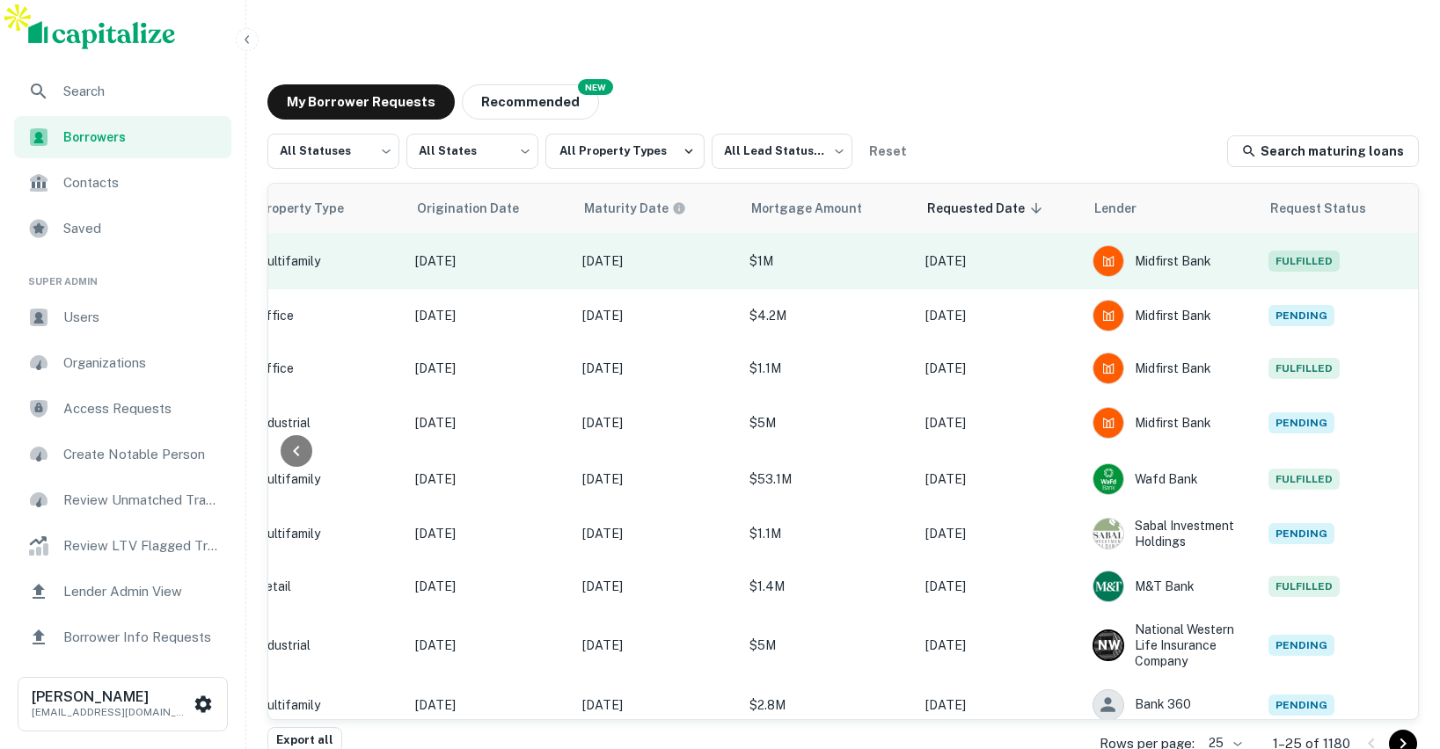
click at [720, 241] on td "[DATE]" at bounding box center [656, 261] width 167 height 56
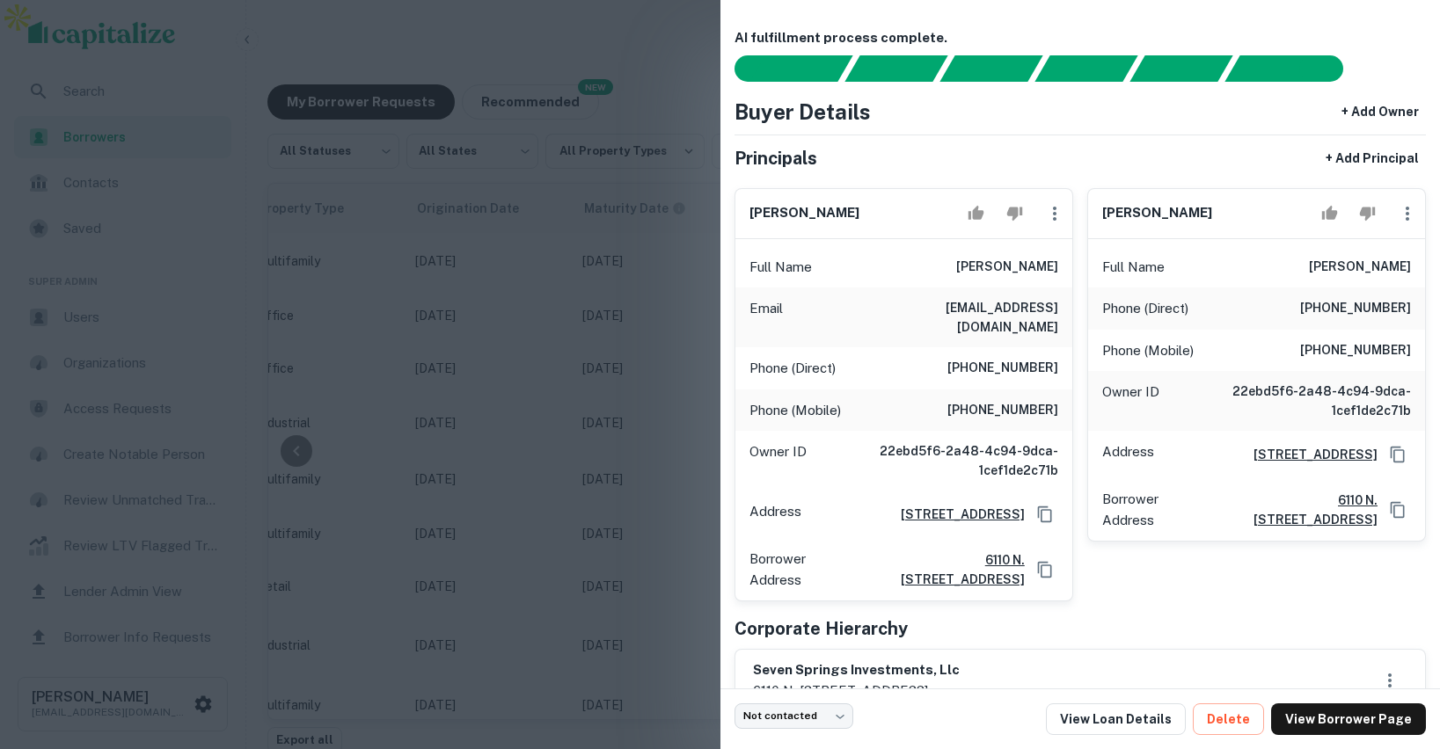
click at [567, 308] on div at bounding box center [720, 374] width 1440 height 749
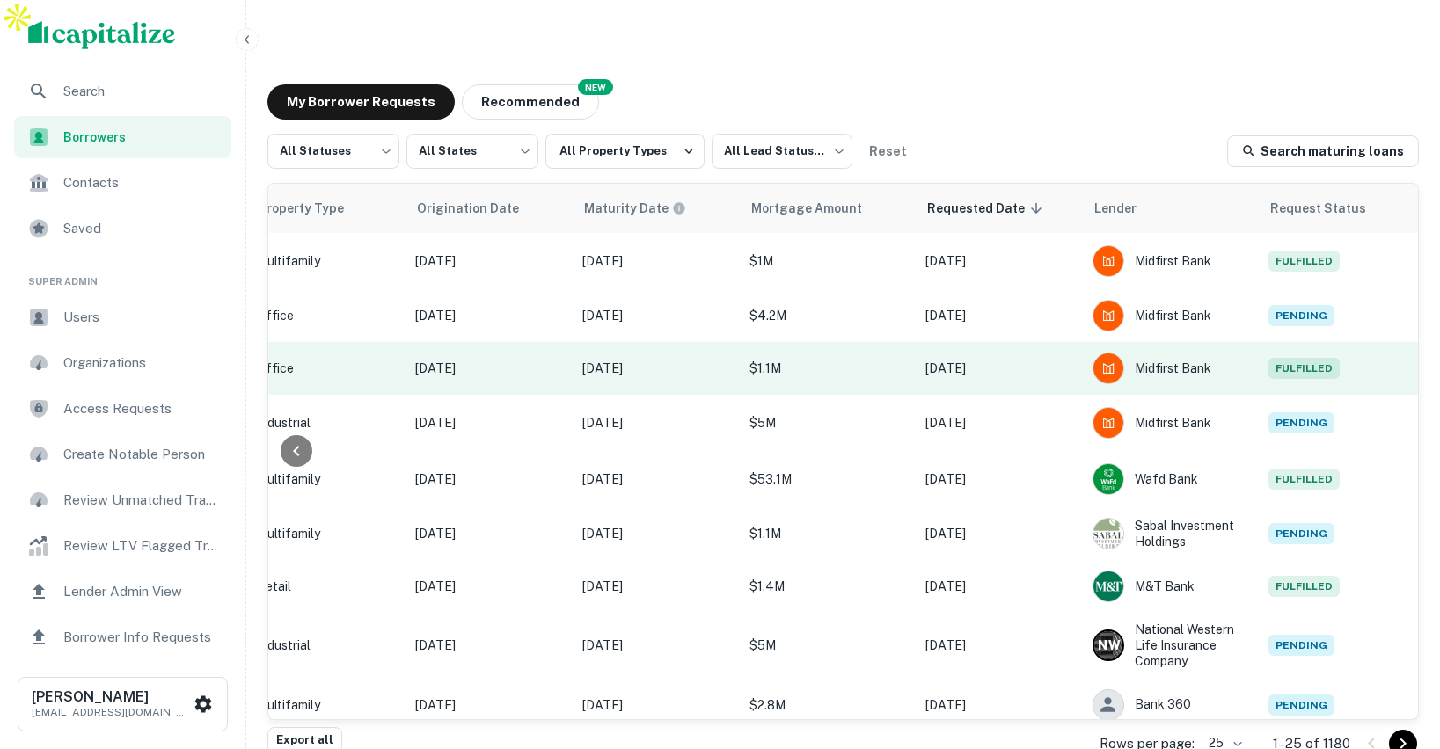
click at [559, 359] on p "[DATE]" at bounding box center [490, 368] width 150 height 19
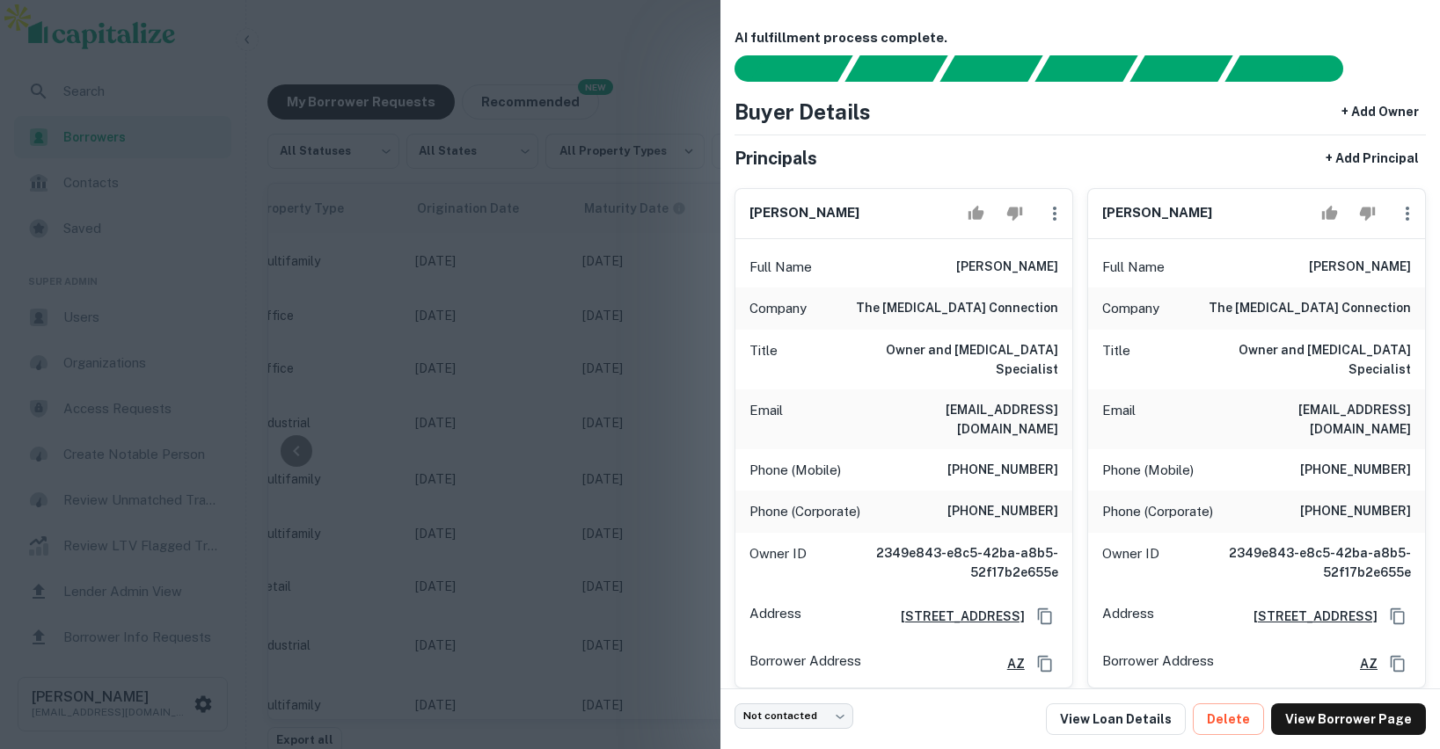
click at [983, 143] on div "Principals + Add Principal" at bounding box center [1080, 158] width 692 height 32
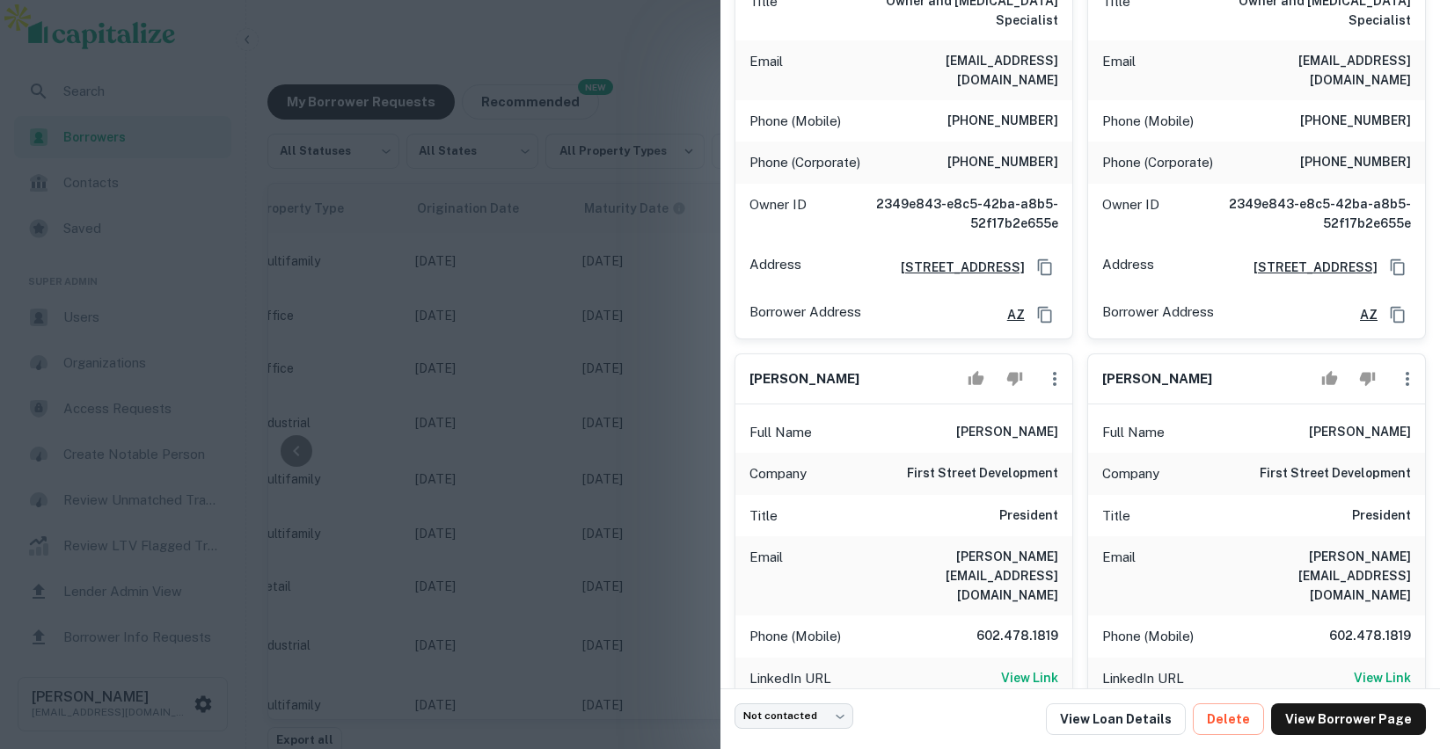
scroll to position [351, 0]
click at [537, 398] on div at bounding box center [720, 374] width 1440 height 749
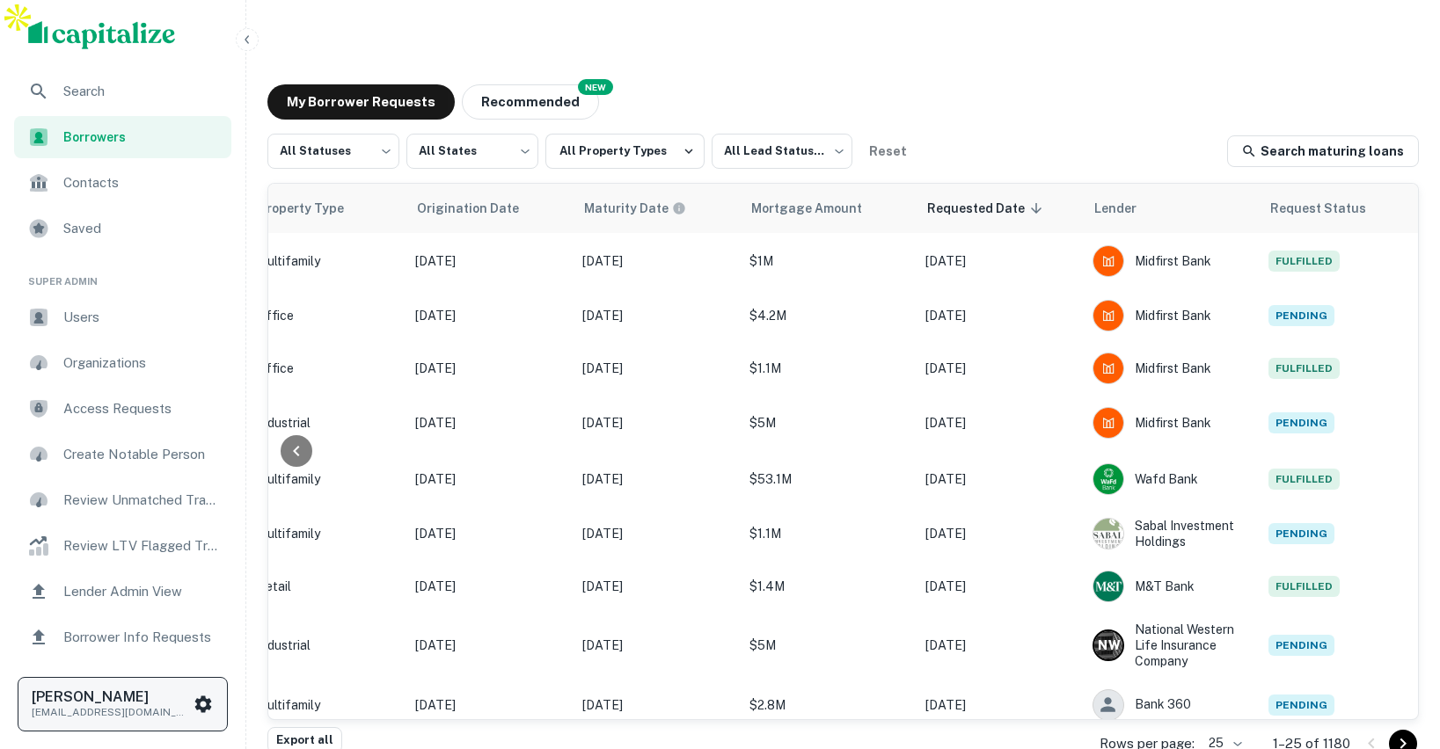
click at [172, 682] on button "Luke Morris luke@with-roam.com" at bounding box center [123, 704] width 210 height 55
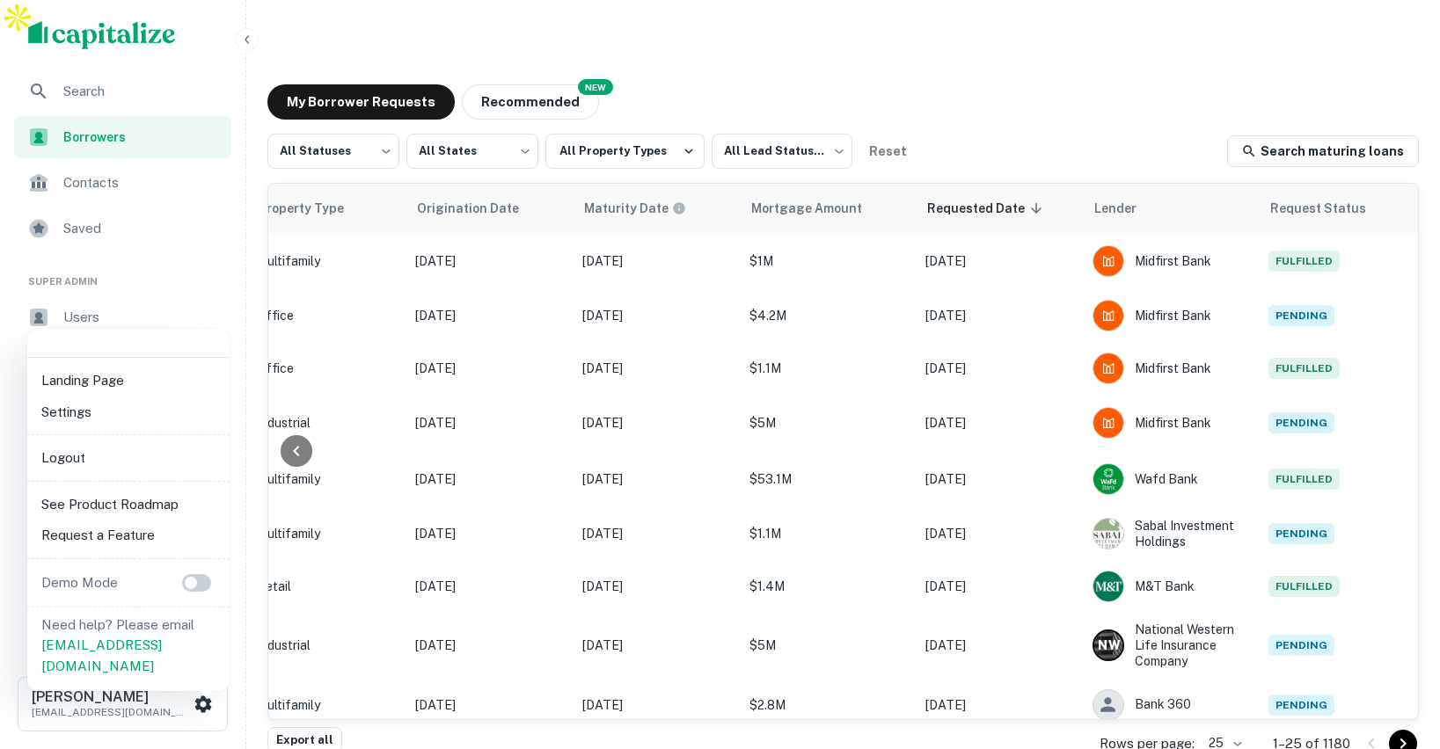
click at [647, 8] on div at bounding box center [720, 374] width 1440 height 749
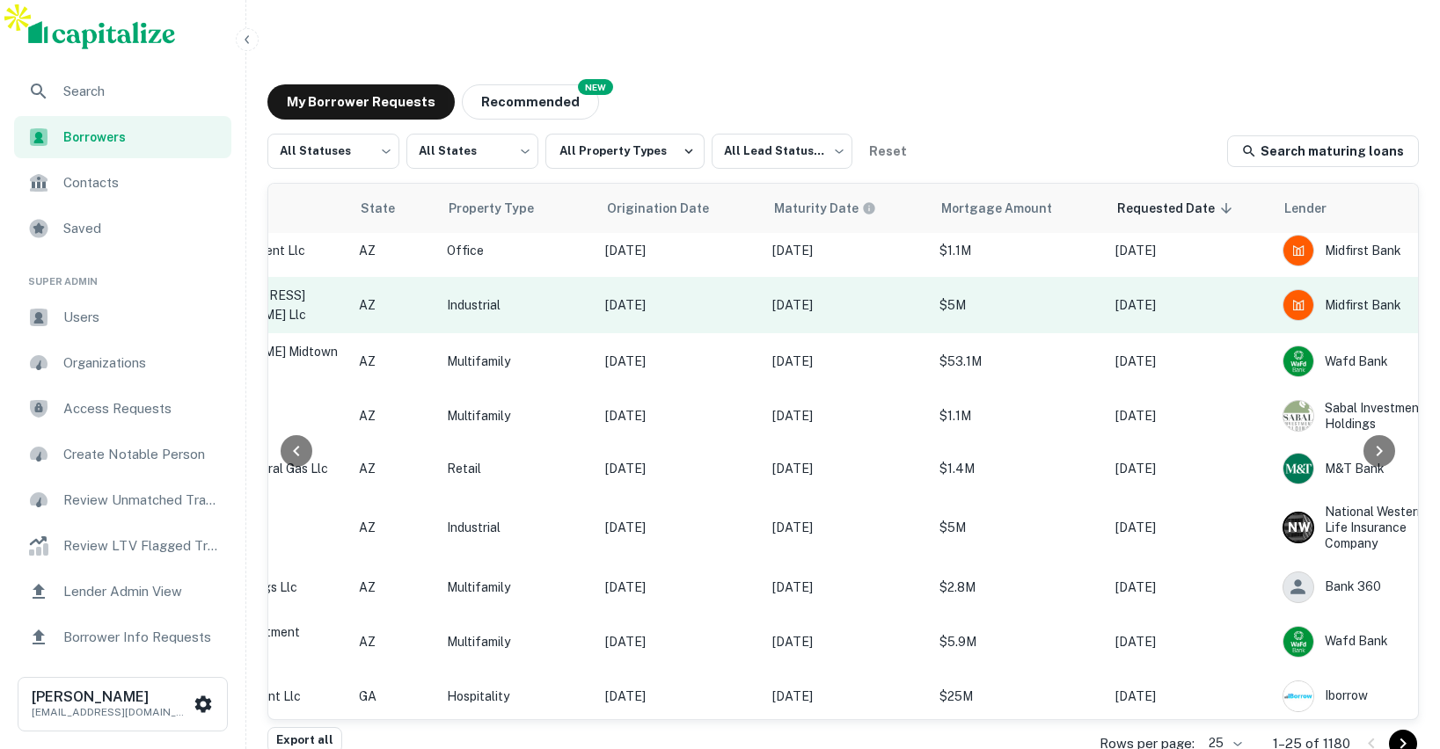
scroll to position [118, 740]
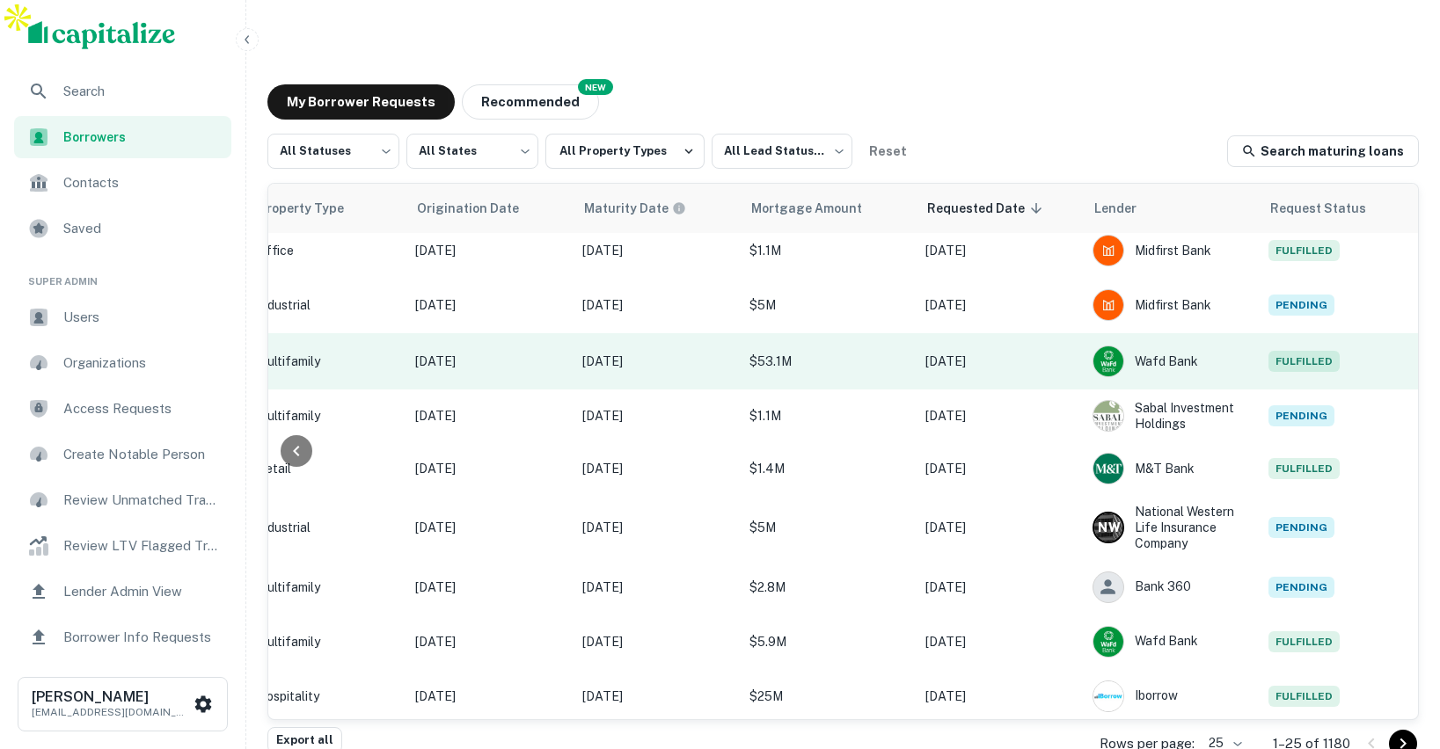
click at [873, 352] on p "$53.1M" at bounding box center [828, 361] width 158 height 19
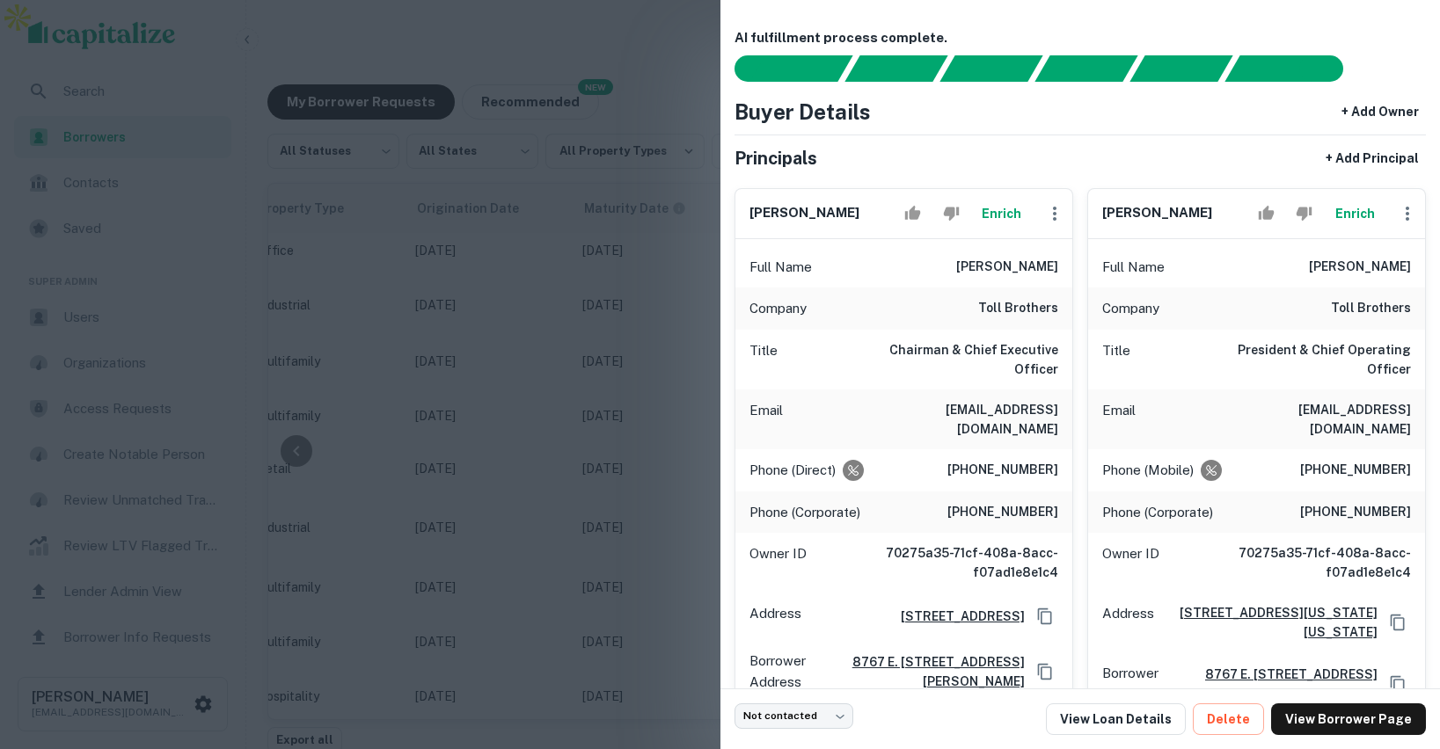
click at [639, 304] on div at bounding box center [720, 374] width 1440 height 749
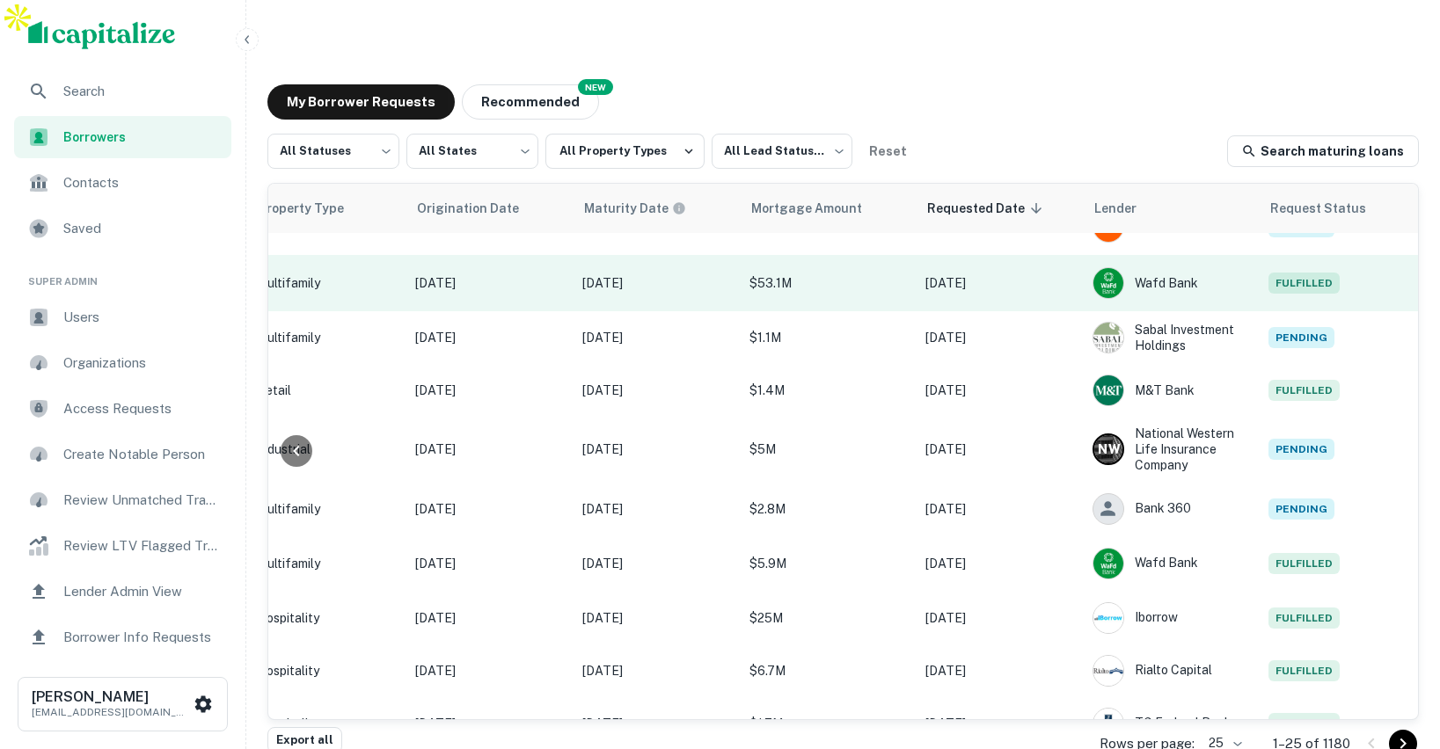
scroll to position [215, 740]
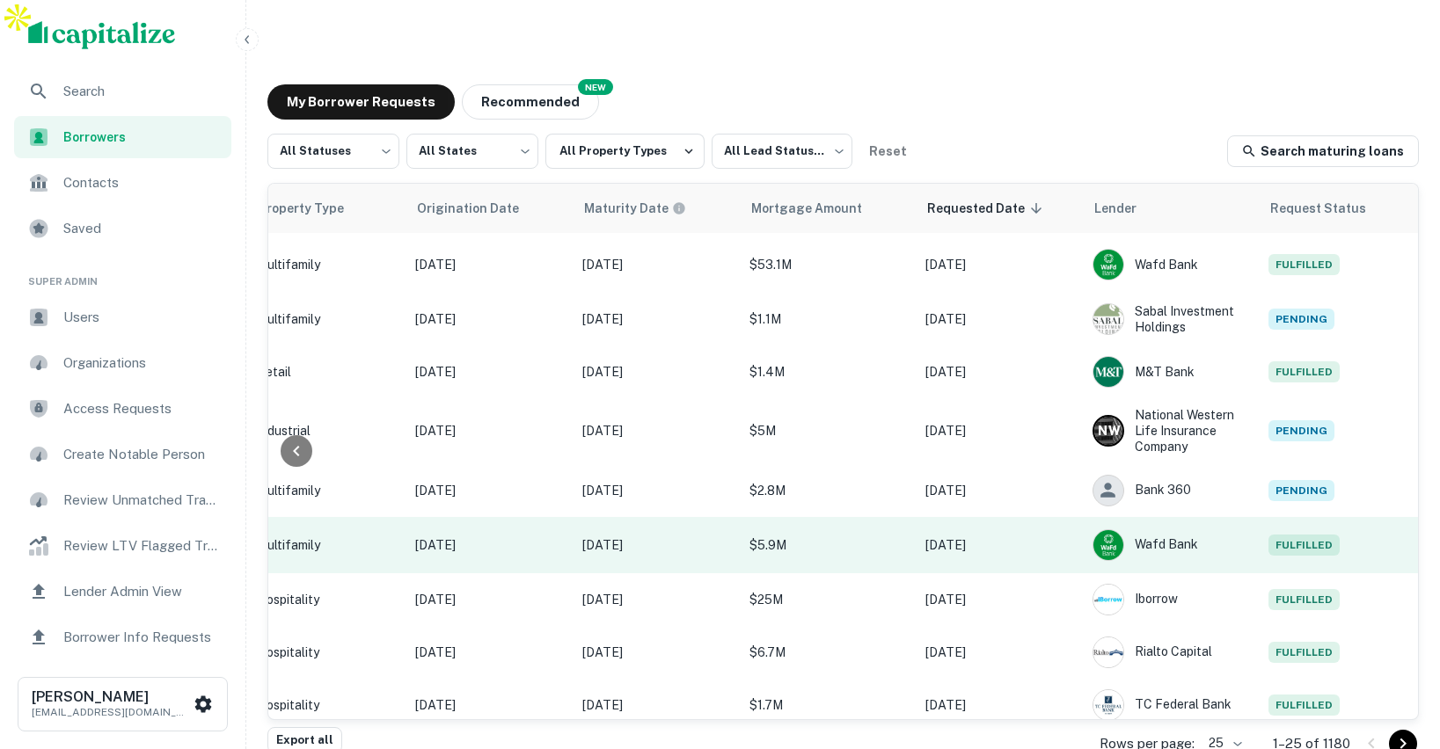
click at [693, 536] on p "Feb 24, 2026" at bounding box center [657, 545] width 150 height 19
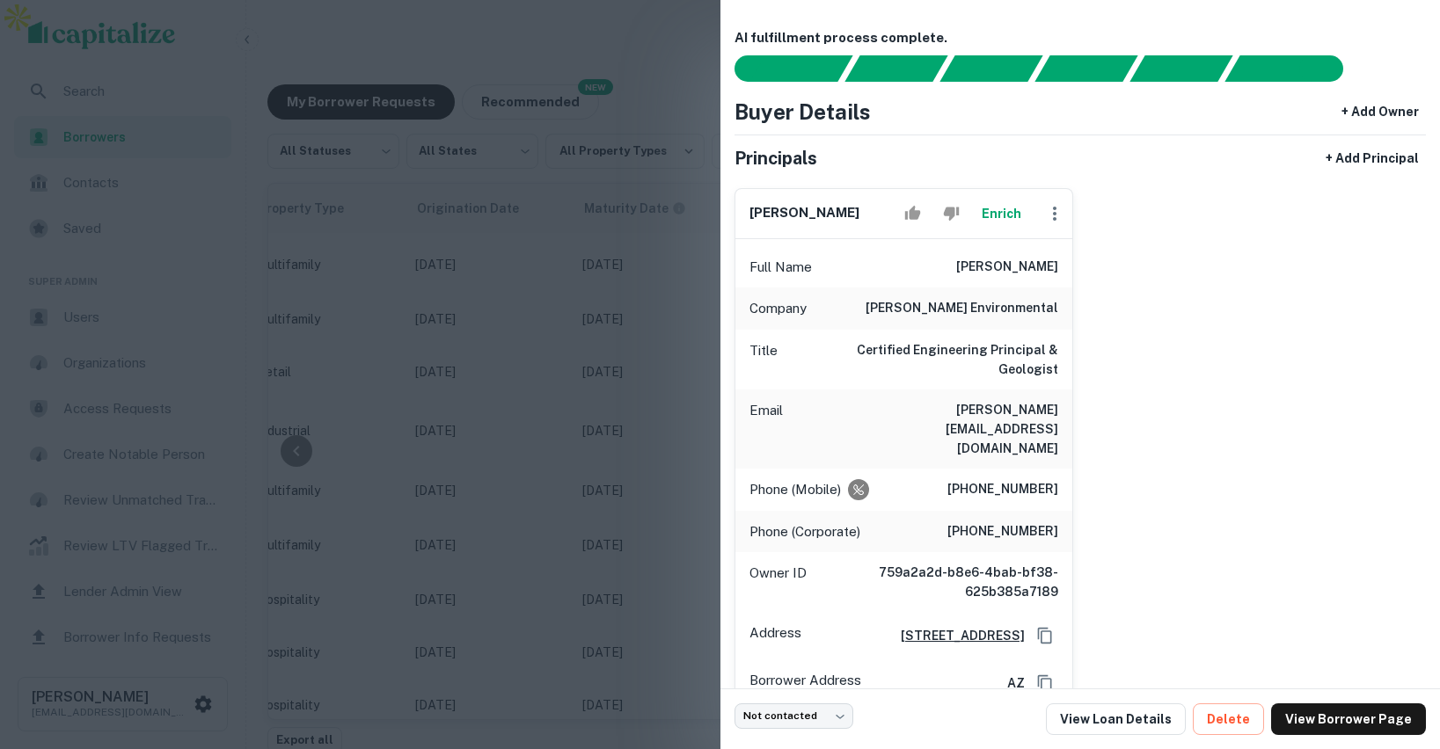
click at [497, 495] on div at bounding box center [720, 374] width 1440 height 749
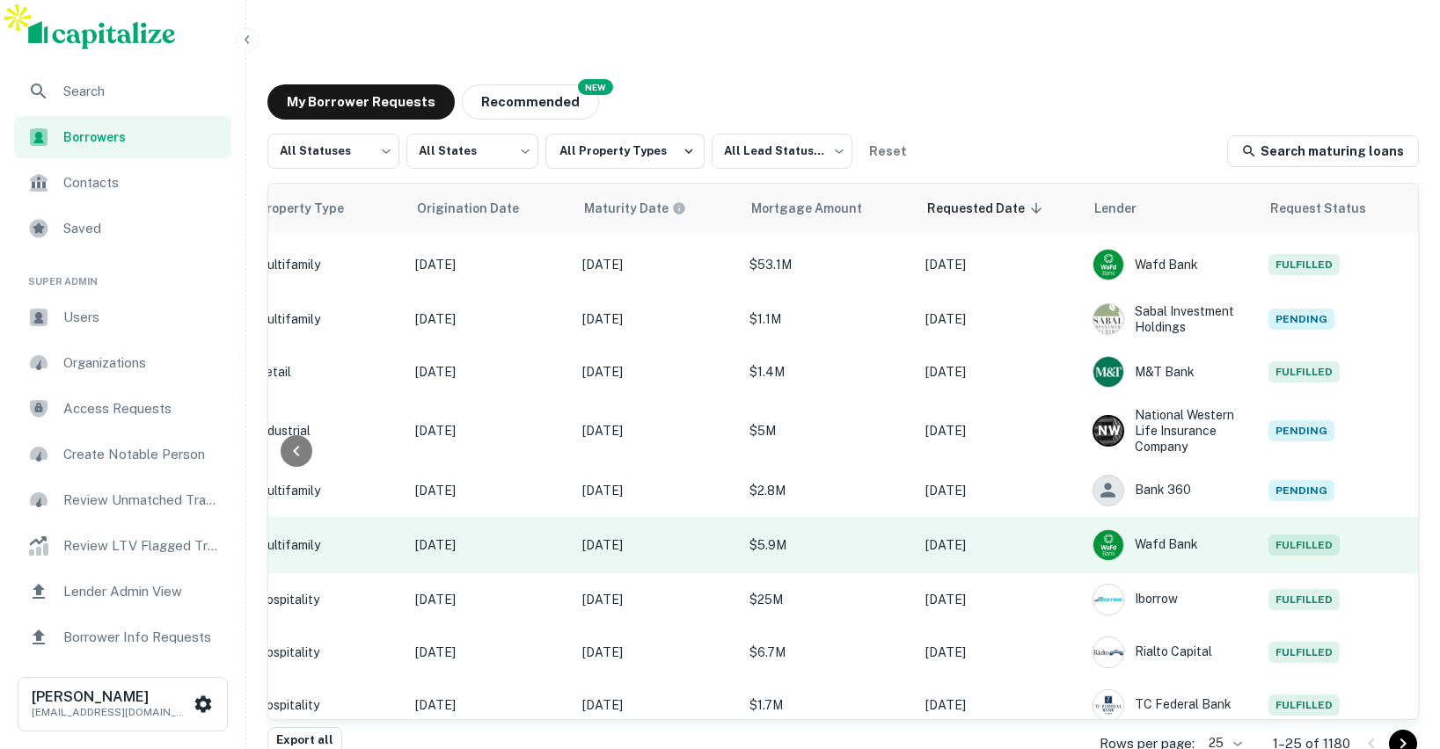
click at [551, 536] on p "Feb 24, 2021" at bounding box center [490, 545] width 150 height 19
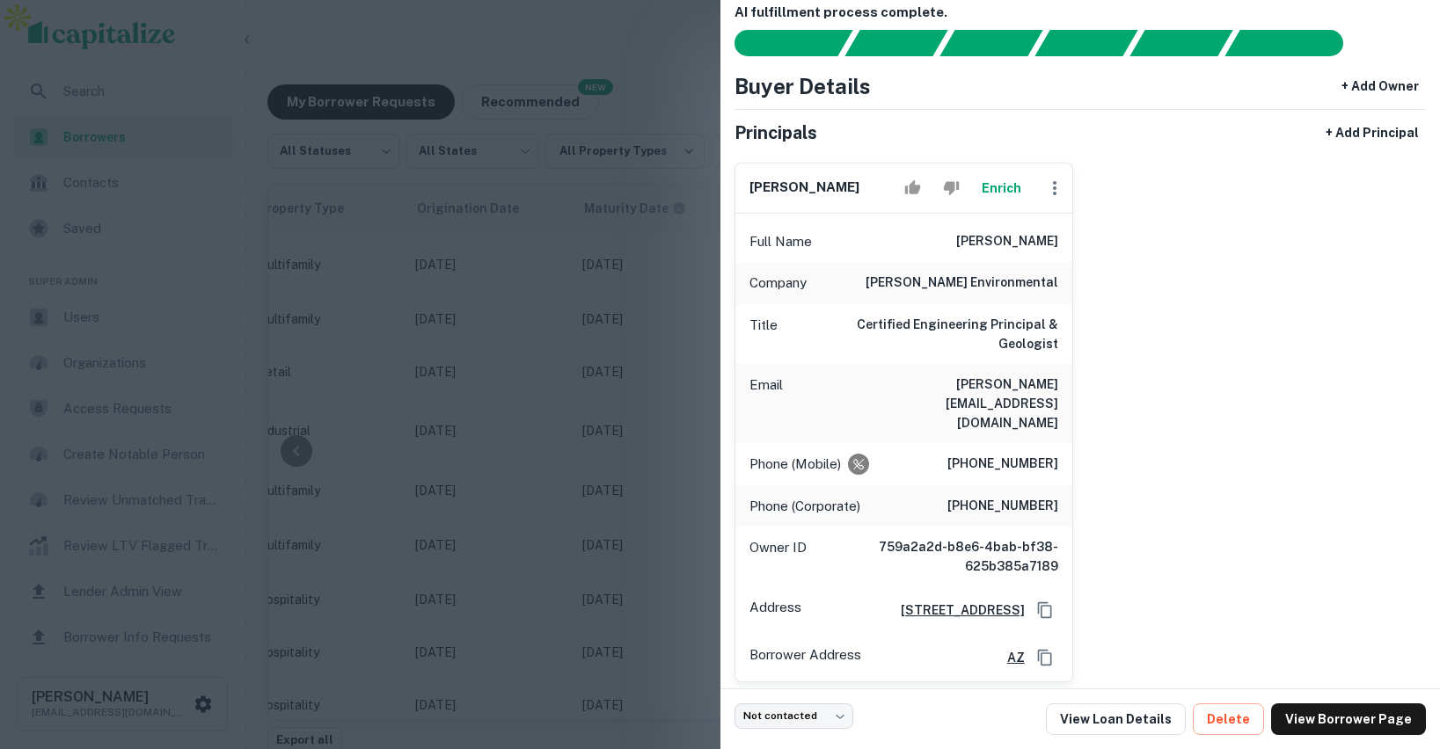
scroll to position [70, 0]
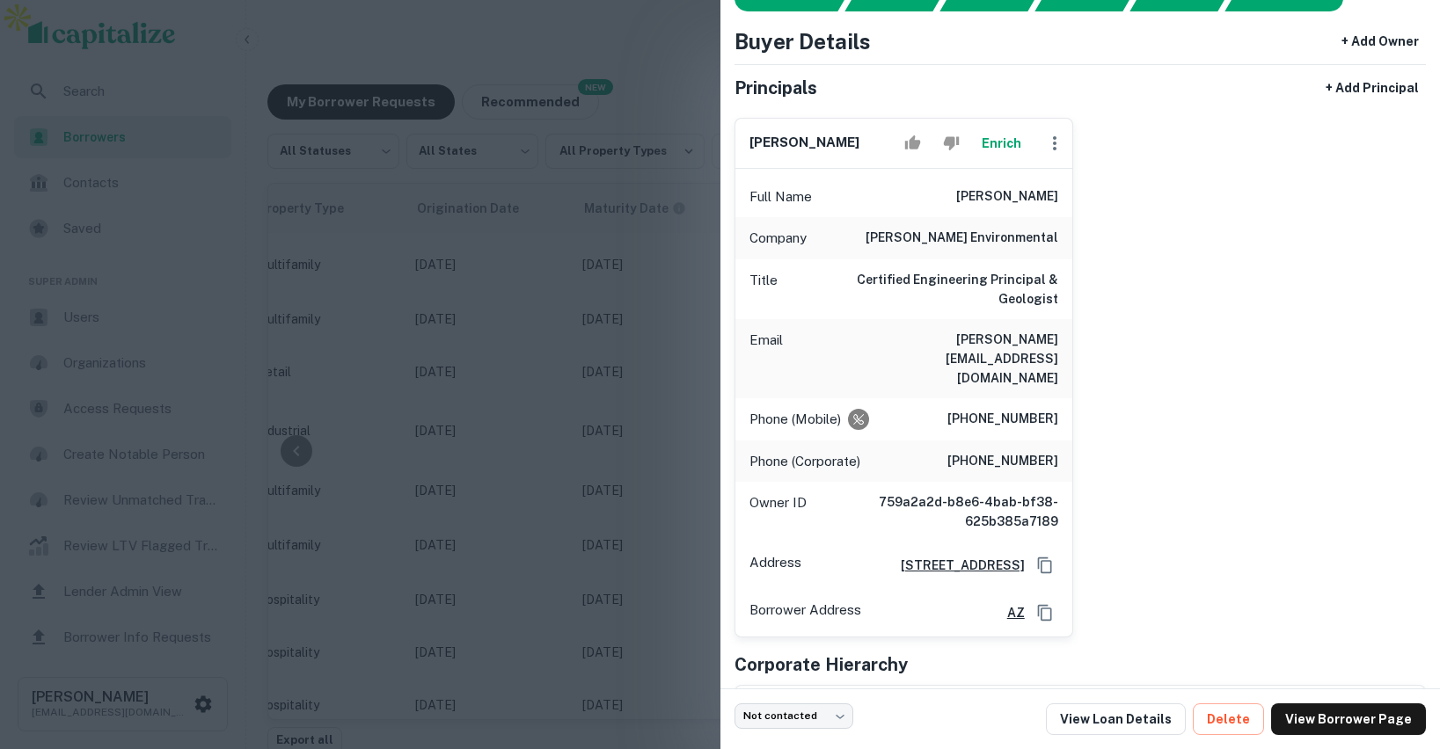
copy h6 "2817 Lafayette Rd Ste A, Newport Beach, CA92663"
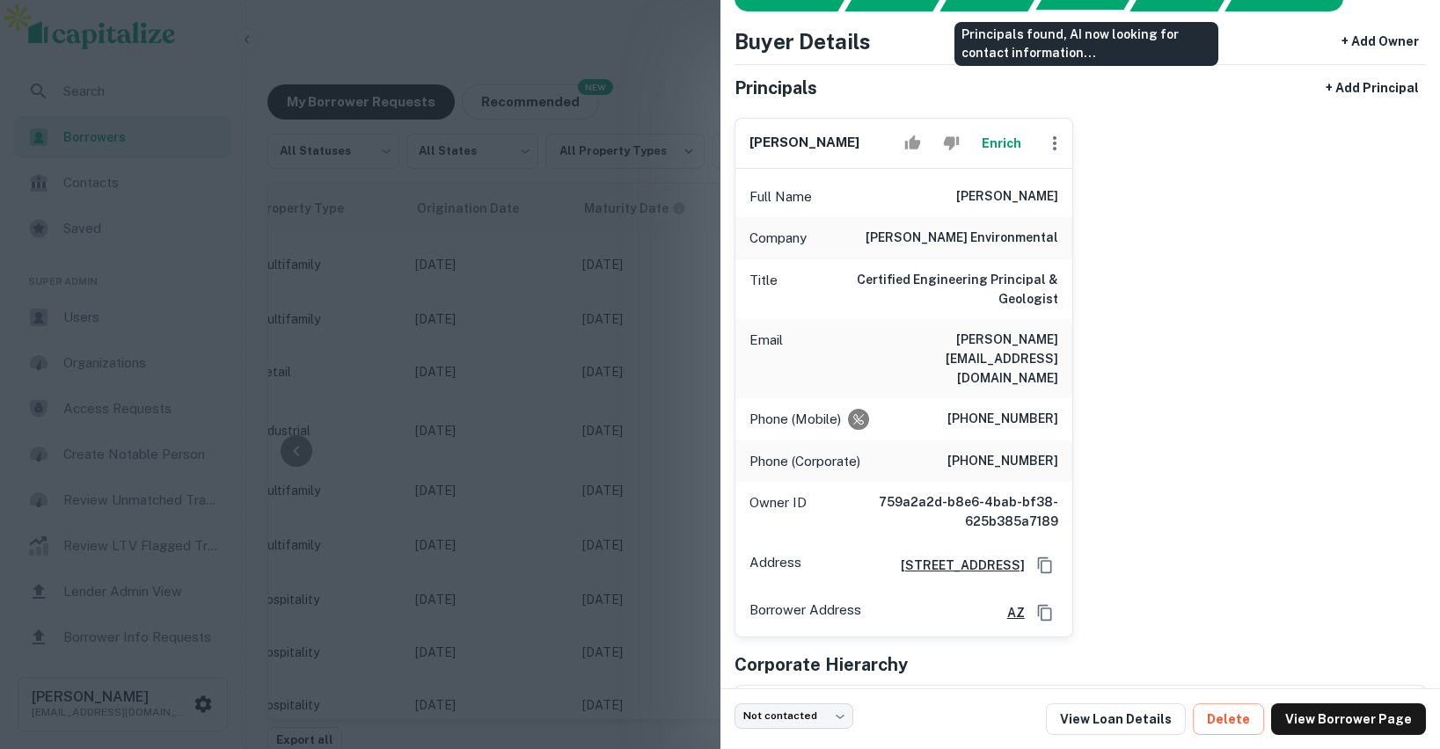
drag, startPoint x: 989, startPoint y: 521, endPoint x: 1088, endPoint y: 4, distance: 525.6
click at [0, 0] on div "AI fulfillment process complete. Buyer Details + Add Owner Principals + Add Pri…" at bounding box center [720, 374] width 1440 height 749
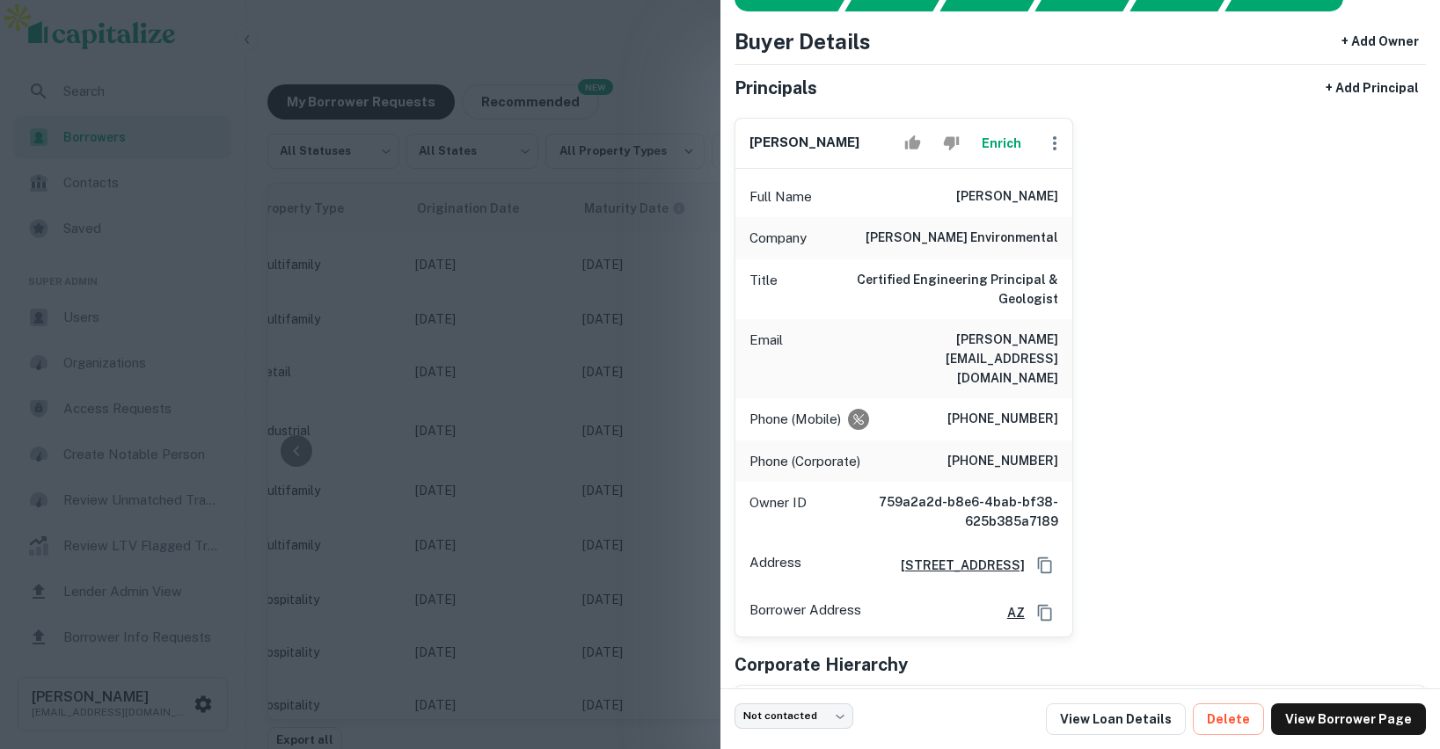
click at [528, 214] on div at bounding box center [720, 374] width 1440 height 749
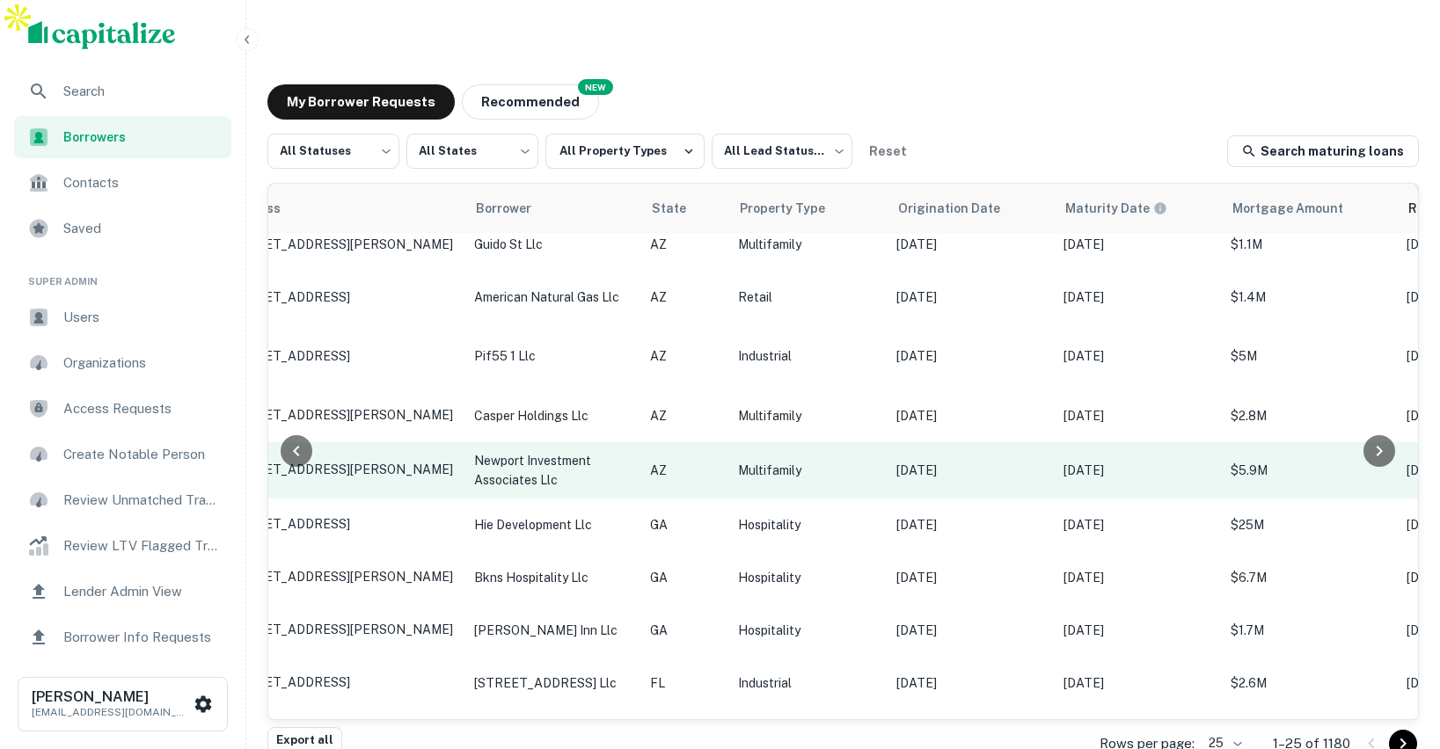
scroll to position [289, 263]
click at [589, 451] on p "newport investment associates llc" at bounding box center [549, 470] width 158 height 39
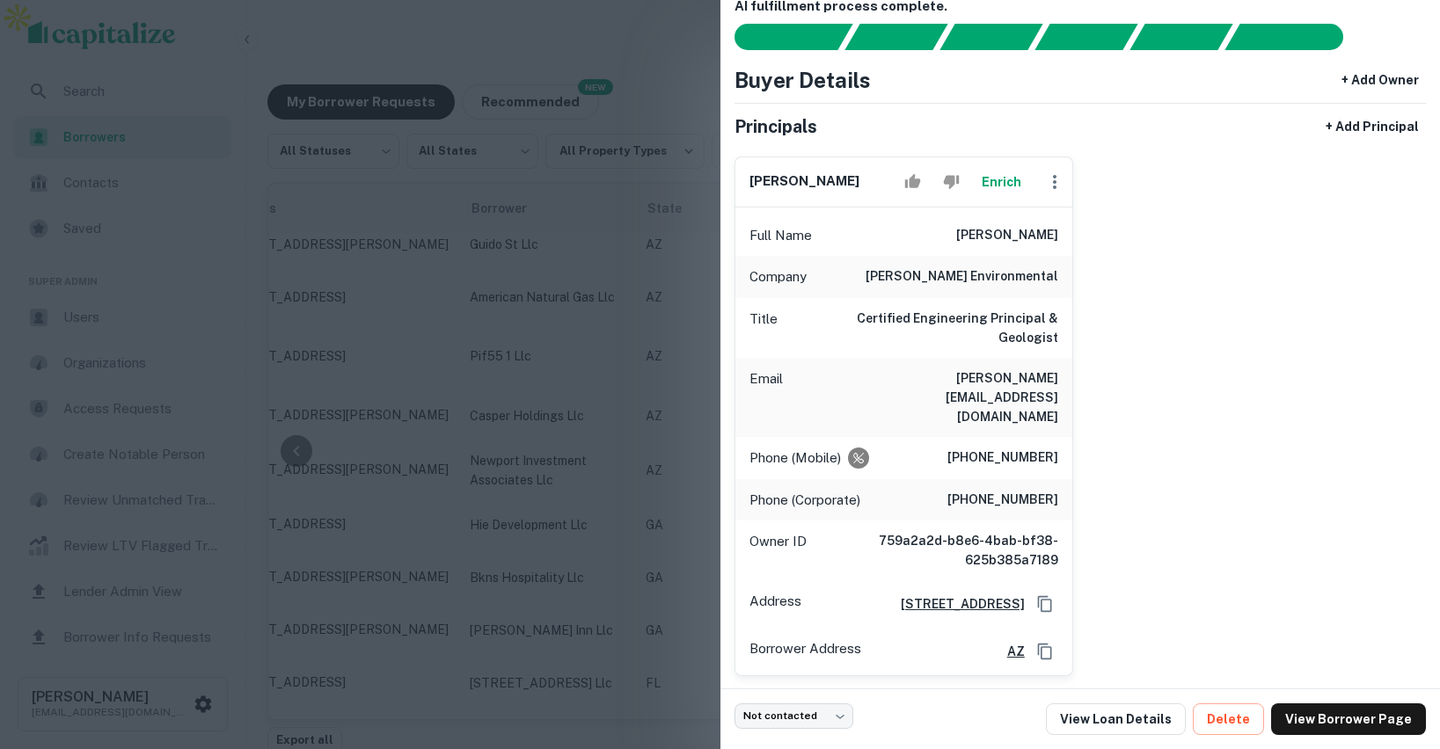
scroll to position [30, 0]
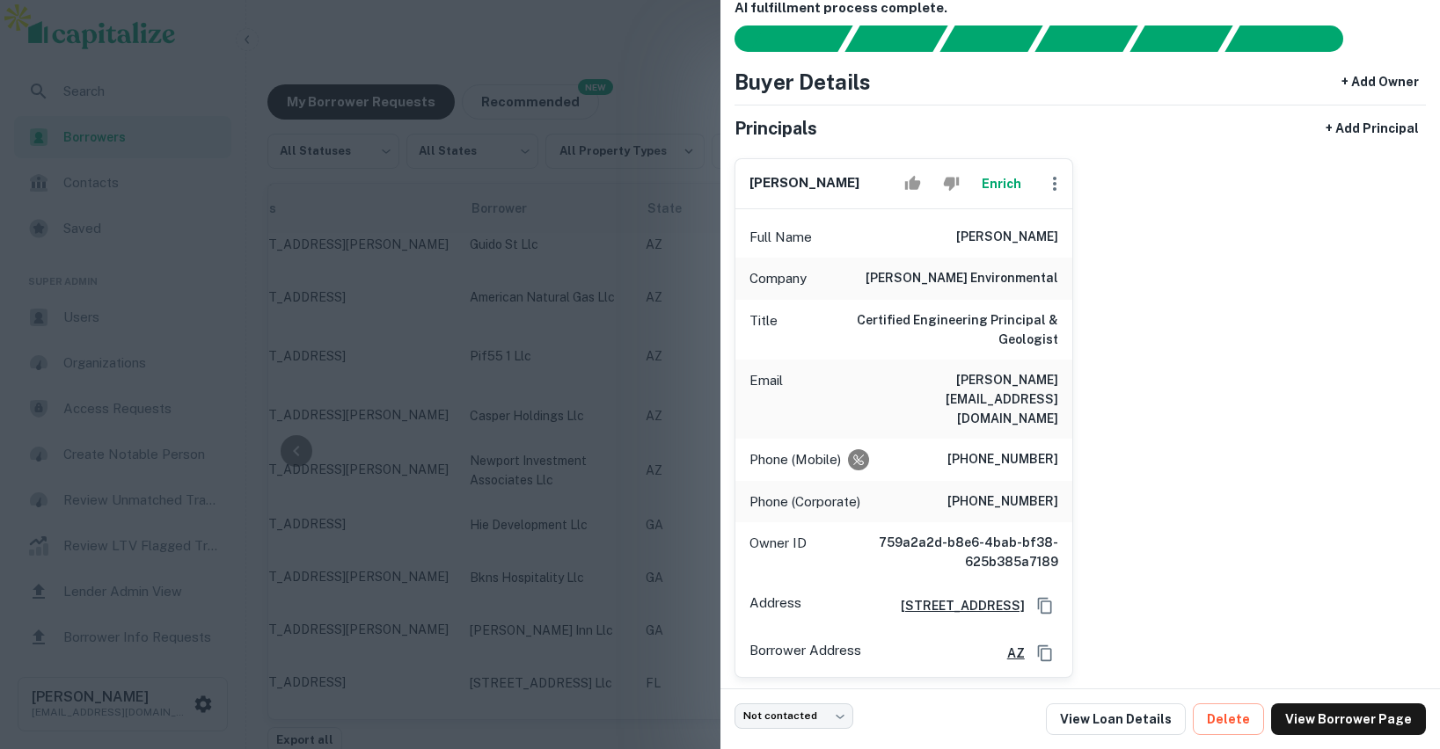
click at [548, 319] on div at bounding box center [720, 374] width 1440 height 749
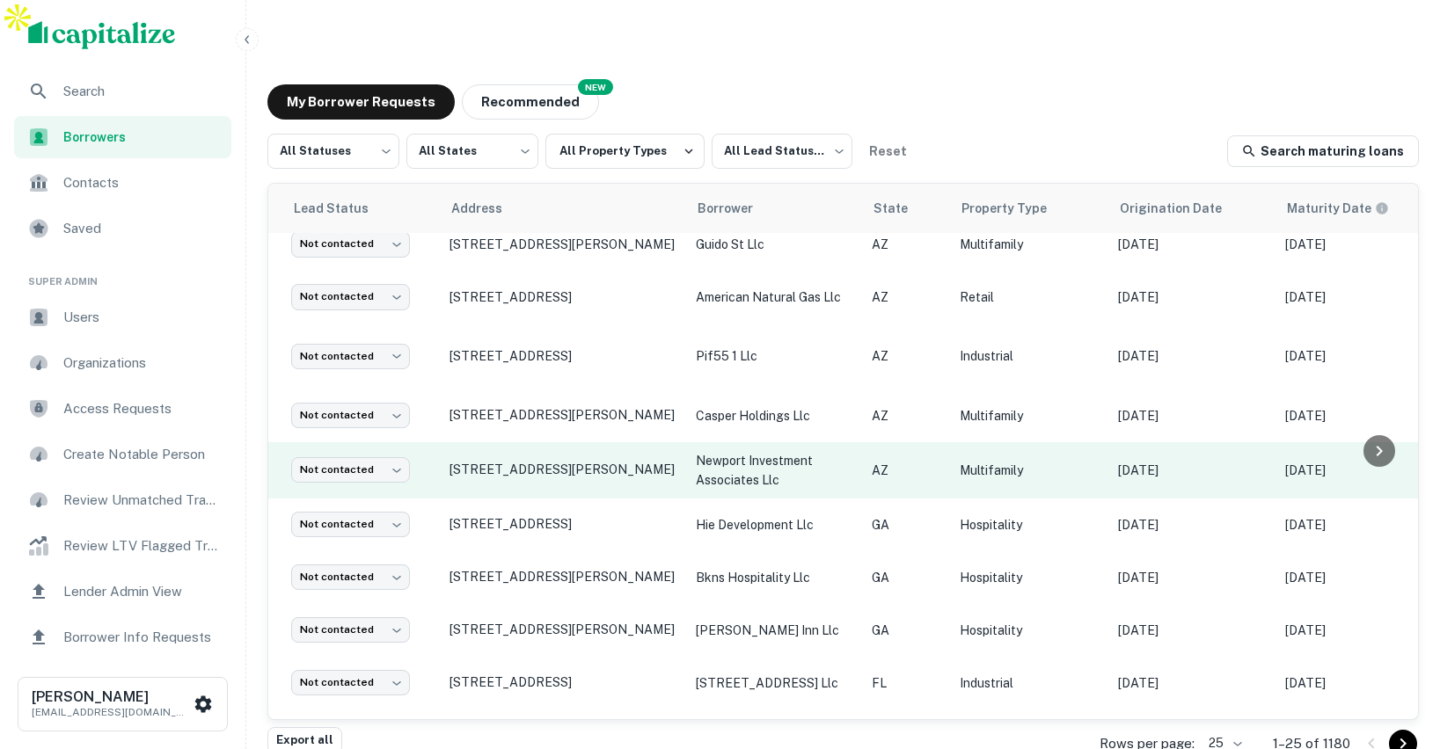
scroll to position [289, 0]
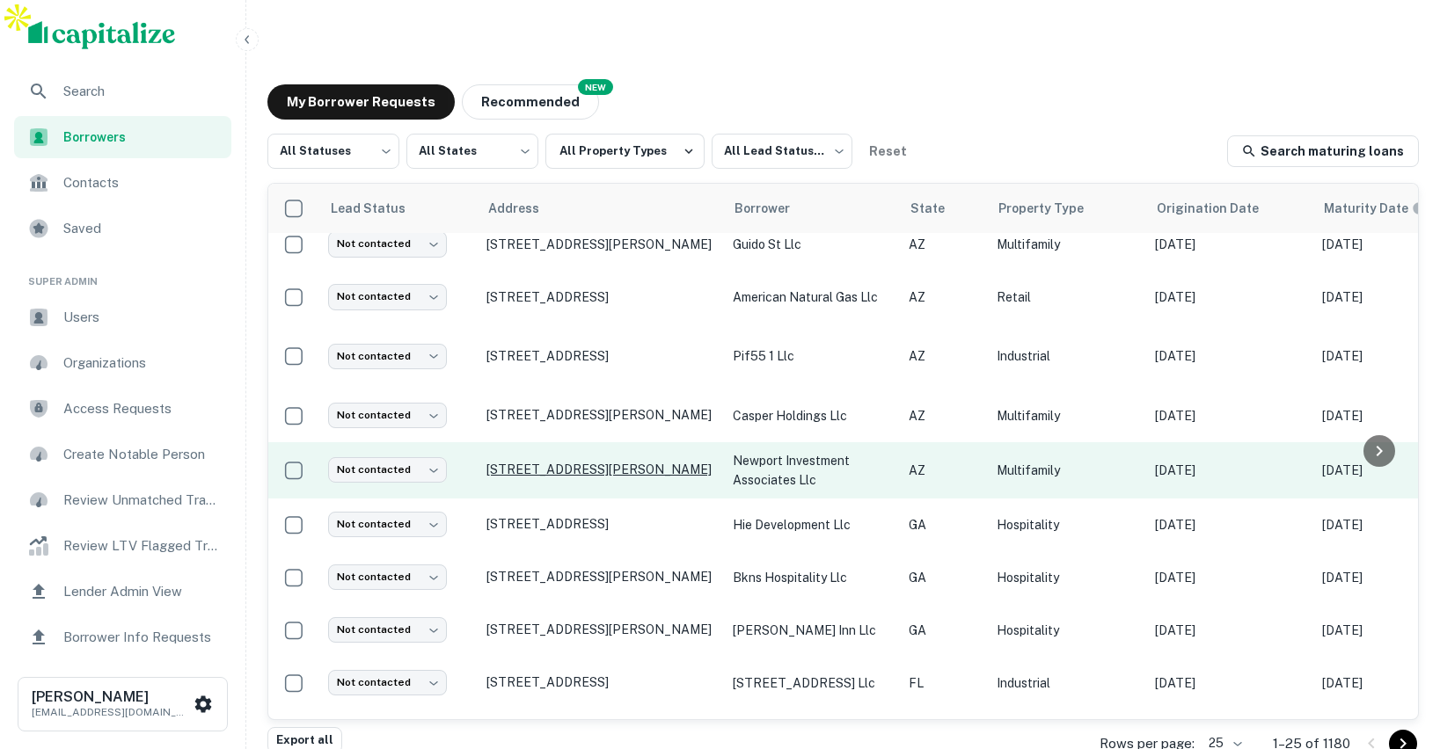
click at [551, 462] on p "4221 E Mcdowell Rd Phoenix, AZ85008" at bounding box center [600, 470] width 229 height 16
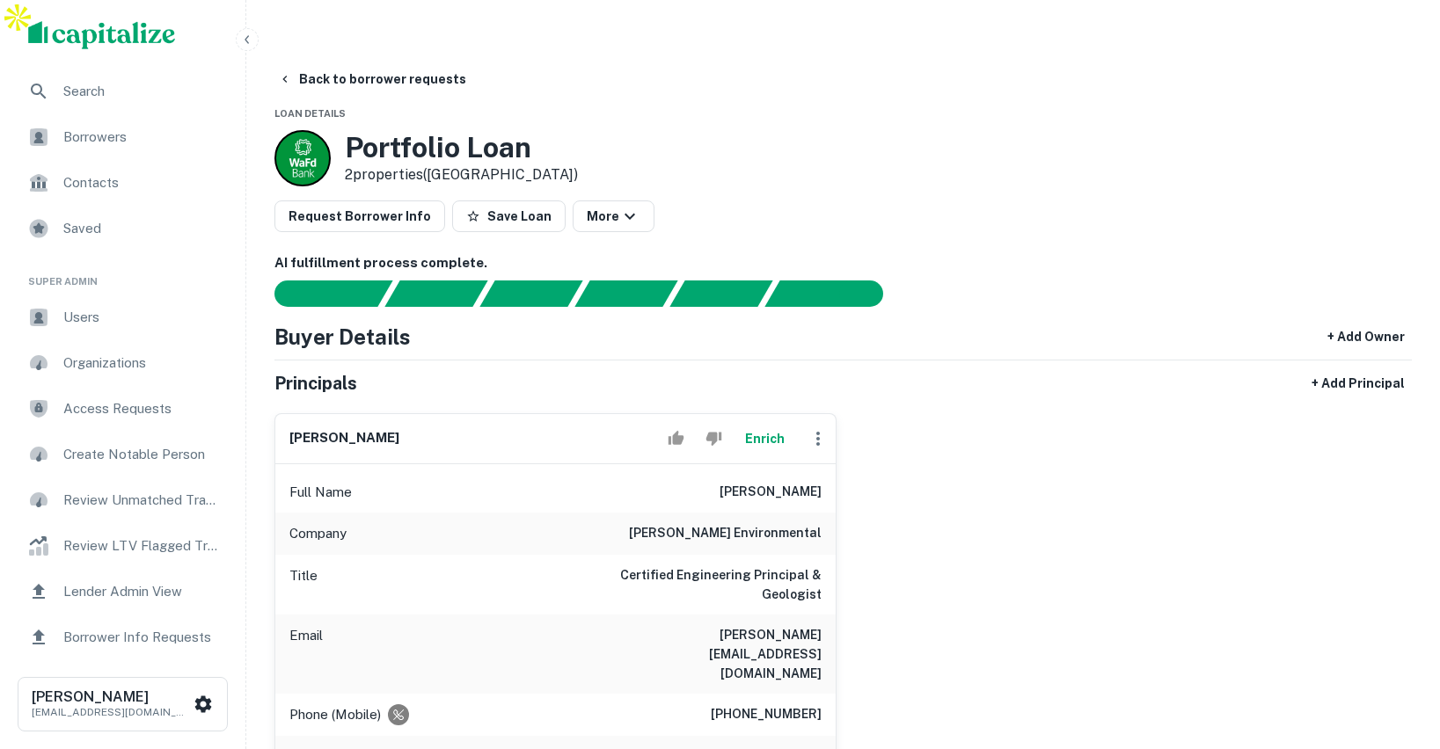
click at [1107, 137] on div "Portfolio Loan 2 properties (AZ)" at bounding box center [842, 158] width 1137 height 56
click at [255, 39] on button "button" at bounding box center [247, 39] width 23 height 23
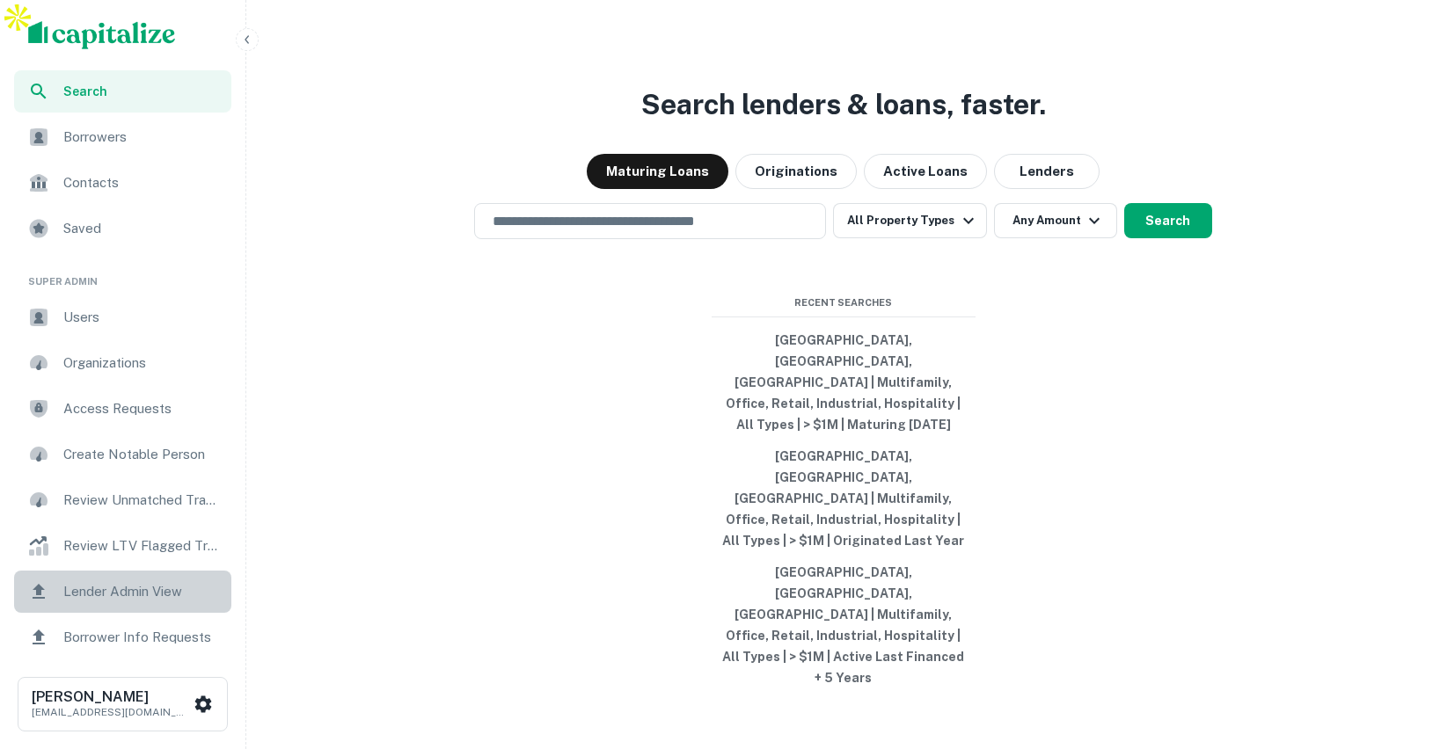
click at [100, 595] on span "Lender Admin View" at bounding box center [141, 591] width 157 height 21
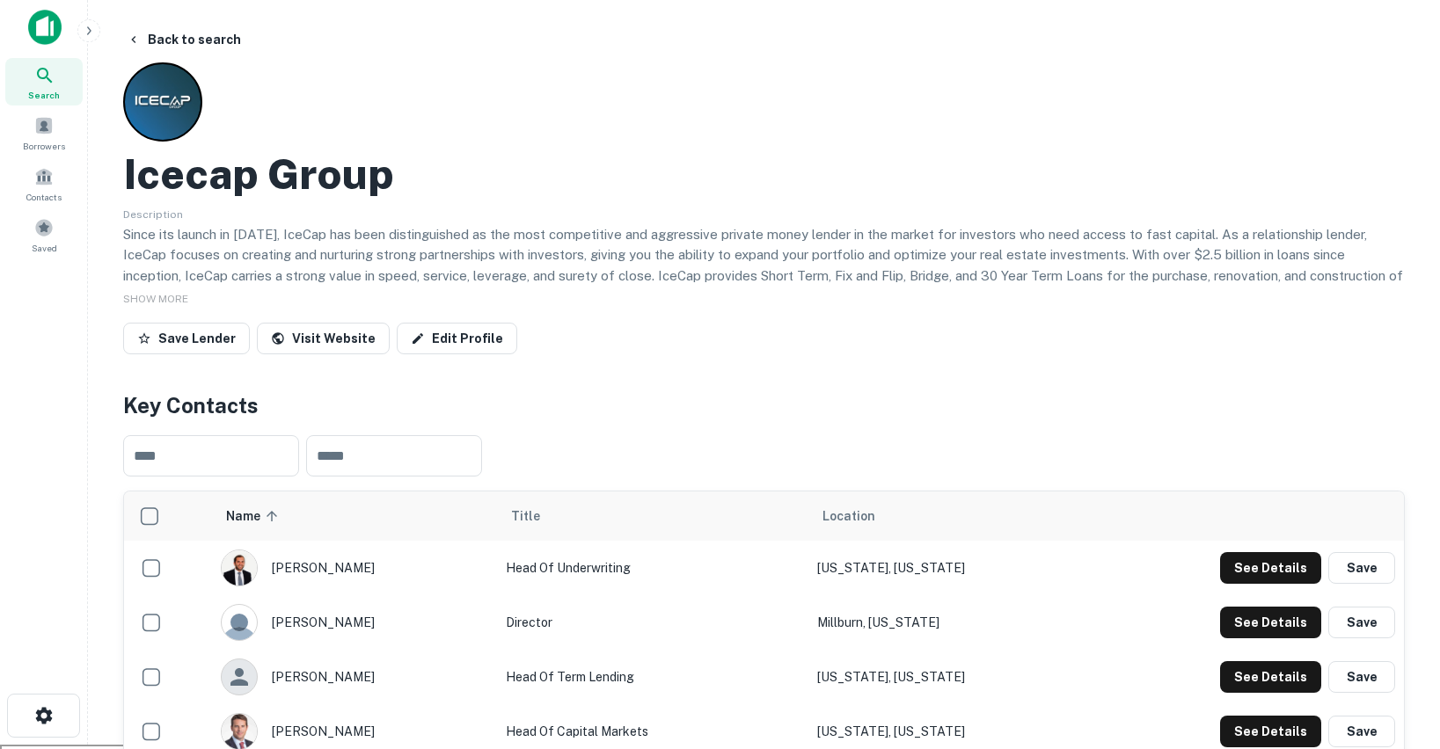
scroll to position [38, 0]
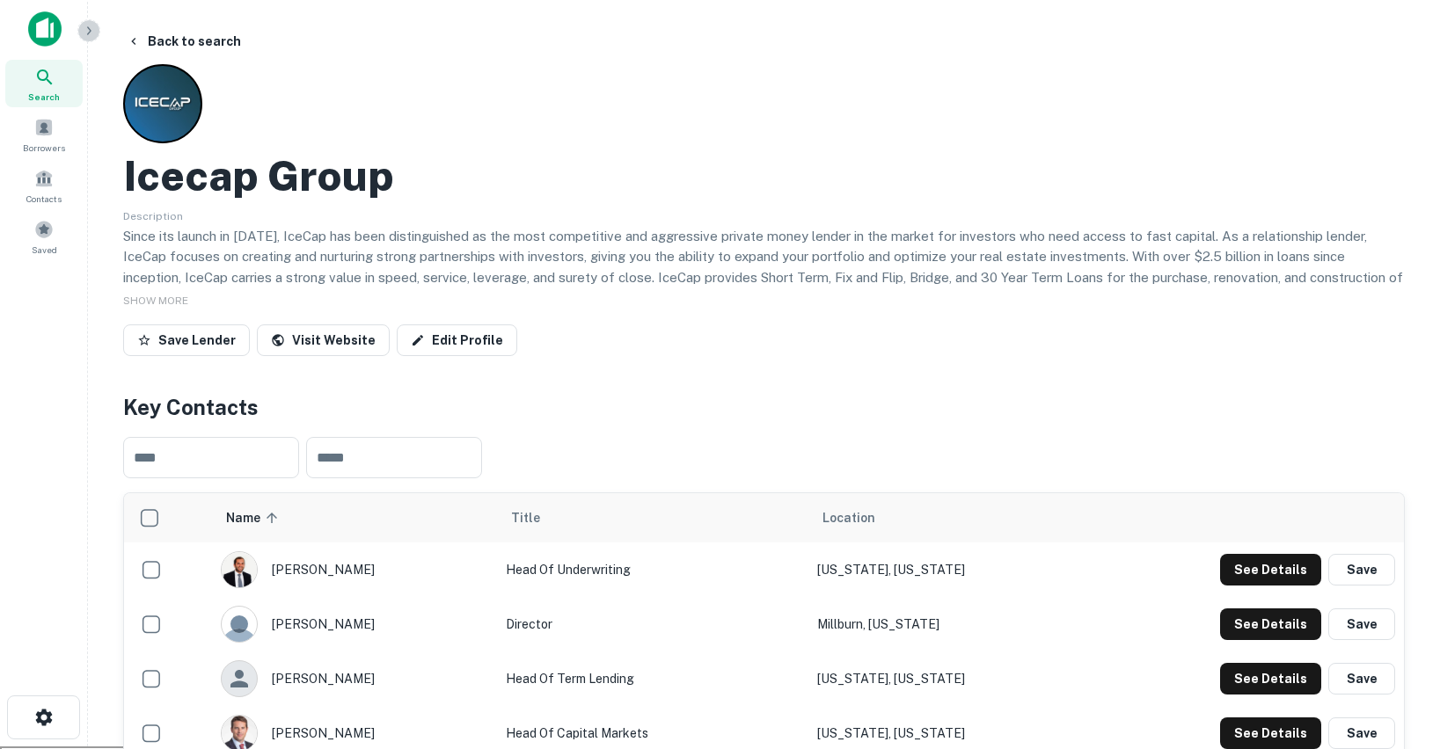
click at [92, 23] on button "button" at bounding box center [88, 30] width 23 height 23
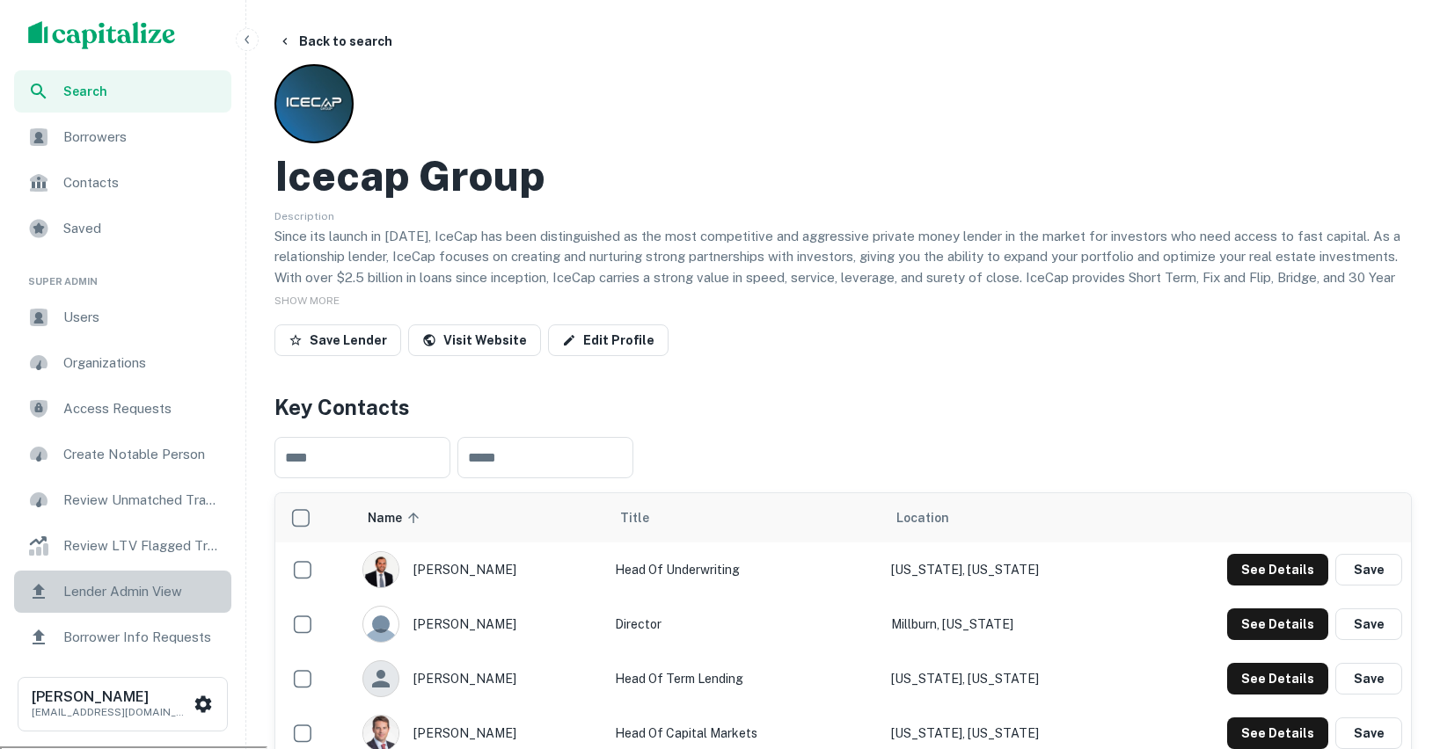
click at [80, 588] on span "Lender Admin View" at bounding box center [141, 591] width 157 height 21
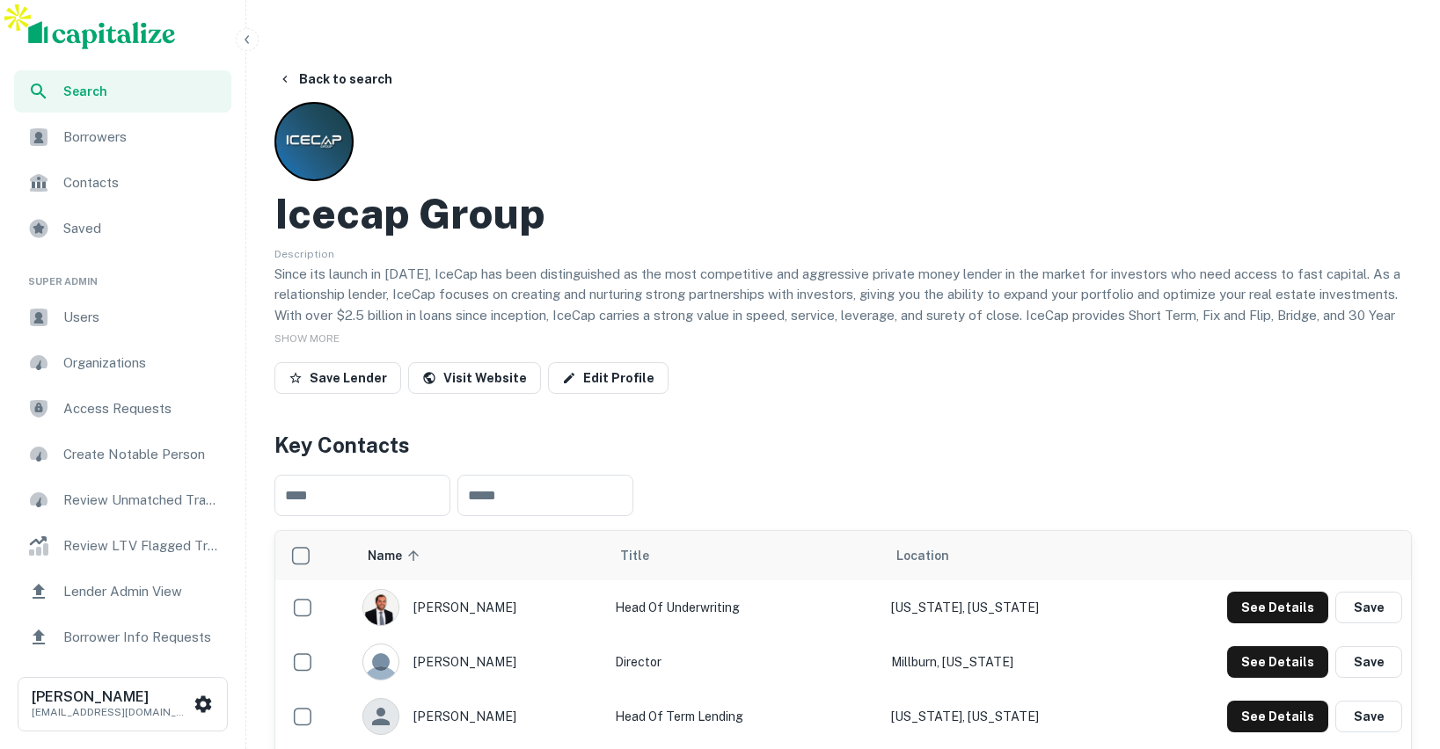
click at [246, 39] on icon "button" at bounding box center [247, 39] width 4 height 8
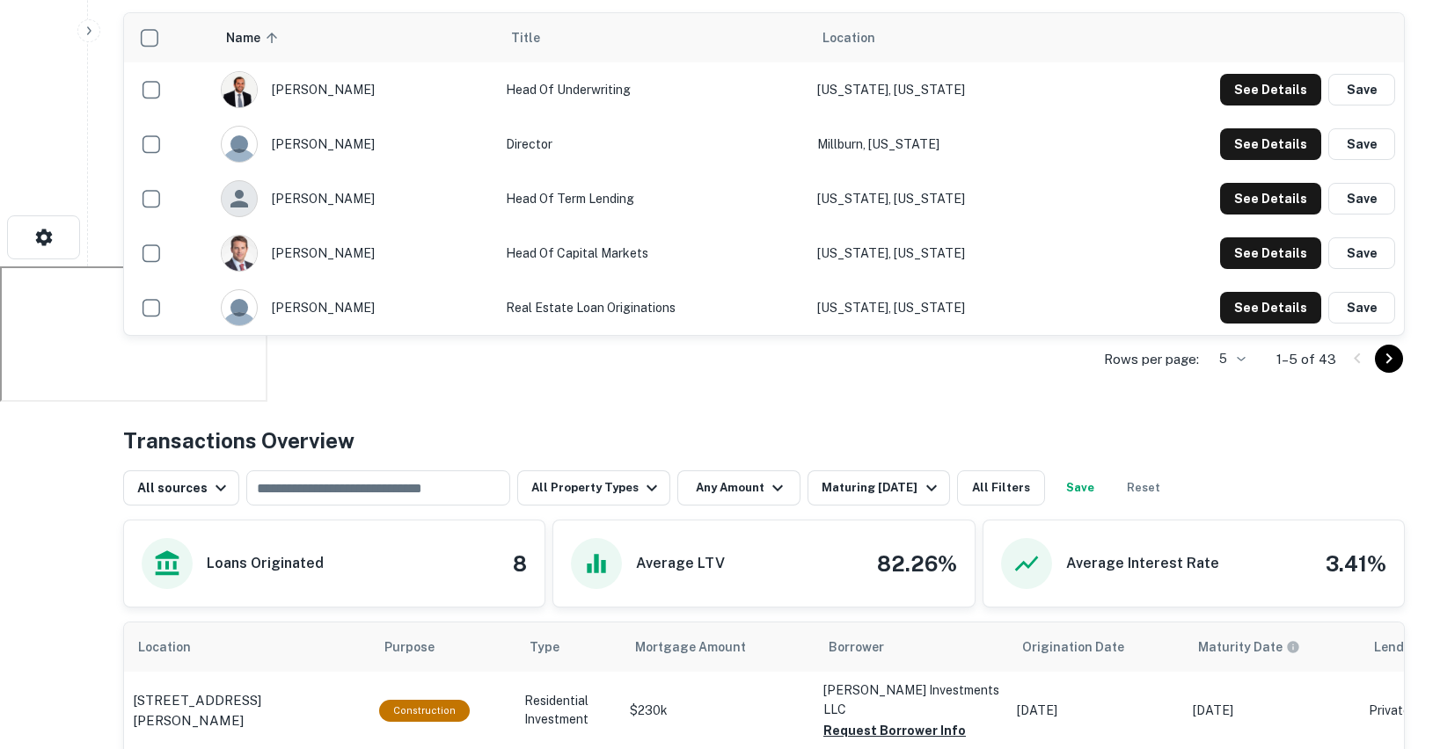
scroll to position [530, 0]
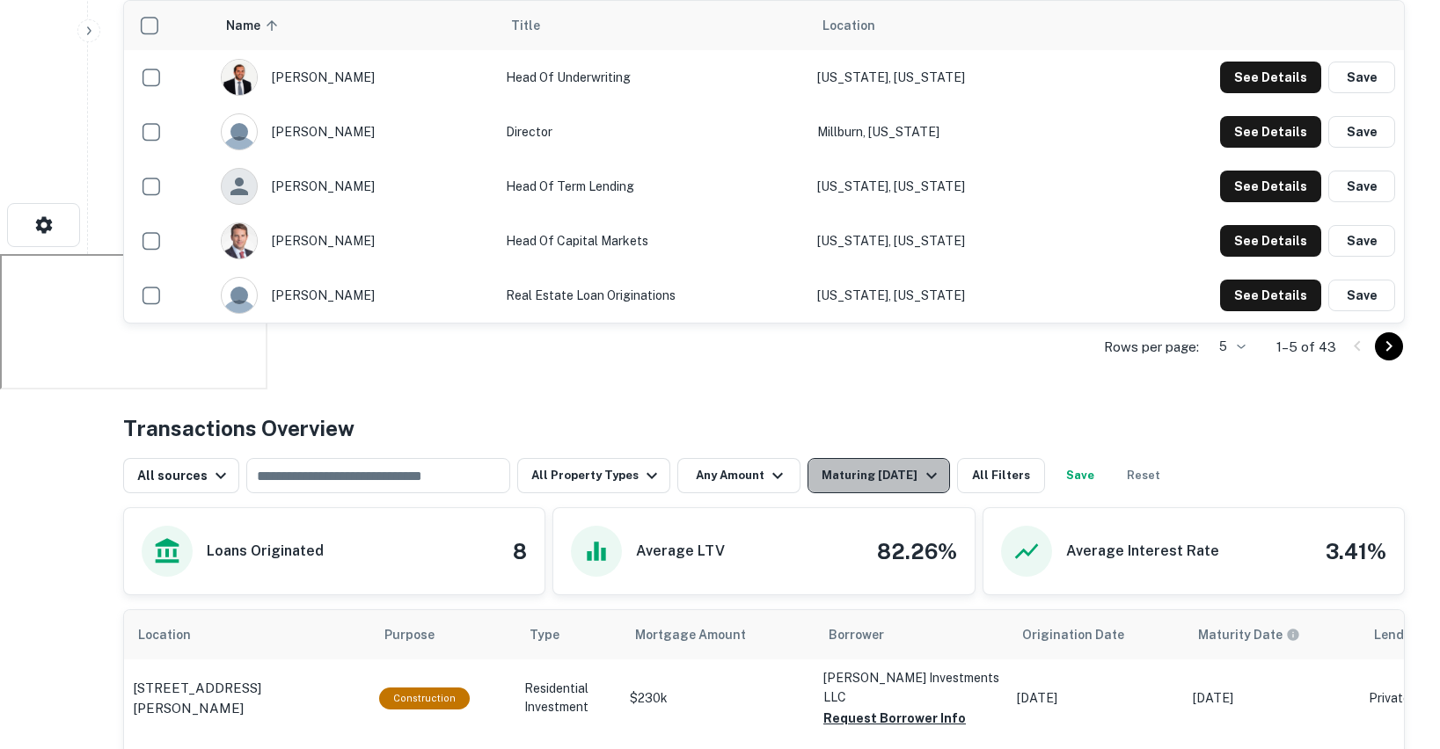
click at [907, 465] on div "Maturing [DATE]" at bounding box center [881, 475] width 120 height 21
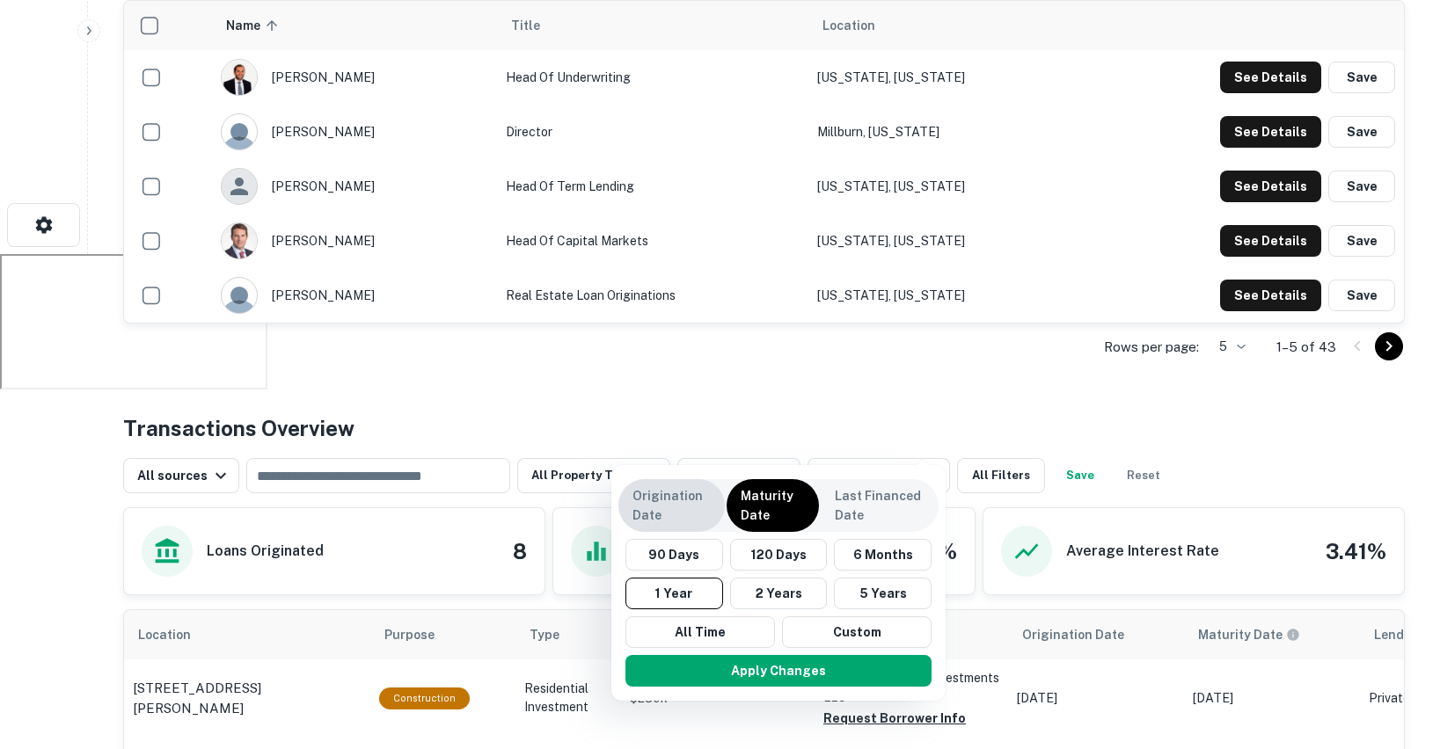
click at [683, 507] on p "Origination Date" at bounding box center [671, 505] width 78 height 39
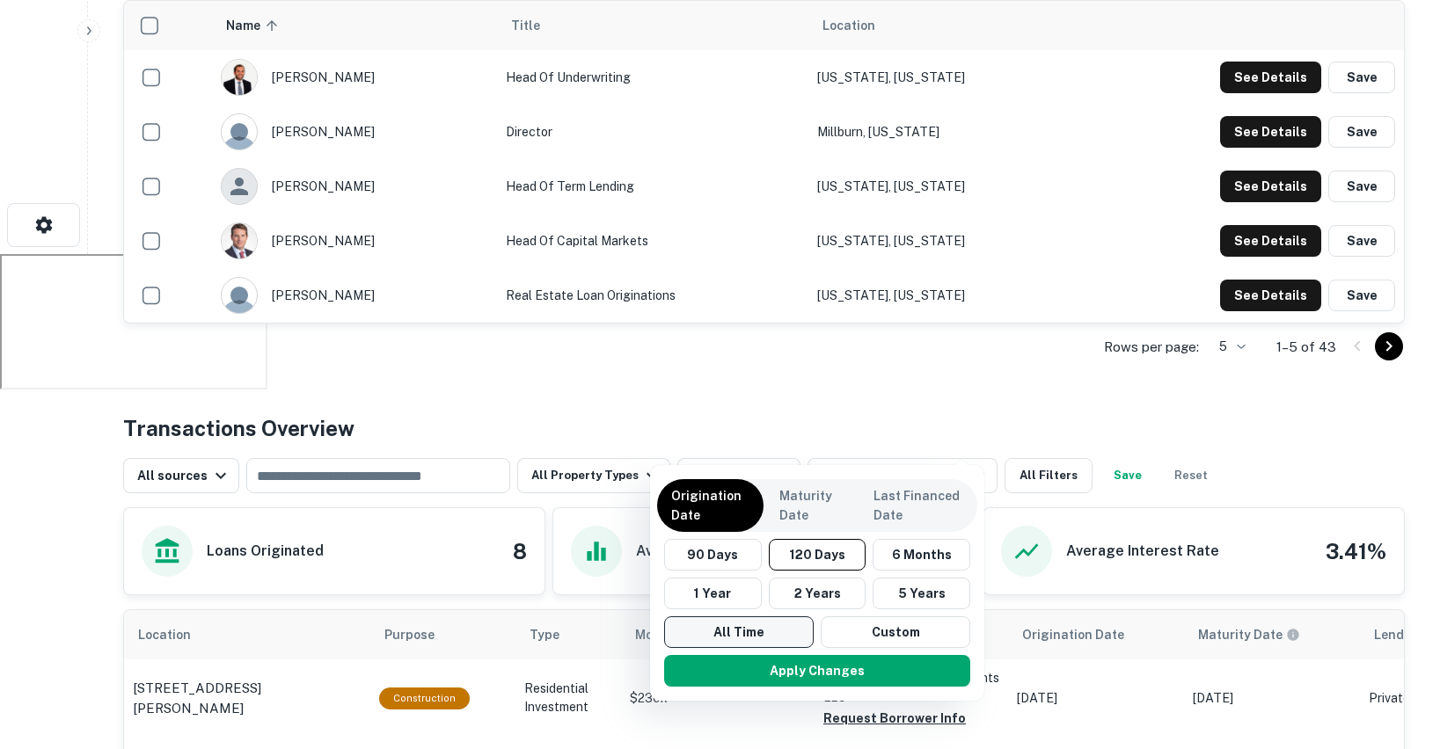
click at [712, 632] on button "All Time" at bounding box center [739, 633] width 150 height 32
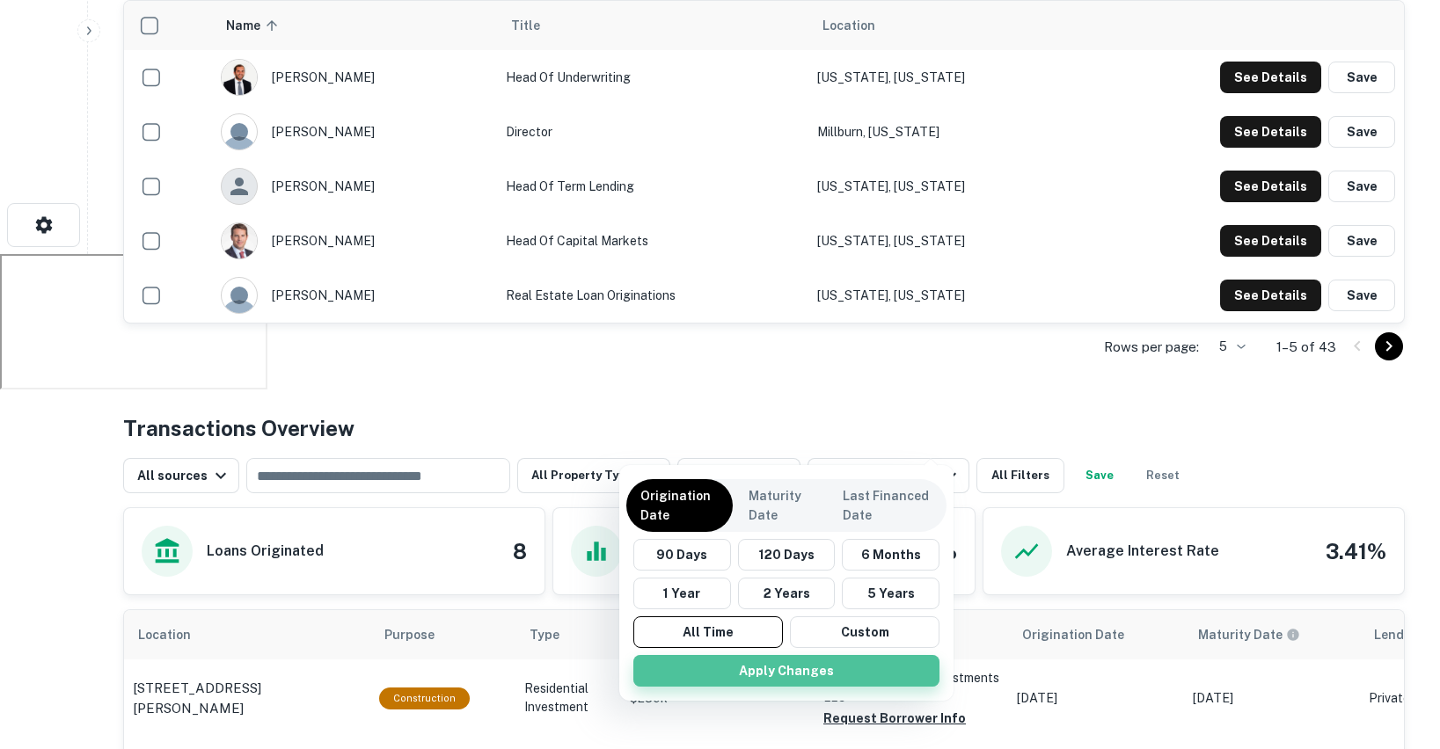
click at [758, 674] on button "Apply Changes" at bounding box center [786, 671] width 306 height 32
